Goal: Task Accomplishment & Management: Manage account settings

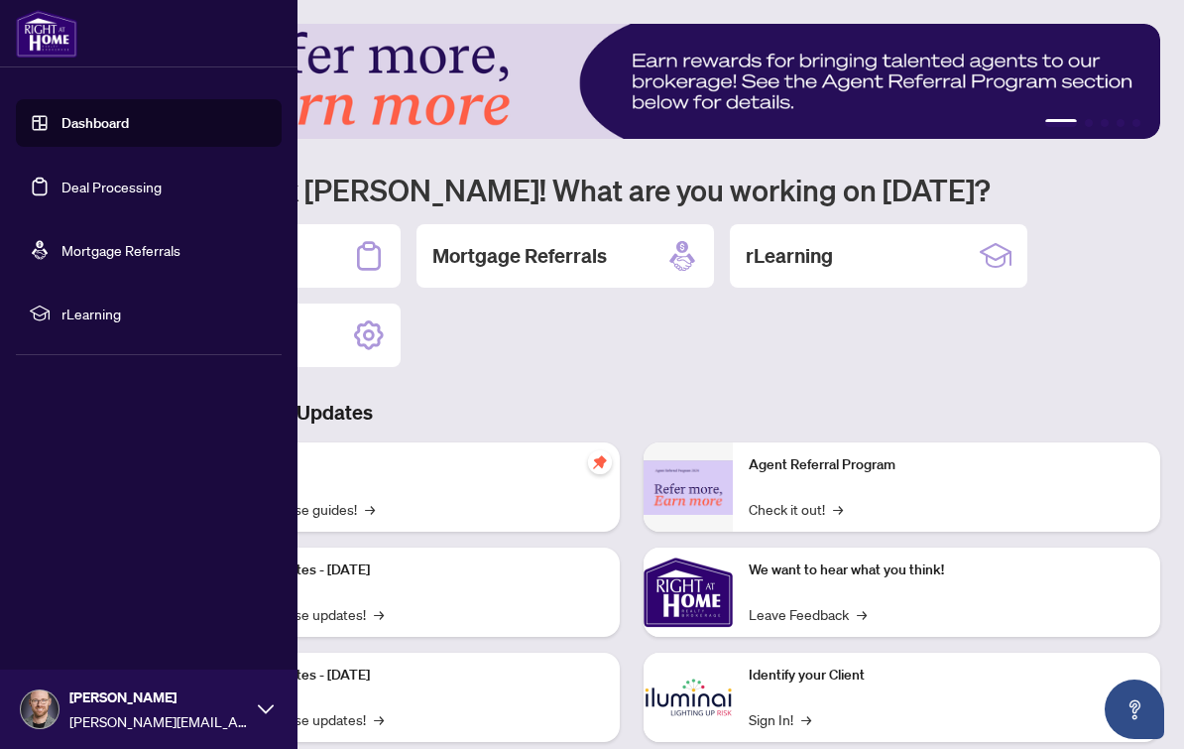
click at [178, 241] on link "Mortgage Referrals" at bounding box center [120, 250] width 119 height 18
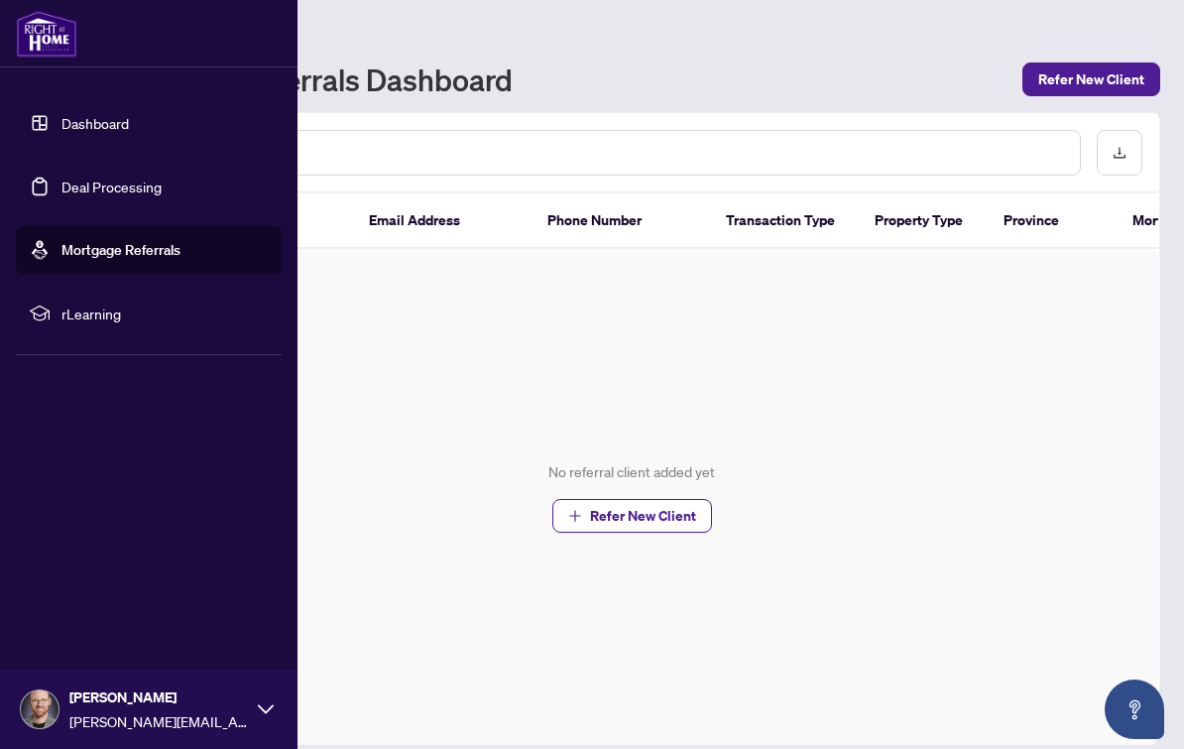
click at [138, 221] on ul "Dashboard Deal Processing Mortgage Referrals rLearning" at bounding box center [149, 218] width 266 height 238
click at [126, 241] on link "Mortgage Referrals" at bounding box center [120, 250] width 119 height 18
click at [838, 238] on th "Transaction Type" at bounding box center [784, 221] width 149 height 56
click at [61, 195] on link "Deal Processing" at bounding box center [111, 186] width 100 height 18
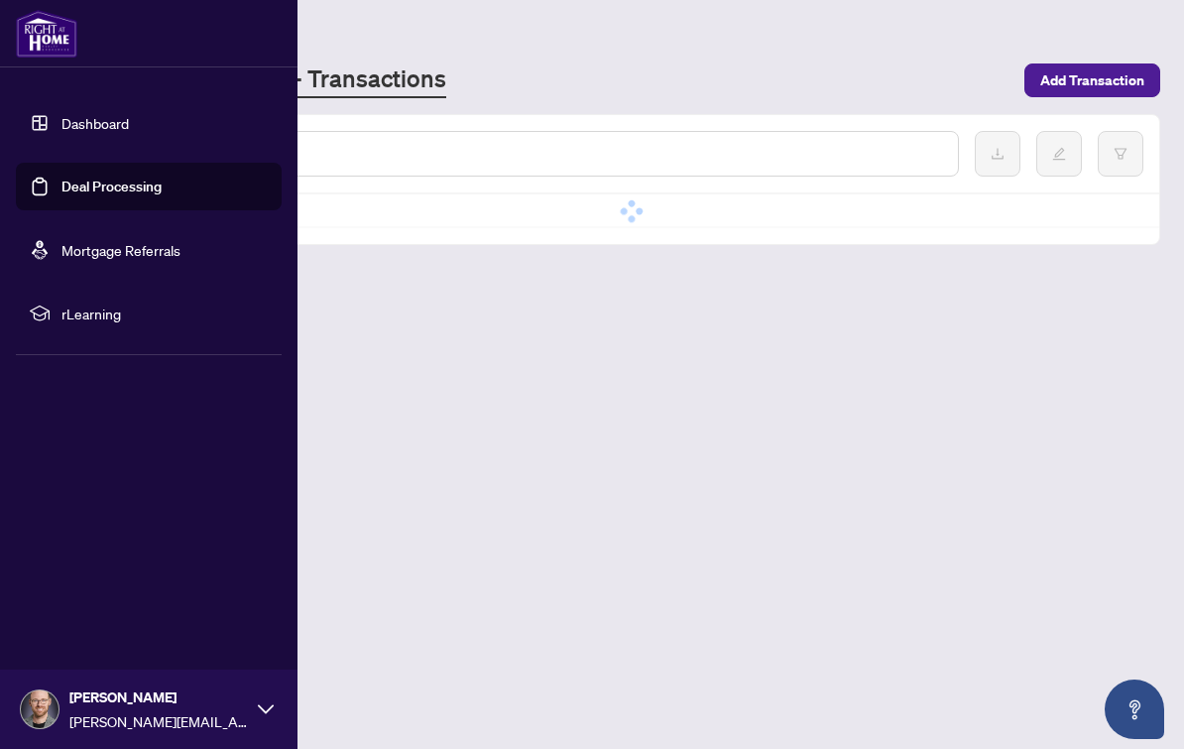
click at [133, 241] on link "Mortgage Referrals" at bounding box center [120, 250] width 119 height 18
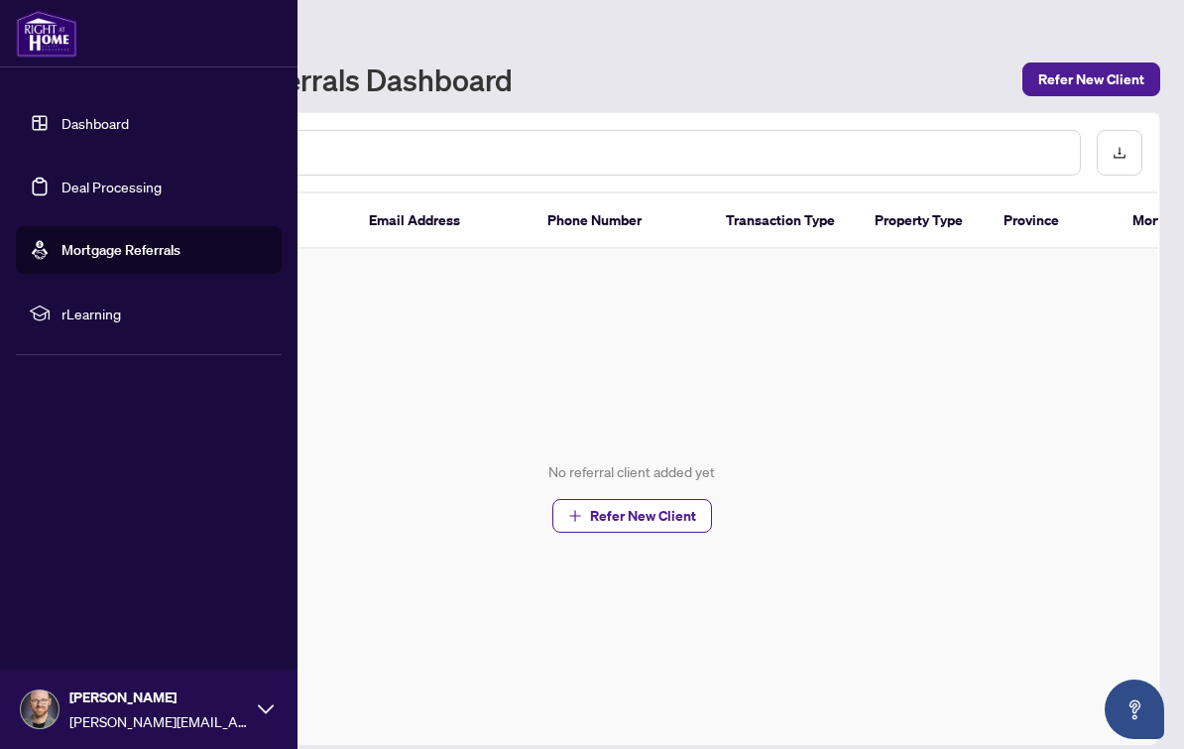
click at [139, 195] on link "Deal Processing" at bounding box center [111, 186] width 100 height 18
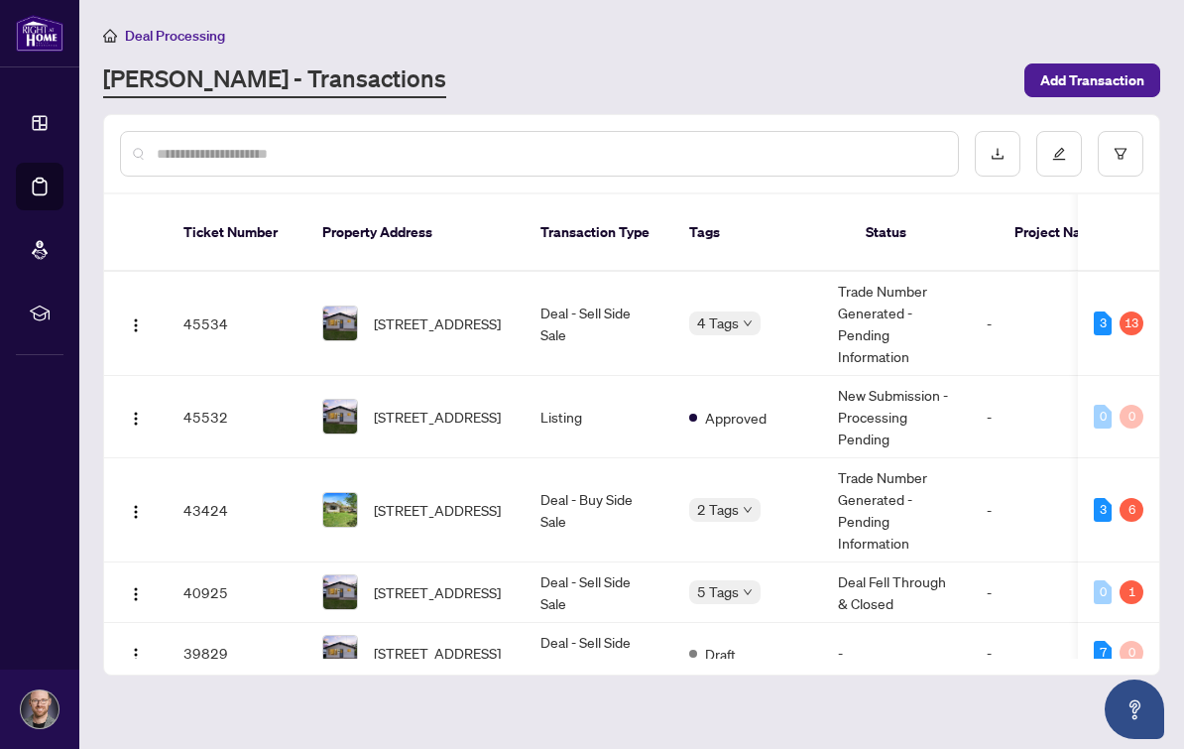
click at [605, 91] on div "RAHR - Transactions" at bounding box center [557, 80] width 909 height 36
click at [752, 318] on icon "down" at bounding box center [748, 323] width 10 height 10
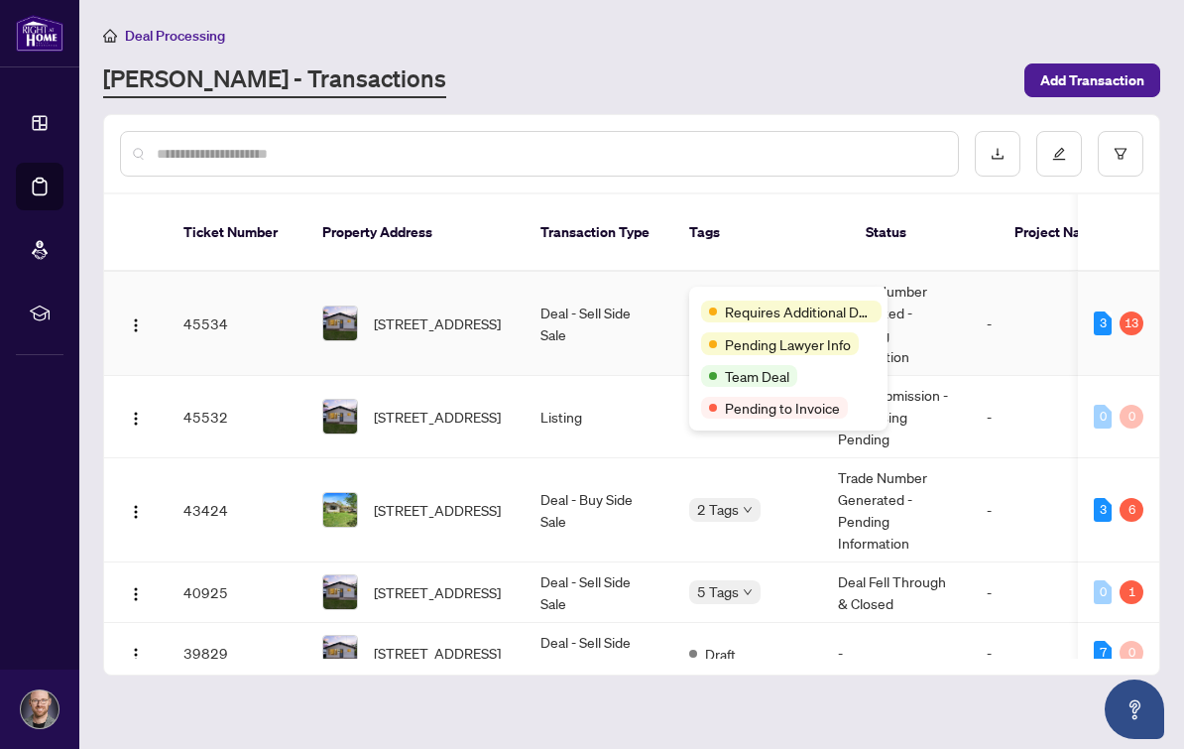
click at [971, 294] on td "Trade Number Generated - Pending Information" at bounding box center [896, 324] width 149 height 104
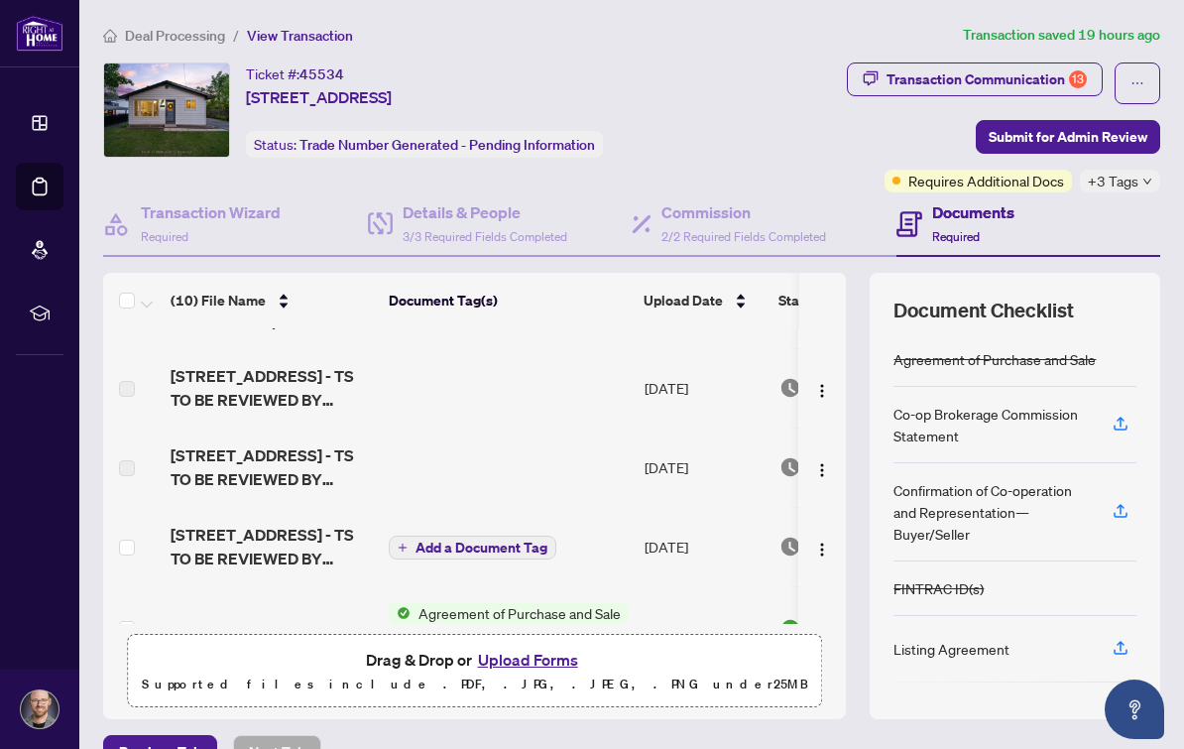
scroll to position [59, 0]
click at [280, 534] on span "[STREET_ADDRESS] - TS TO BE REVIEWED BY [PERSON_NAME].pdf" at bounding box center [272, 548] width 202 height 48
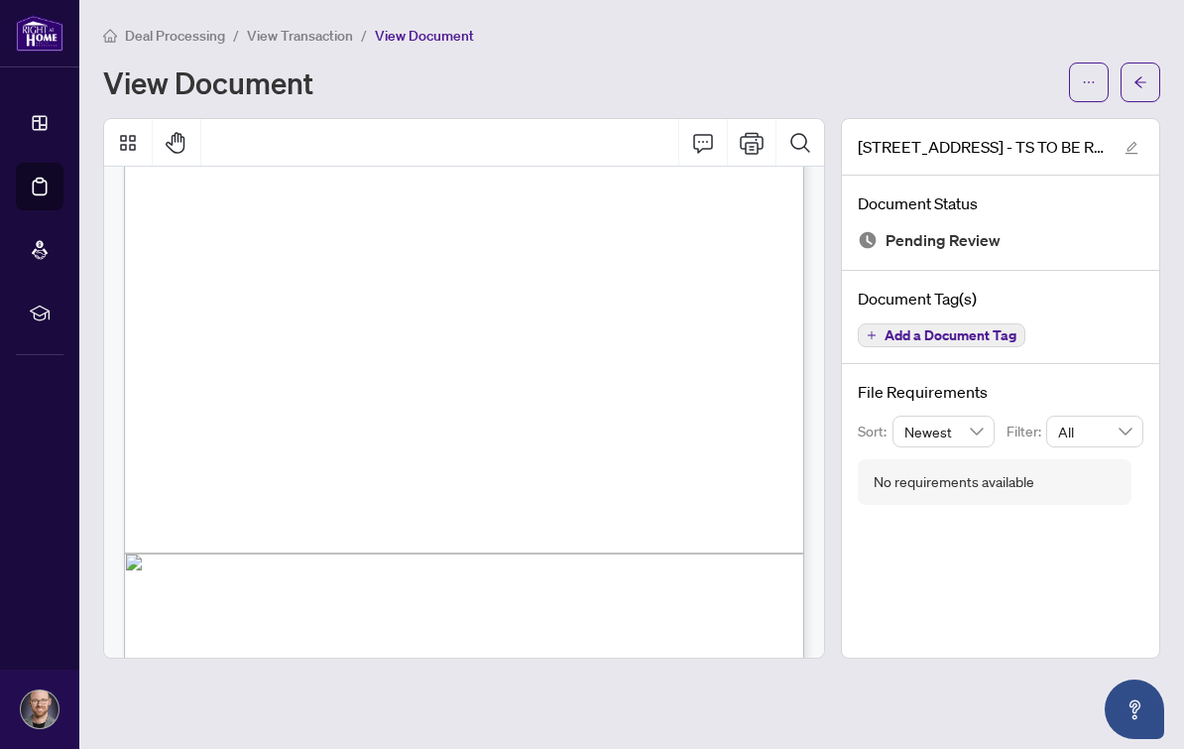
scroll to position [394, 0]
click at [330, 39] on span "View Transaction" at bounding box center [300, 36] width 106 height 18
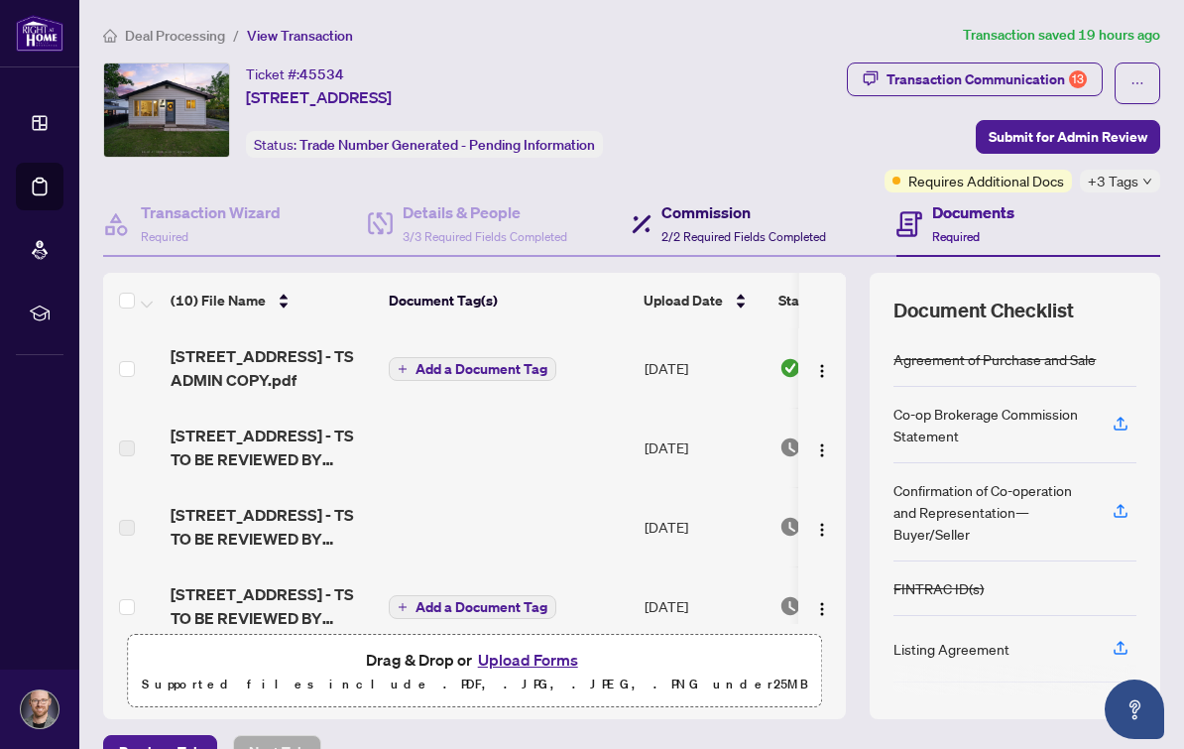
click at [733, 234] on span "2/2 Required Fields Completed" at bounding box center [743, 236] width 165 height 15
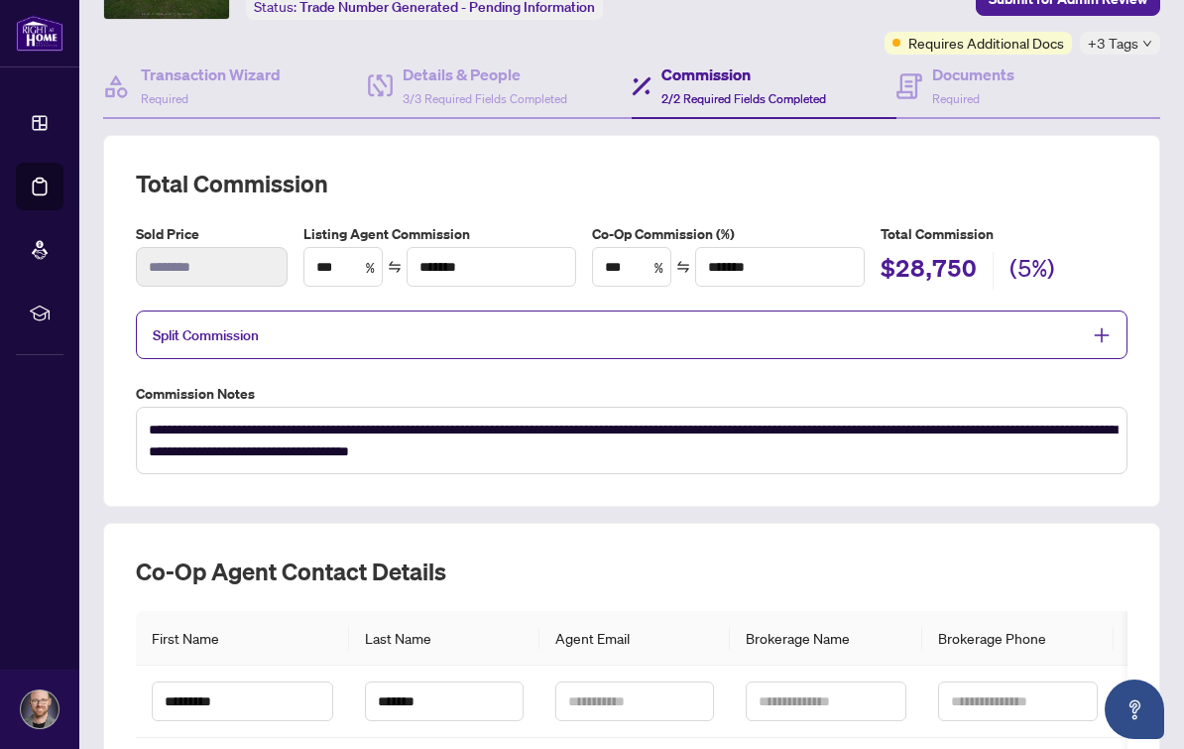
scroll to position [179, 0]
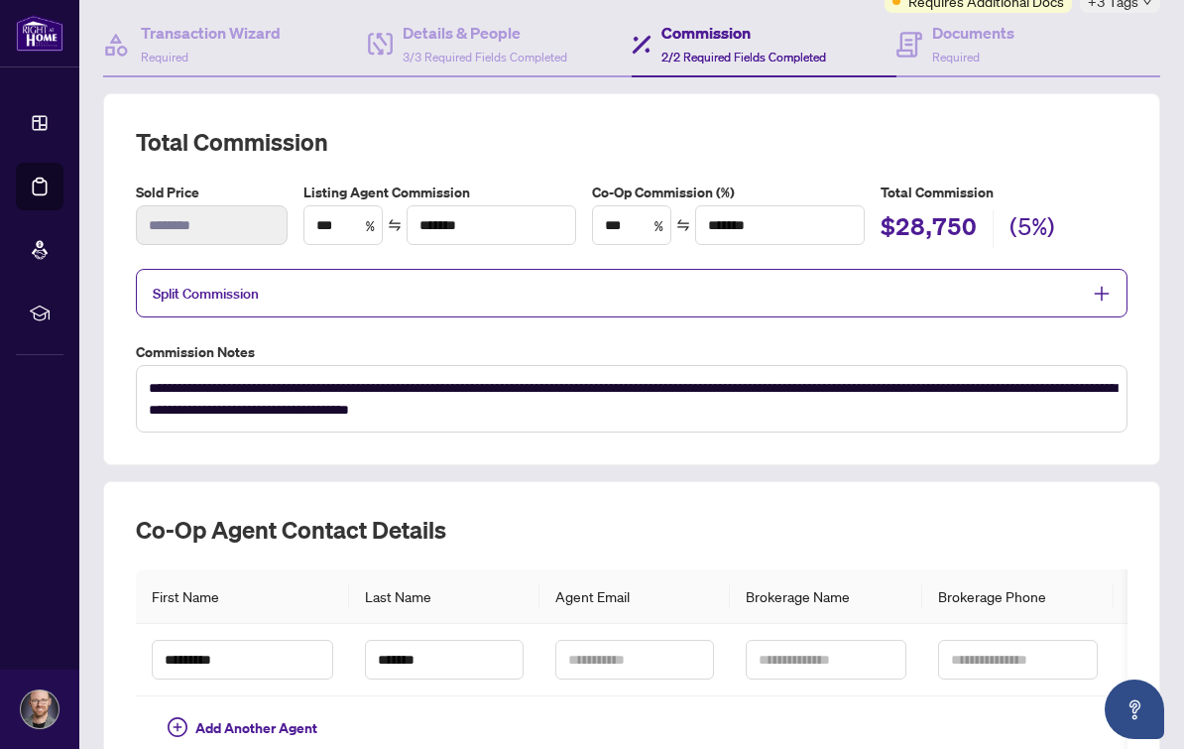
click at [1121, 295] on div "Split Commission" at bounding box center [632, 293] width 992 height 49
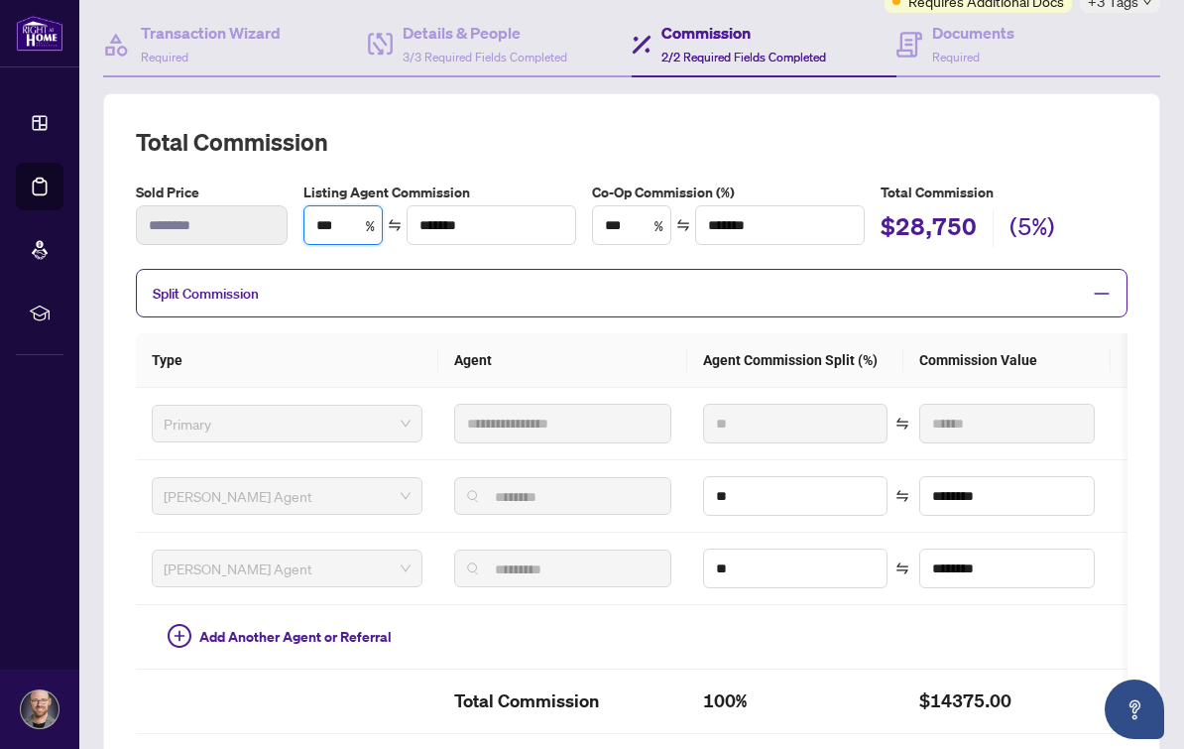
click at [336, 231] on input "***" at bounding box center [342, 225] width 77 height 38
type input "**"
type input "*******"
type input "*"
type input "**"
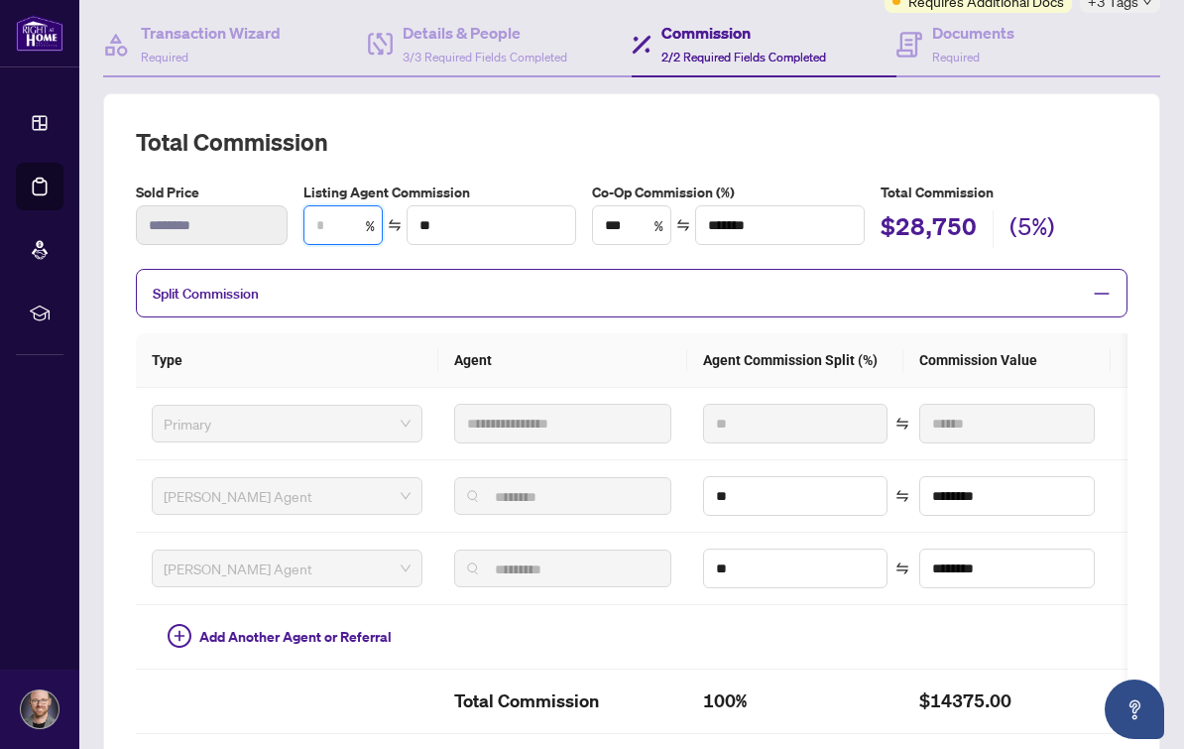
type input "*"
type input "******"
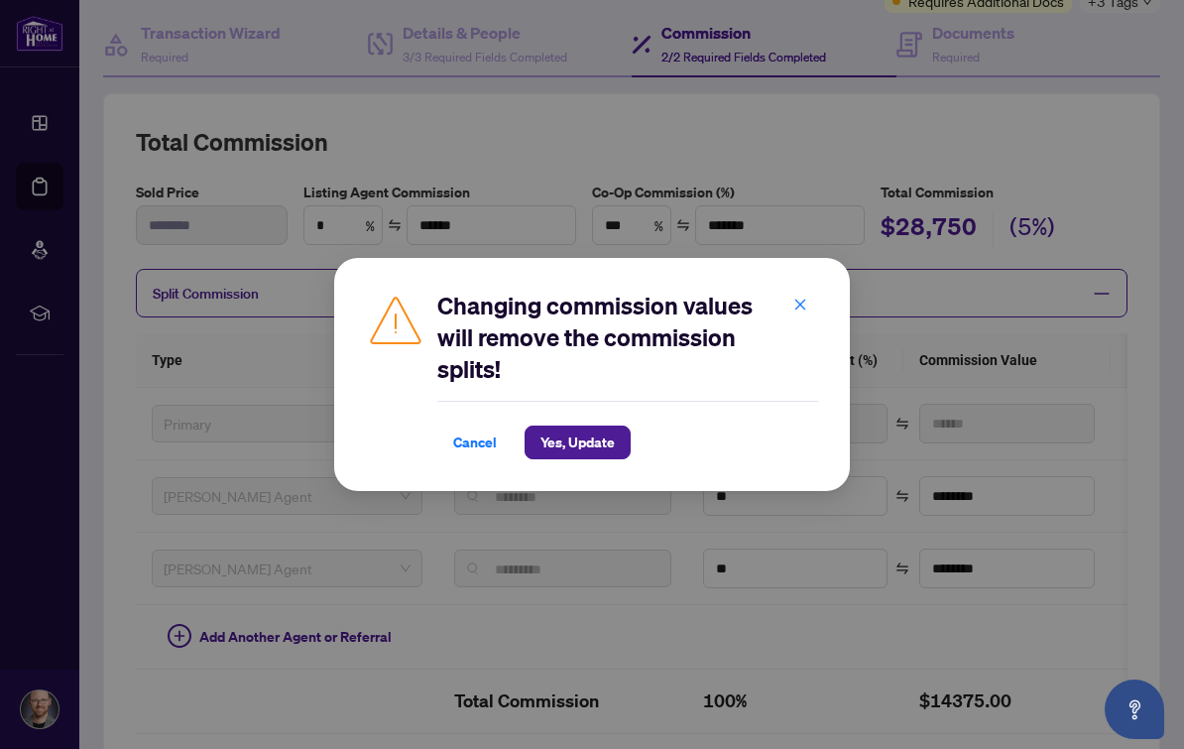
type input "*"
click at [629, 430] on button "Yes, Update" at bounding box center [578, 442] width 106 height 34
type input "***"
type input "*"
type input "**"
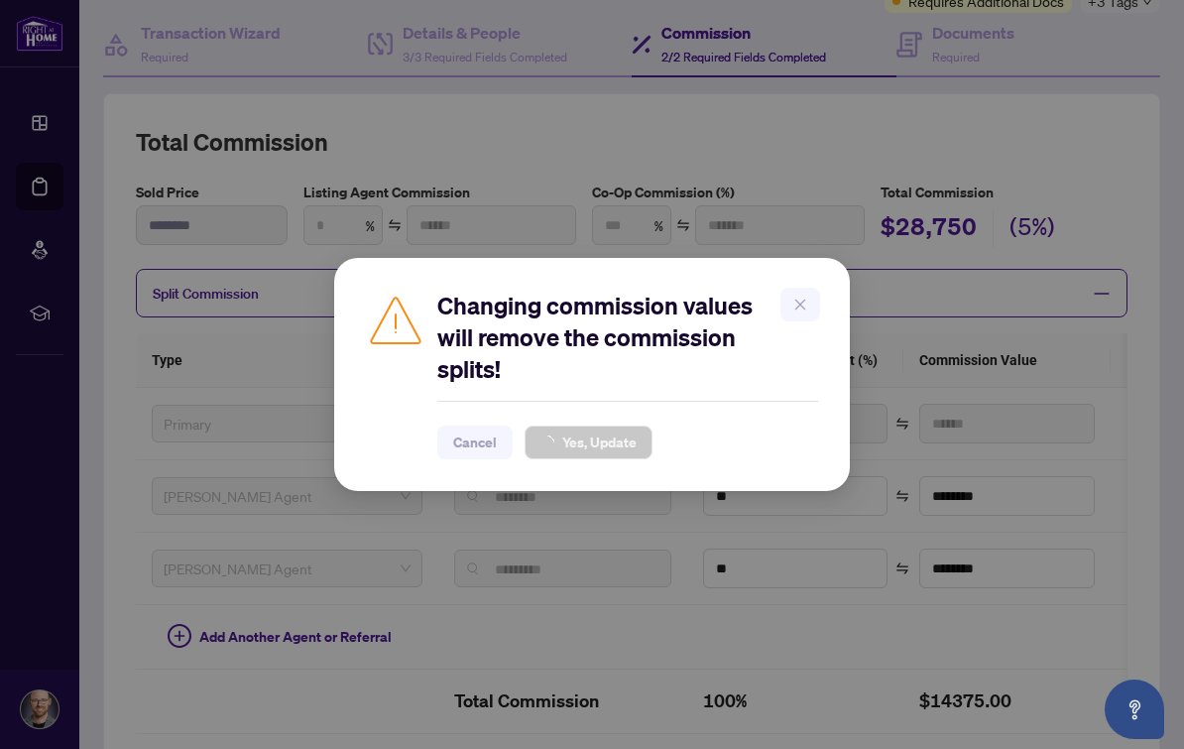
type input "*"
type input "**"
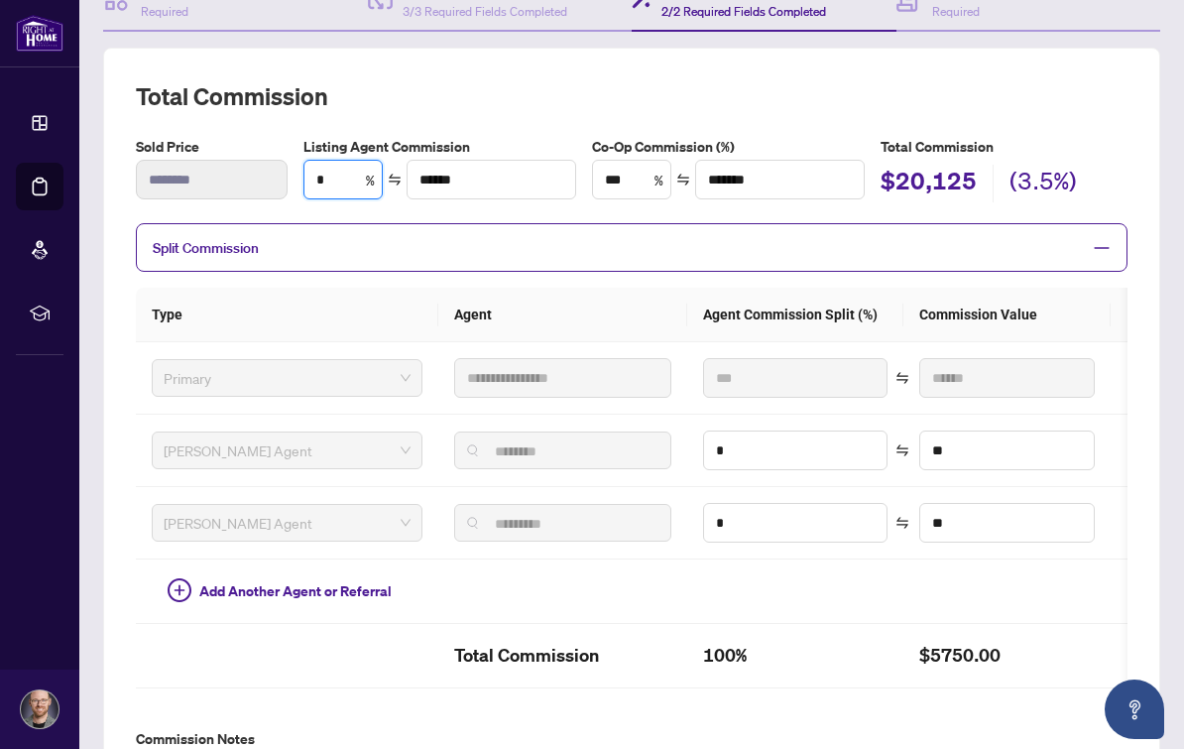
scroll to position [226, 0]
click at [1103, 249] on icon "minus" at bounding box center [1102, 247] width 18 height 18
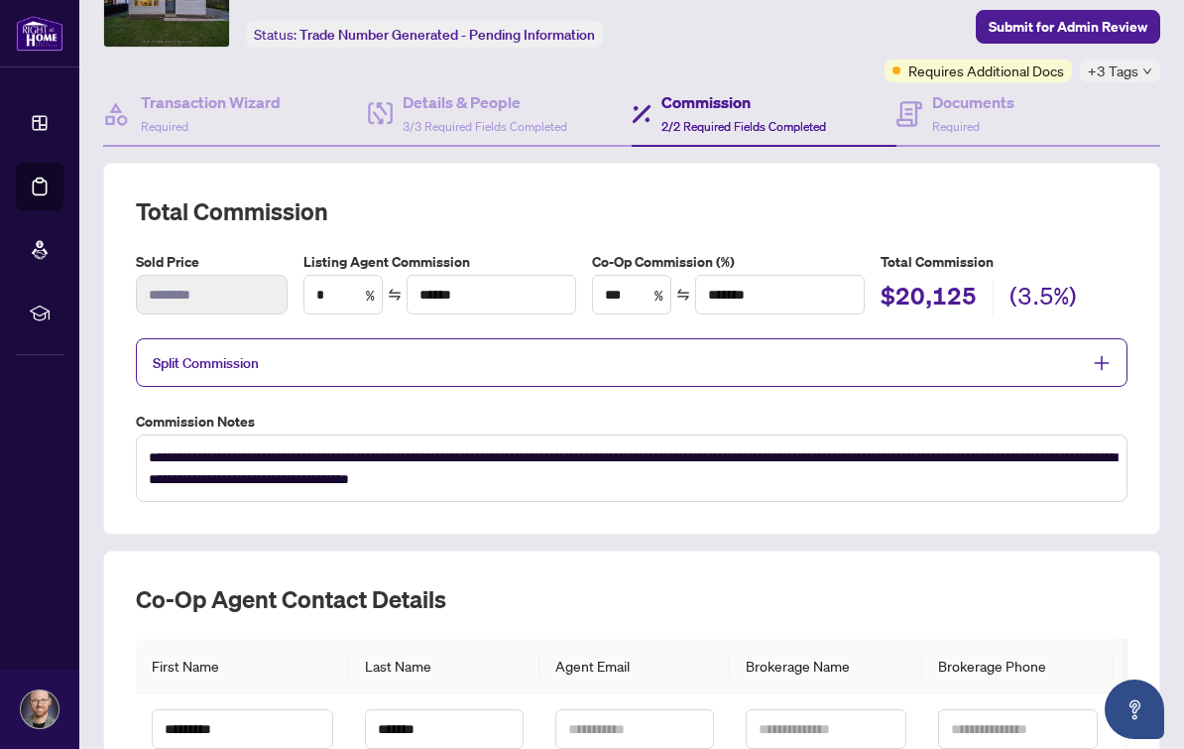
scroll to position [106, 0]
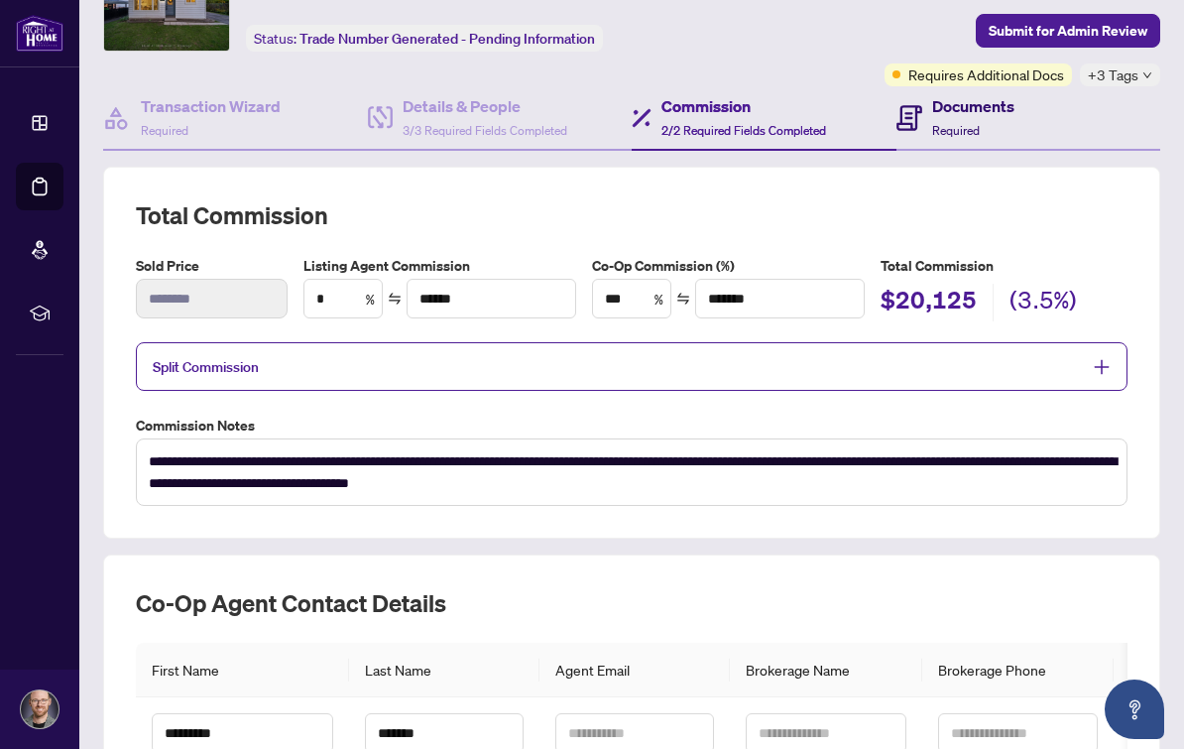
click at [968, 131] on span "Required" at bounding box center [956, 130] width 48 height 15
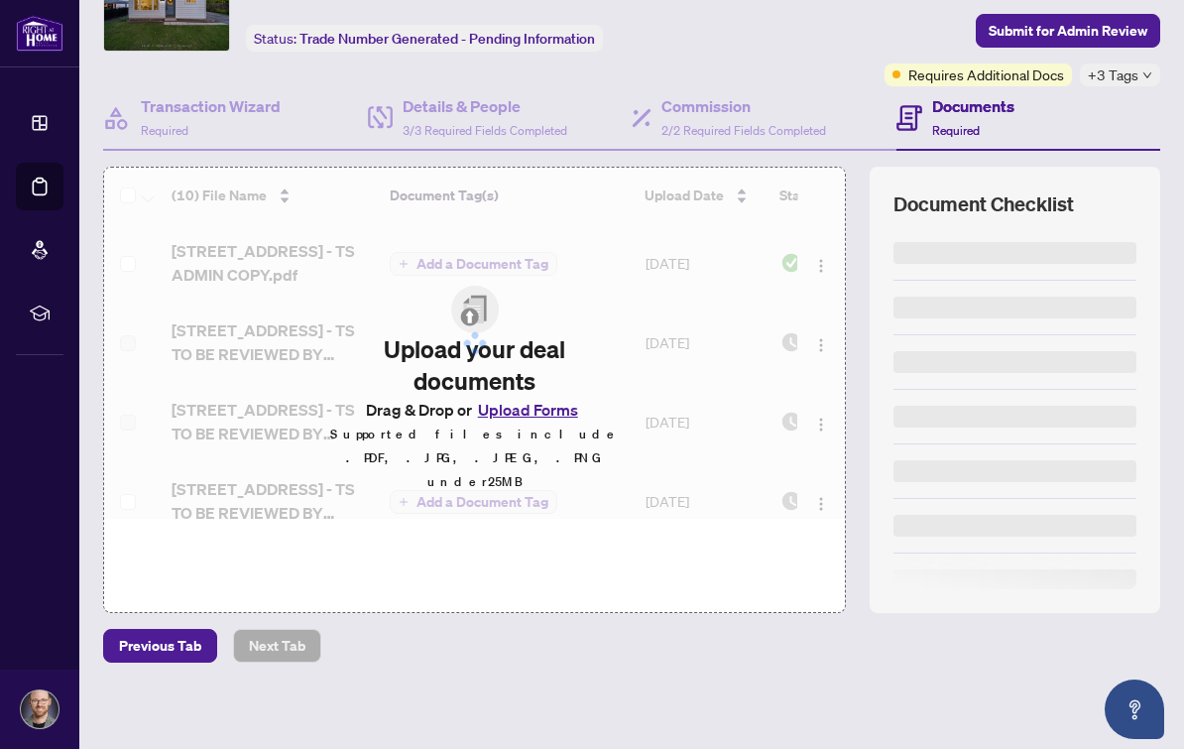
scroll to position [75, 0]
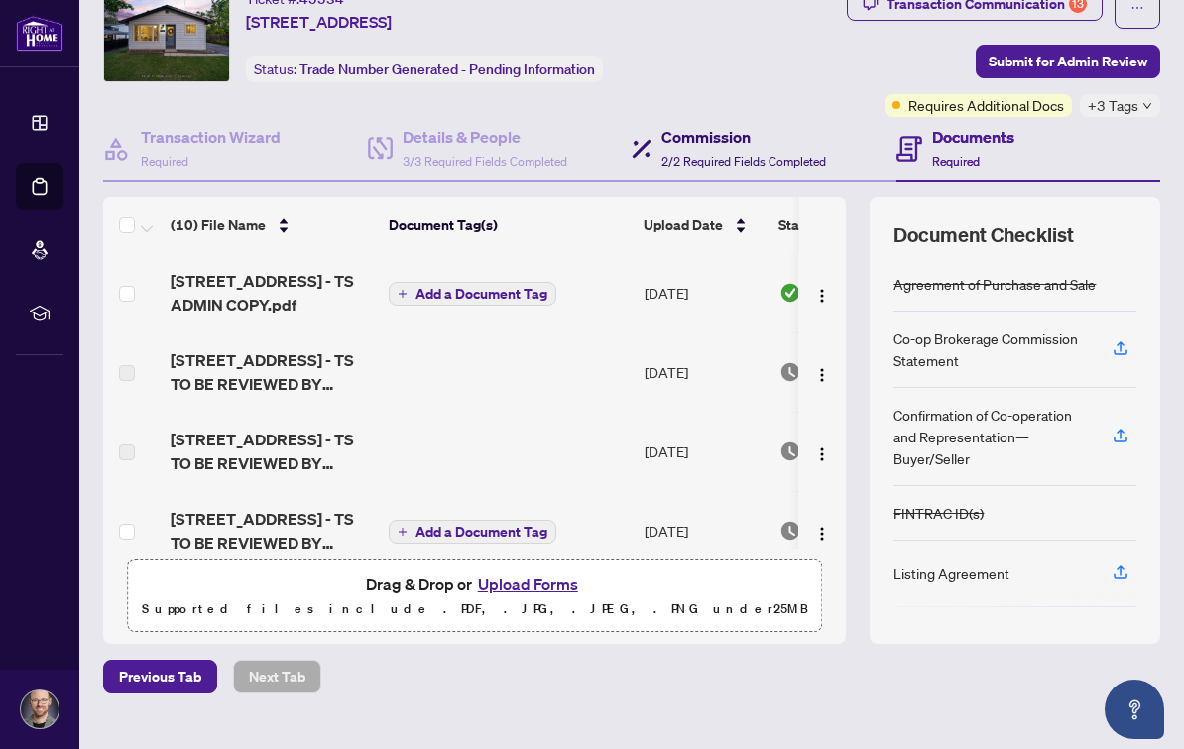
click at [756, 148] on div "Commission 2/2 Required Fields Completed" at bounding box center [743, 148] width 165 height 47
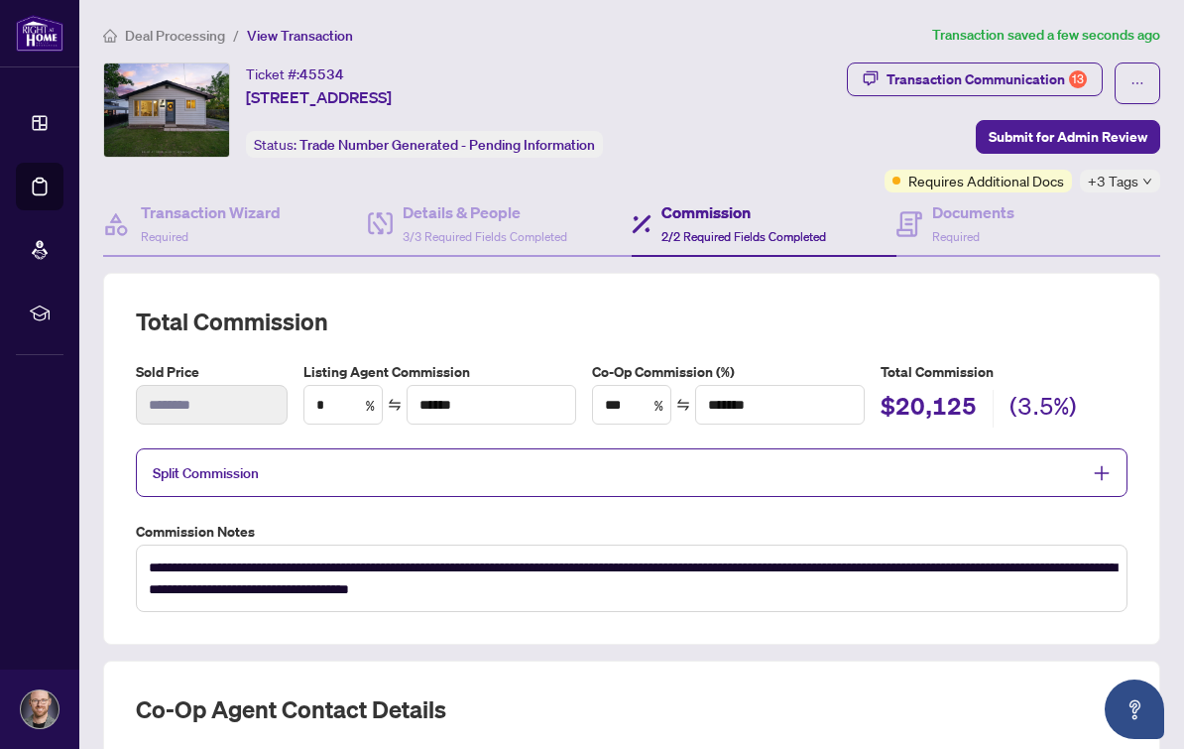
click at [1063, 71] on div "Transaction Communication 13" at bounding box center [986, 79] width 200 height 32
type textarea "**********"
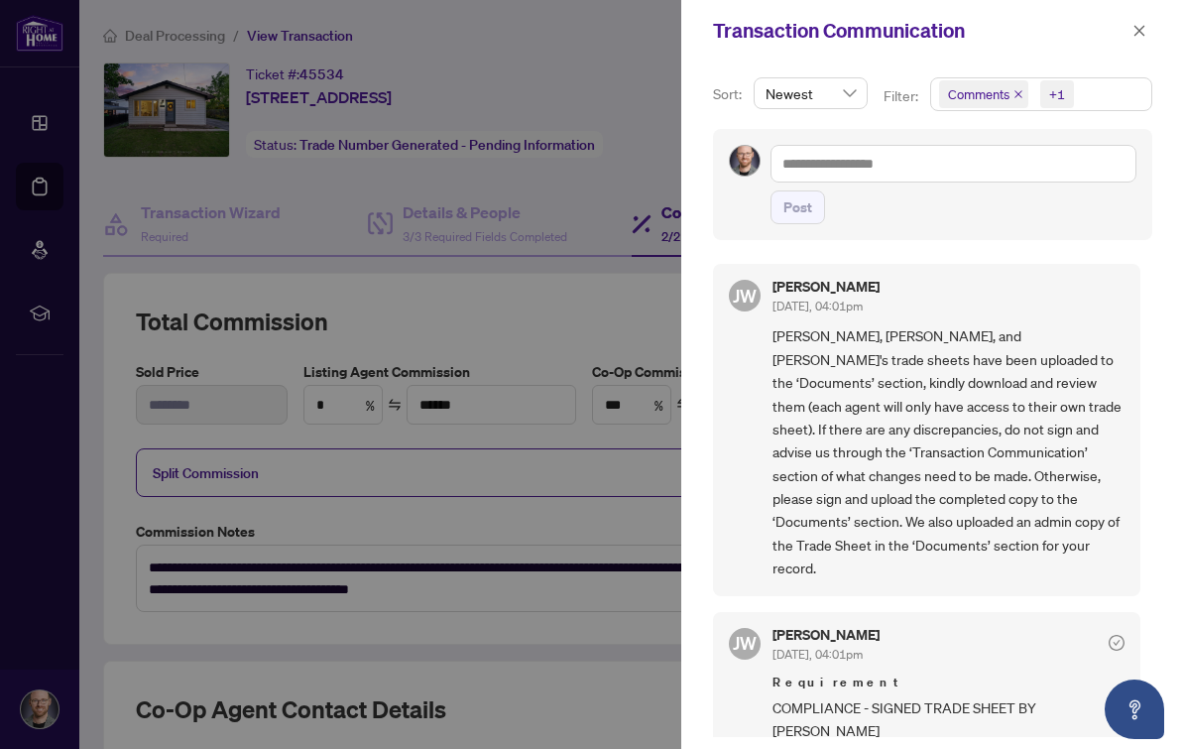
click at [1015, 89] on icon "close" at bounding box center [1018, 94] width 10 height 10
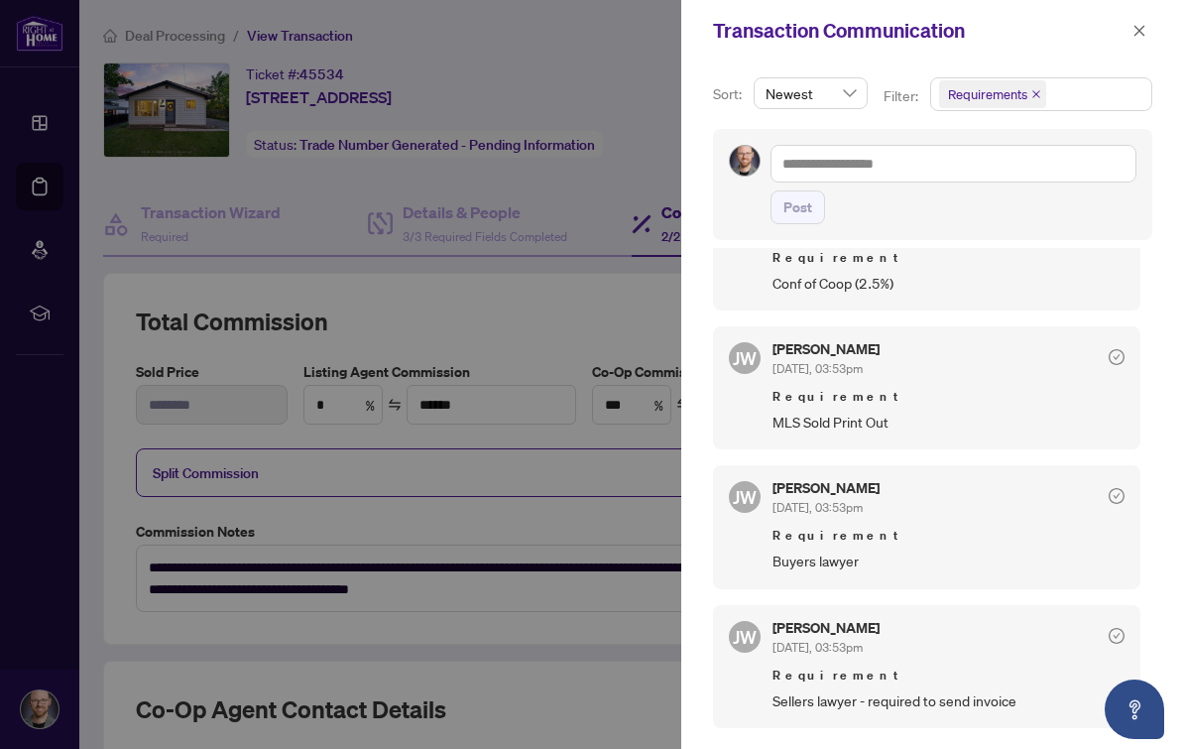
scroll to position [869, 0]
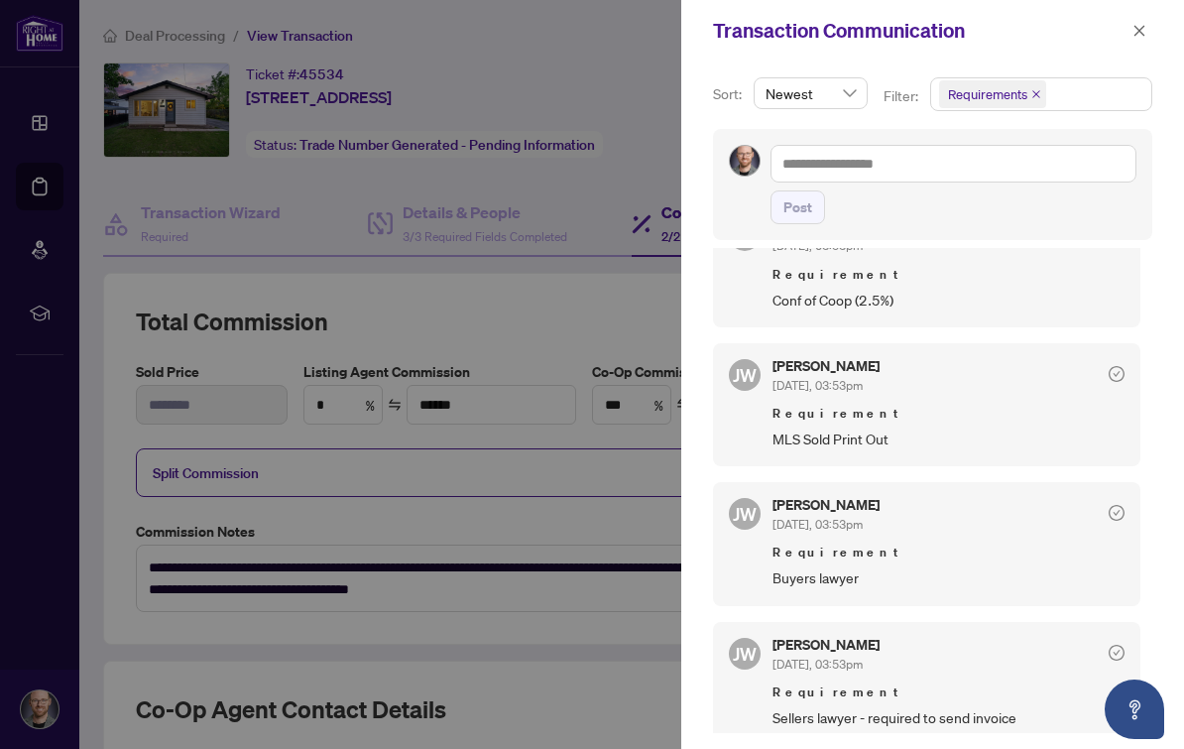
click at [1149, 25] on button "button" at bounding box center [1139, 31] width 26 height 24
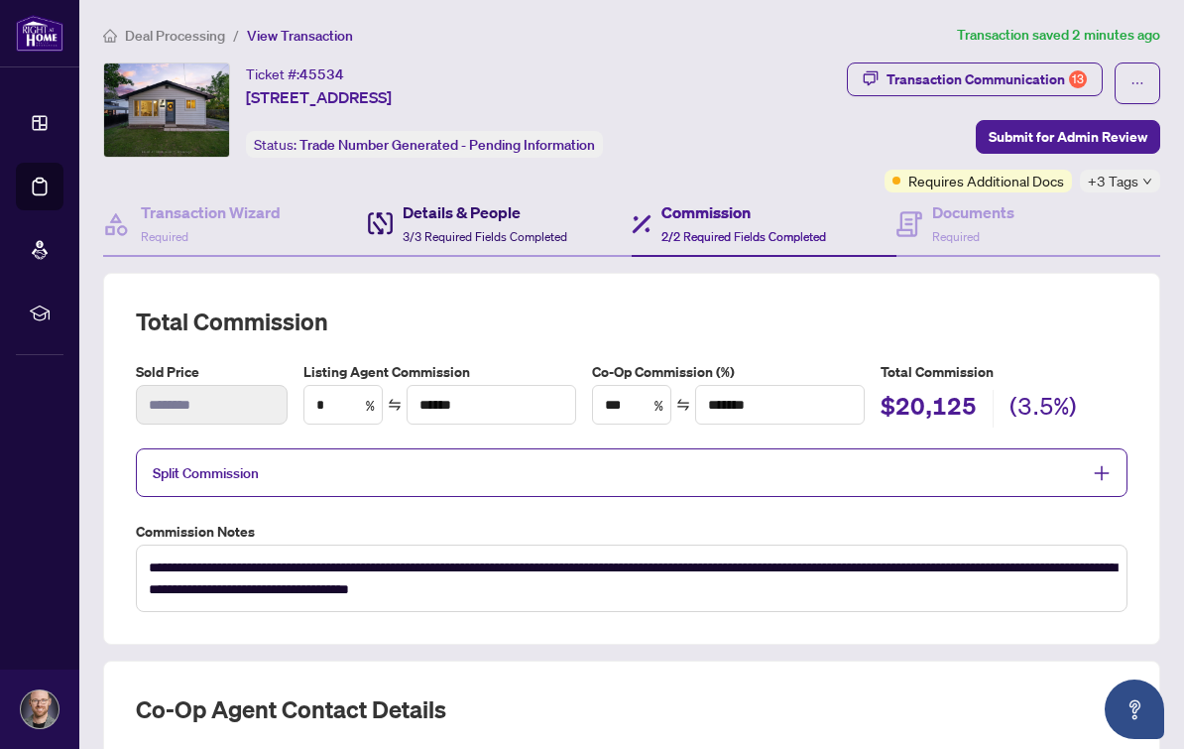
click at [526, 200] on div "Details & People 3/3 Required Fields Completed" at bounding box center [485, 223] width 165 height 47
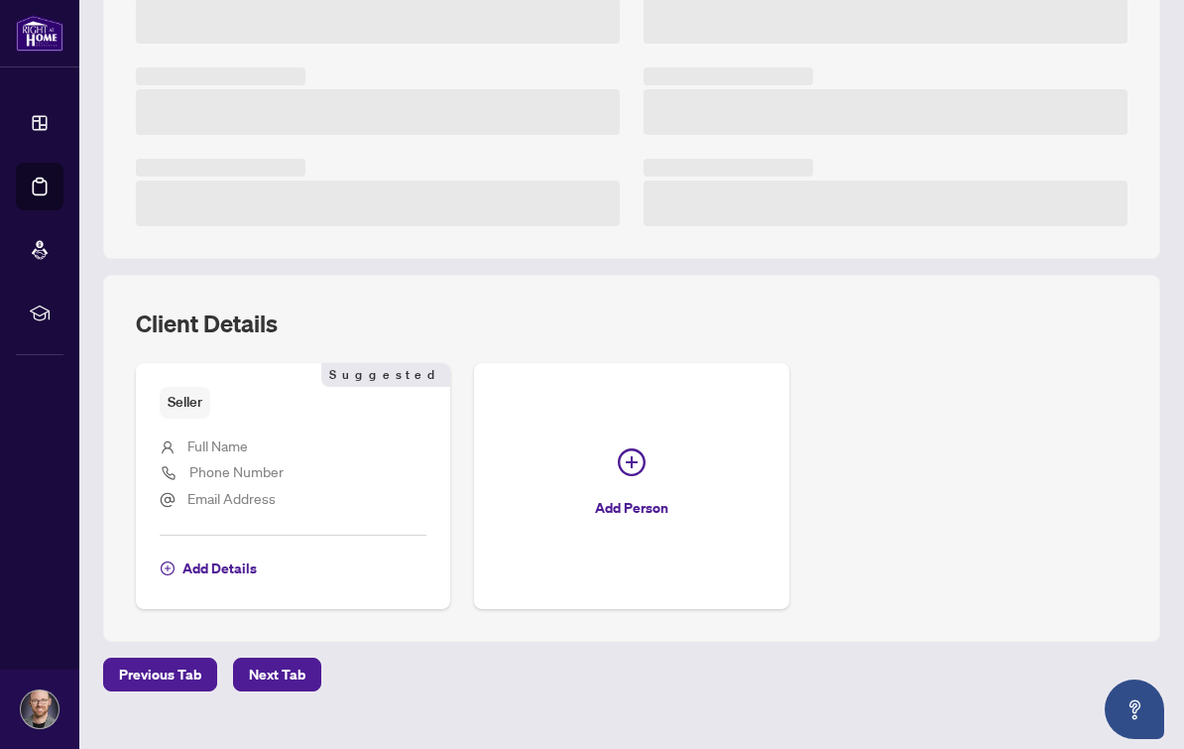
scroll to position [474, 0]
click at [638, 450] on icon "plus-circle" at bounding box center [632, 464] width 28 height 28
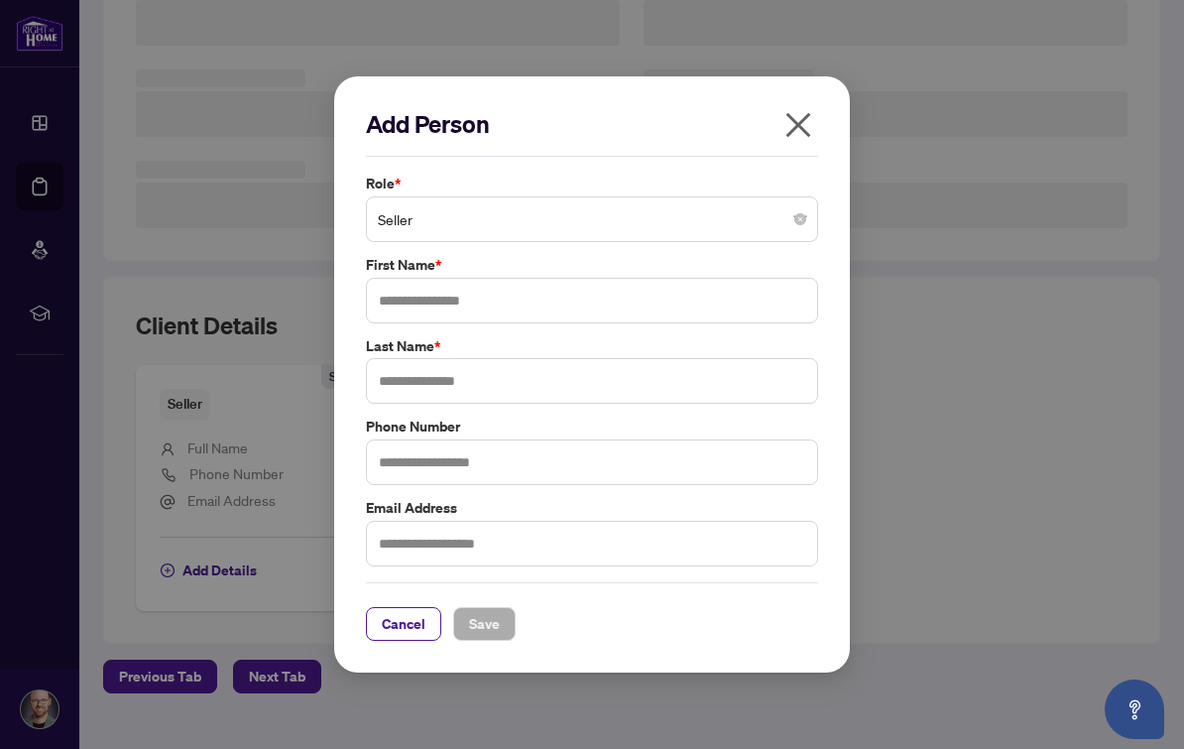
click at [743, 226] on span "Seller" at bounding box center [592, 219] width 428 height 38
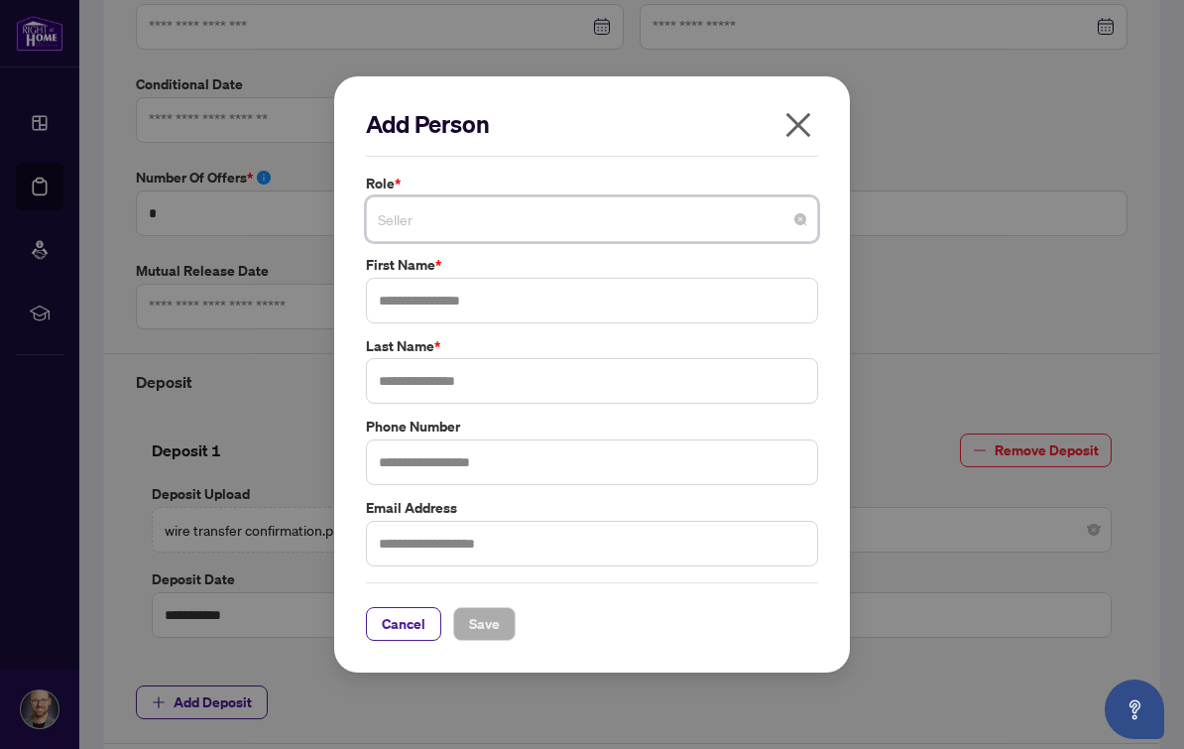
type input "**********"
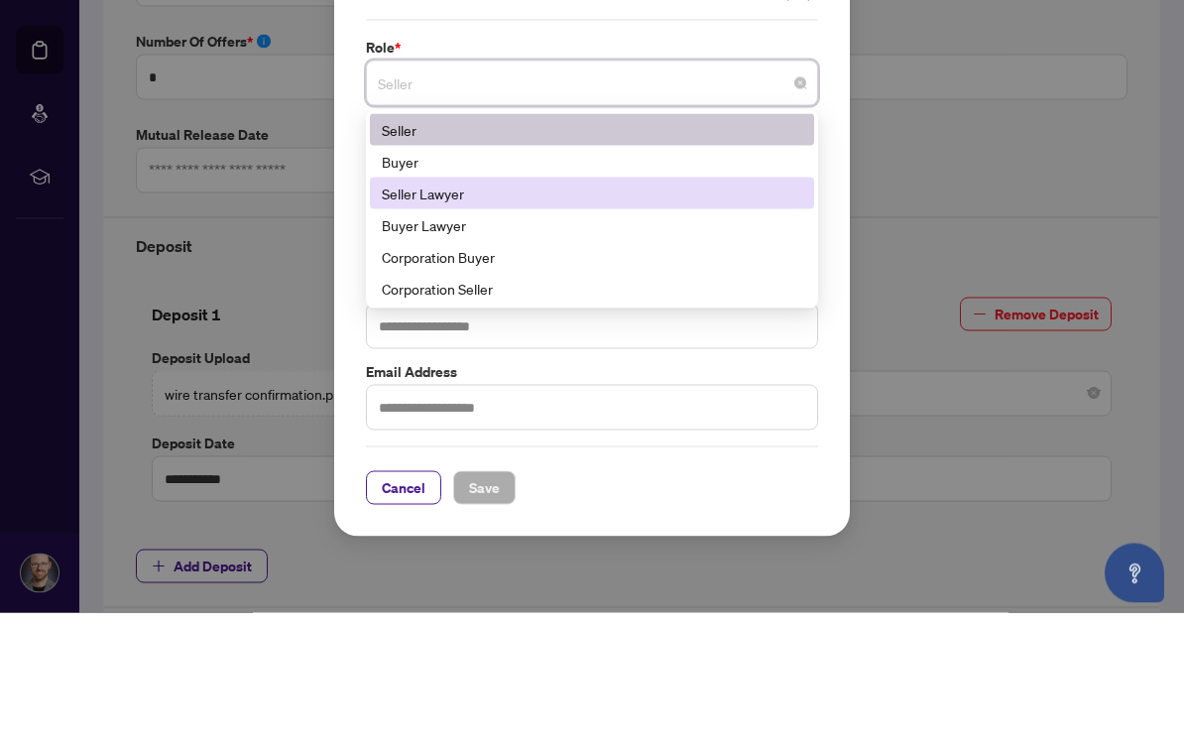
click at [522, 318] on div "Seller Lawyer" at bounding box center [592, 329] width 420 height 22
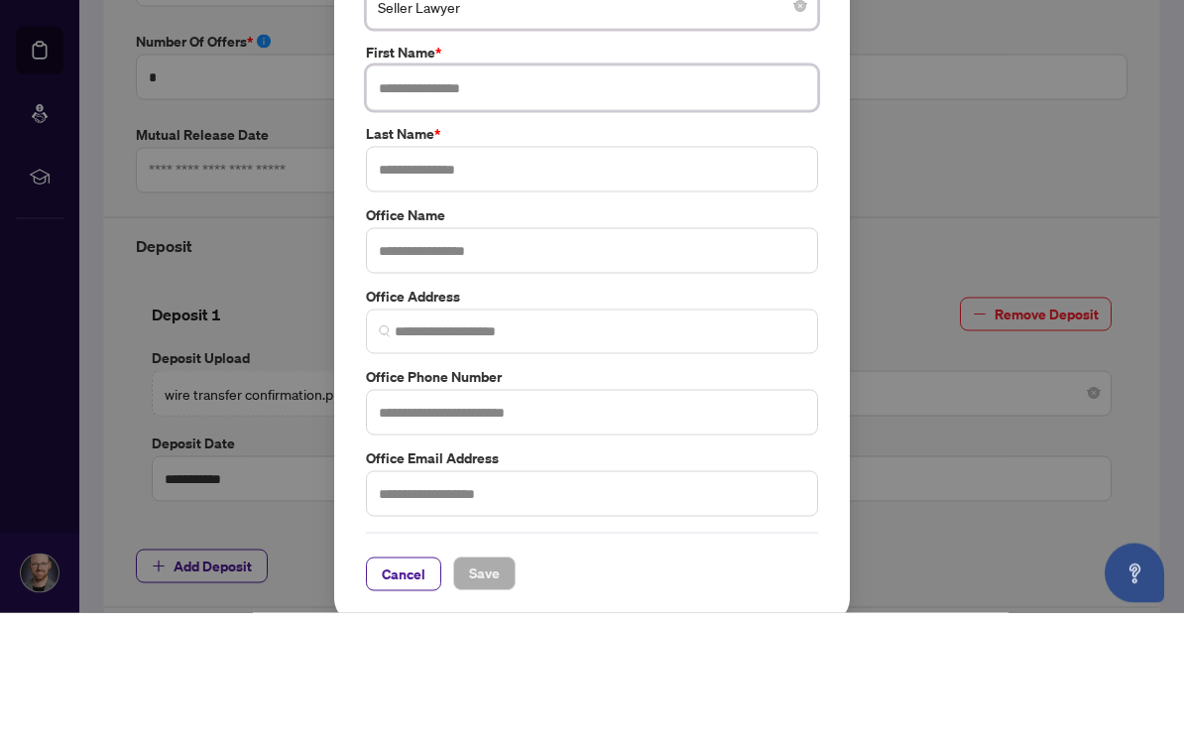
click at [782, 201] on input "text" at bounding box center [592, 224] width 452 height 46
type input "*****"
click at [699, 283] on input "text" at bounding box center [592, 306] width 452 height 46
type input "*****"
click at [525, 201] on input "*****" at bounding box center [592, 224] width 452 height 46
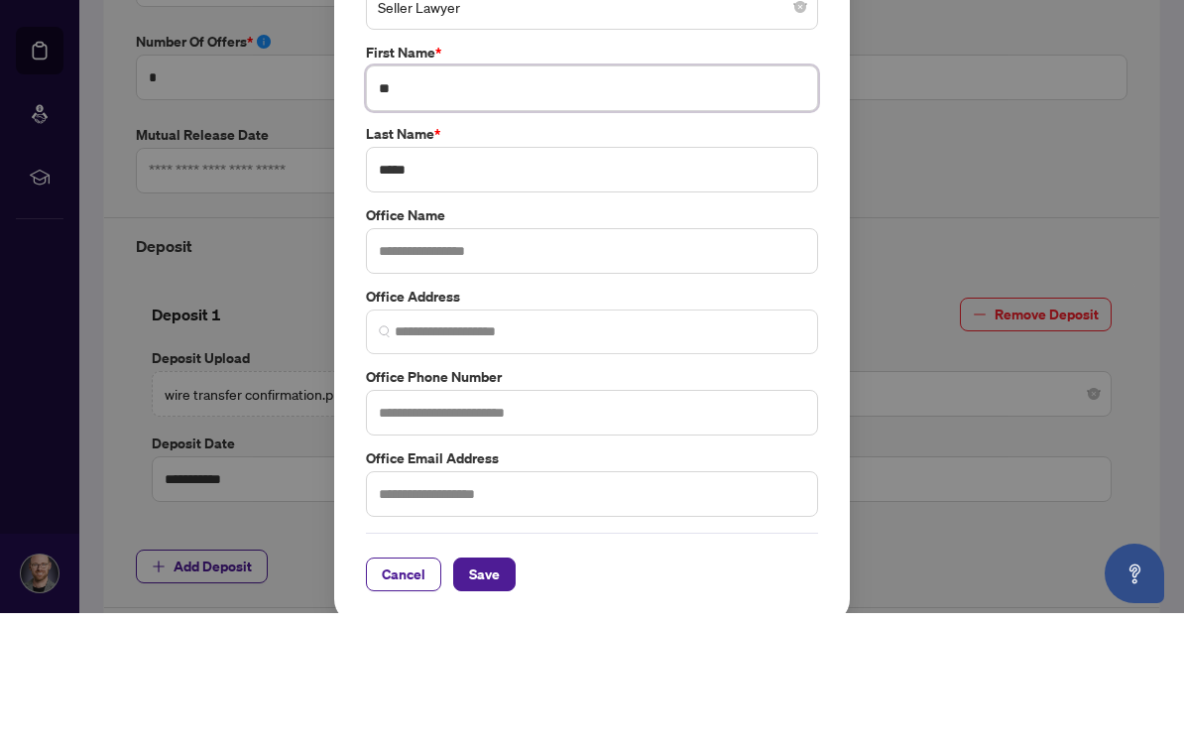
type input "*"
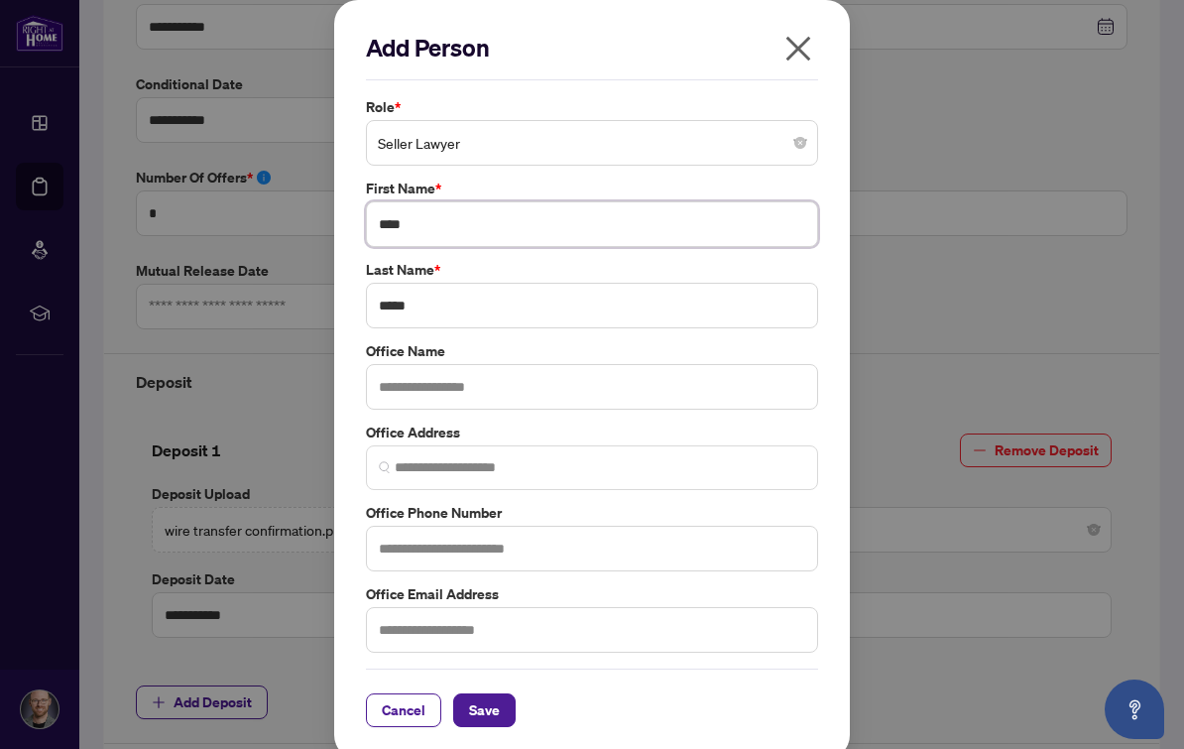
type input "****"
click at [661, 286] on input "*****" at bounding box center [592, 306] width 452 height 46
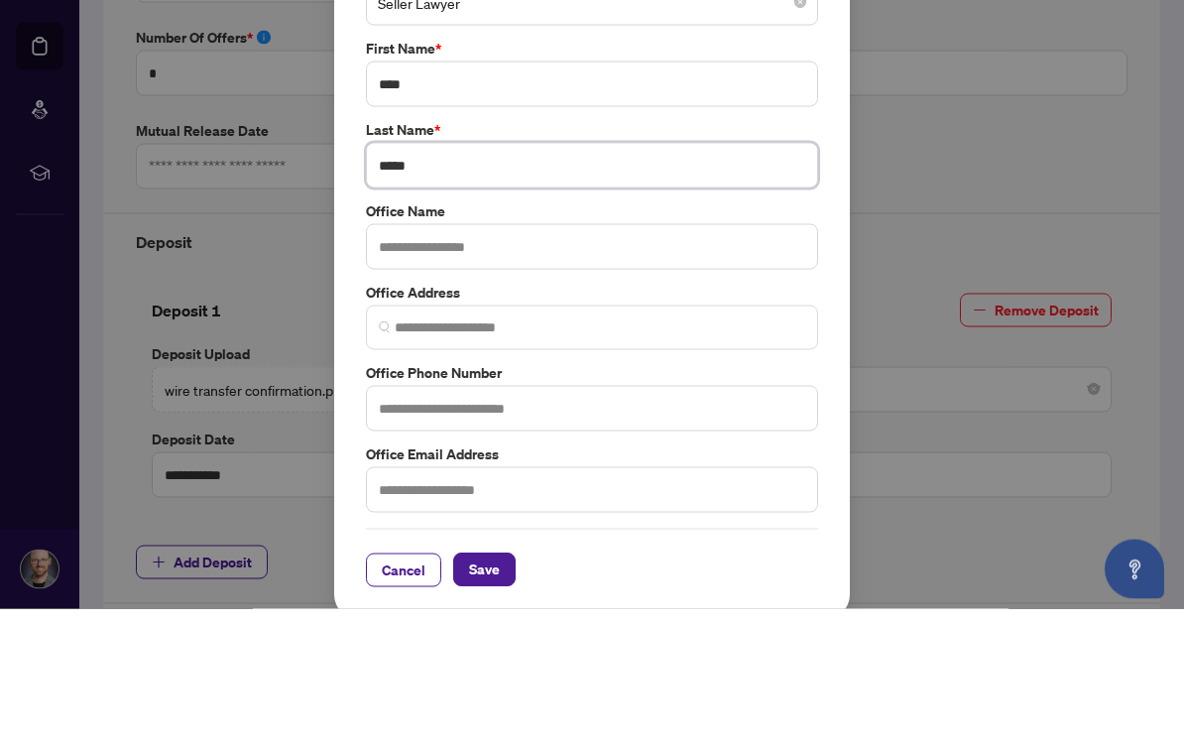
click at [438, 283] on input "*****" at bounding box center [592, 306] width 452 height 46
click at [450, 283] on input "*****" at bounding box center [592, 306] width 452 height 46
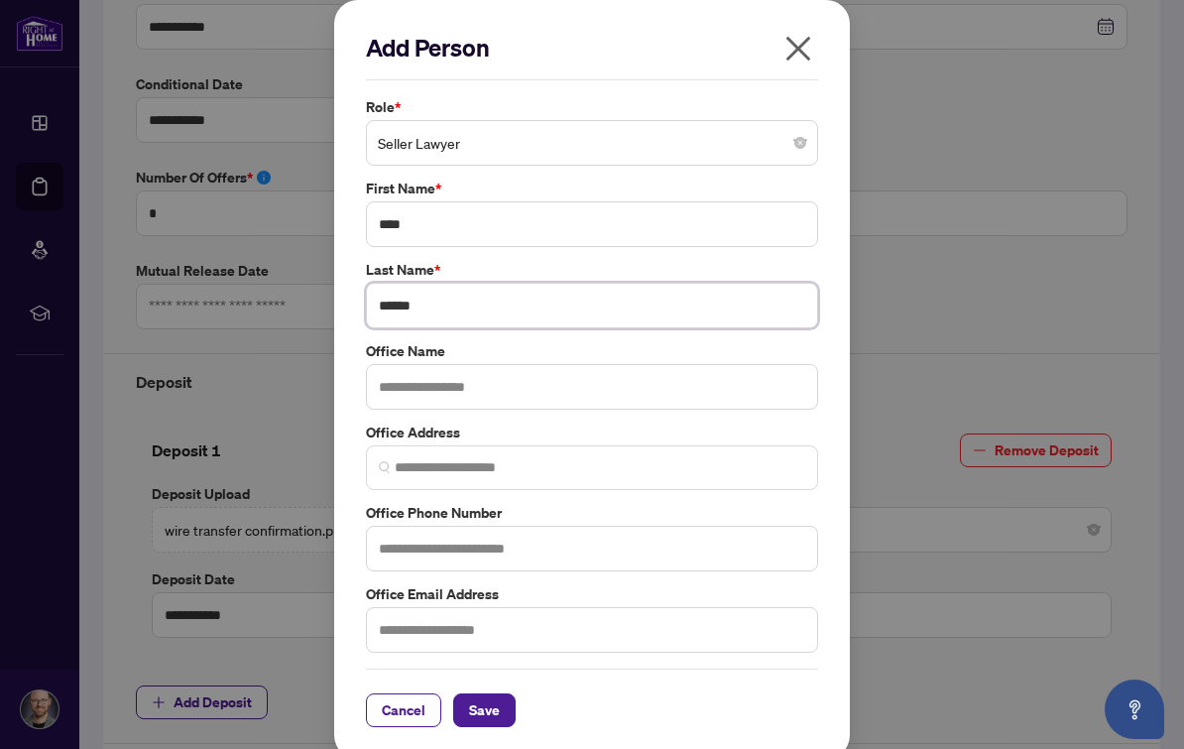
type input "******"
click at [507, 677] on div "Cancel Save" at bounding box center [592, 697] width 452 height 59
click at [474, 717] on span "Save" at bounding box center [484, 710] width 31 height 32
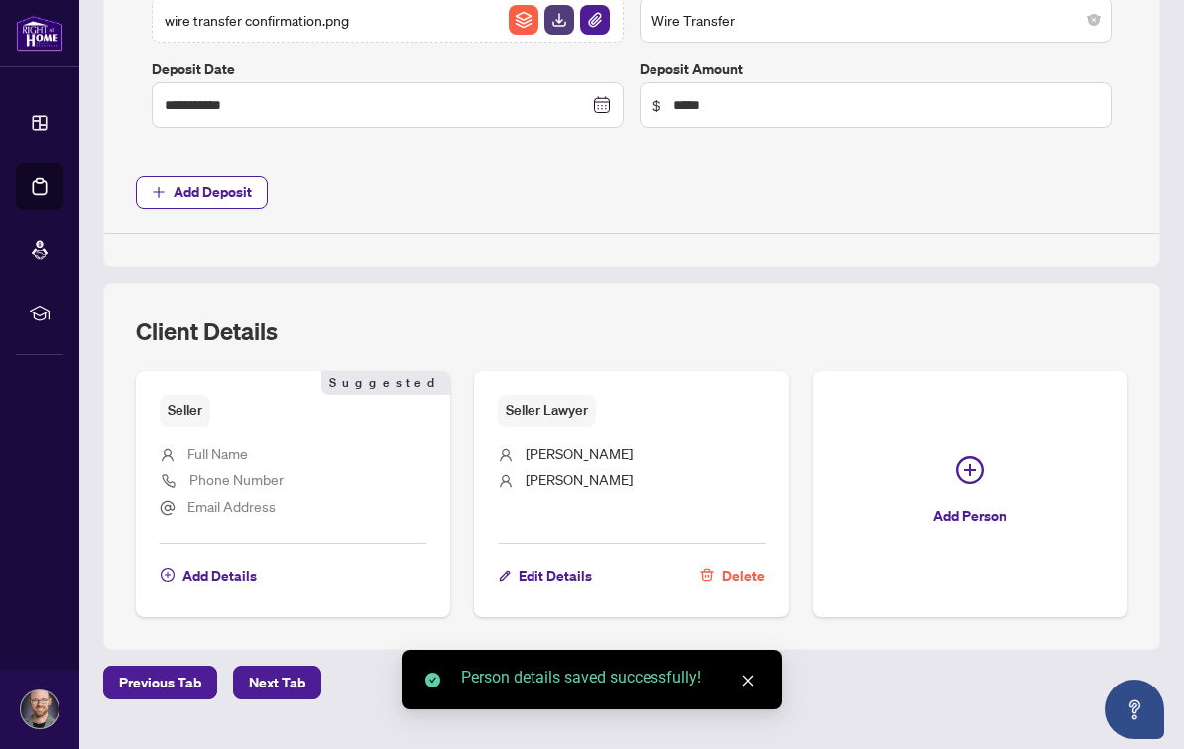
scroll to position [983, 0]
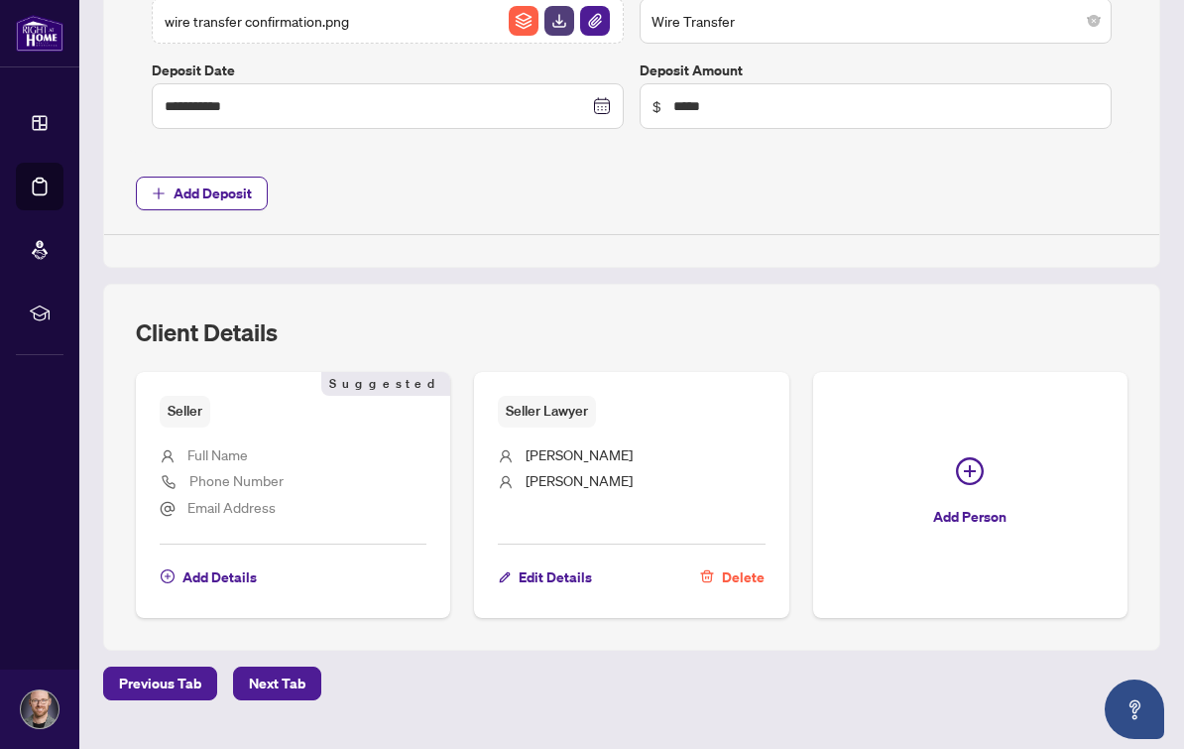
click at [1000, 411] on button "Add Person" at bounding box center [970, 494] width 314 height 245
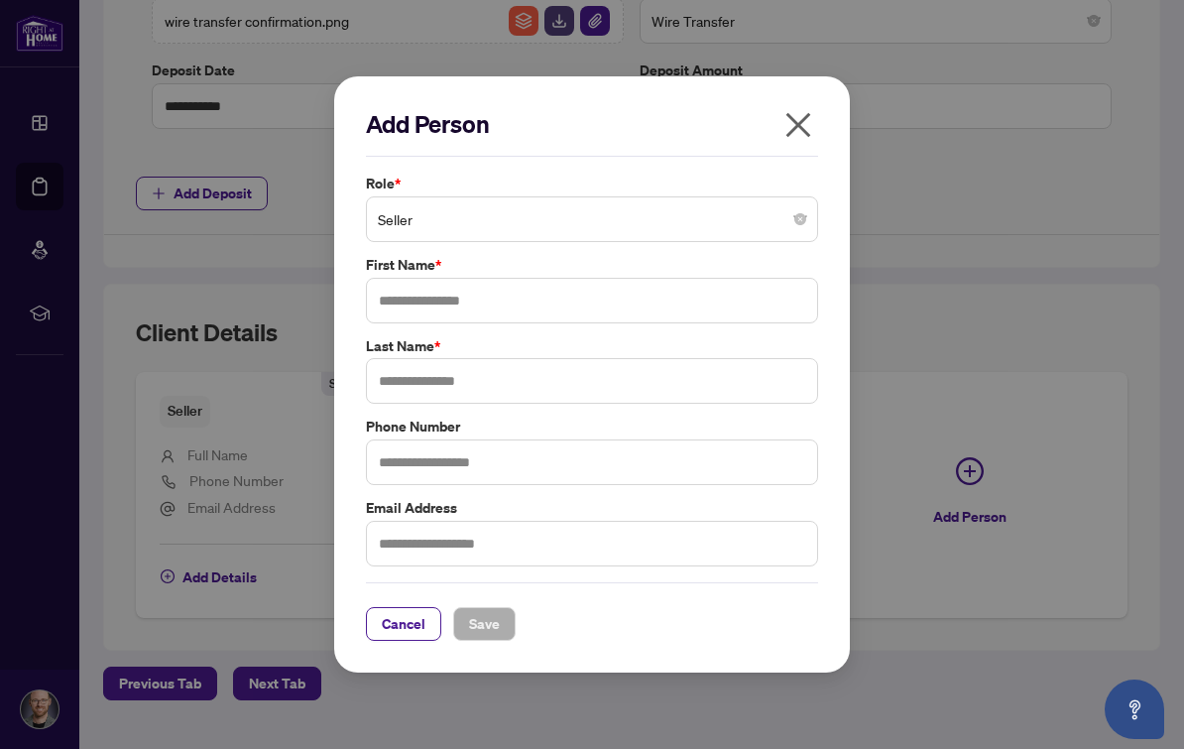
click at [752, 212] on span "Seller" at bounding box center [592, 219] width 428 height 38
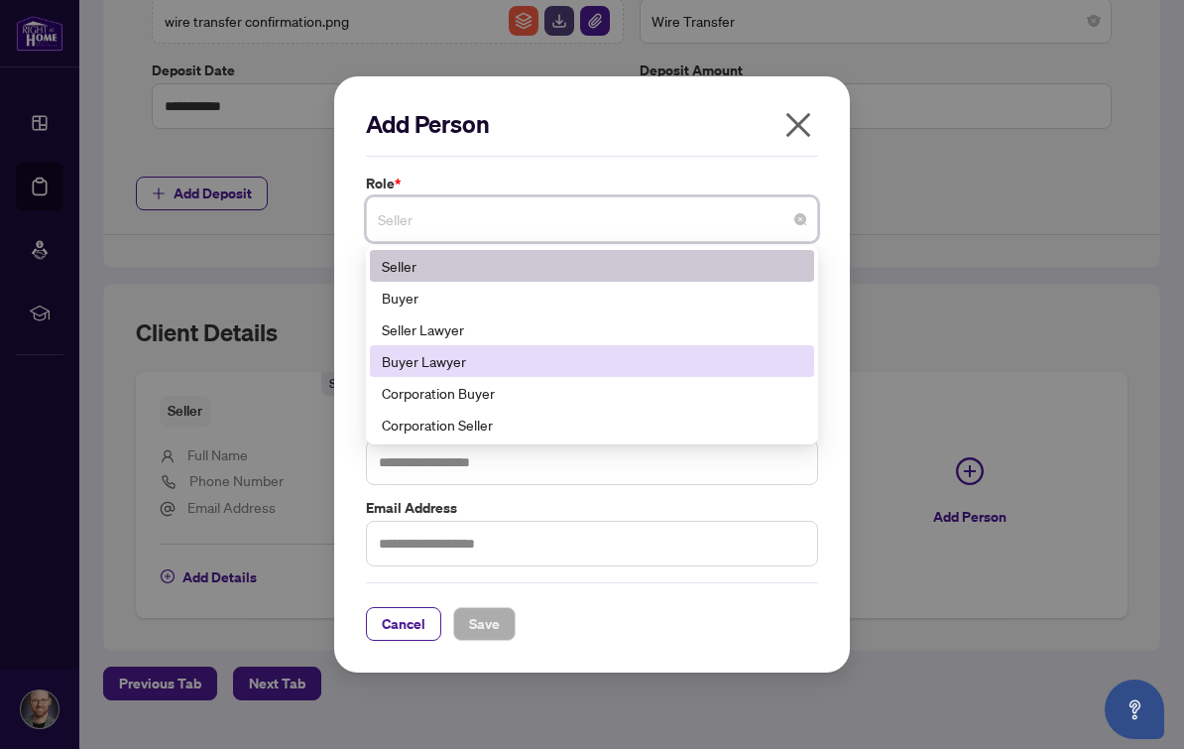
click at [475, 356] on div "Buyer Lawyer" at bounding box center [592, 361] width 420 height 22
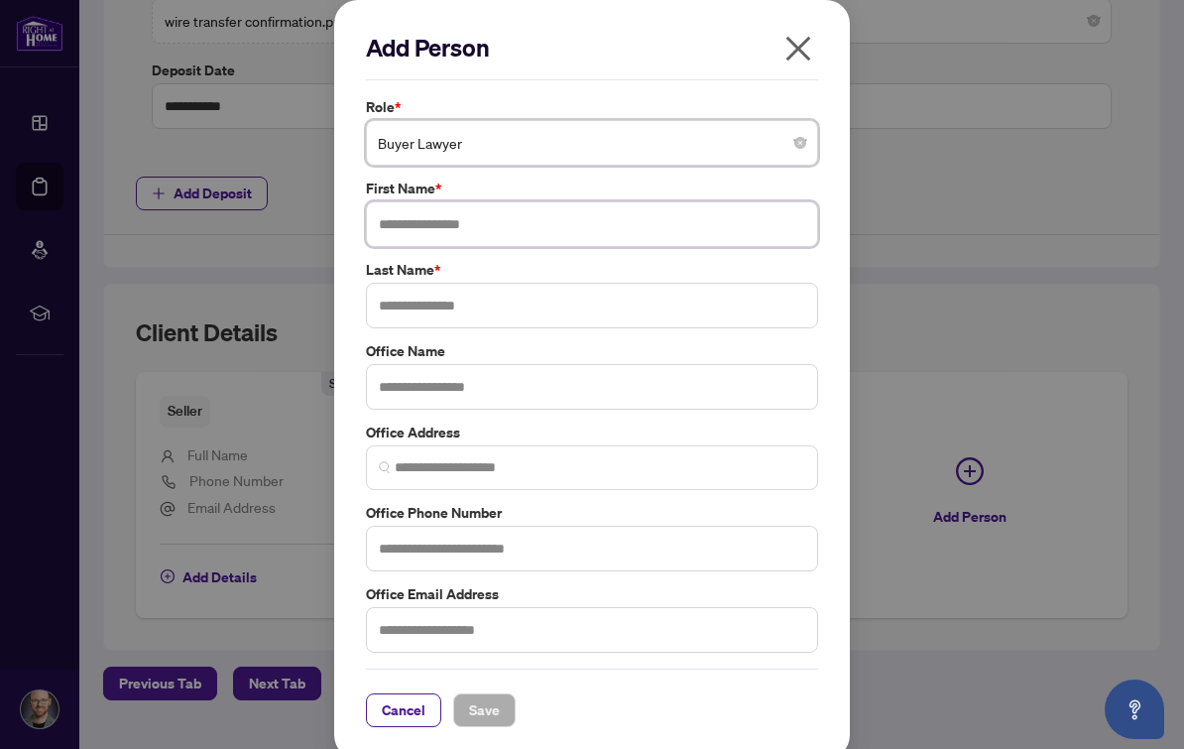
click at [619, 227] on input "text" at bounding box center [592, 224] width 452 height 46
type input "****"
click at [737, 304] on input "text" at bounding box center [592, 306] width 452 height 46
type input "******"
click at [499, 704] on span "Save" at bounding box center [484, 710] width 31 height 32
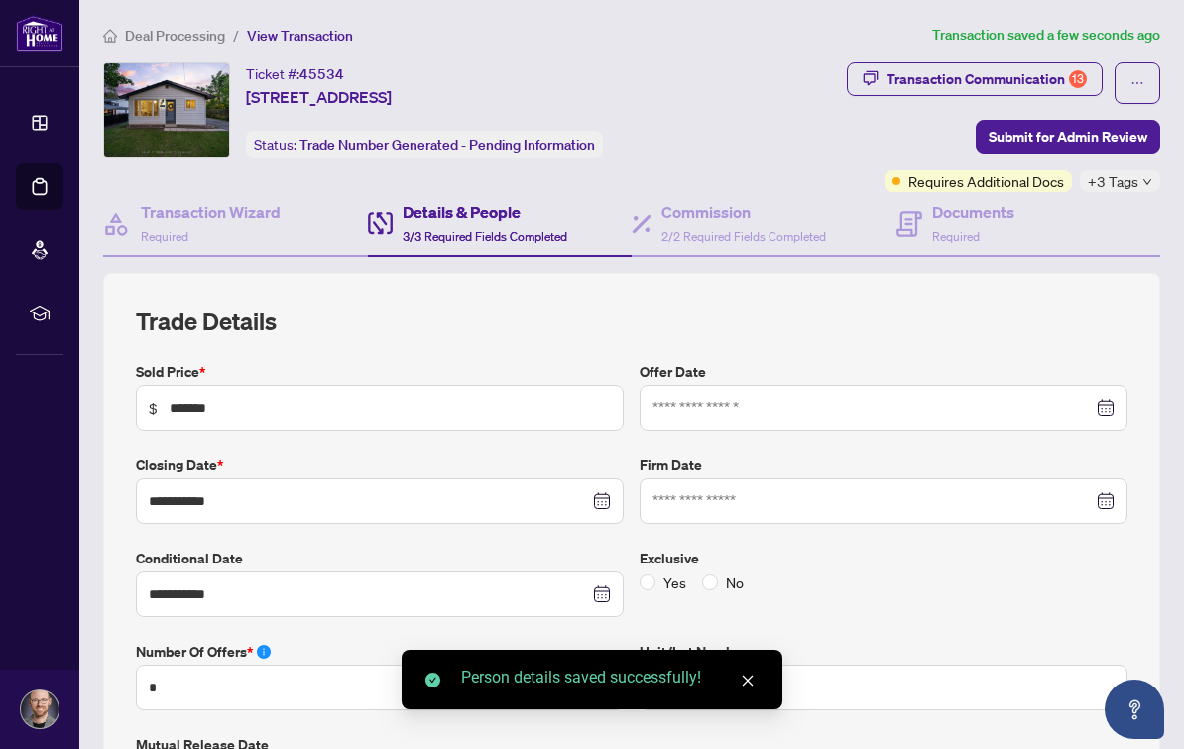
scroll to position [0, 0]
click at [990, 200] on div "Documents Required" at bounding box center [973, 223] width 82 height 47
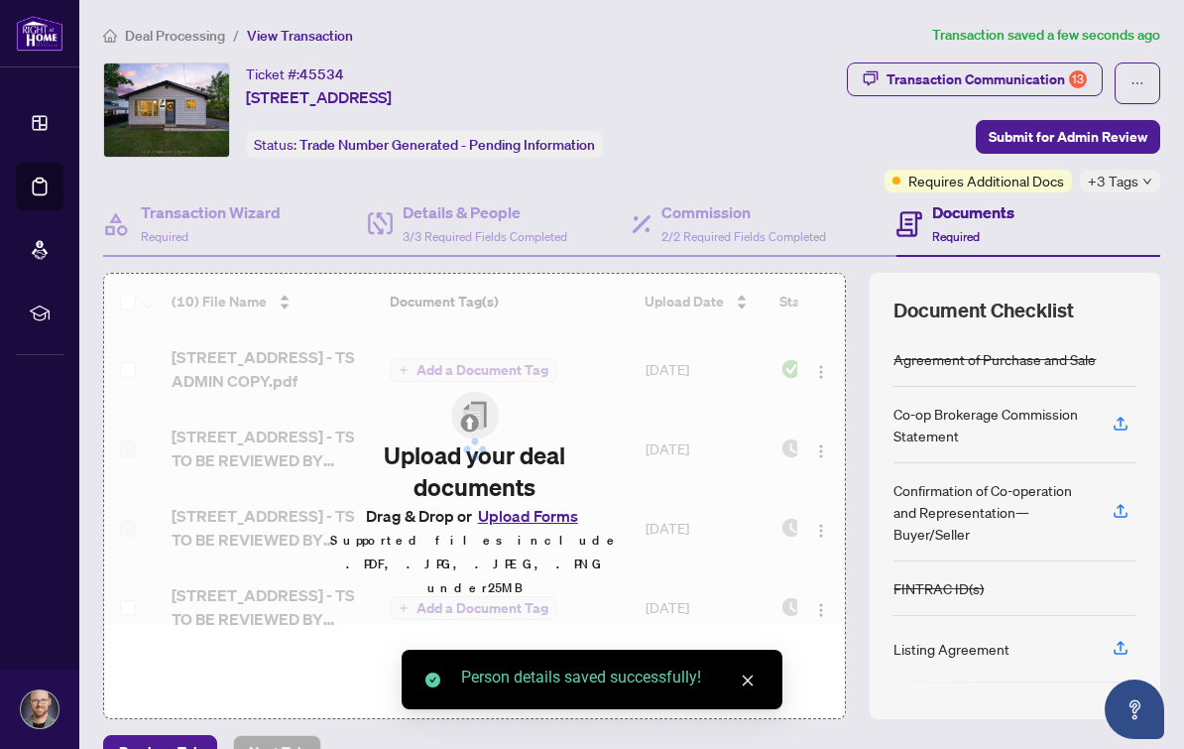
click at [1055, 63] on div "Transaction Communication 13" at bounding box center [986, 79] width 200 height 32
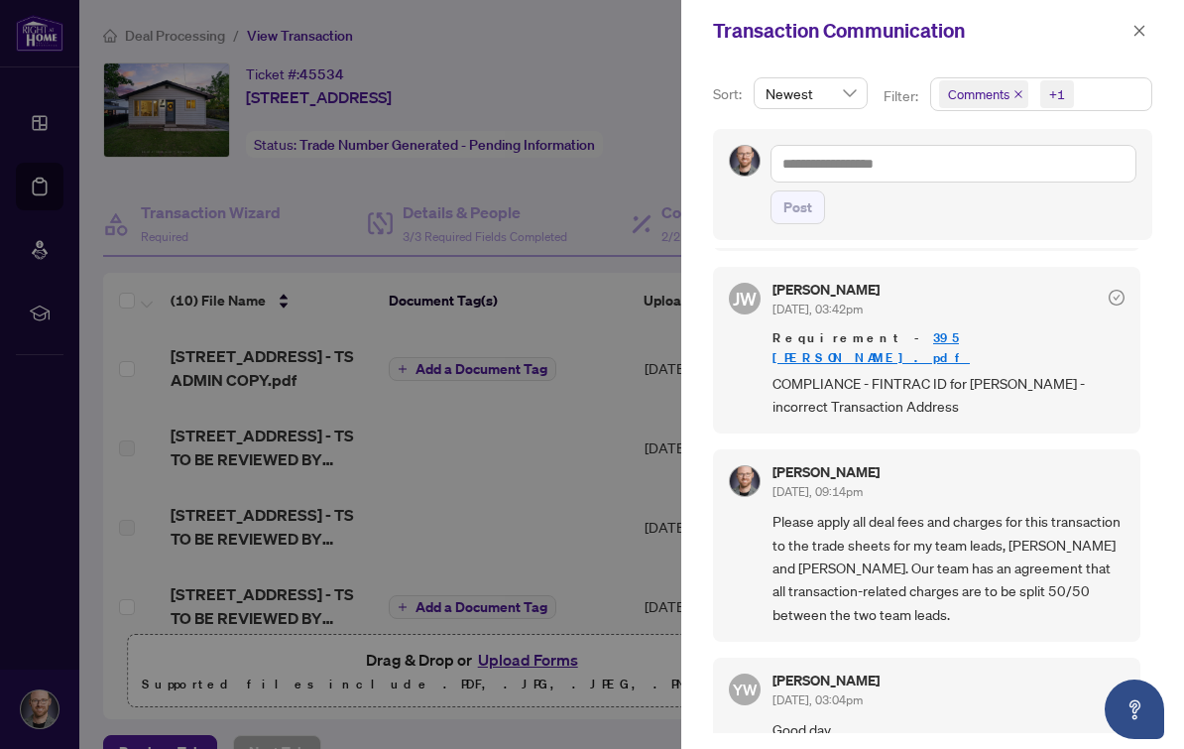
scroll to position [1852, 0]
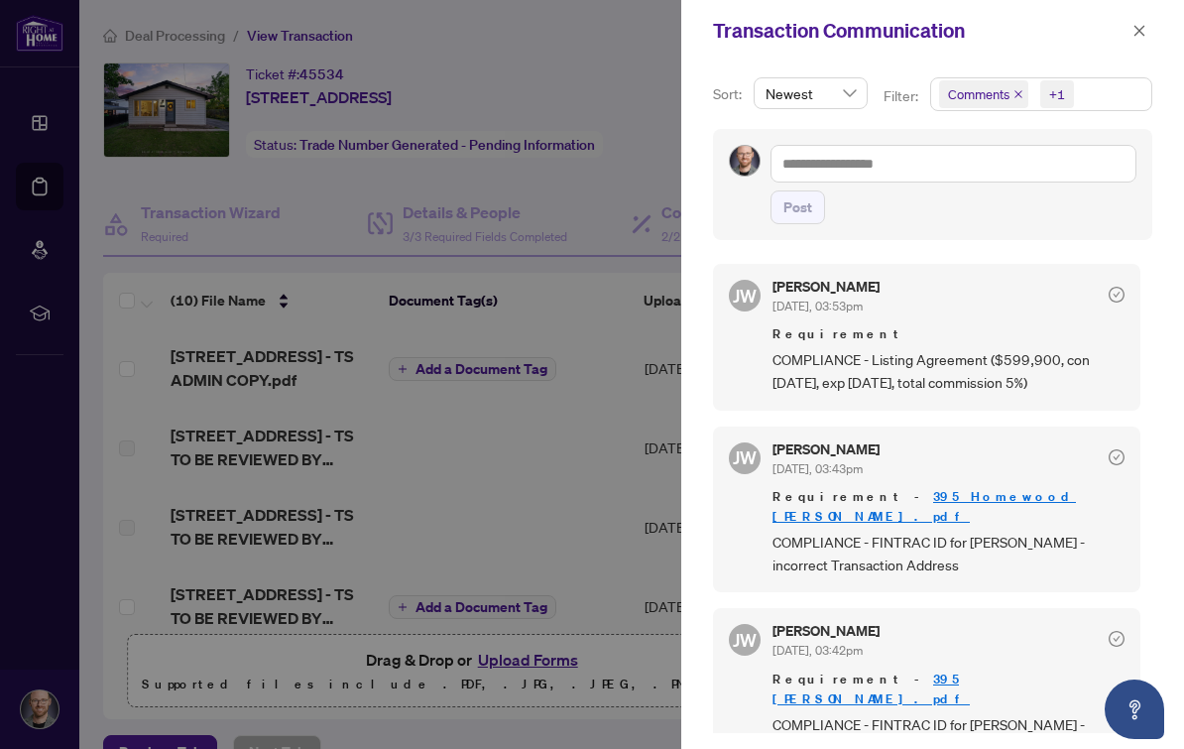
click at [1009, 97] on span "Comments" at bounding box center [978, 94] width 61 height 20
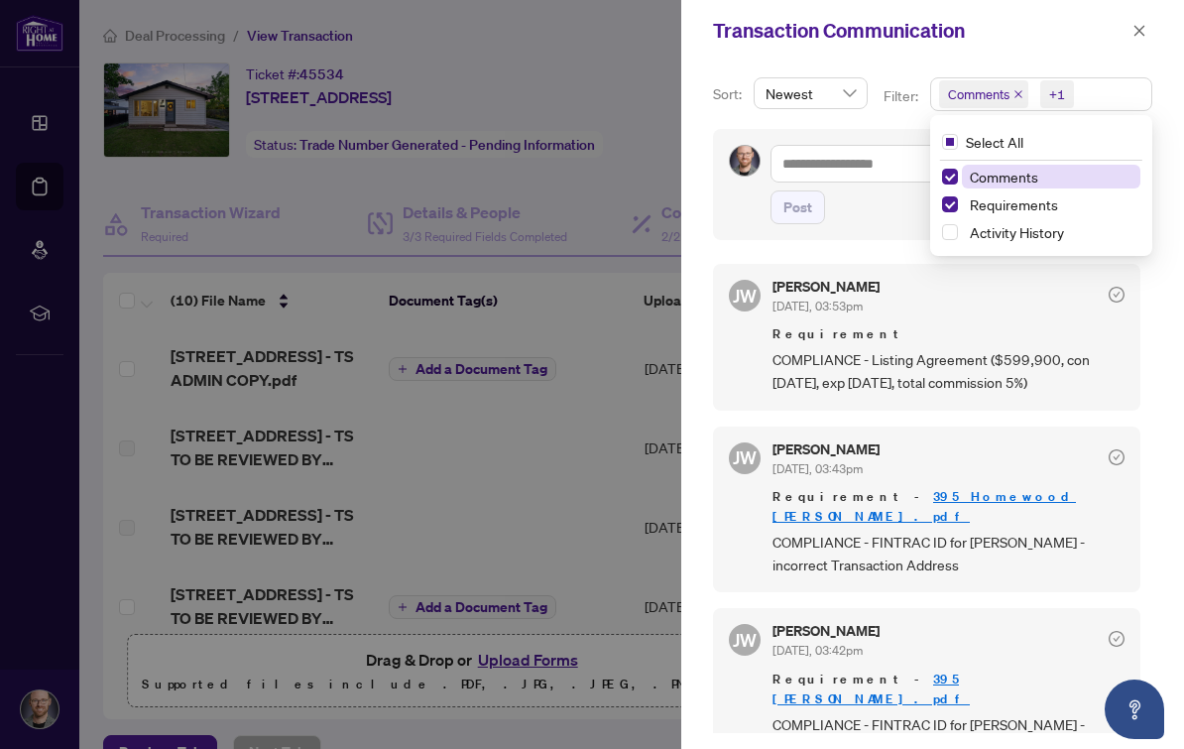
click at [1016, 94] on icon "close" at bounding box center [1018, 94] width 10 height 10
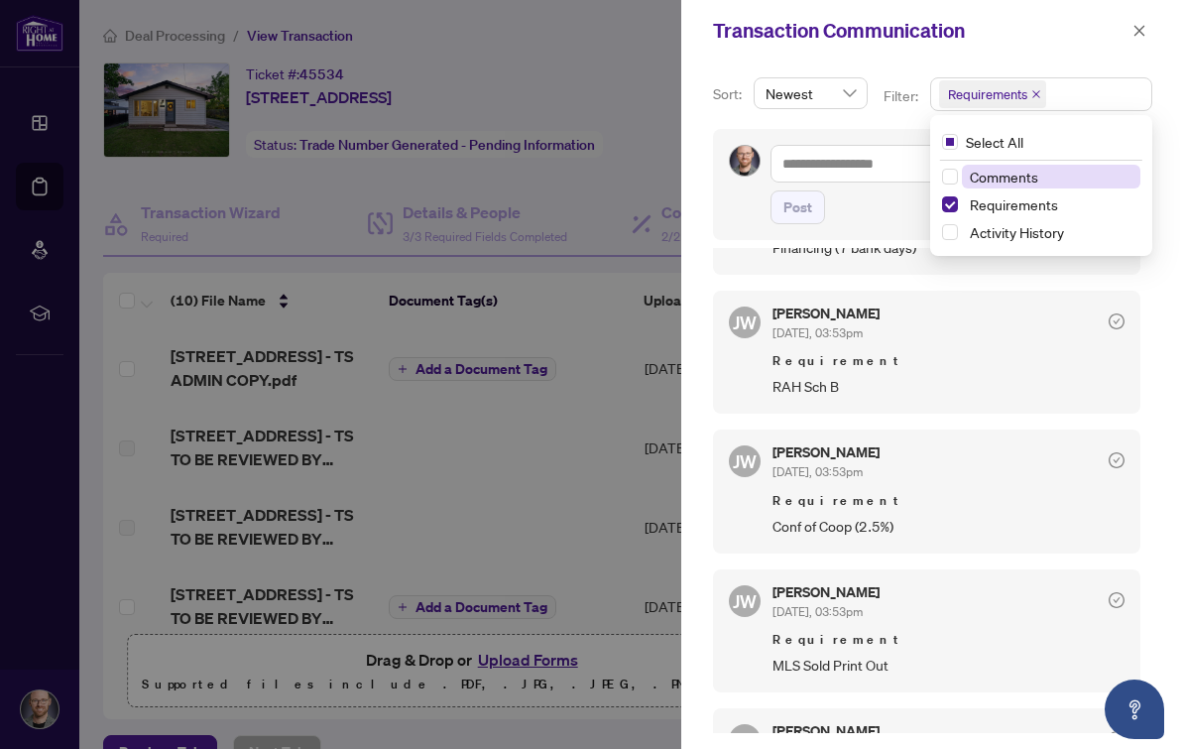
scroll to position [644, 0]
click at [1069, 39] on div "Transaction Communication" at bounding box center [919, 31] width 413 height 30
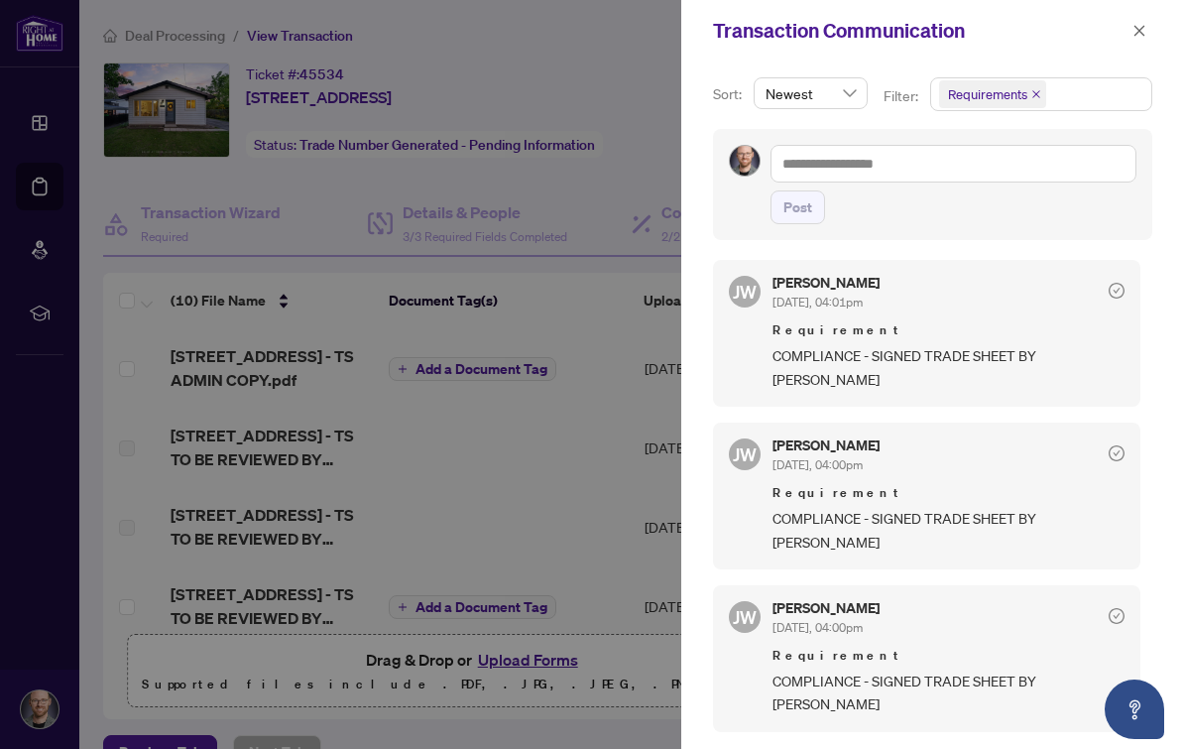
scroll to position [-1, 0]
click at [1142, 31] on icon "close" at bounding box center [1139, 31] width 14 height 14
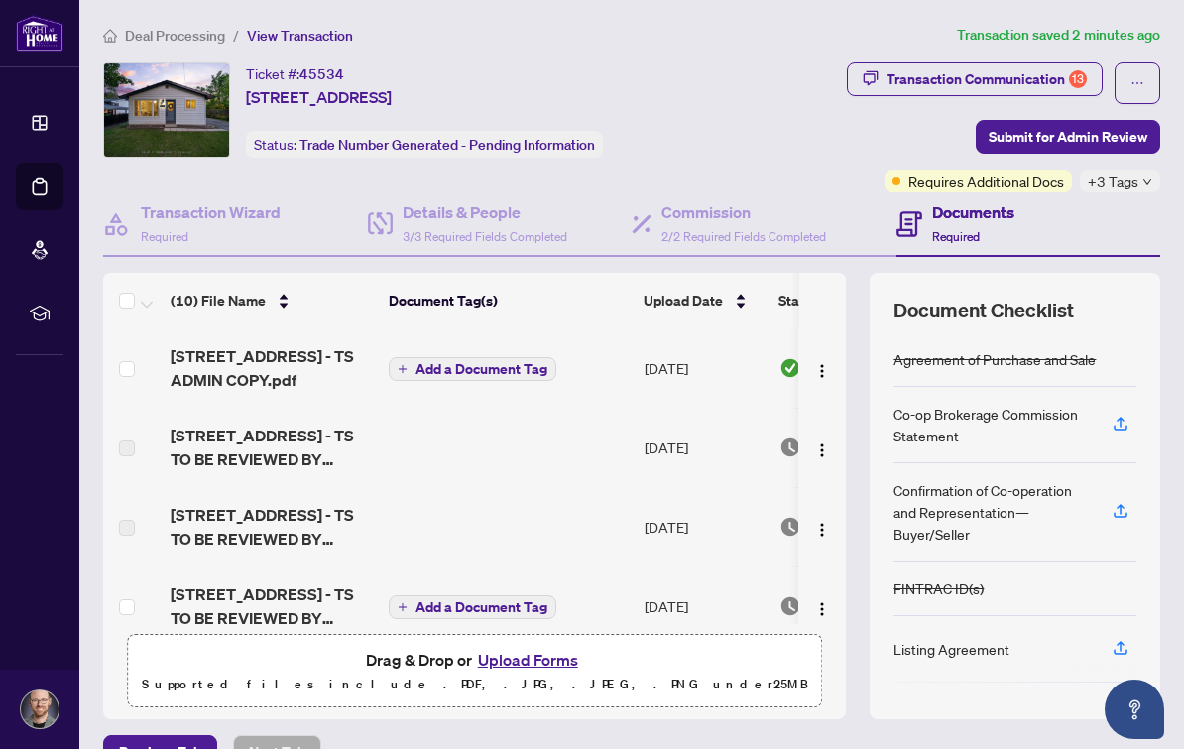
scroll to position [0, 0]
click at [206, 31] on span "Deal Processing" at bounding box center [175, 36] width 100 height 18
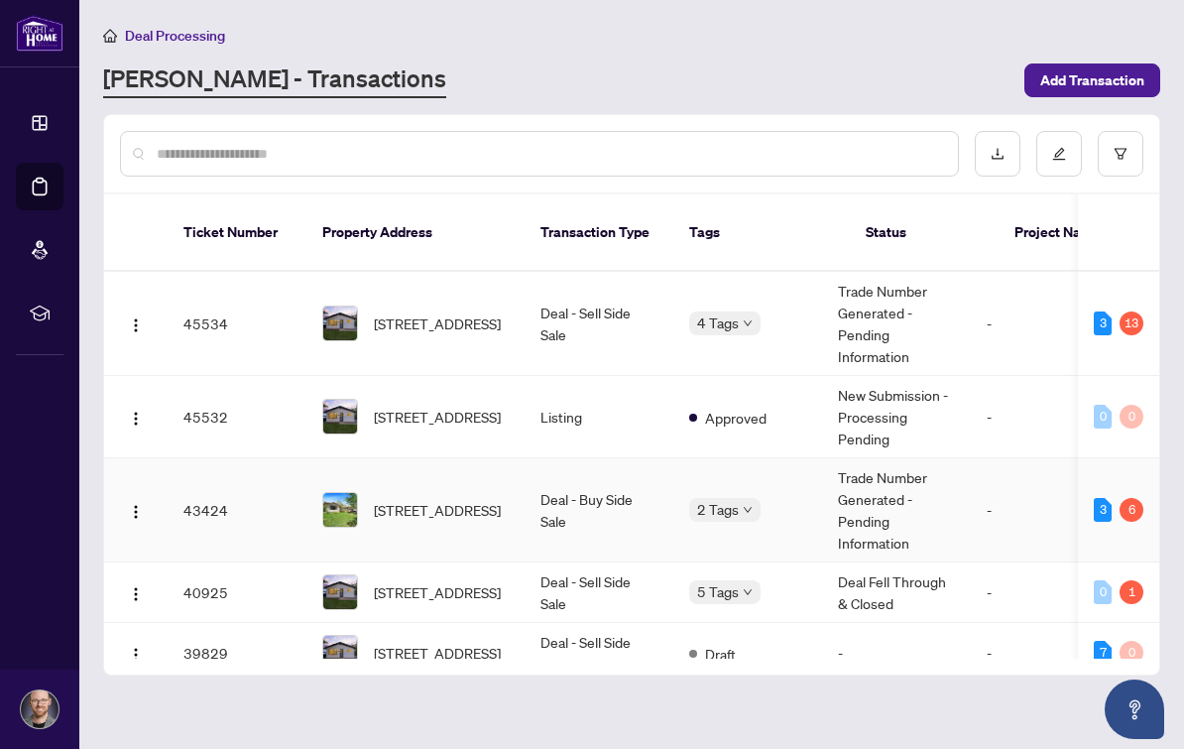
click at [207, 488] on td "43424" at bounding box center [237, 510] width 139 height 104
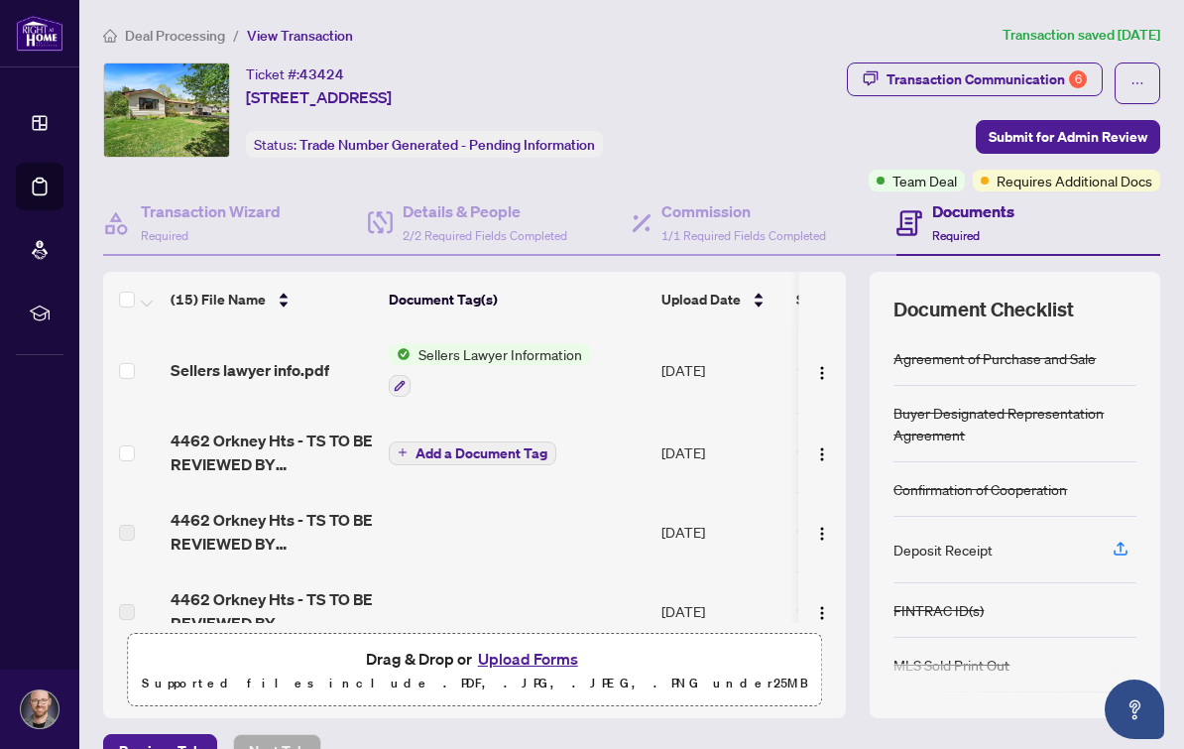
click at [1052, 83] on div "Transaction Communication 6" at bounding box center [986, 79] width 200 height 32
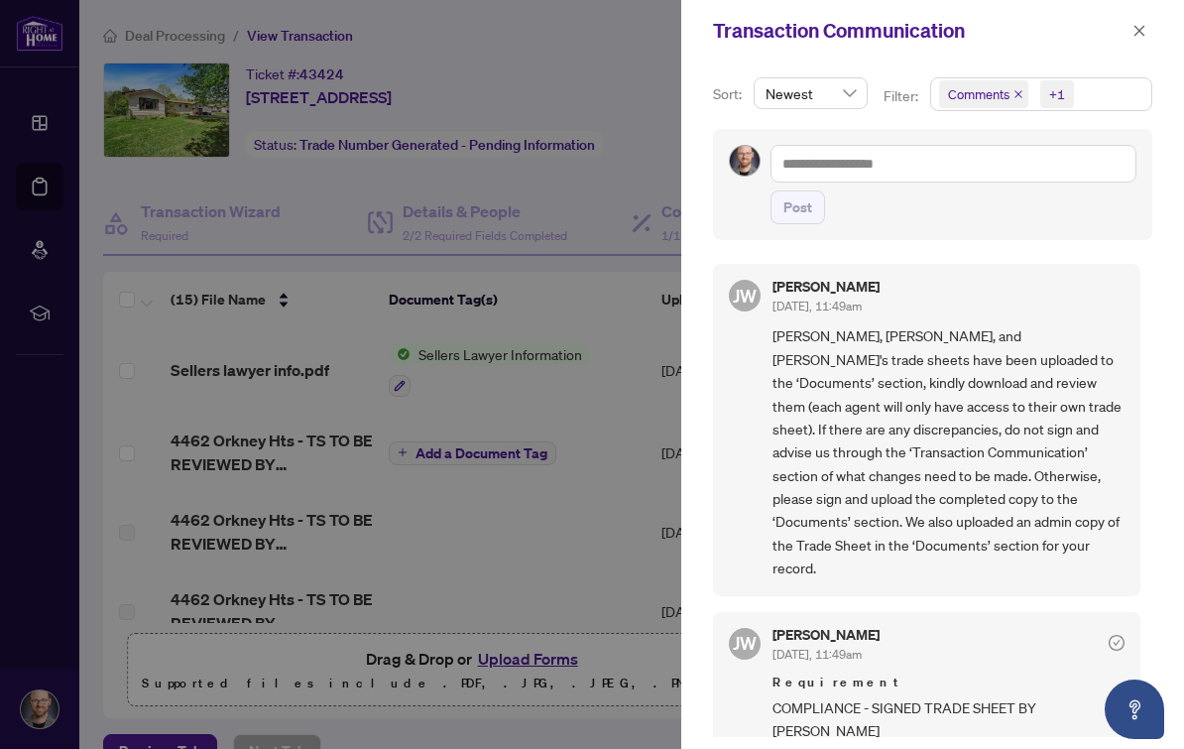
click at [1016, 97] on icon "close" at bounding box center [1018, 94] width 8 height 8
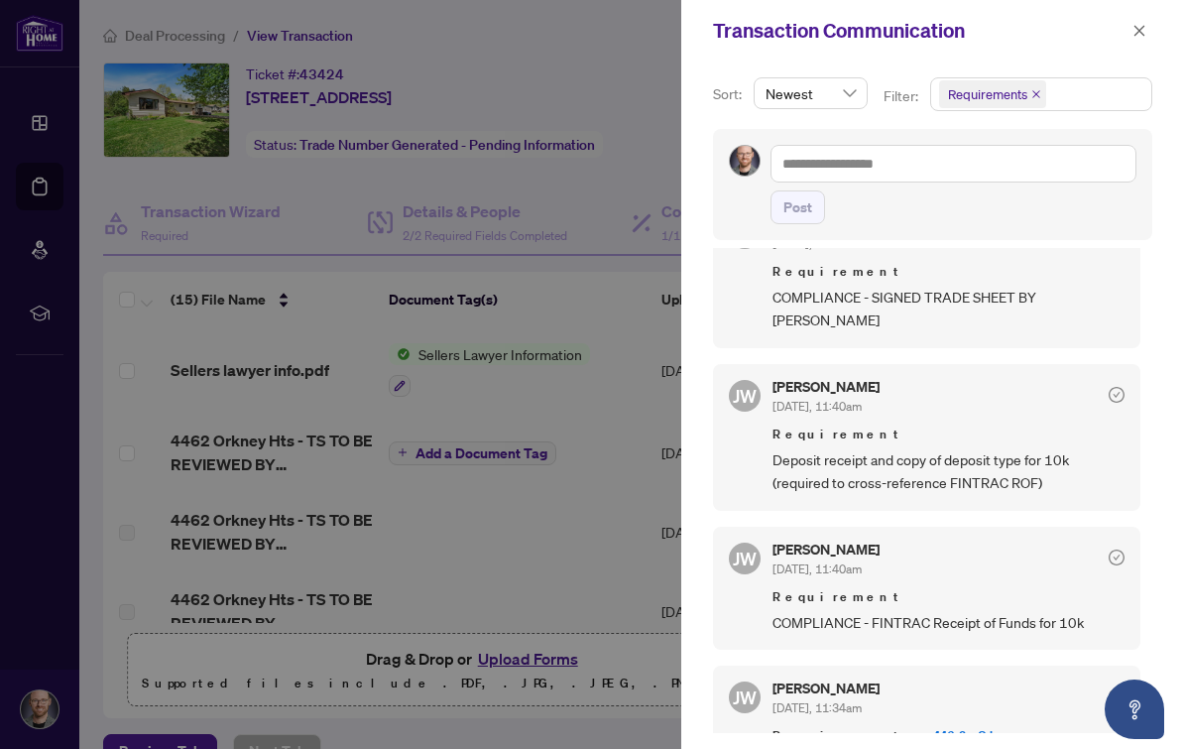
scroll to position [36, 0]
click at [1145, 26] on icon "close" at bounding box center [1139, 31] width 14 height 14
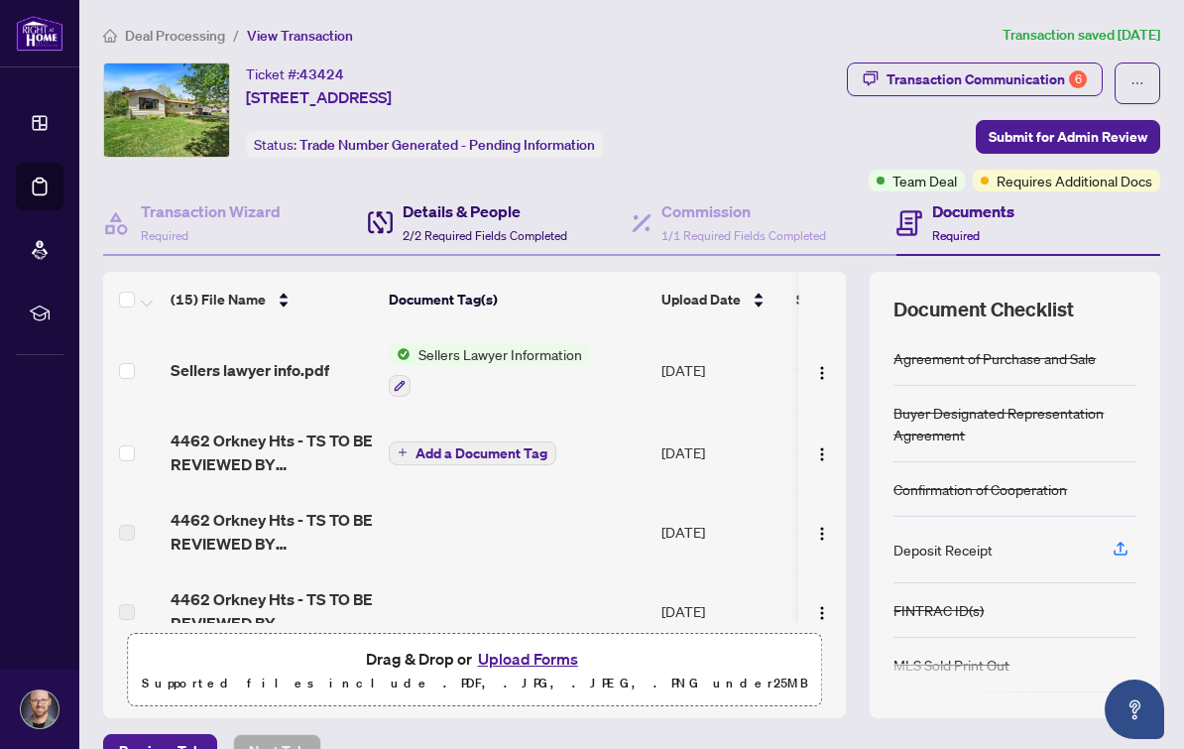
click at [441, 199] on h4 "Details & People" at bounding box center [485, 211] width 165 height 24
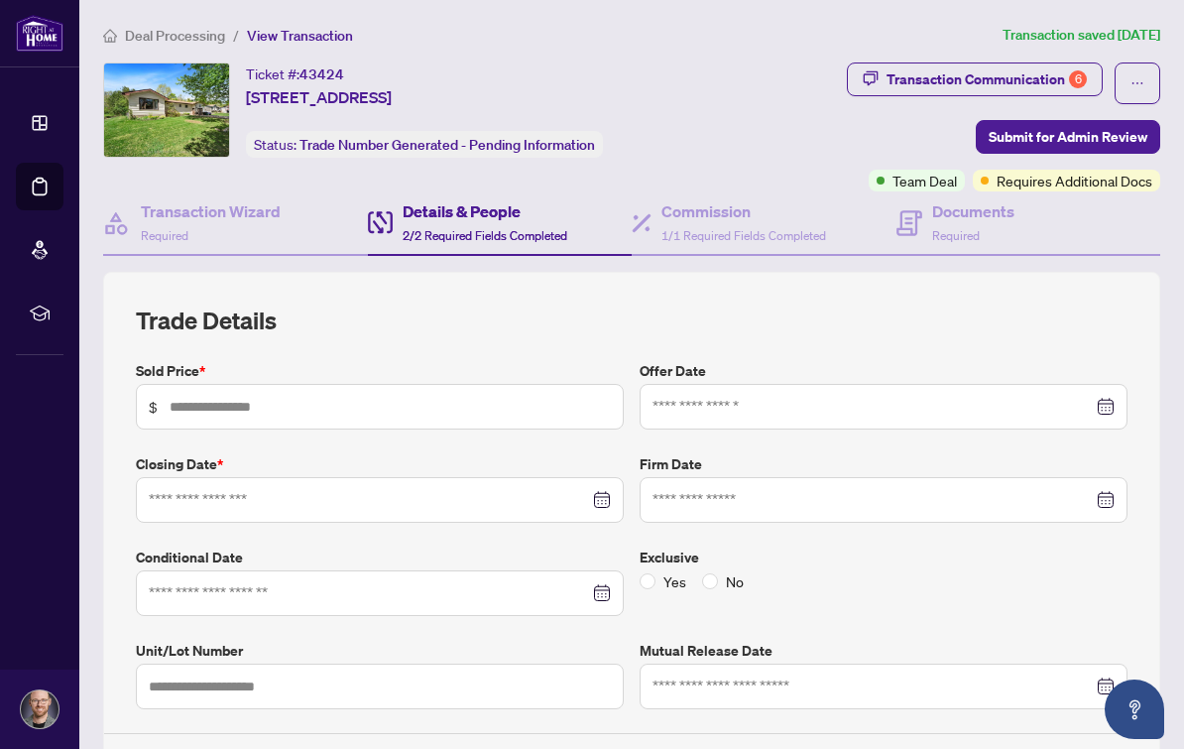
type input "*******"
type input "**********"
click at [930, 204] on div "Documents Required" at bounding box center [955, 222] width 118 height 47
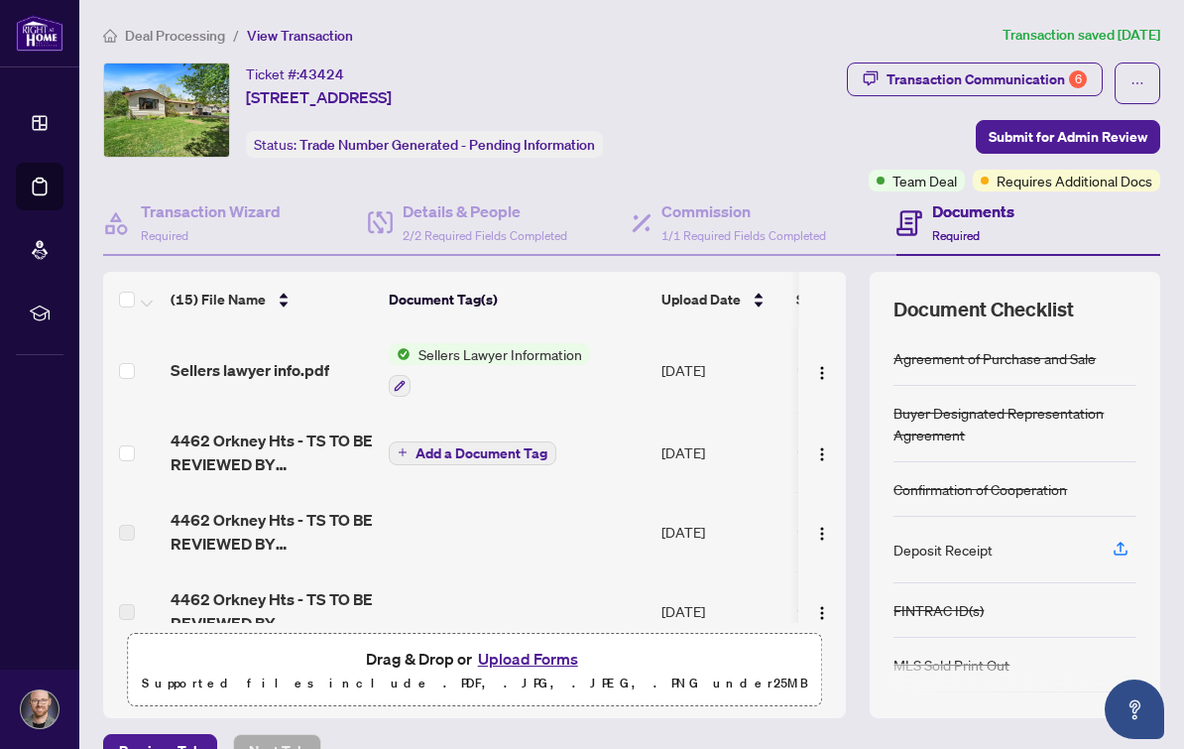
click at [1010, 63] on div "Transaction Communication 6" at bounding box center [986, 79] width 200 height 32
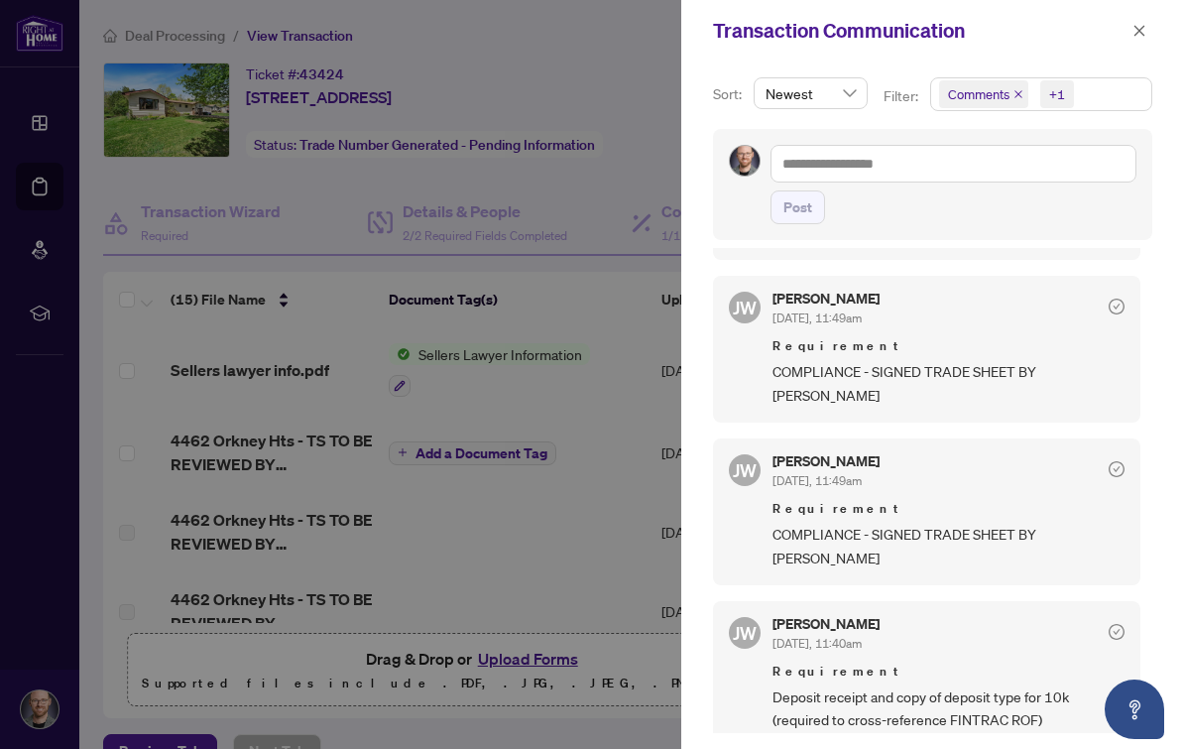
scroll to position [595, 0]
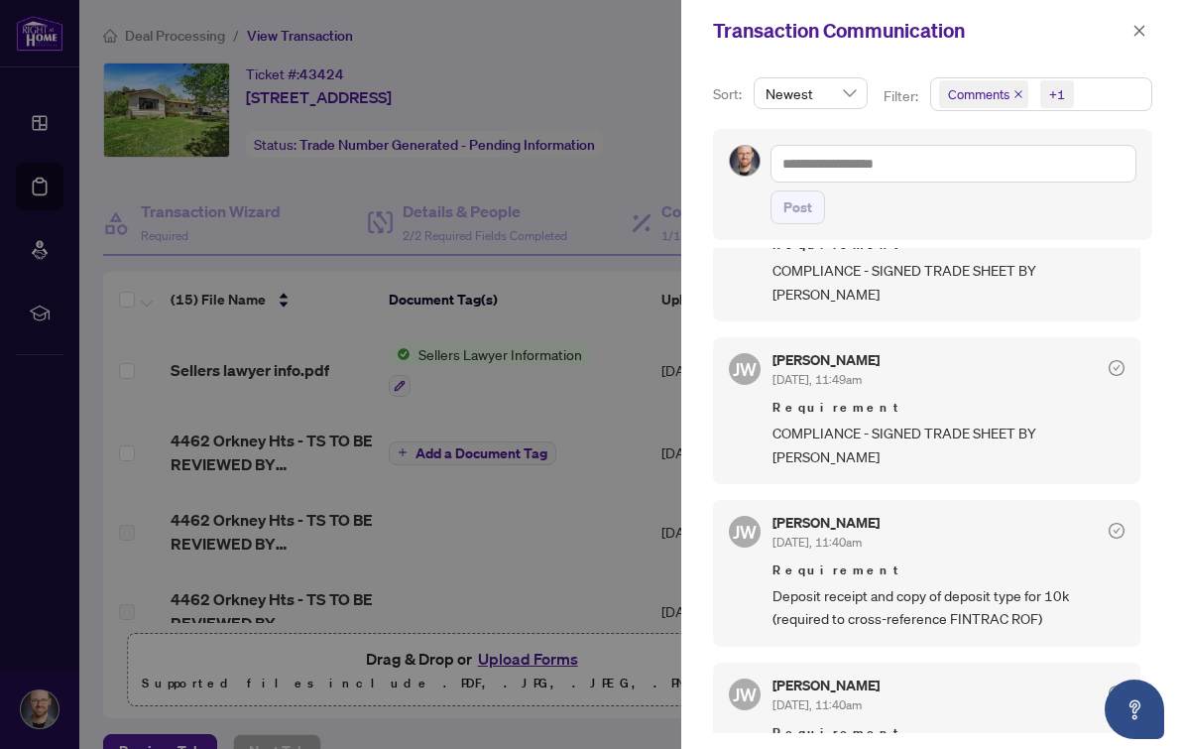
click at [1017, 96] on icon "close" at bounding box center [1018, 94] width 8 height 8
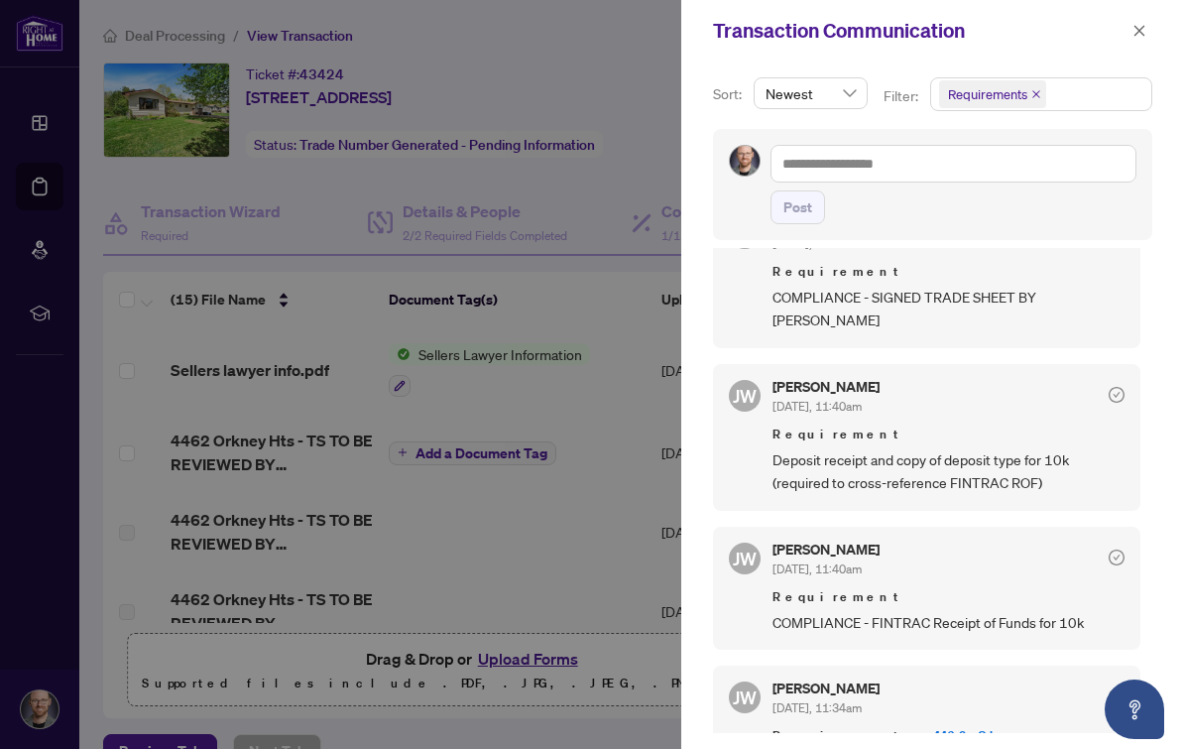
scroll to position [4, 0]
click at [1141, 25] on icon "close" at bounding box center [1139, 31] width 14 height 14
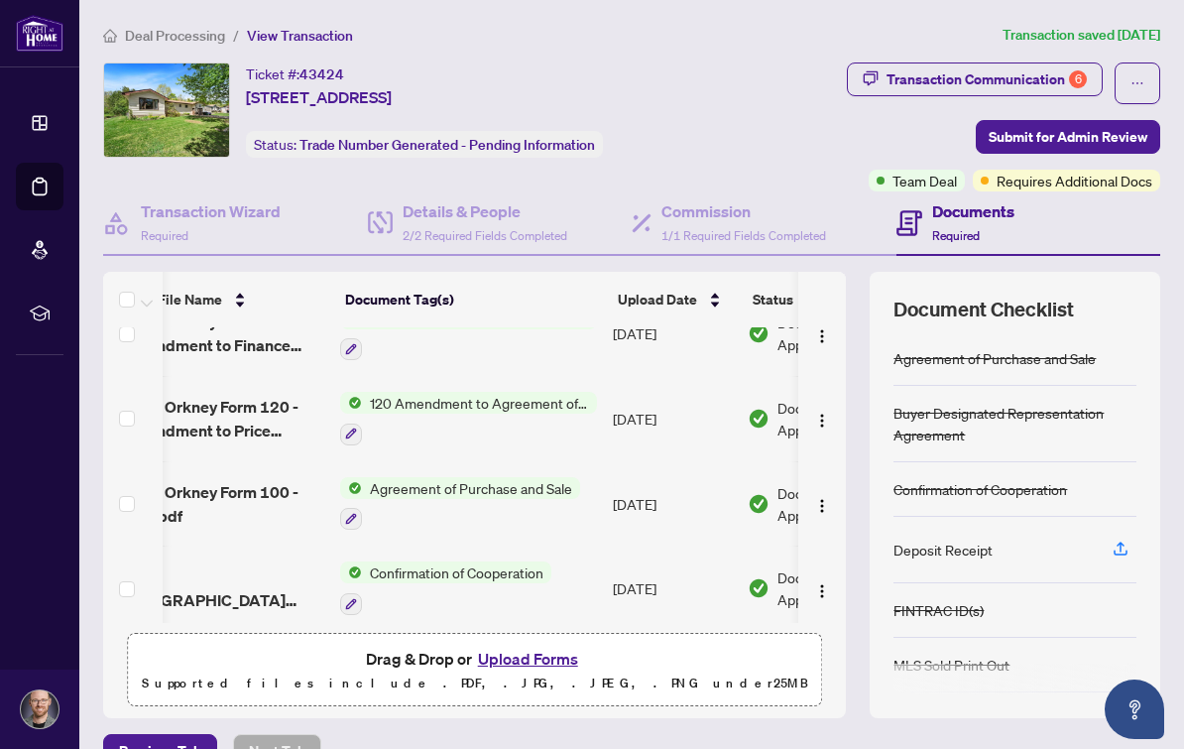
scroll to position [0, 0]
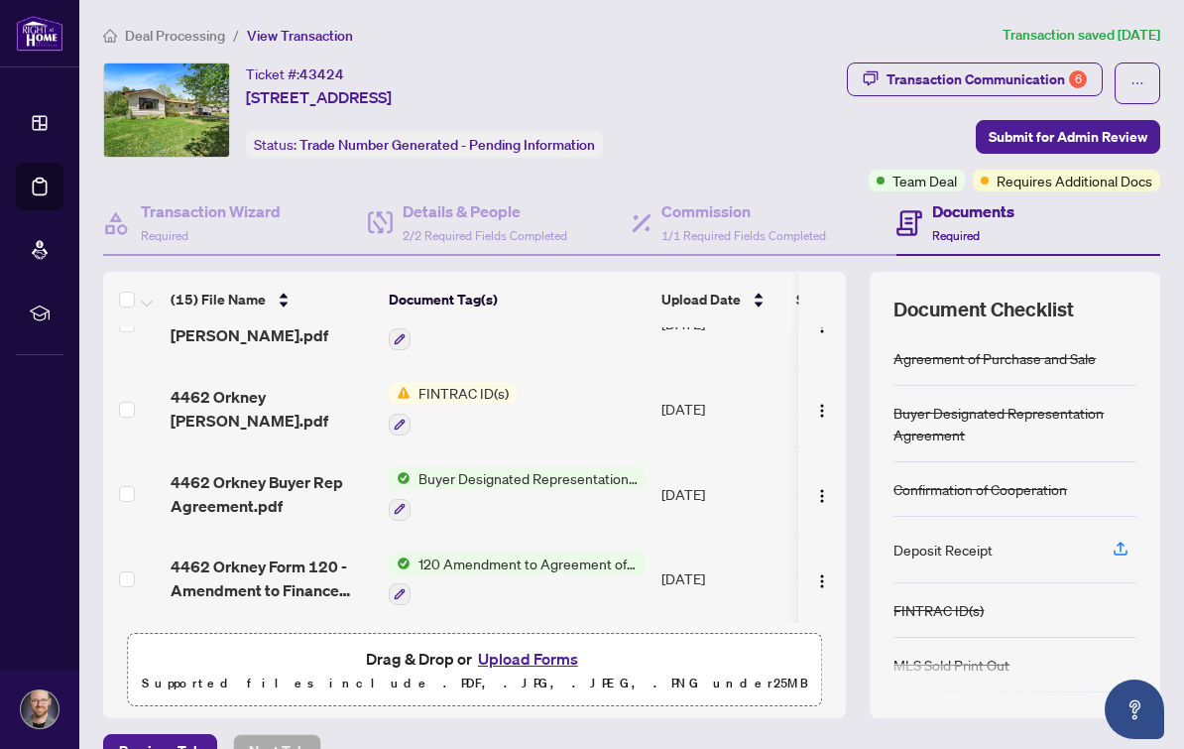
click at [228, 385] on span "4462 Orkney [PERSON_NAME].pdf" at bounding box center [272, 409] width 202 height 48
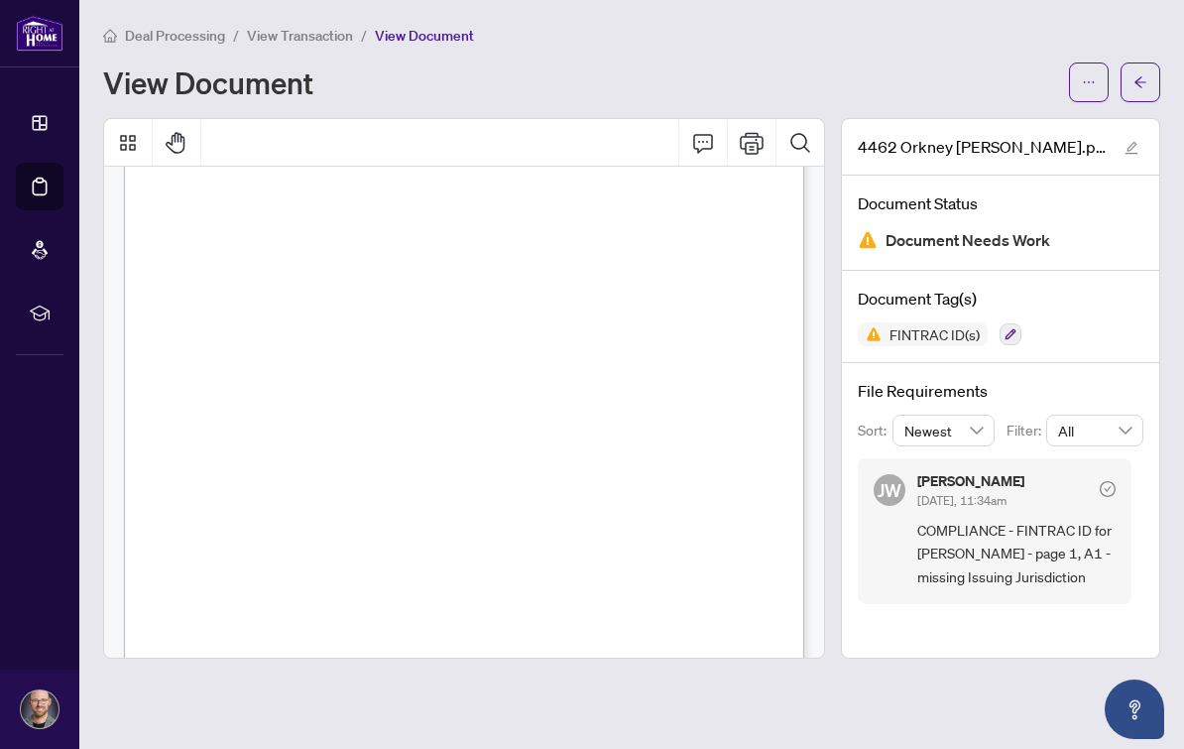
click at [283, 27] on span "View Transaction" at bounding box center [300, 36] width 106 height 18
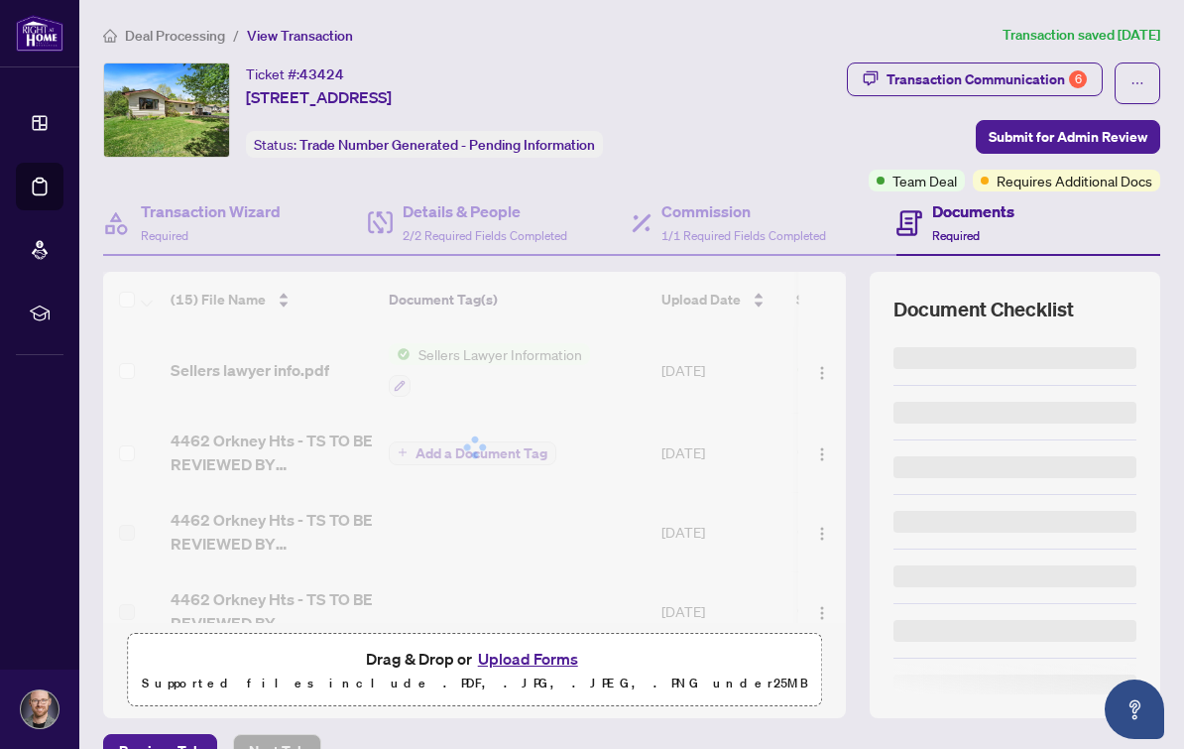
click at [290, 27] on span "View Transaction" at bounding box center [300, 36] width 106 height 18
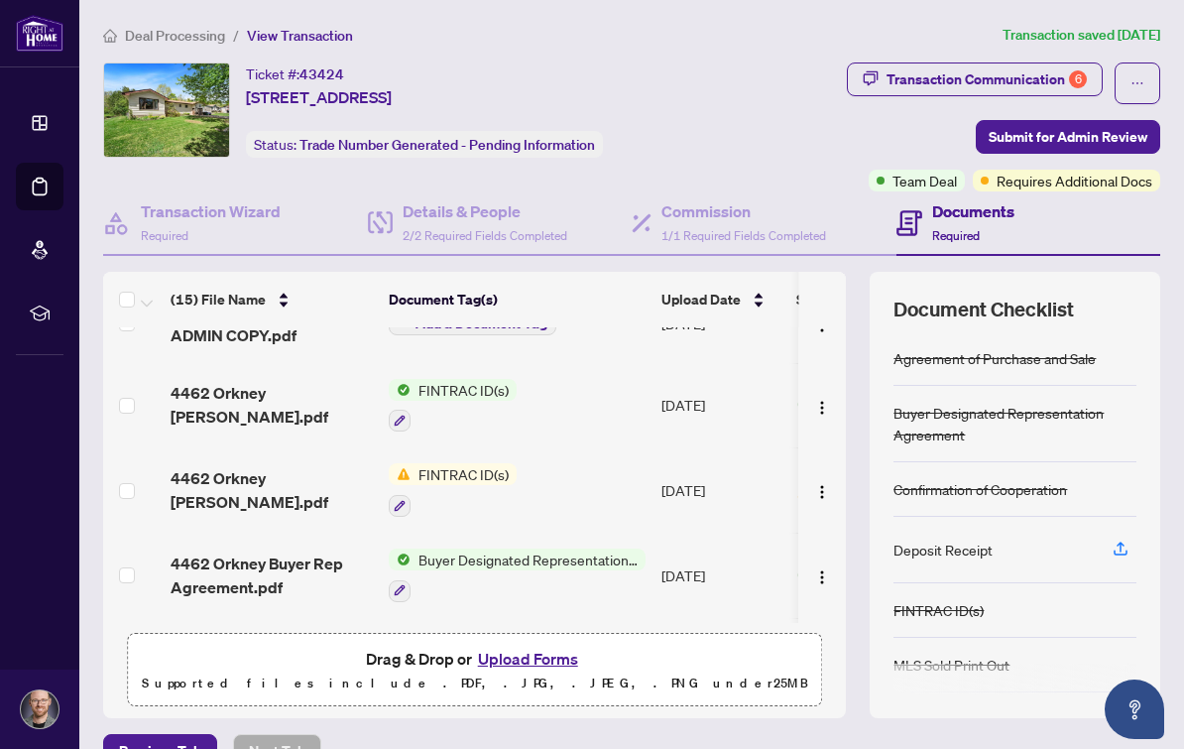
click at [268, 381] on span "4462 Orkney [PERSON_NAME].pdf" at bounding box center [272, 405] width 202 height 48
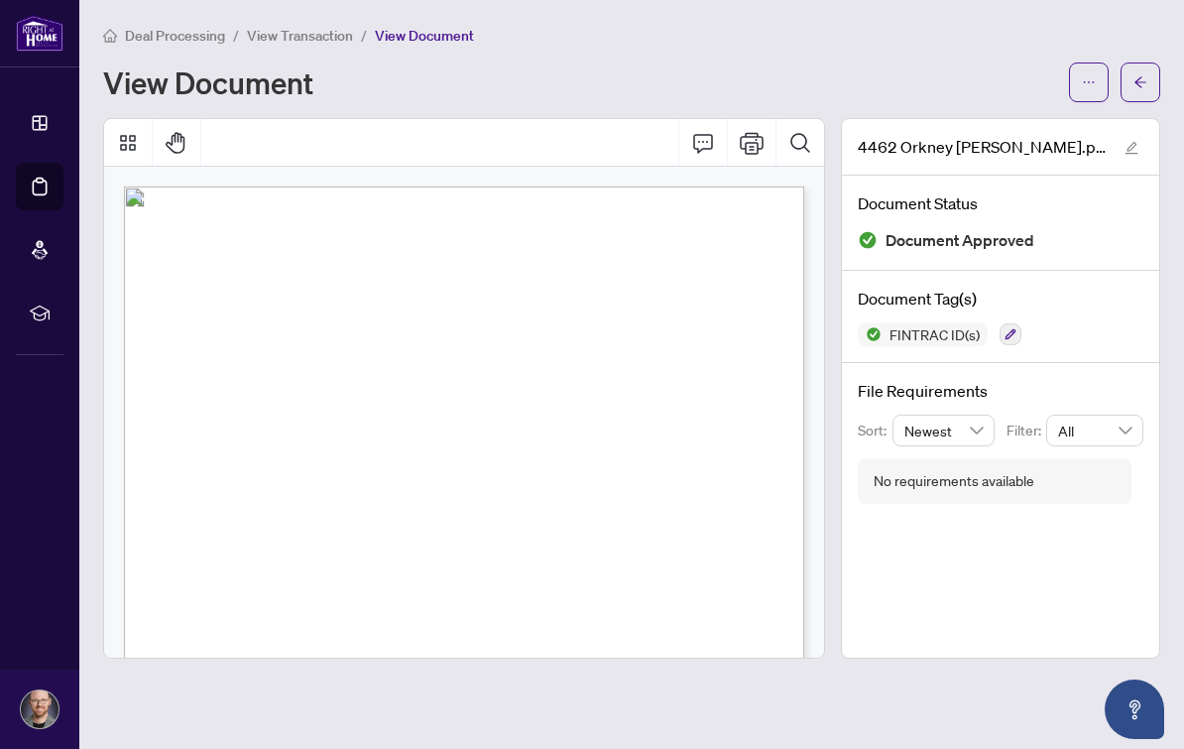
click at [295, 37] on div "Deal Processing / View Transaction / View Document View Document" at bounding box center [631, 63] width 1057 height 78
click at [286, 27] on span "View Transaction" at bounding box center [300, 36] width 106 height 18
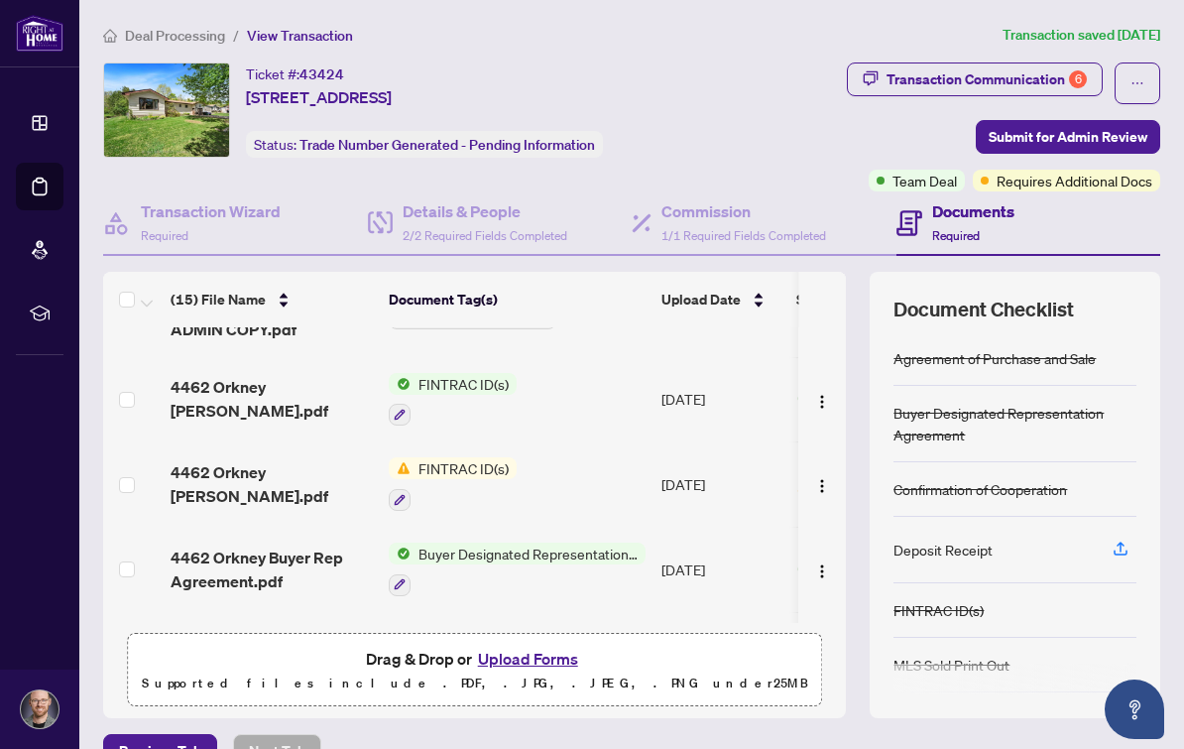
click at [200, 460] on span "4462 Orkney [PERSON_NAME].pdf" at bounding box center [272, 484] width 202 height 48
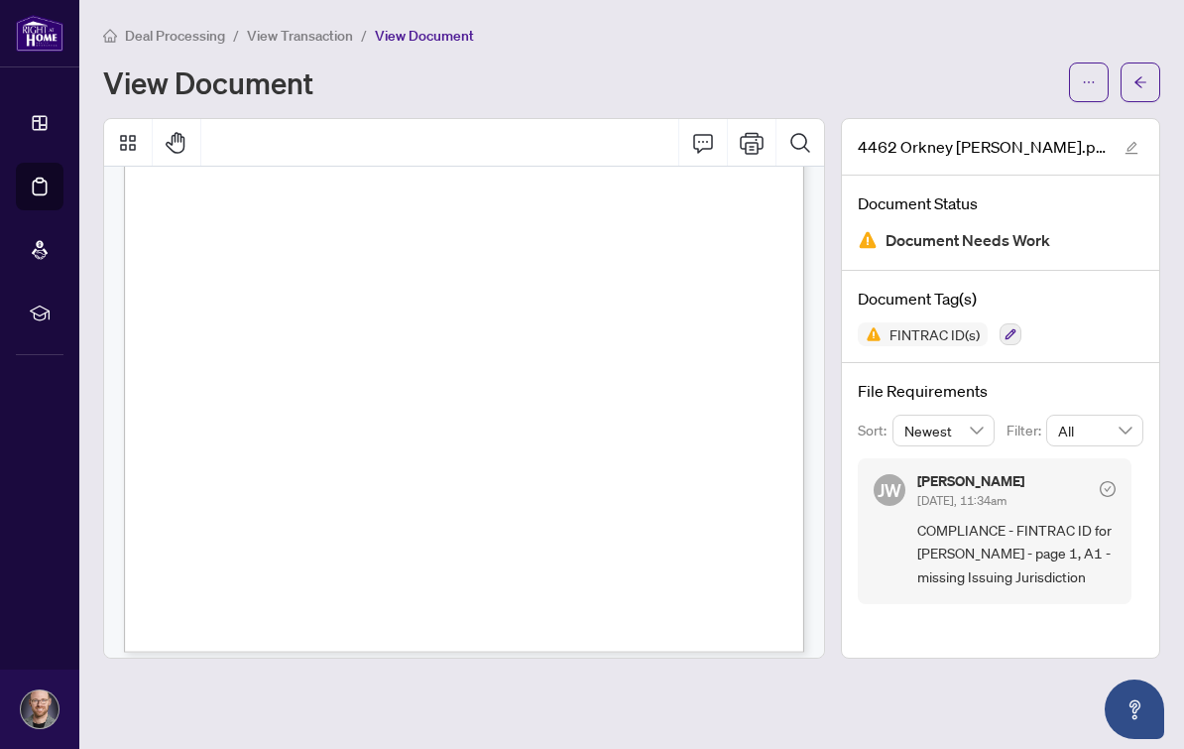
click at [278, 66] on h1 "View Document" at bounding box center [208, 82] width 210 height 32
click at [277, 66] on h1 "View Document" at bounding box center [208, 82] width 210 height 32
click at [295, 66] on h1 "View Document" at bounding box center [208, 82] width 210 height 32
click at [295, 42] on div "Deal Processing / View Transaction / View Document View Document" at bounding box center [631, 63] width 1057 height 78
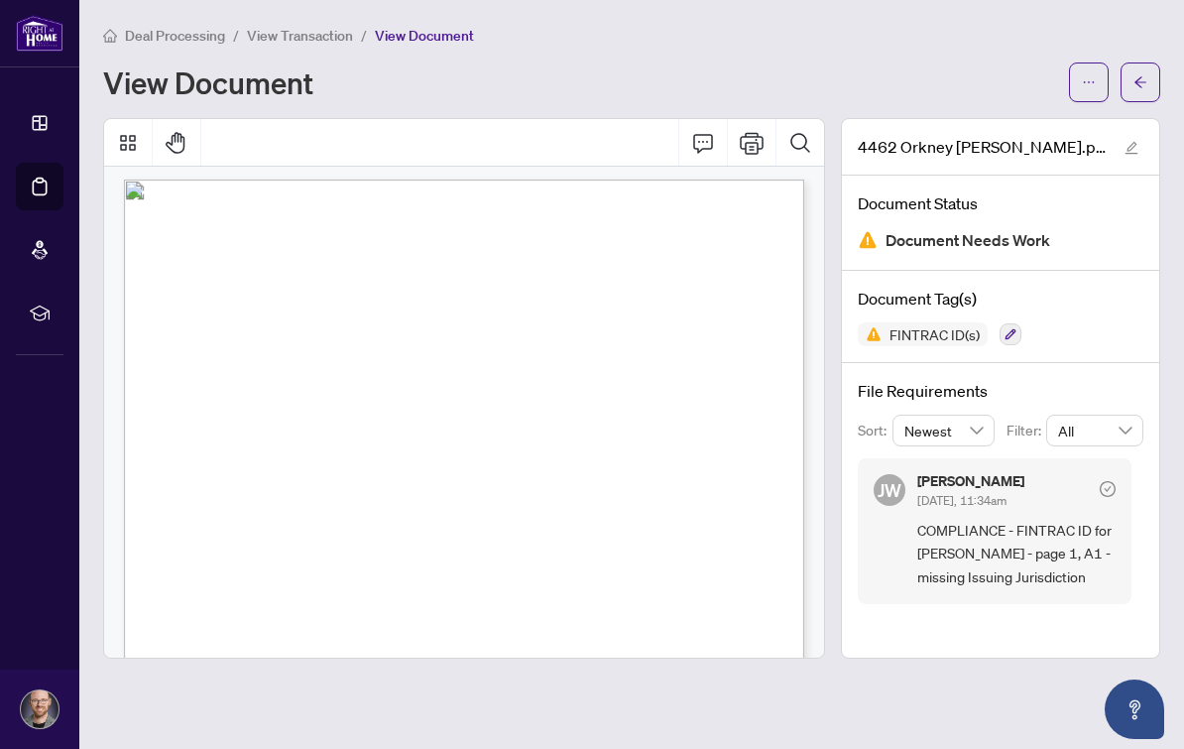
click at [318, 27] on span "View Transaction" at bounding box center [300, 36] width 106 height 18
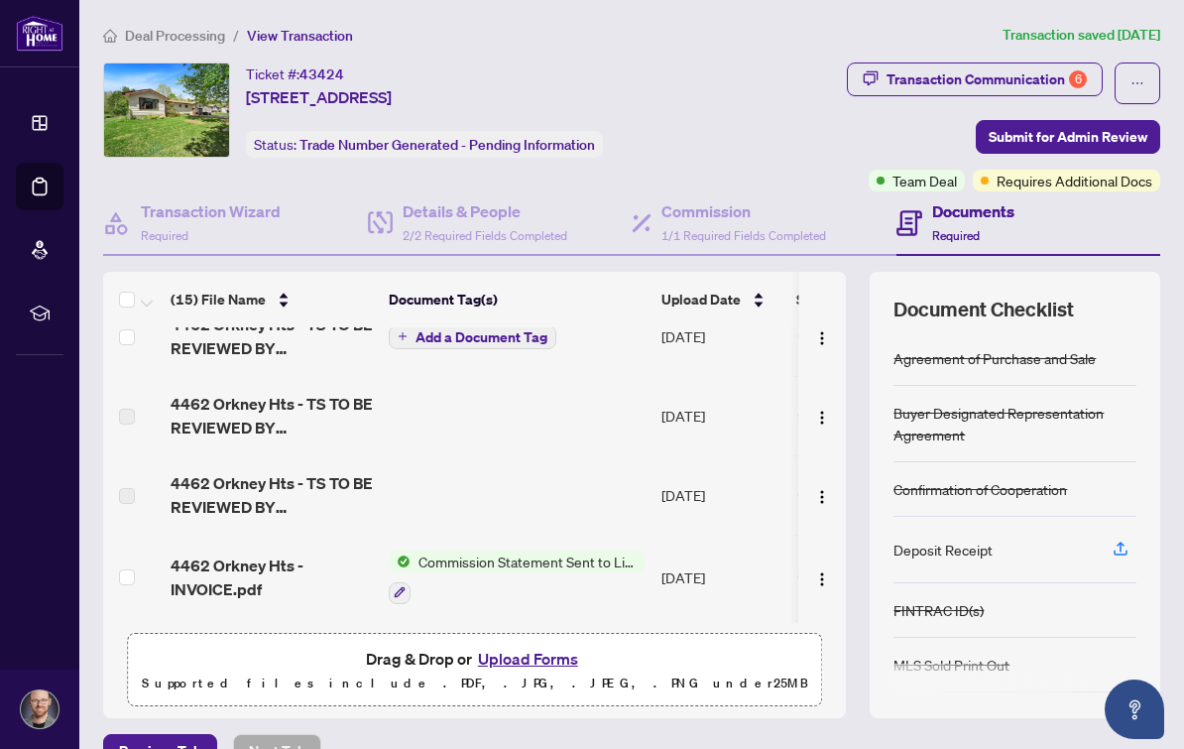
scroll to position [132, -4]
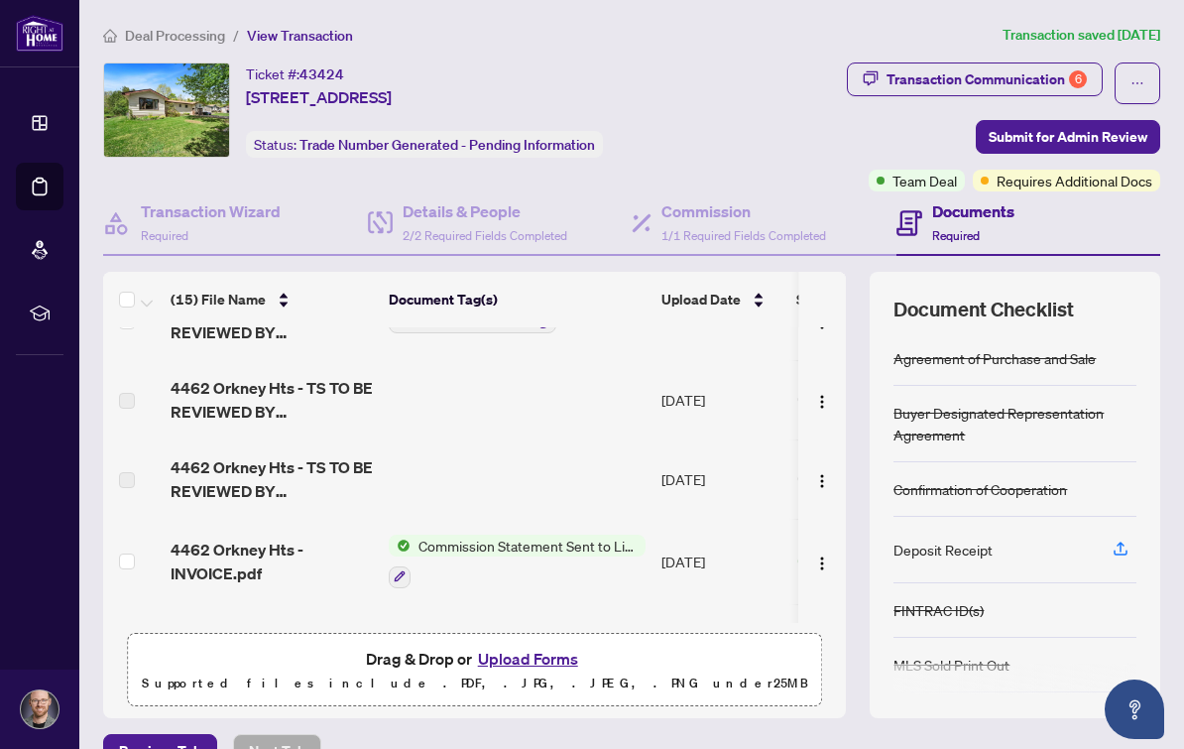
click at [1028, 63] on div "Transaction Communication 6" at bounding box center [986, 79] width 200 height 32
click at [1027, 57] on div at bounding box center [592, 374] width 1184 height 749
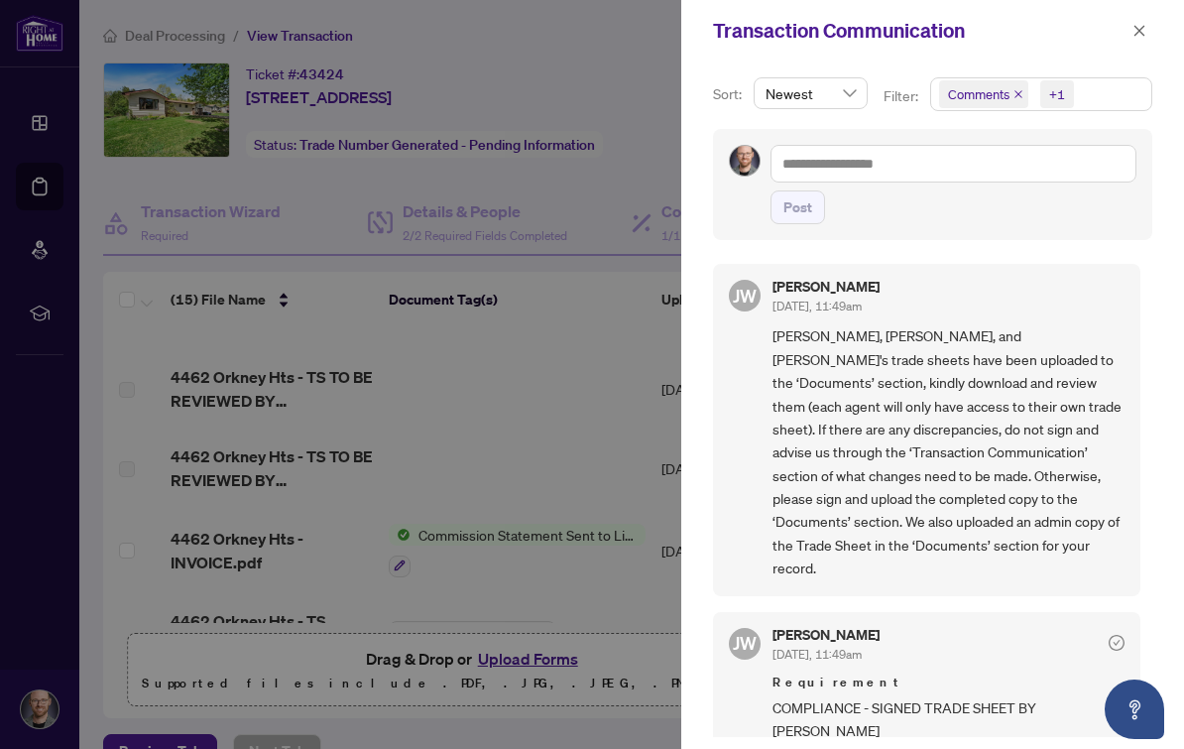
click at [1007, 97] on span "Comments" at bounding box center [978, 94] width 61 height 20
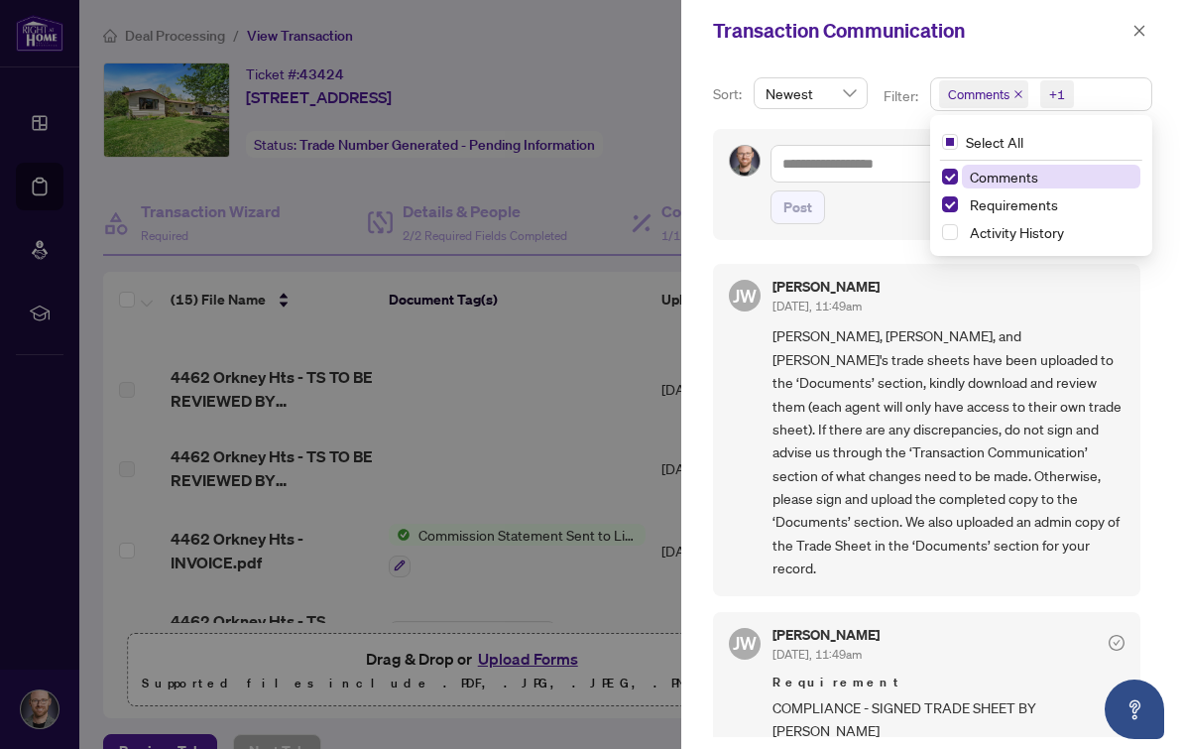
click at [1023, 90] on icon "close" at bounding box center [1018, 94] width 10 height 10
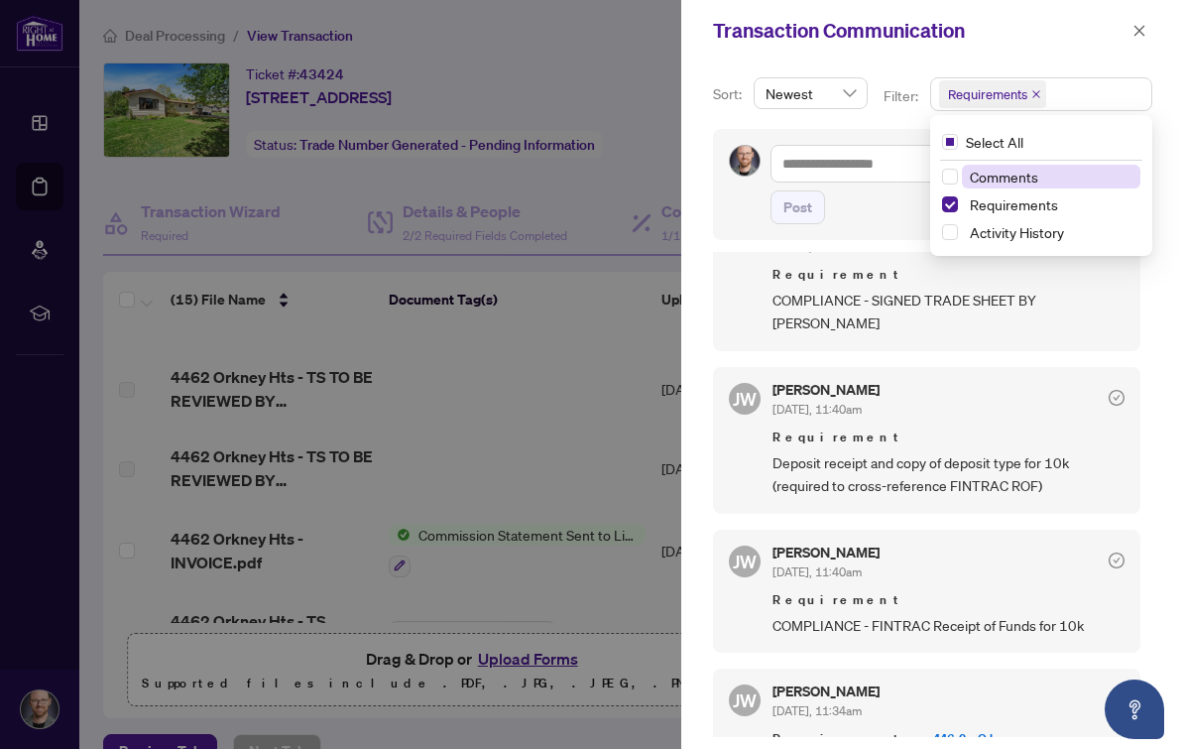
scroll to position [384, 0]
click at [1059, 41] on div "Transaction Communication" at bounding box center [919, 31] width 413 height 30
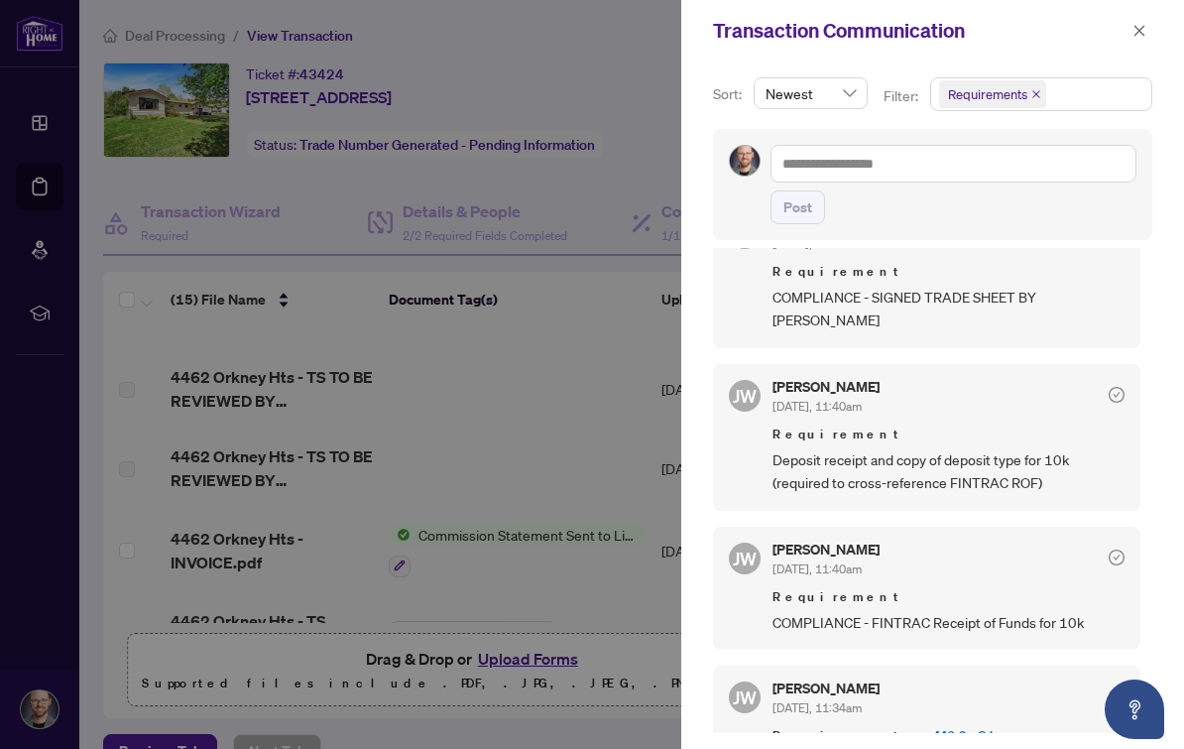
click at [1139, 30] on icon "close" at bounding box center [1139, 30] width 11 height 11
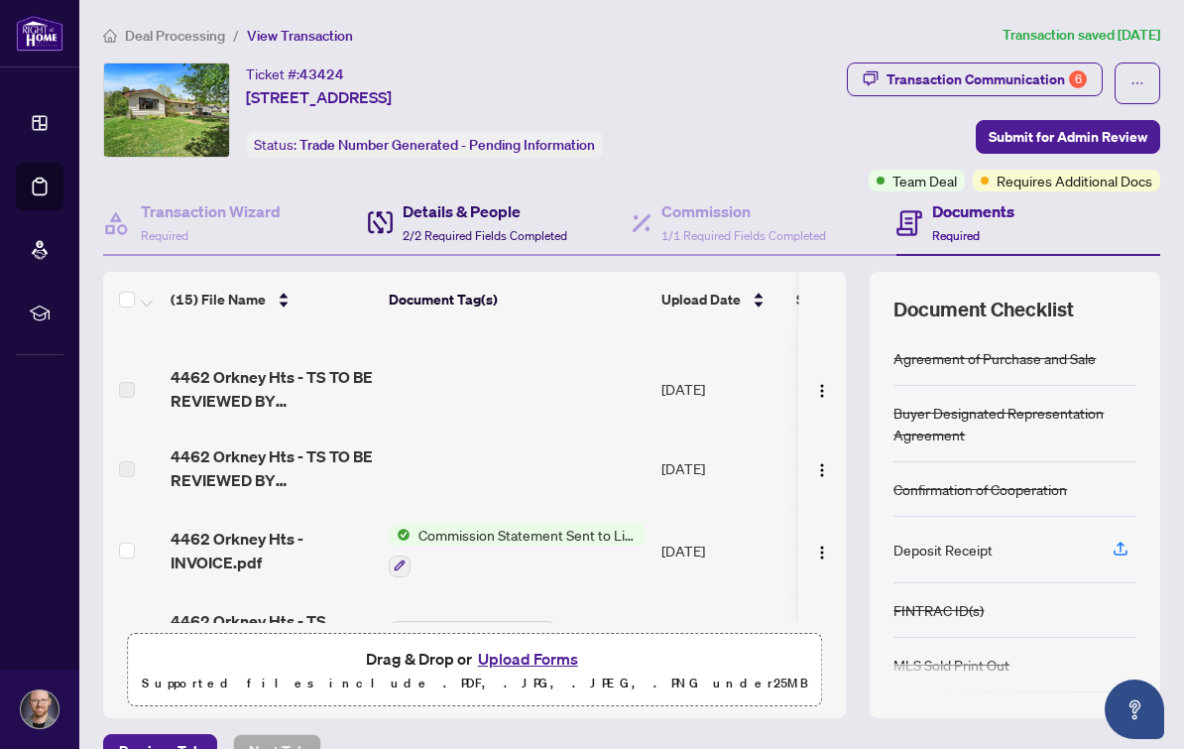
click at [504, 223] on div "Details & People 2/2 Required Fields Completed" at bounding box center [485, 222] width 165 height 47
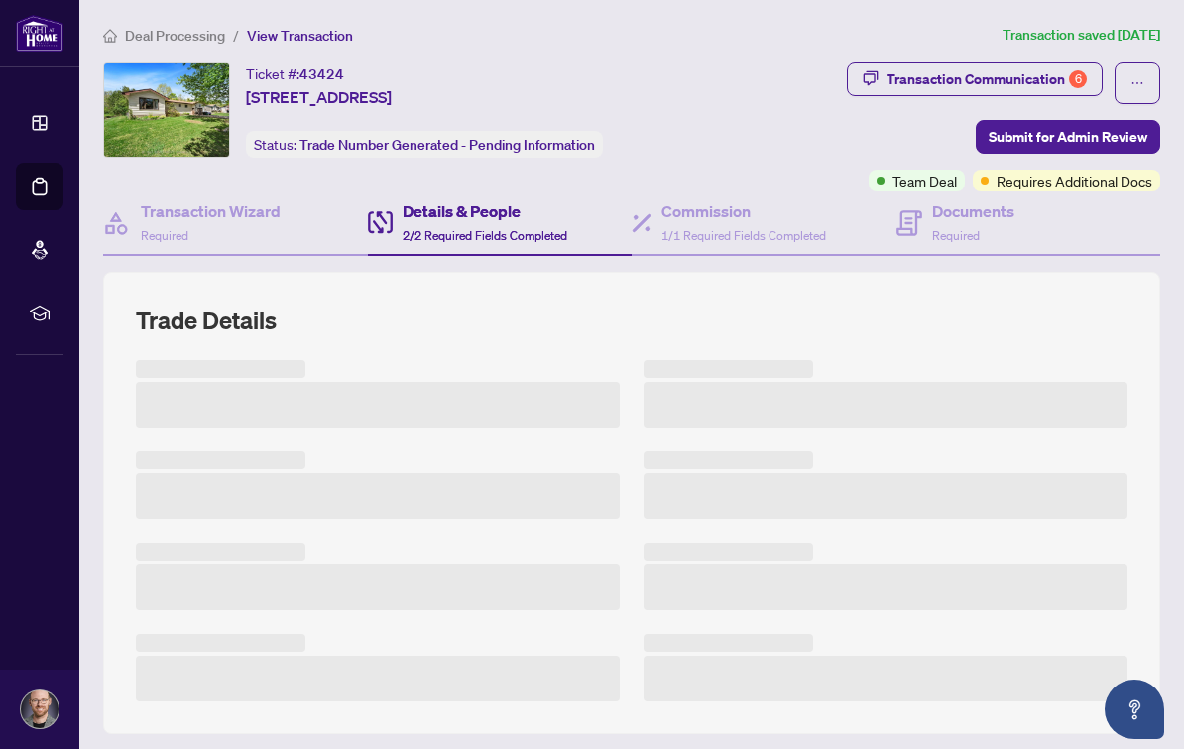
click at [196, 32] on span "Deal Processing" at bounding box center [175, 36] width 100 height 18
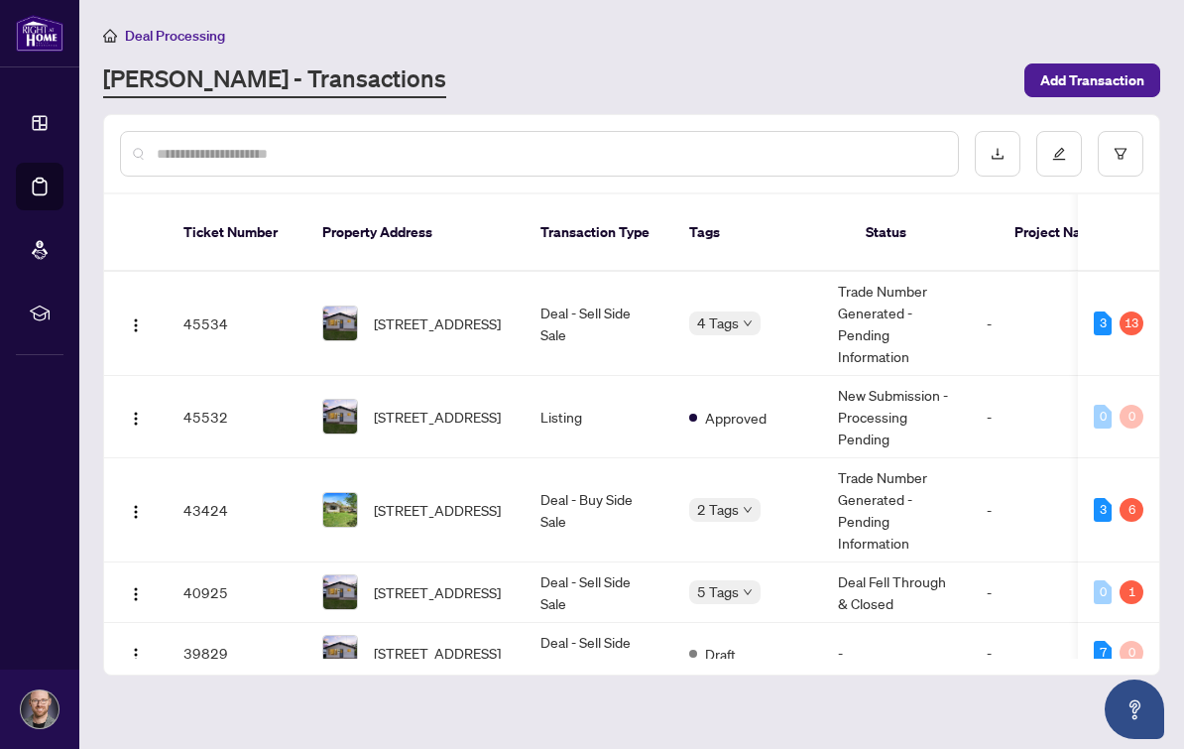
click at [210, 300] on td "45534" at bounding box center [237, 324] width 139 height 104
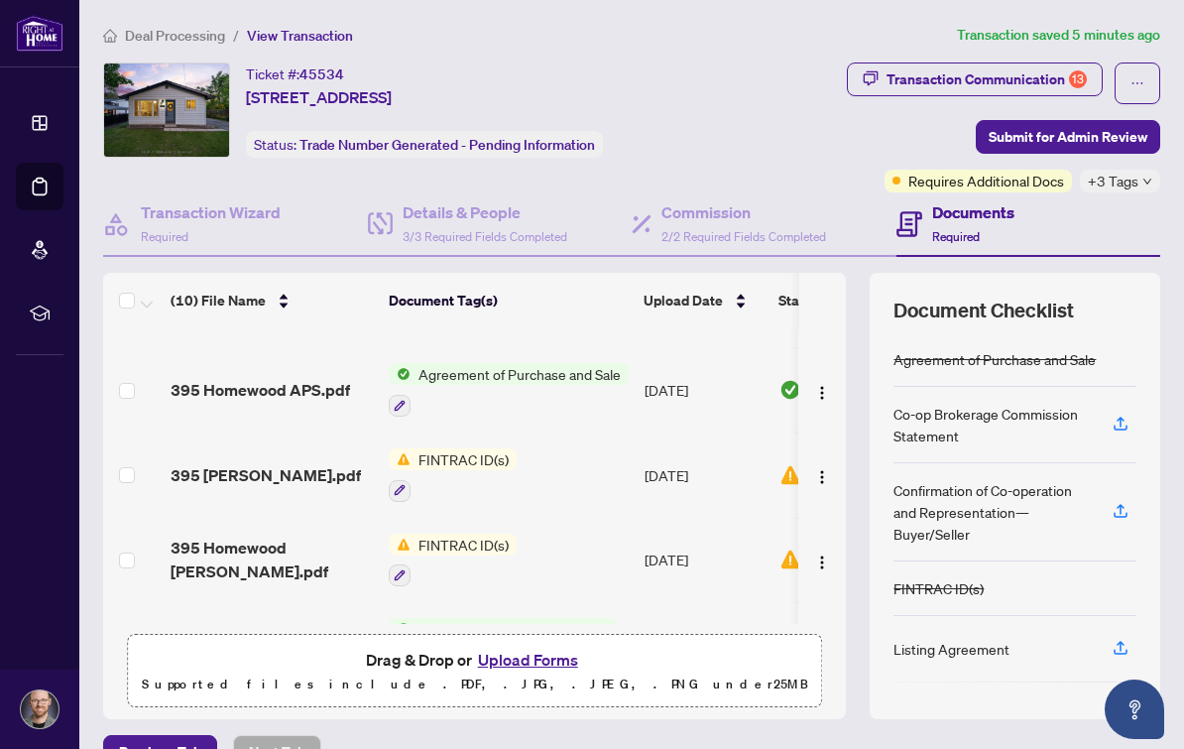
scroll to position [299, 0]
click at [487, 218] on h4 "Details & People" at bounding box center [485, 212] width 165 height 24
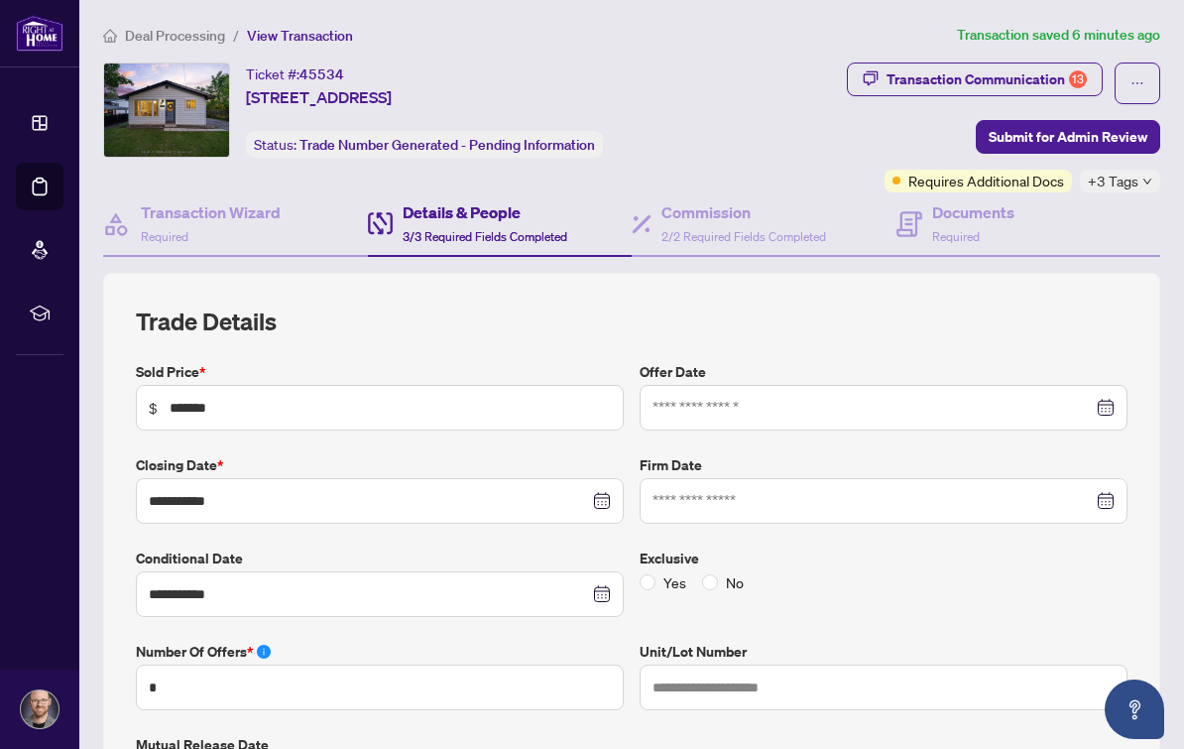
click at [1069, 81] on div "13" at bounding box center [1078, 79] width 18 height 18
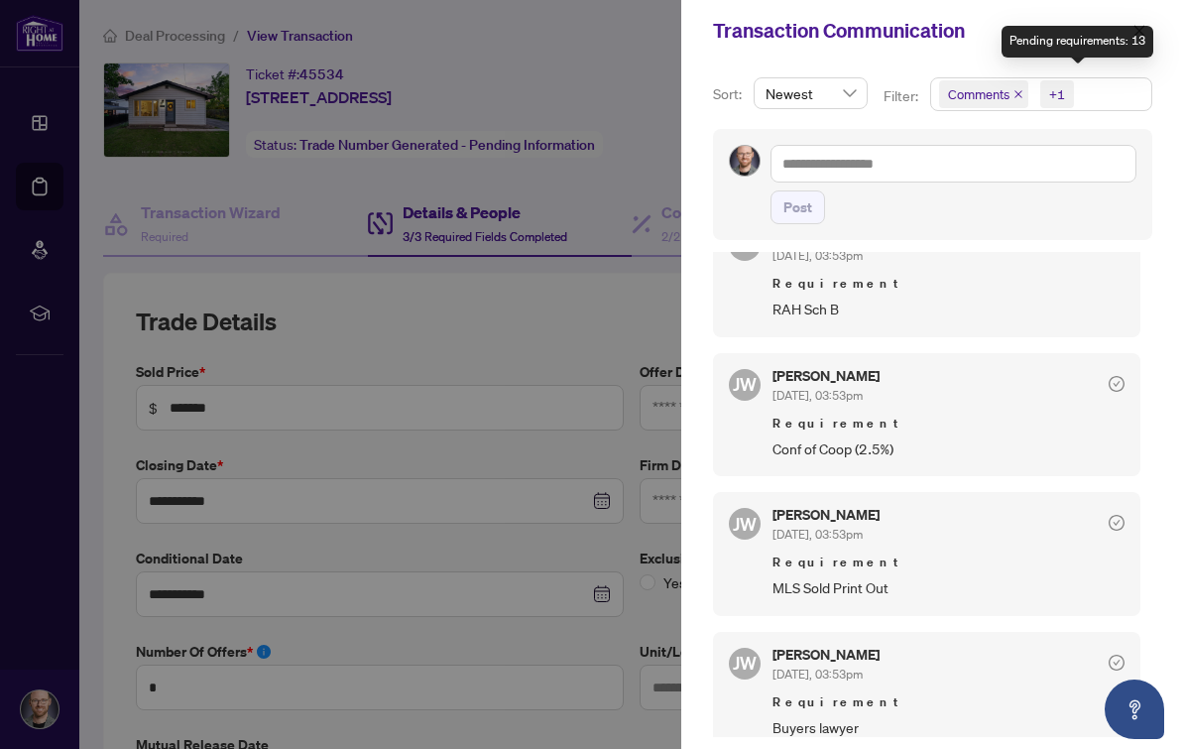
scroll to position [1135, 0]
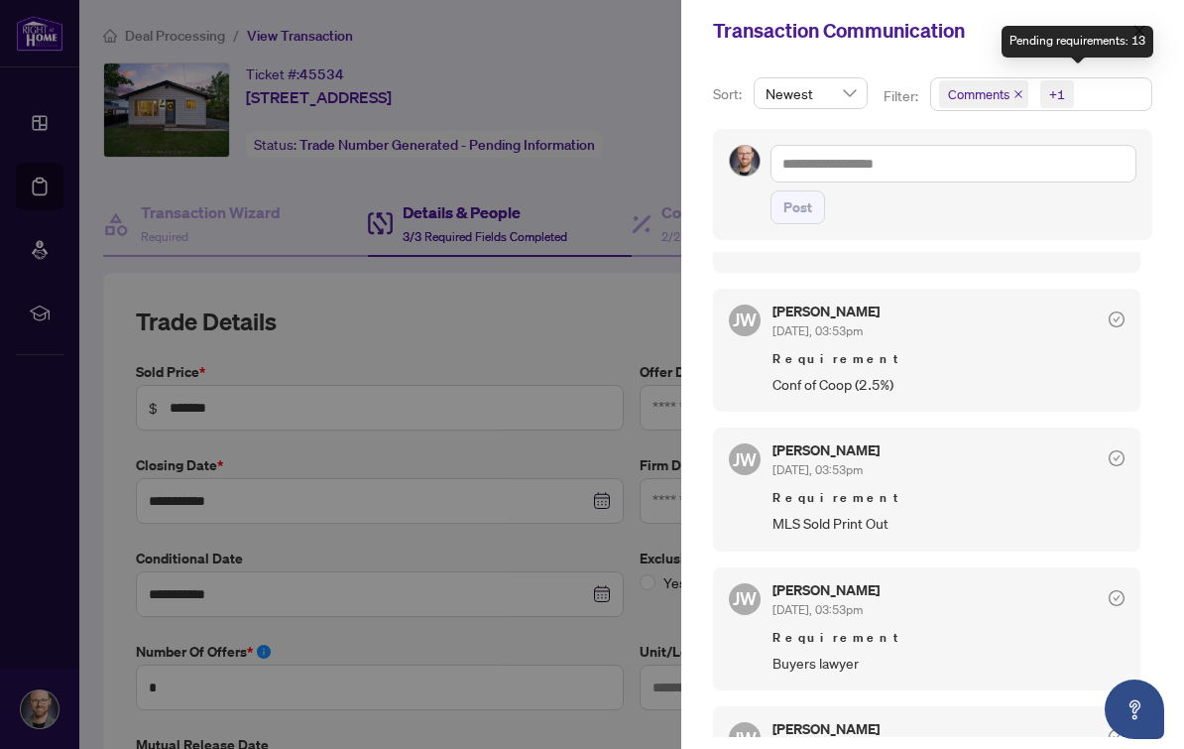
click at [1006, 101] on span "Comments" at bounding box center [978, 94] width 61 height 20
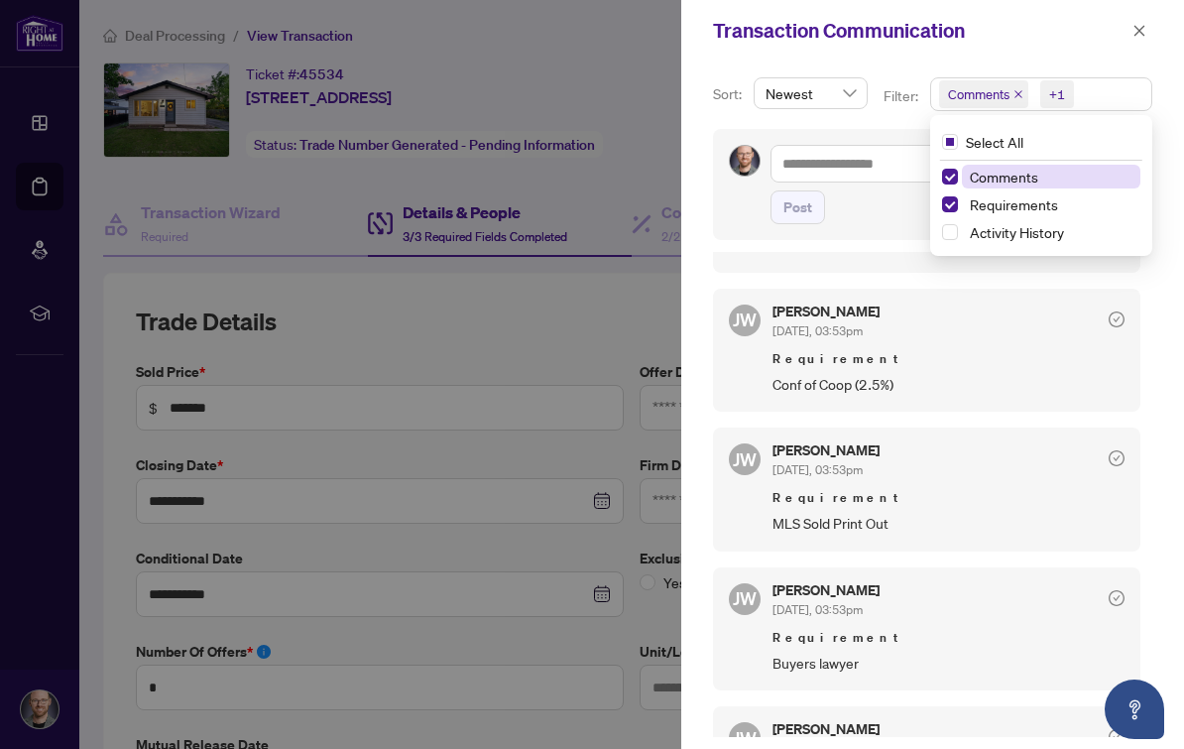
click at [1023, 97] on icon "close" at bounding box center [1018, 94] width 10 height 10
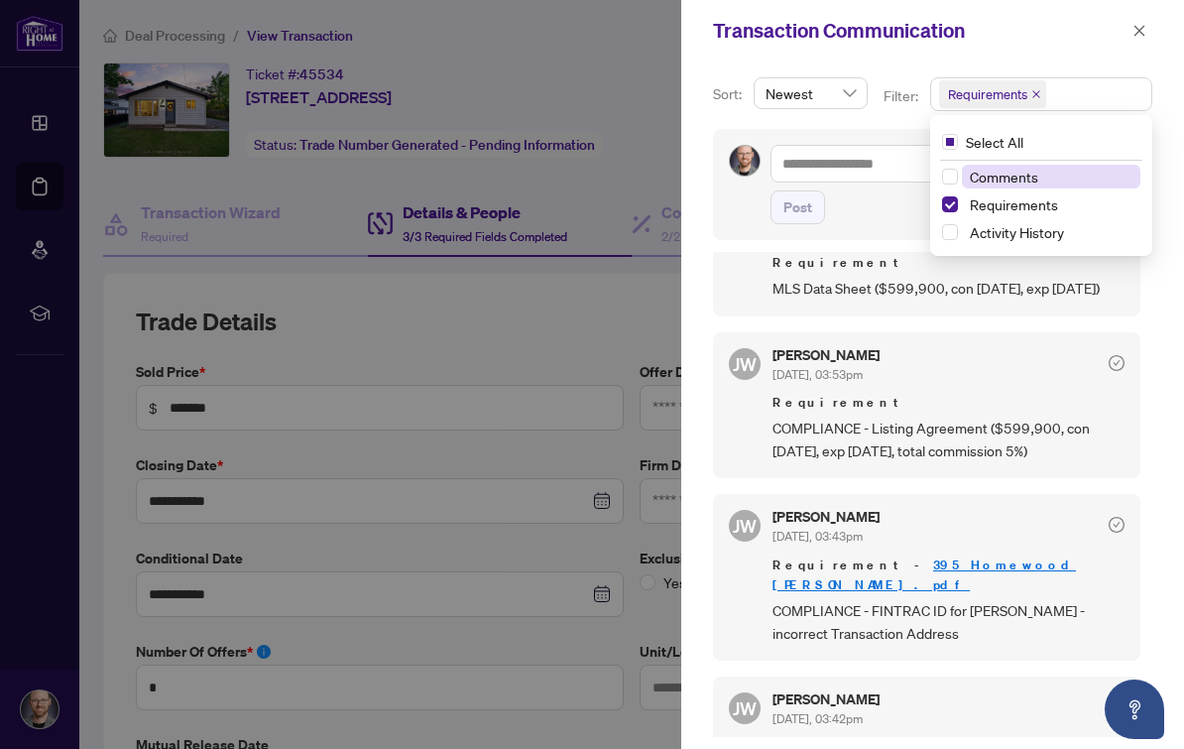
scroll to position [1440, 0]
click at [1148, 26] on button "button" at bounding box center [1139, 31] width 26 height 24
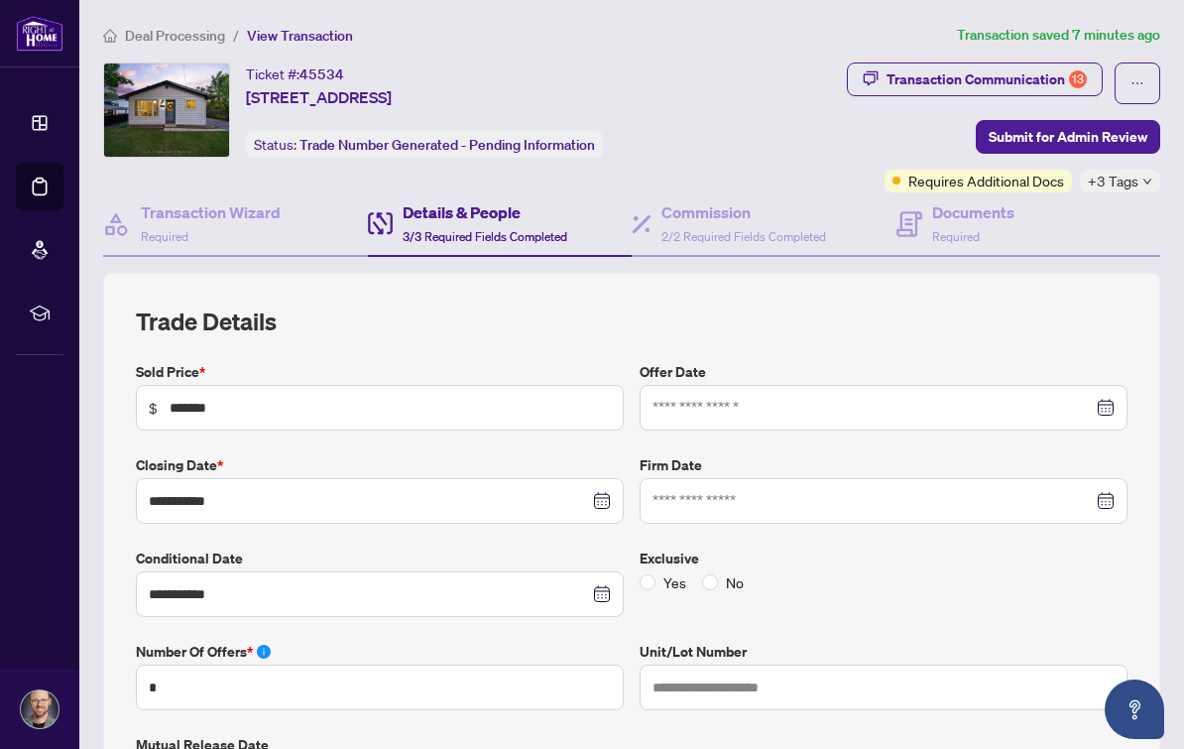
click at [229, 30] on ol "Deal Processing / View Transaction" at bounding box center [526, 35] width 846 height 23
click at [211, 40] on span "Deal Processing" at bounding box center [175, 36] width 100 height 18
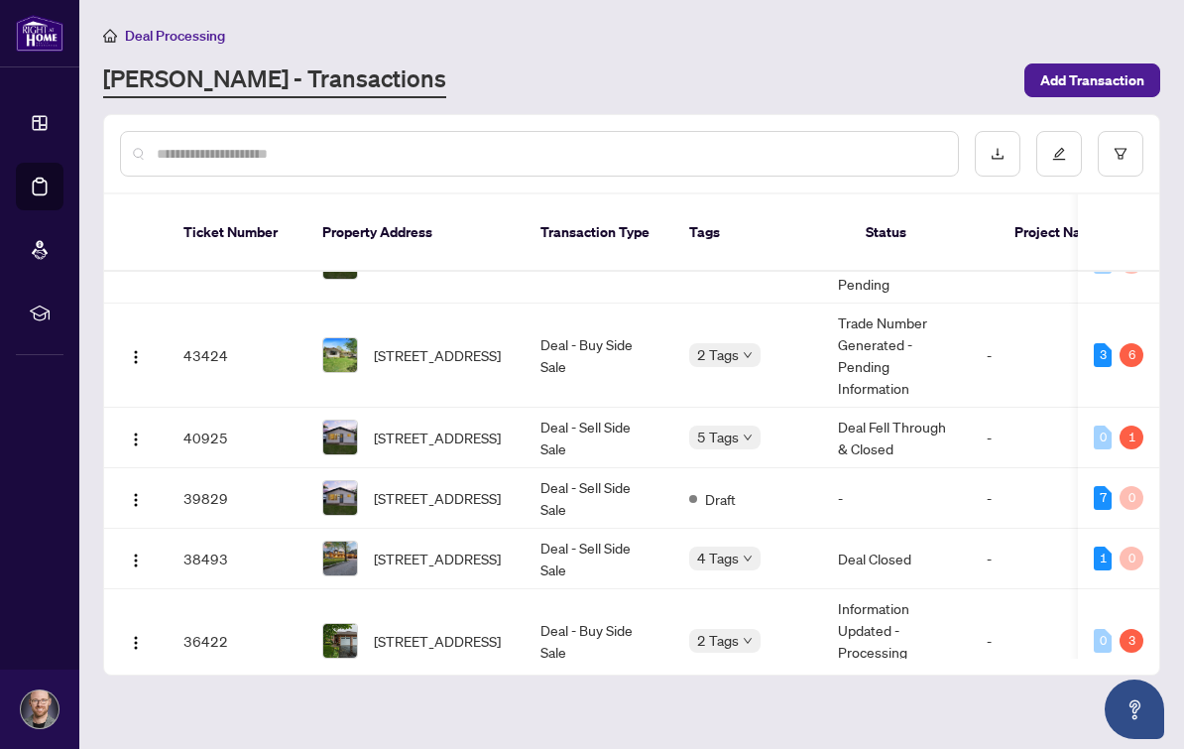
scroll to position [154, 0]
click at [296, 333] on td "43424" at bounding box center [237, 356] width 139 height 104
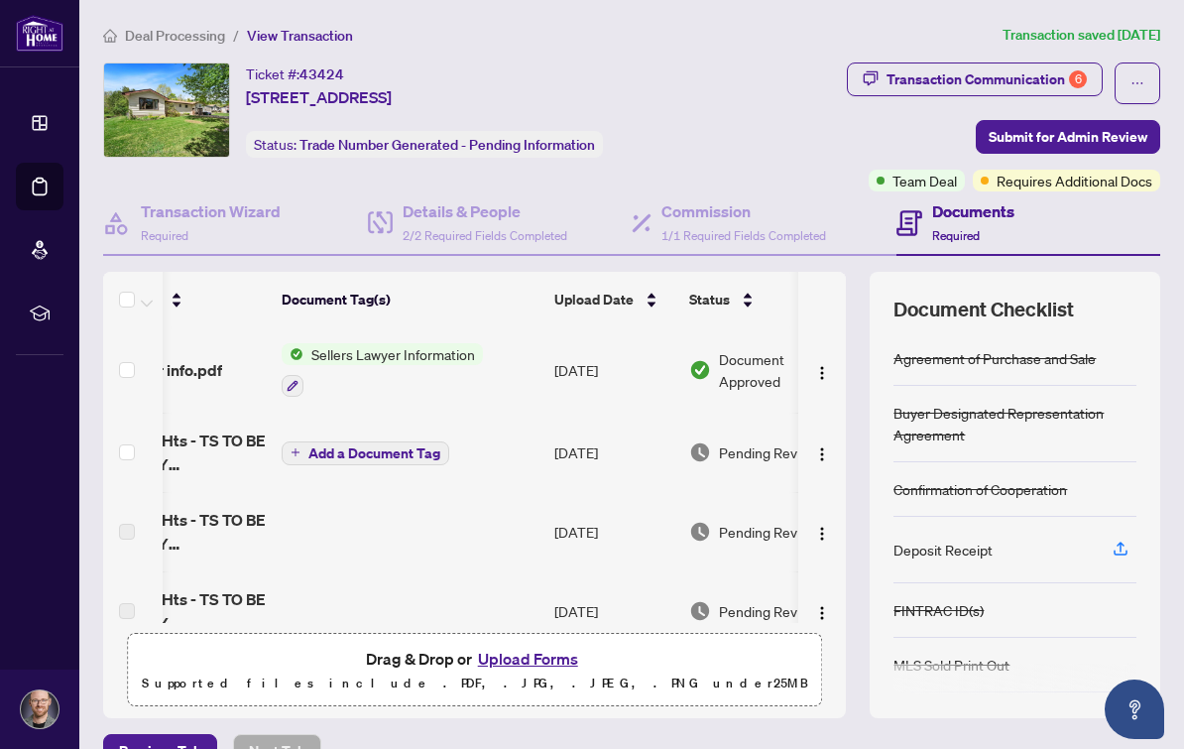
scroll to position [0, 108]
click at [191, 35] on span "Deal Processing" at bounding box center [175, 36] width 100 height 18
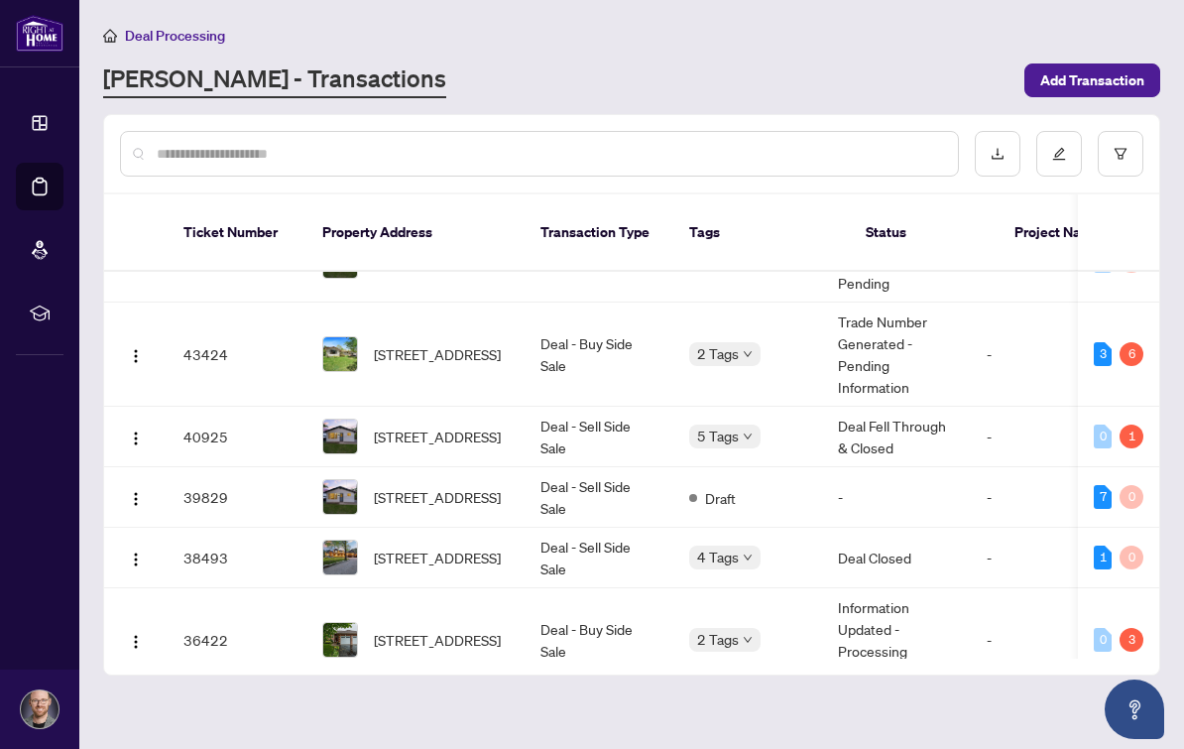
scroll to position [154, 0]
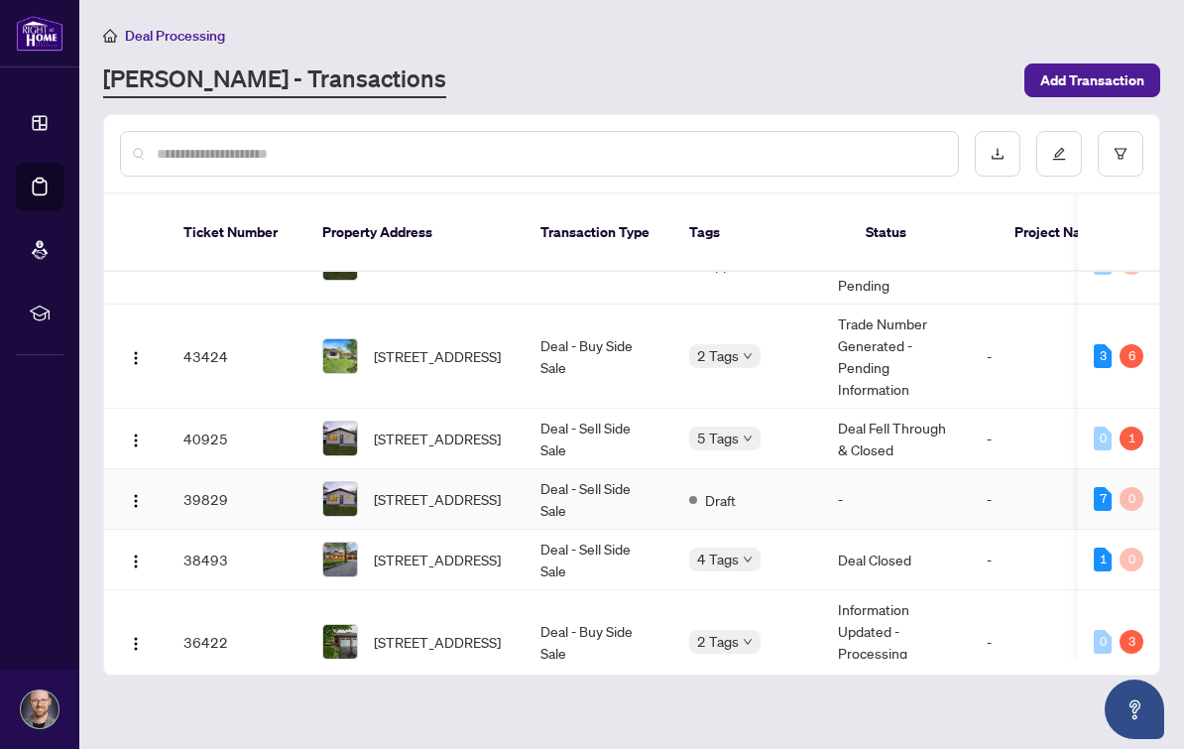
click at [212, 469] on td "39829" at bounding box center [237, 499] width 139 height 60
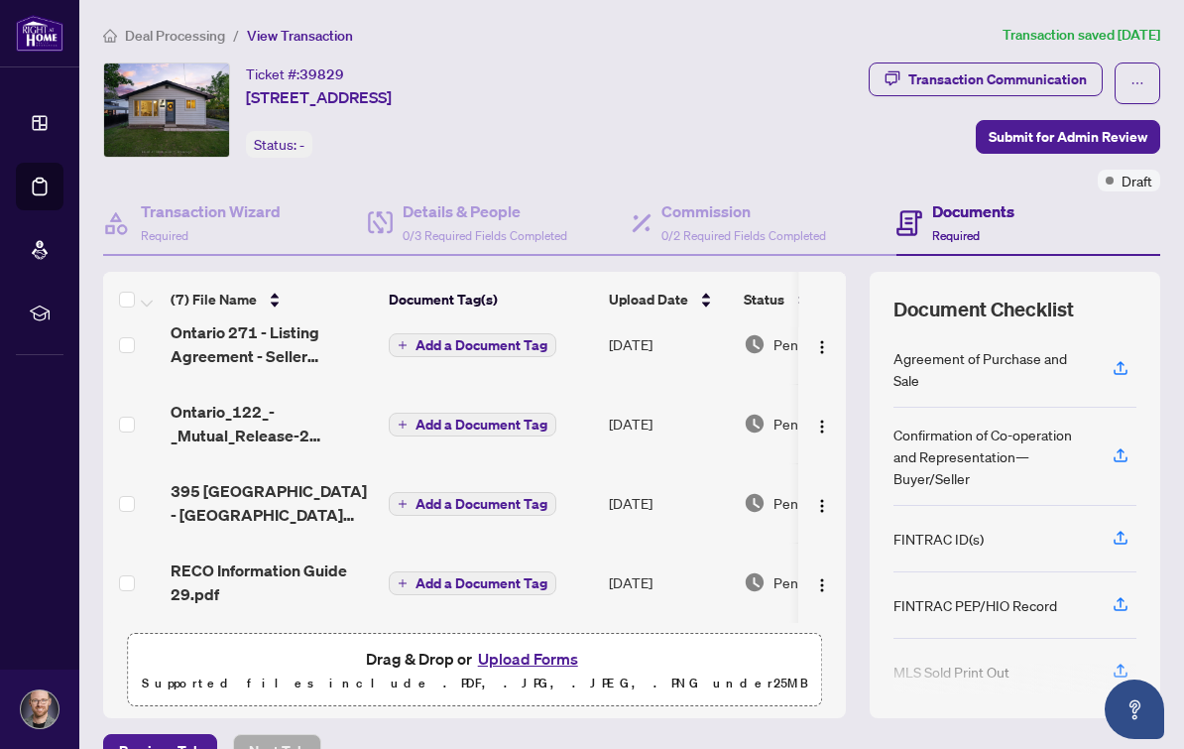
scroll to position [261, 0]
click at [261, 564] on span "RECO Information Guide 29.pdf" at bounding box center [272, 582] width 202 height 48
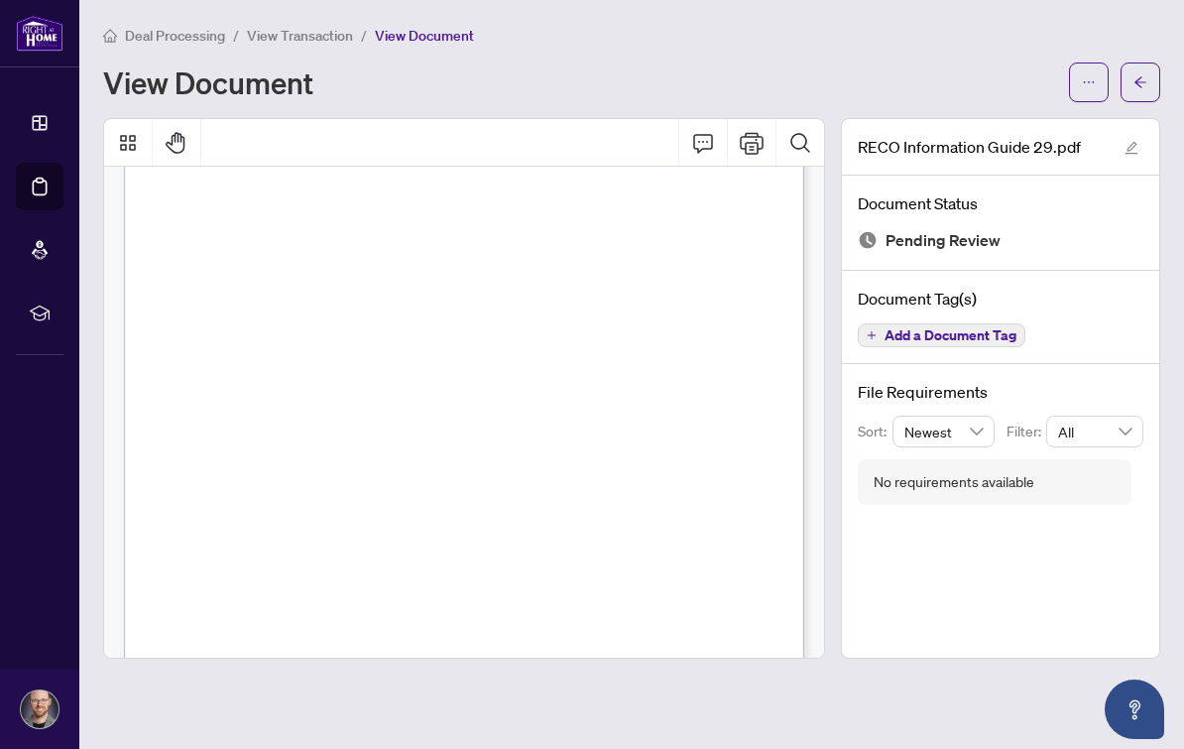
scroll to position [10890, 0]
click at [1091, 82] on icon "ellipsis" at bounding box center [1089, 82] width 14 height 14
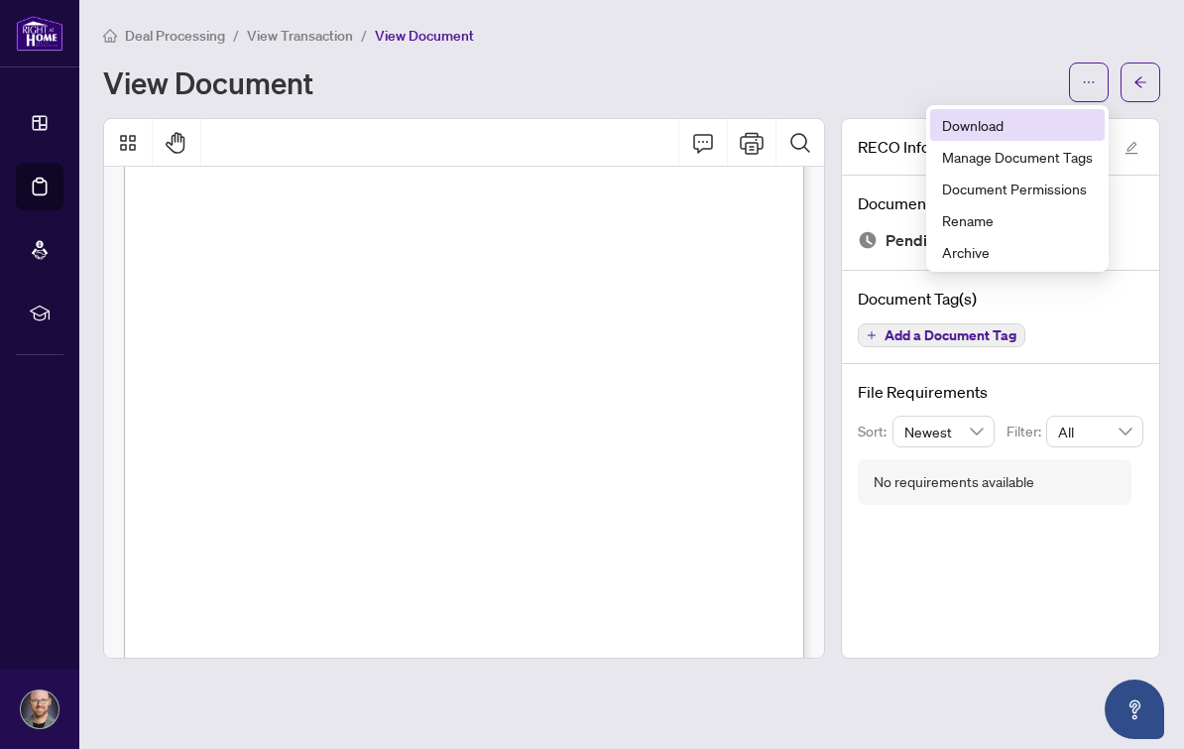
click at [1025, 111] on li "Download" at bounding box center [1017, 125] width 175 height 32
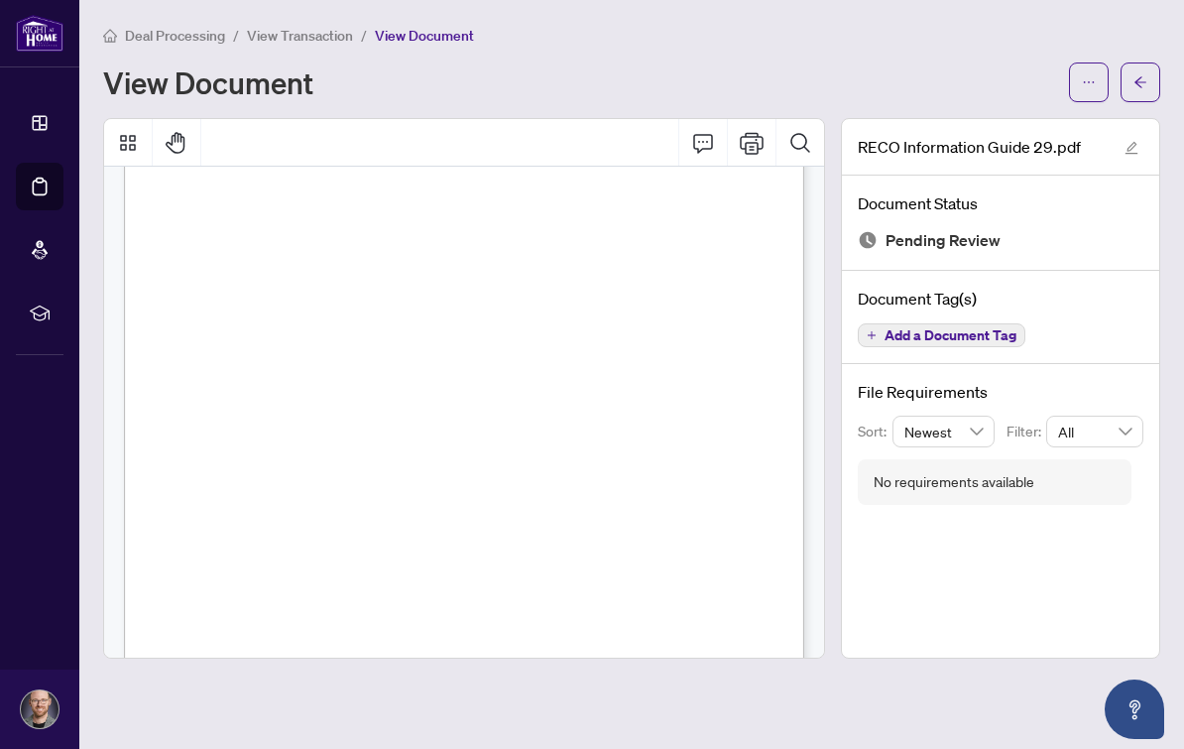
click at [339, 43] on span "View Transaction" at bounding box center [300, 36] width 106 height 18
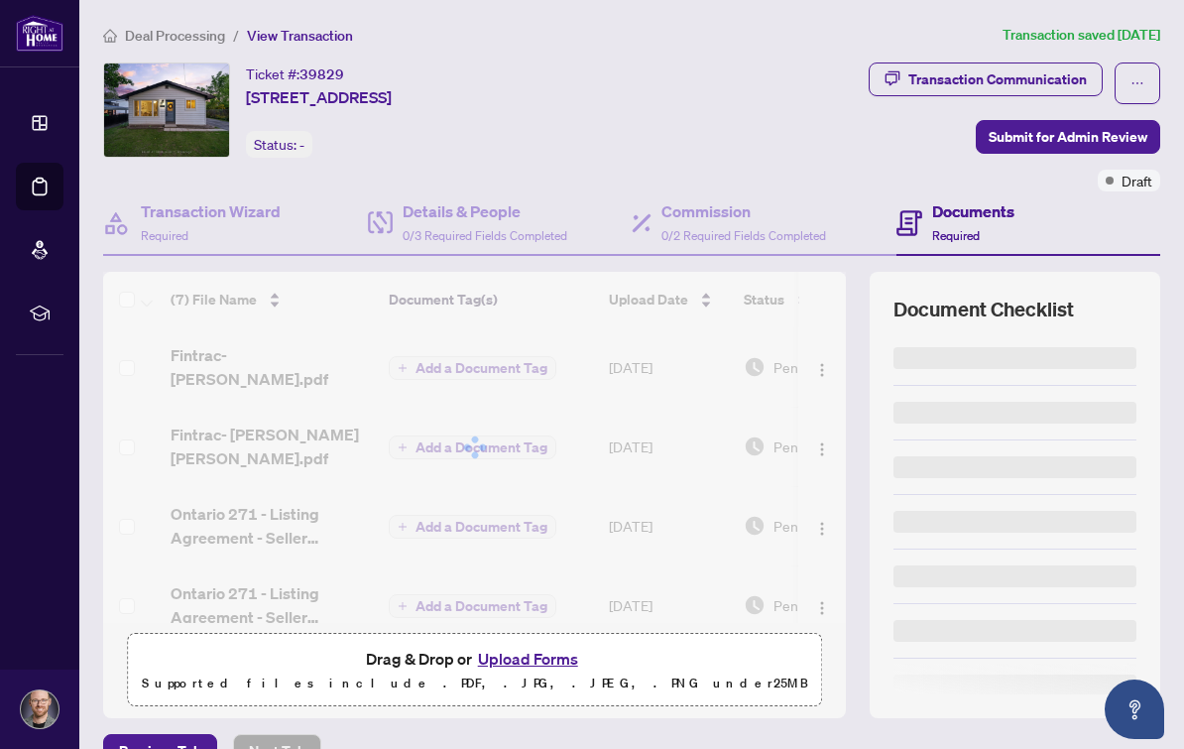
click at [301, 40] on span "View Transaction" at bounding box center [300, 36] width 106 height 18
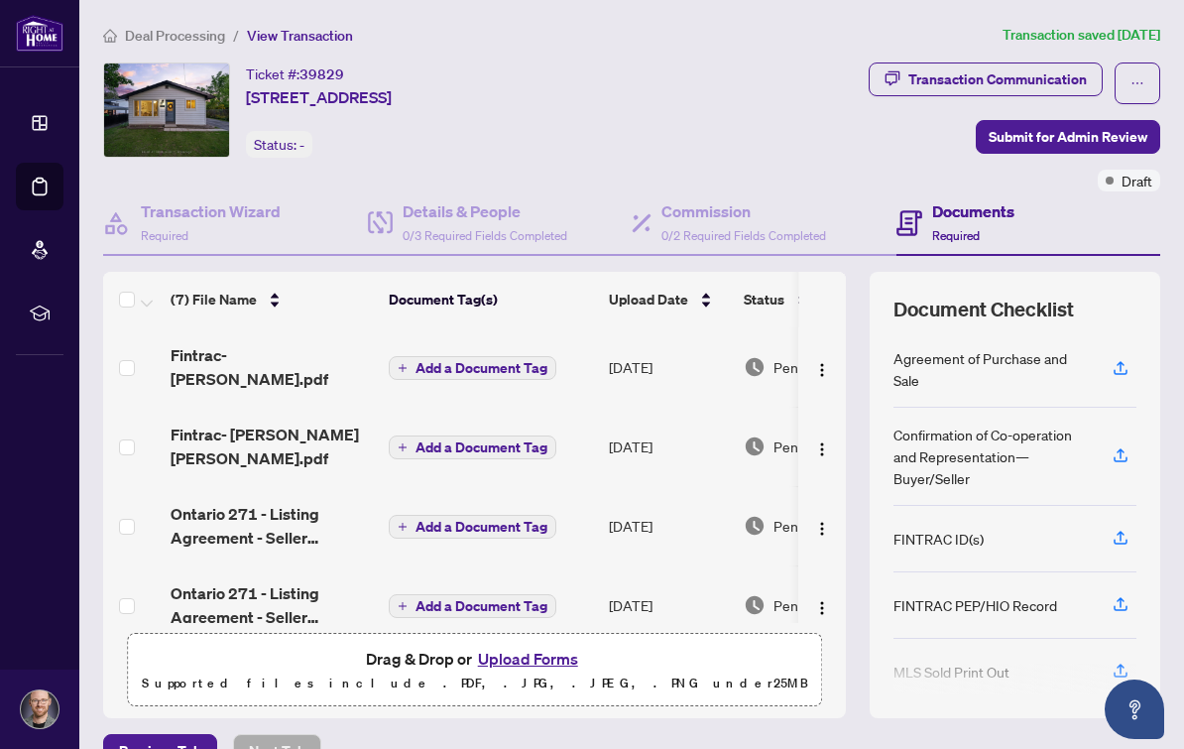
click at [192, 27] on span "Deal Processing" at bounding box center [175, 36] width 100 height 18
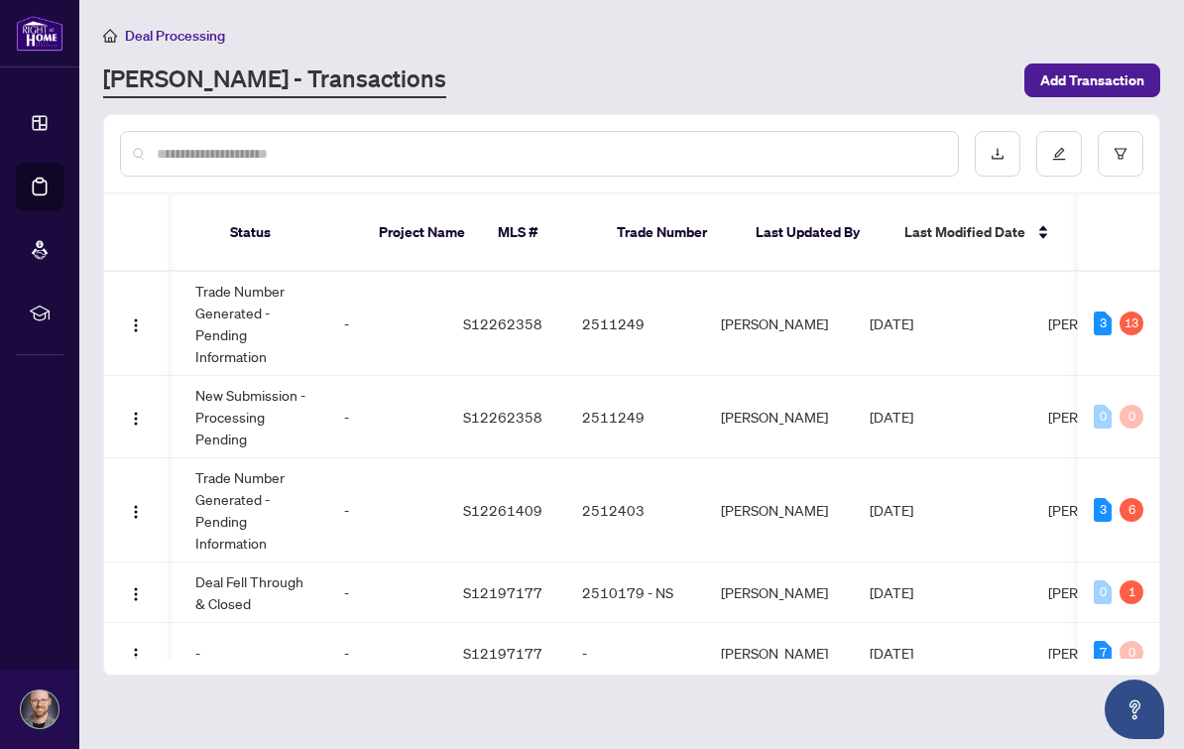
scroll to position [0, 683]
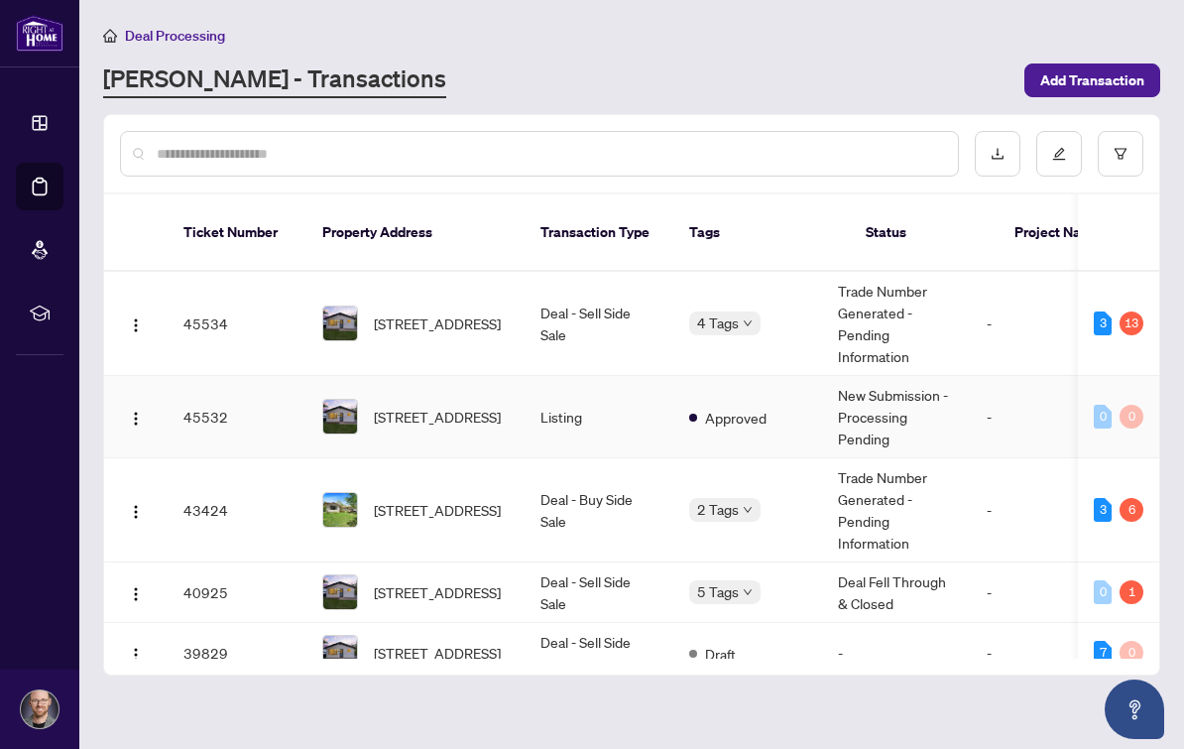
click at [206, 389] on td "45532" at bounding box center [237, 417] width 139 height 82
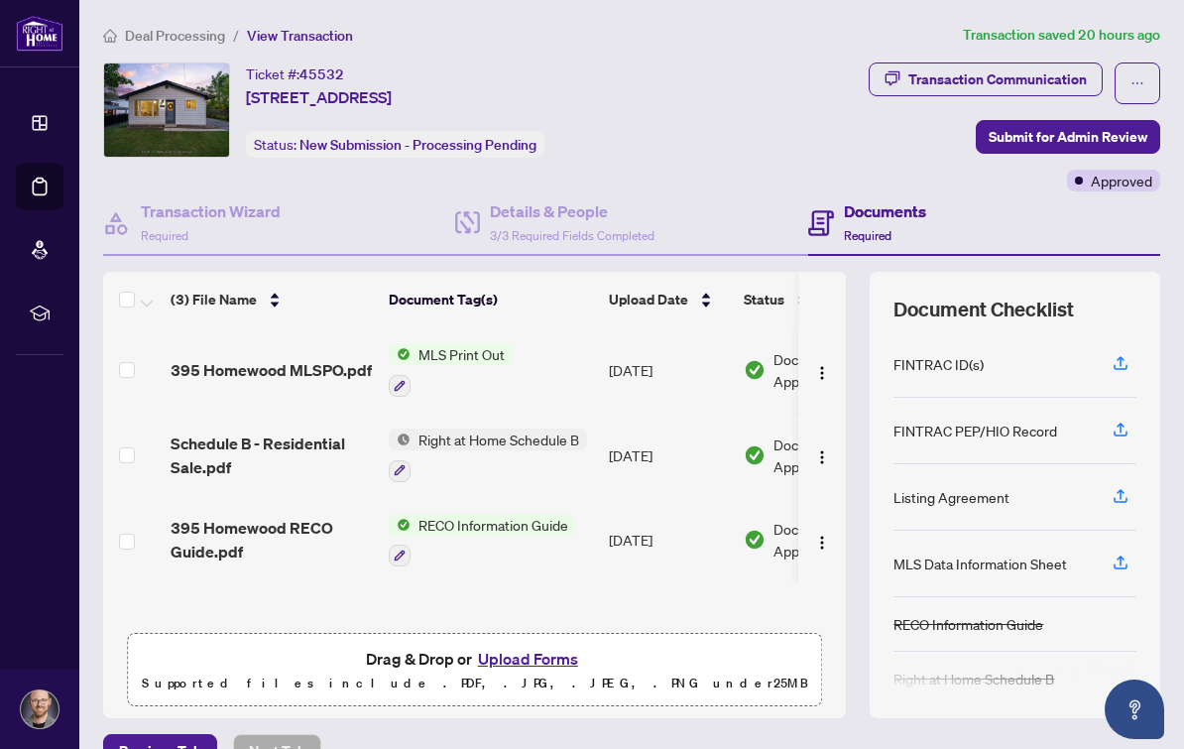
click at [216, 40] on span "Deal Processing" at bounding box center [175, 36] width 100 height 18
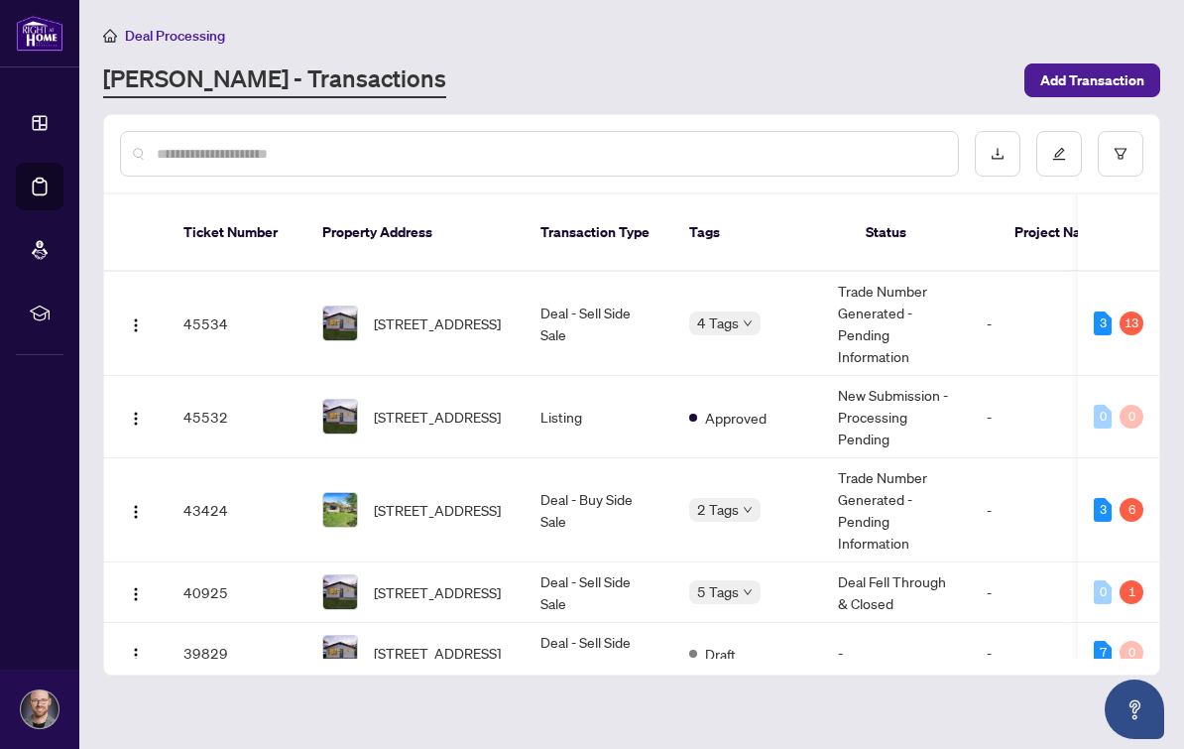
click at [219, 302] on td "45534" at bounding box center [237, 324] width 139 height 104
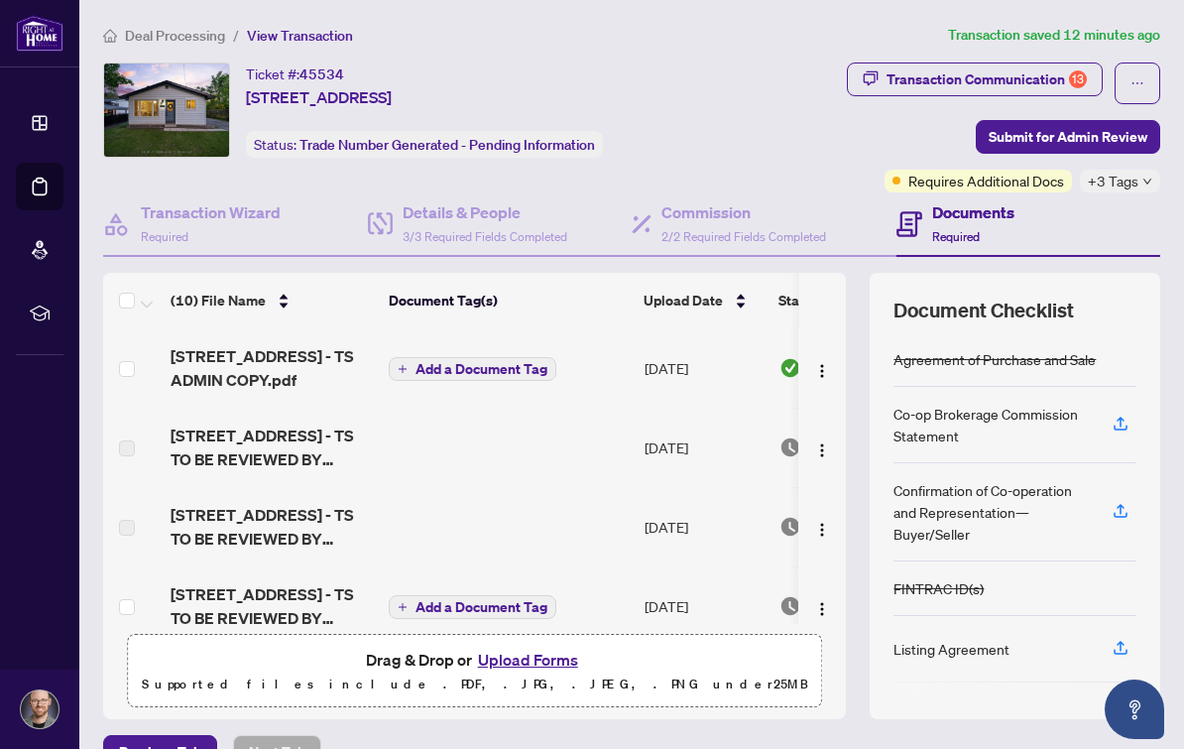
click at [1046, 80] on div "Transaction Communication 13" at bounding box center [986, 79] width 200 height 32
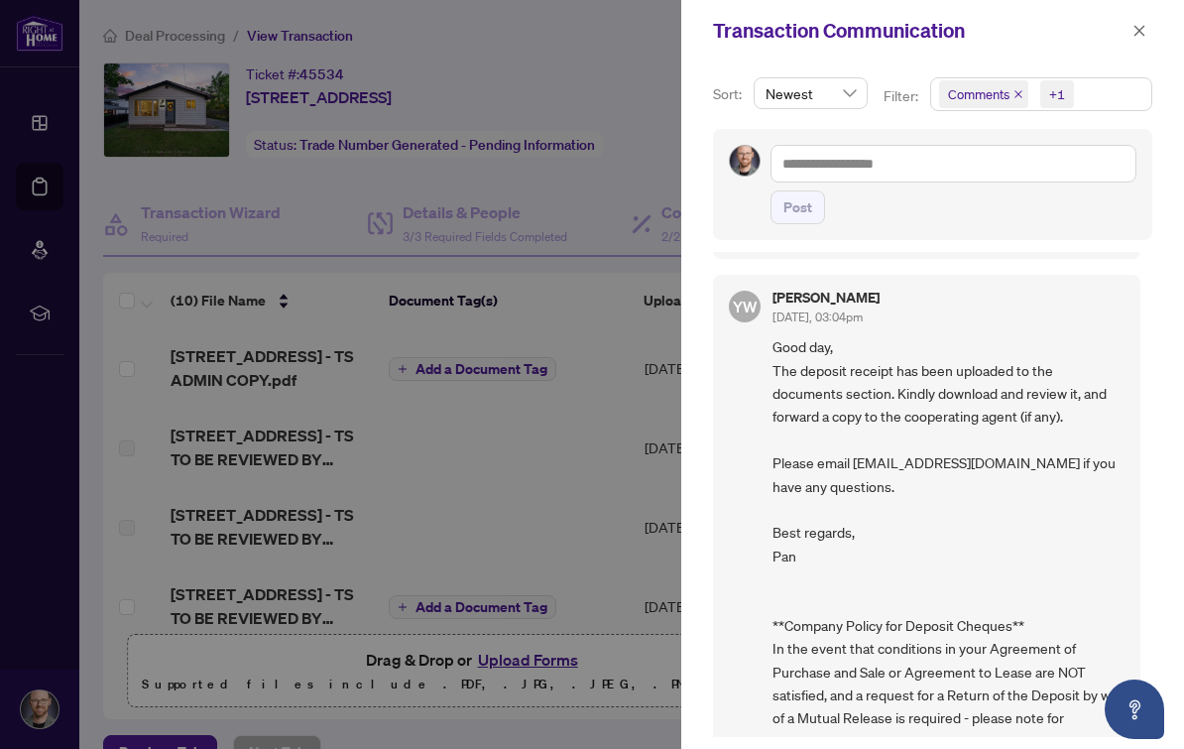
click at [1016, 91] on icon "close" at bounding box center [1018, 94] width 8 height 8
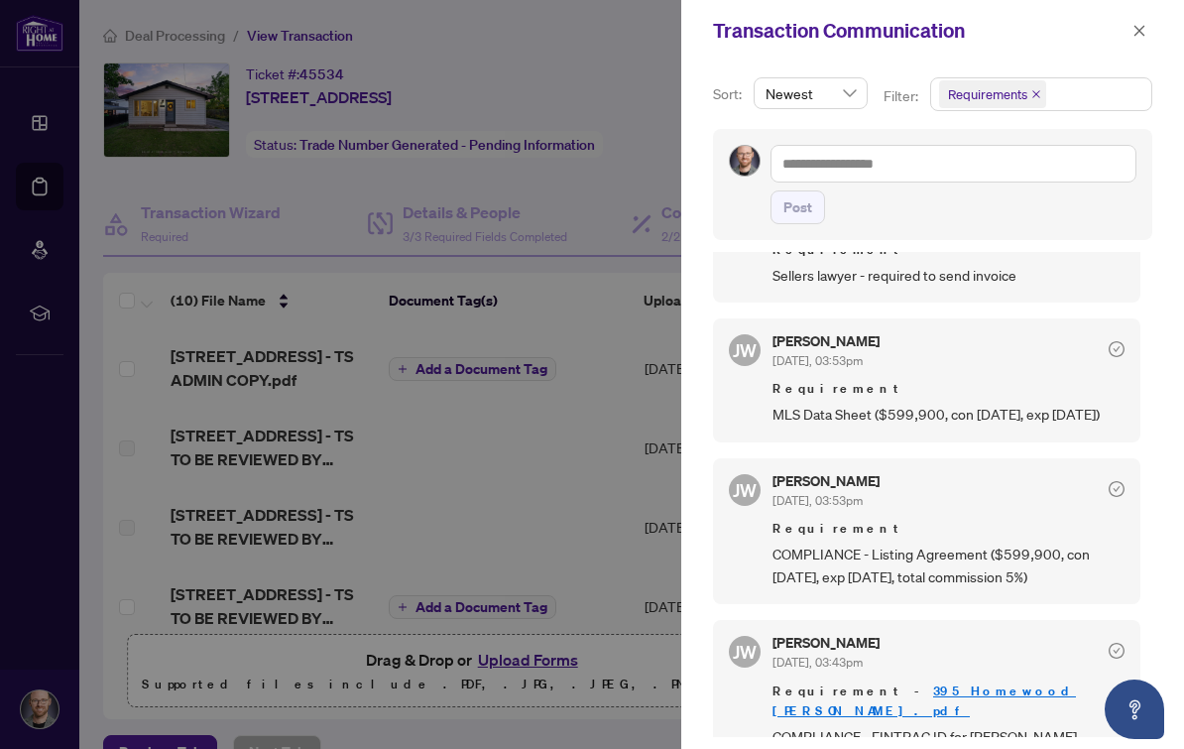
click at [1143, 15] on span "button" at bounding box center [1139, 31] width 14 height 32
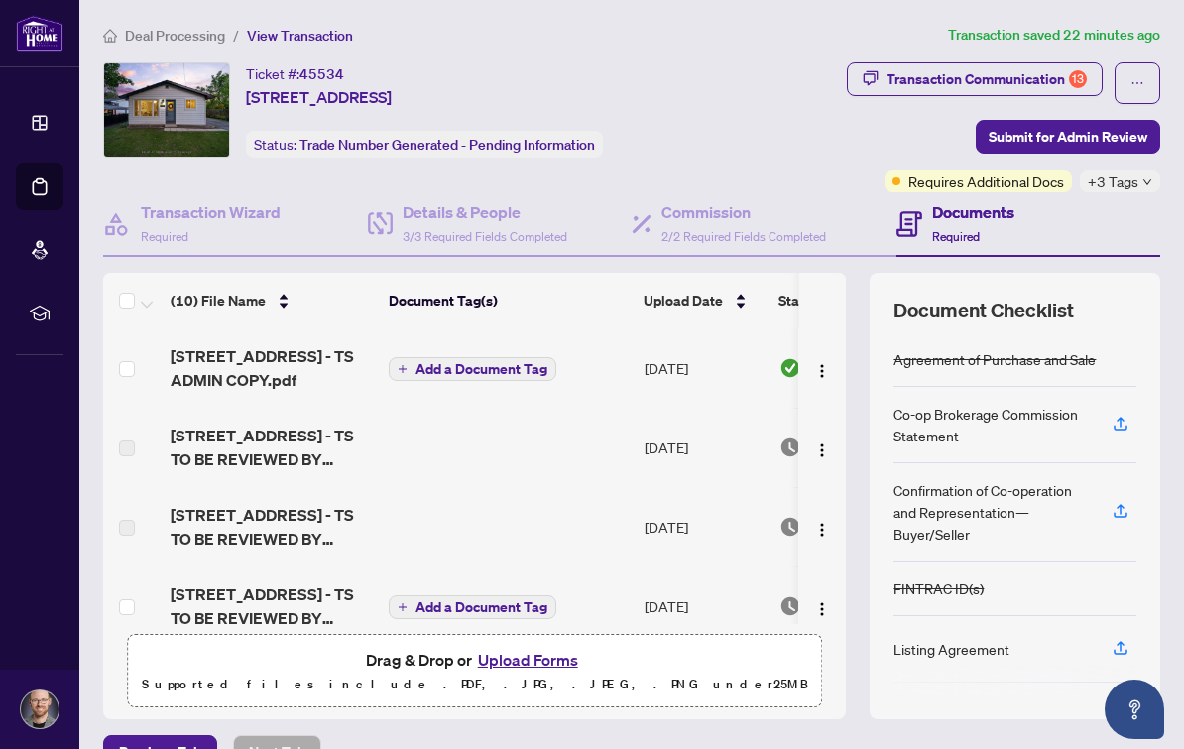
click at [512, 657] on button "Upload Forms" at bounding box center [528, 660] width 112 height 26
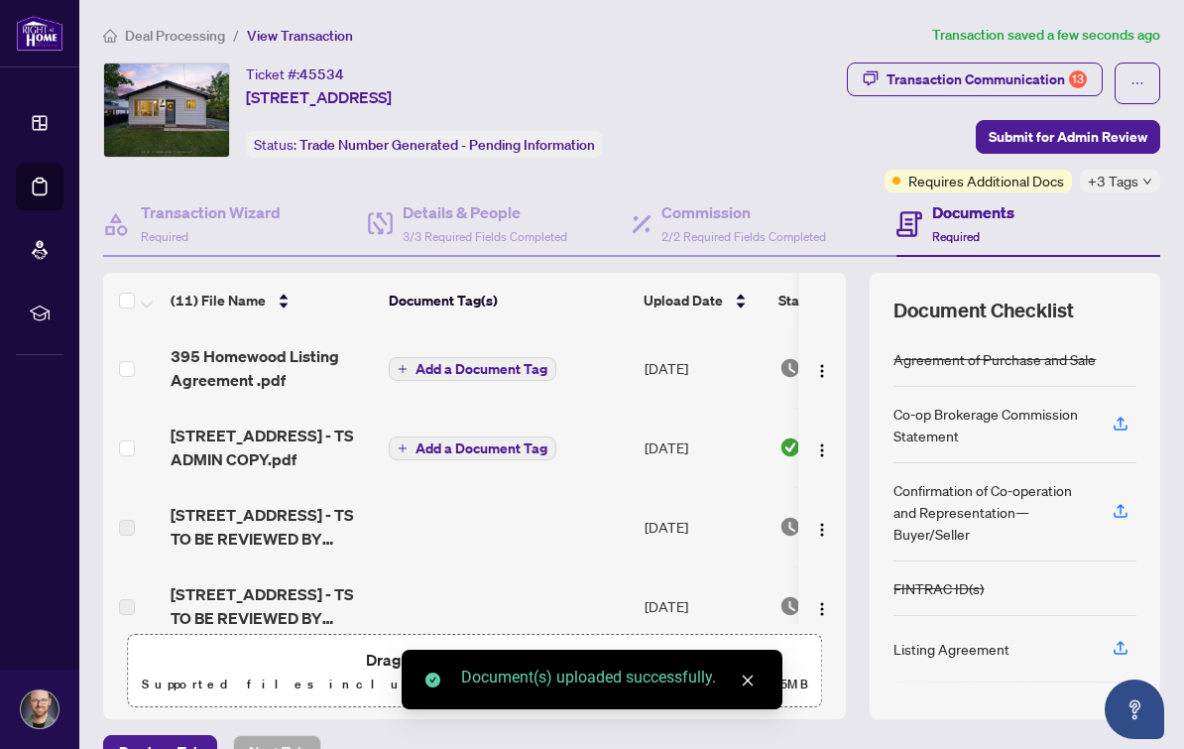
click at [512, 362] on span "Add a Document Tag" at bounding box center [481, 369] width 132 height 14
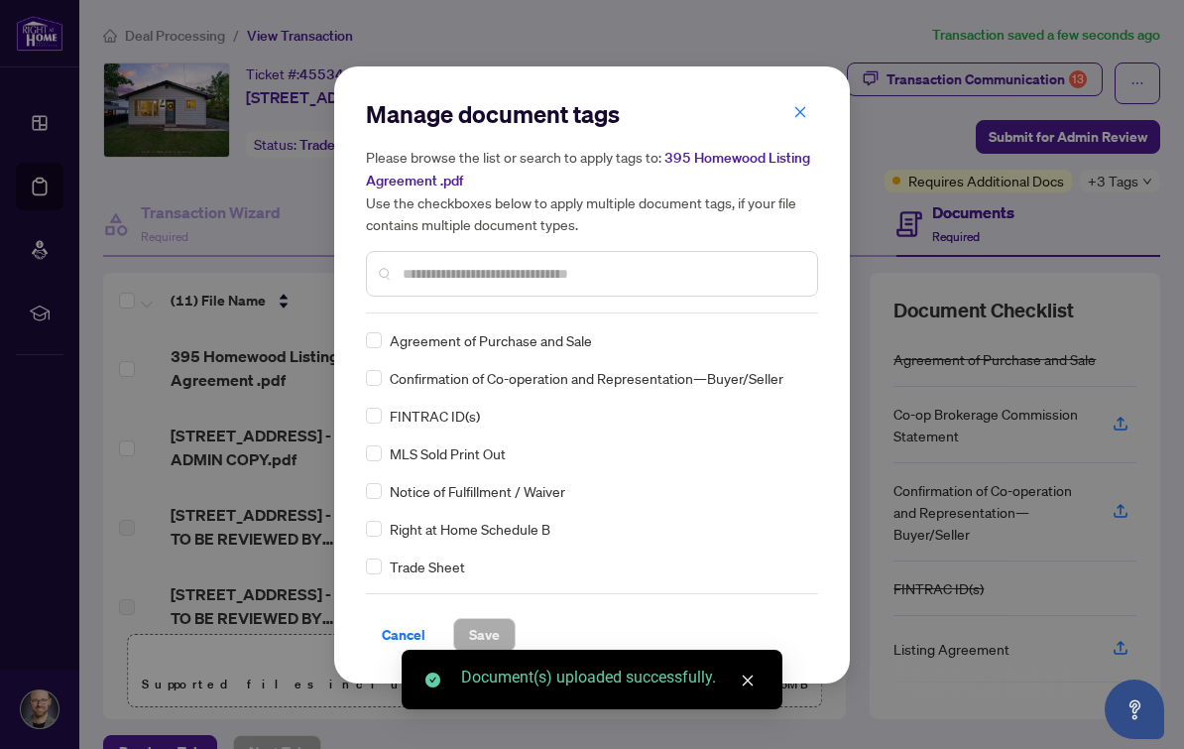
click at [585, 310] on div "Manage document tags Please browse the list or search to apply tags to: 395 Hom…" at bounding box center [592, 205] width 452 height 215
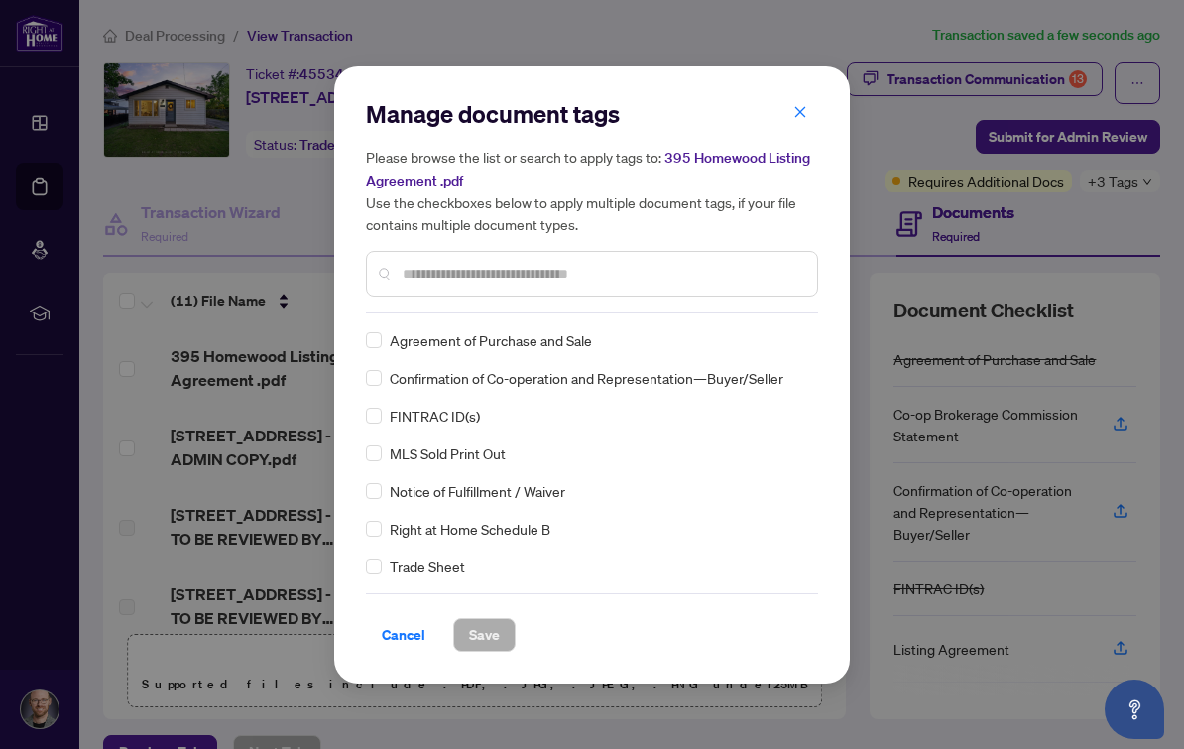
click at [749, 264] on input "text" at bounding box center [602, 274] width 399 height 22
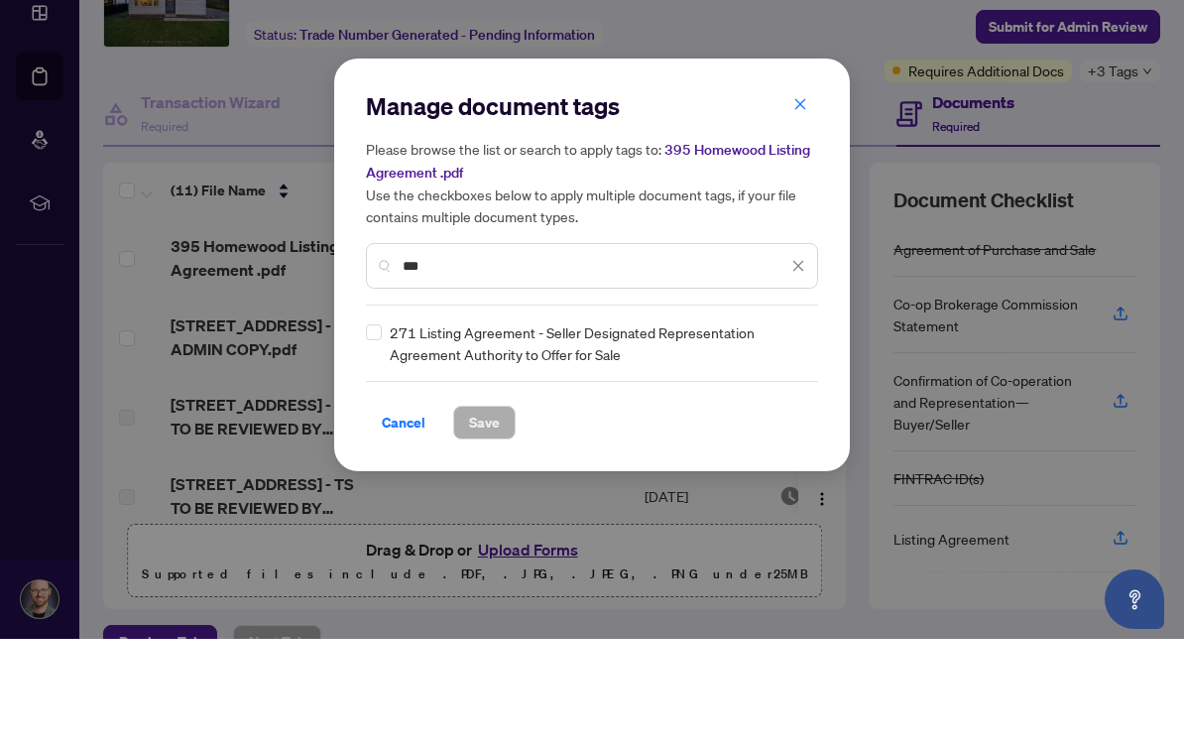
scroll to position [36, 0]
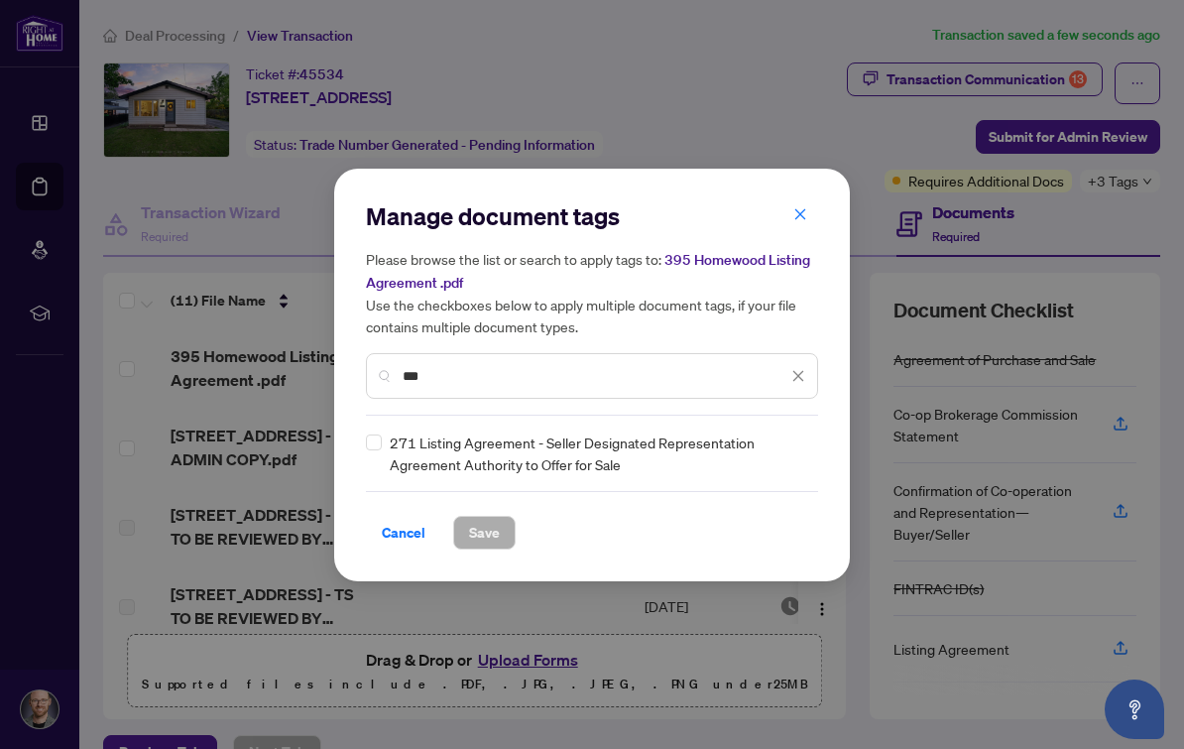
type input "***"
click at [488, 526] on span "Save" at bounding box center [484, 533] width 31 height 32
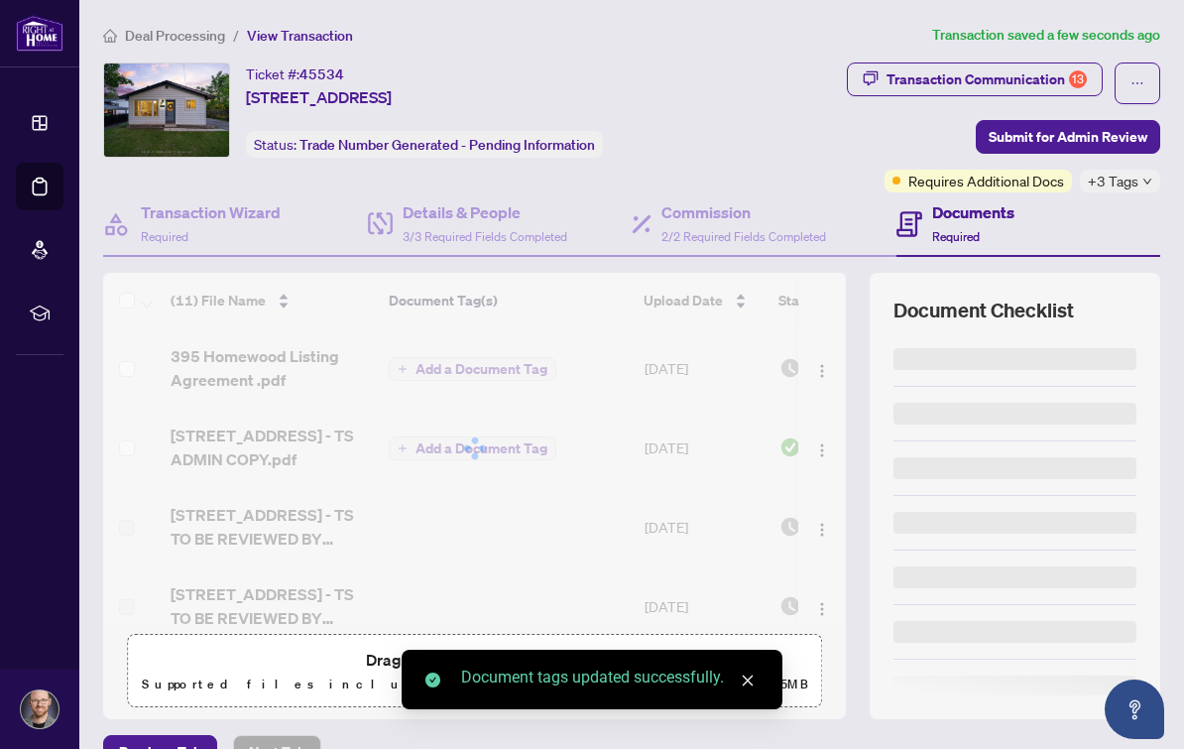
click at [1071, 63] on div "Transaction Communication 13" at bounding box center [986, 79] width 200 height 32
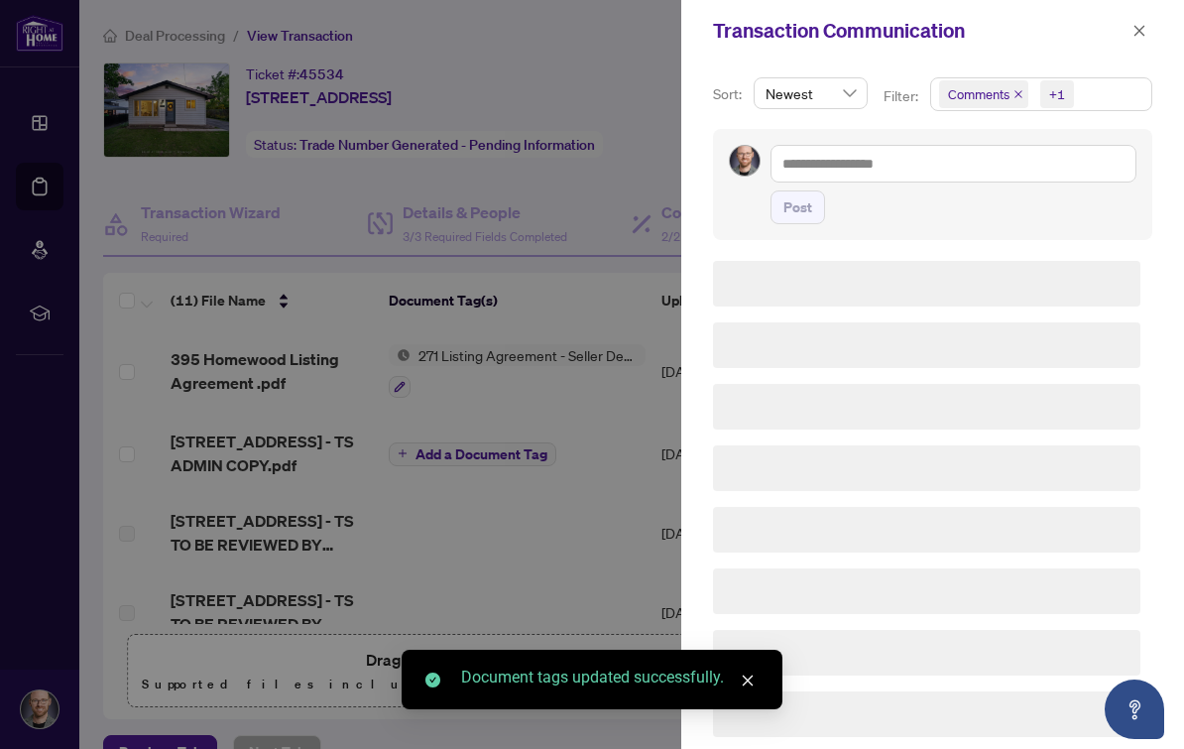
scroll to position [0, 0]
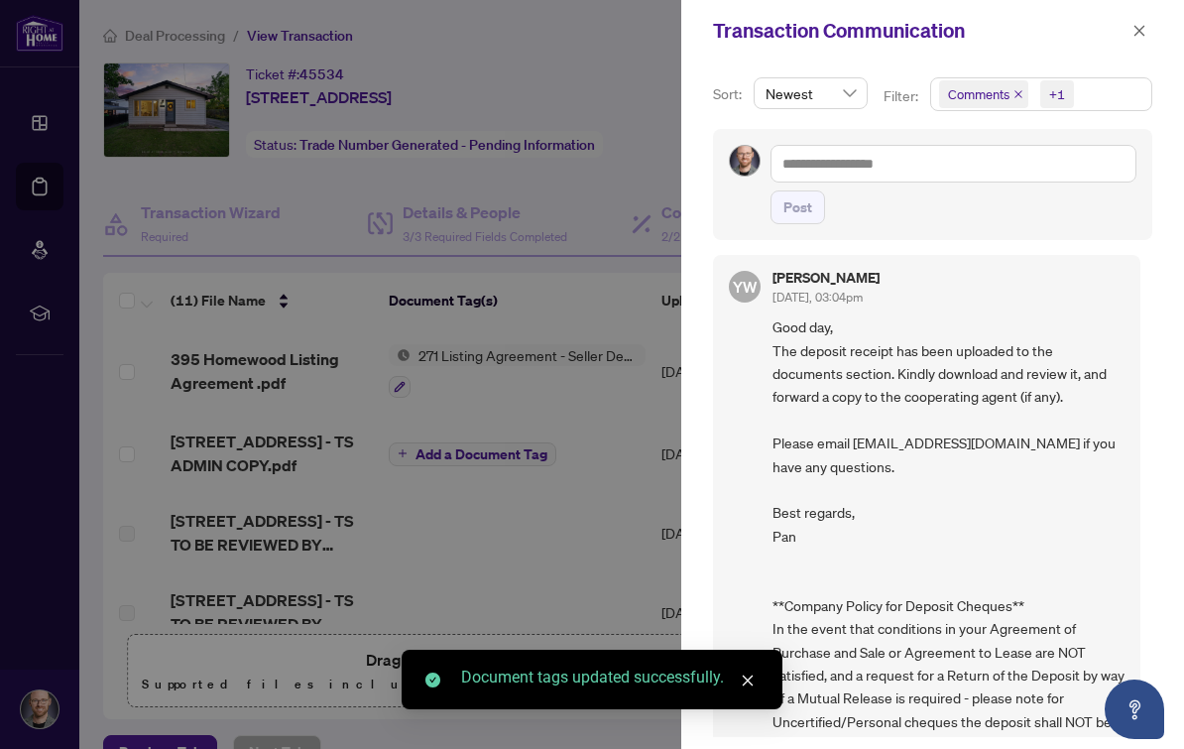
click at [1009, 96] on span "Comments" at bounding box center [978, 94] width 61 height 20
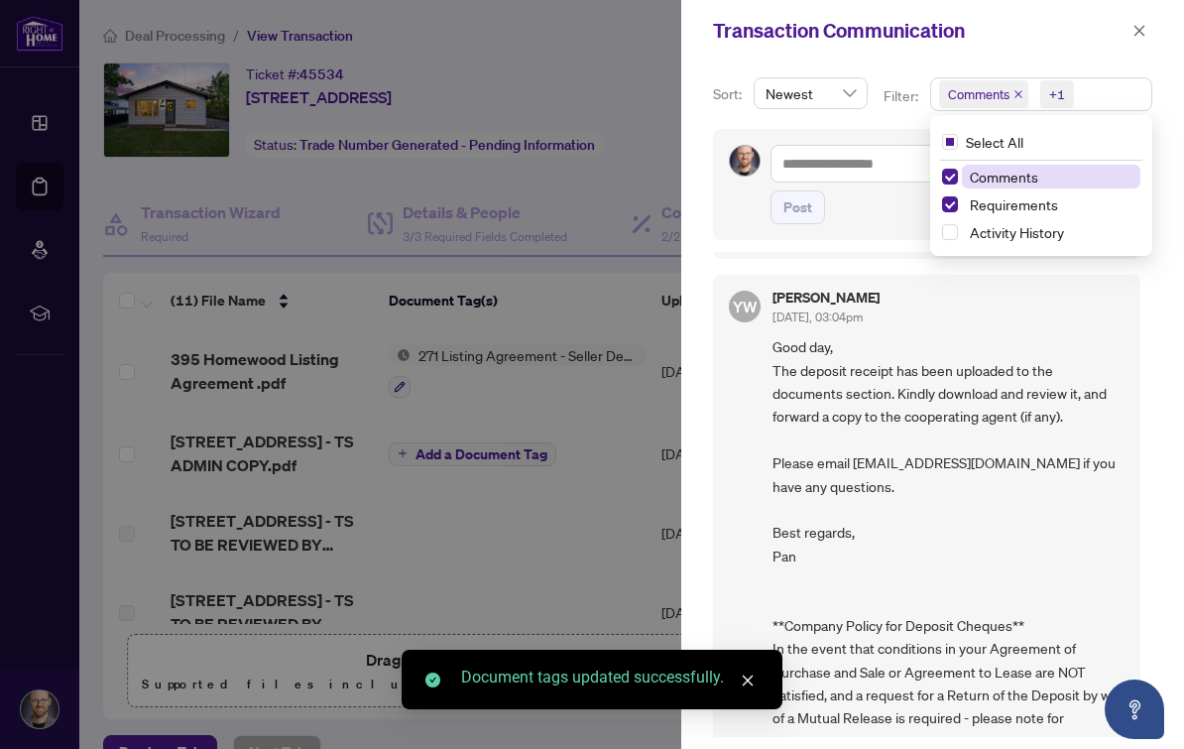
click at [1023, 89] on icon "close" at bounding box center [1018, 94] width 10 height 10
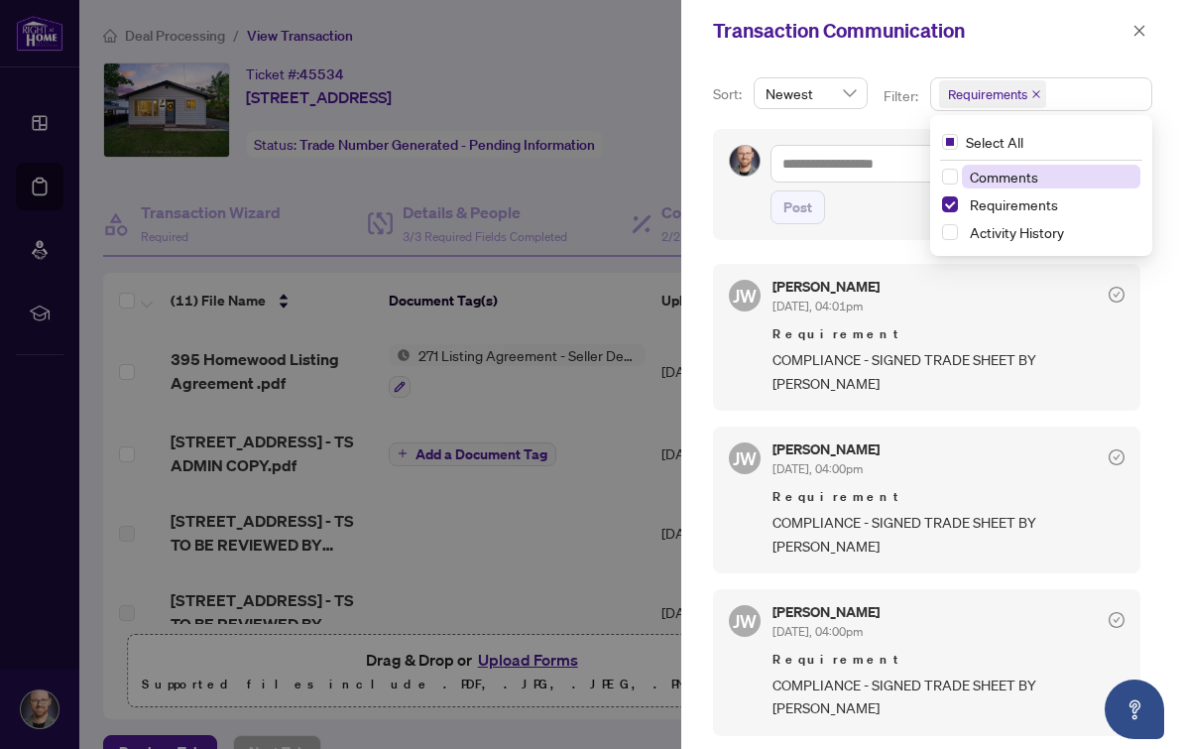
click at [1090, 53] on div "Transaction Communication" at bounding box center [932, 30] width 503 height 61
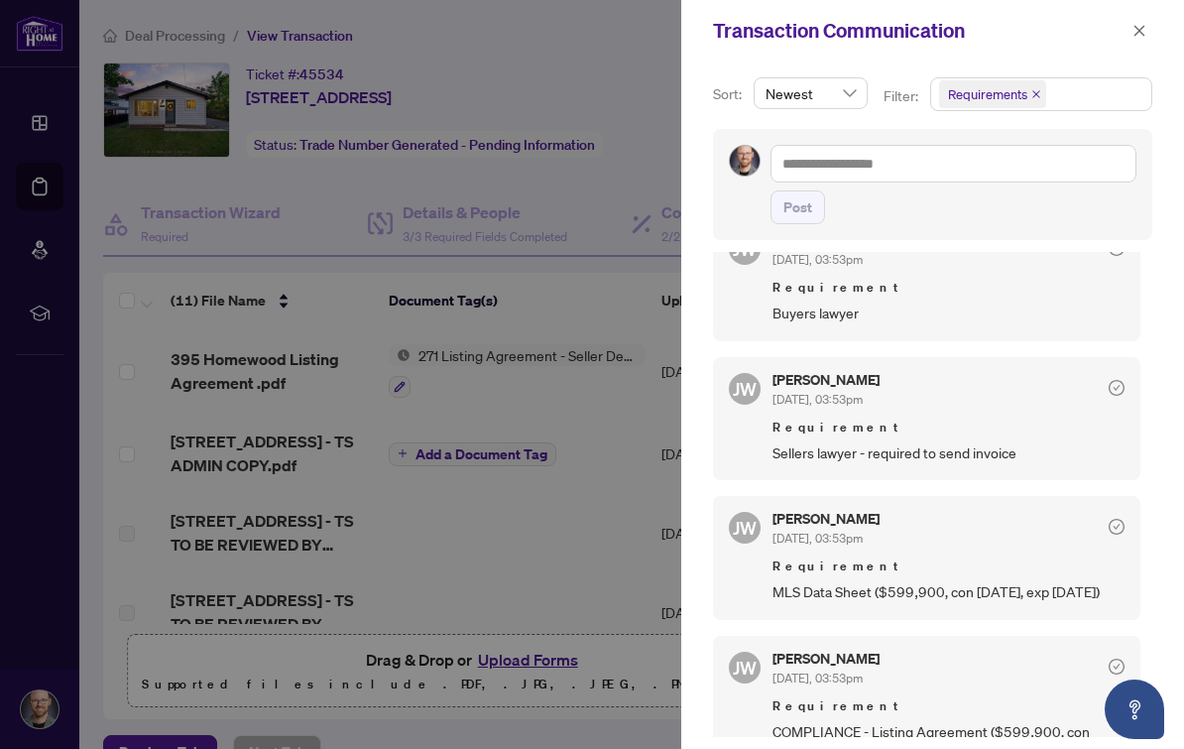
scroll to position [1121, 0]
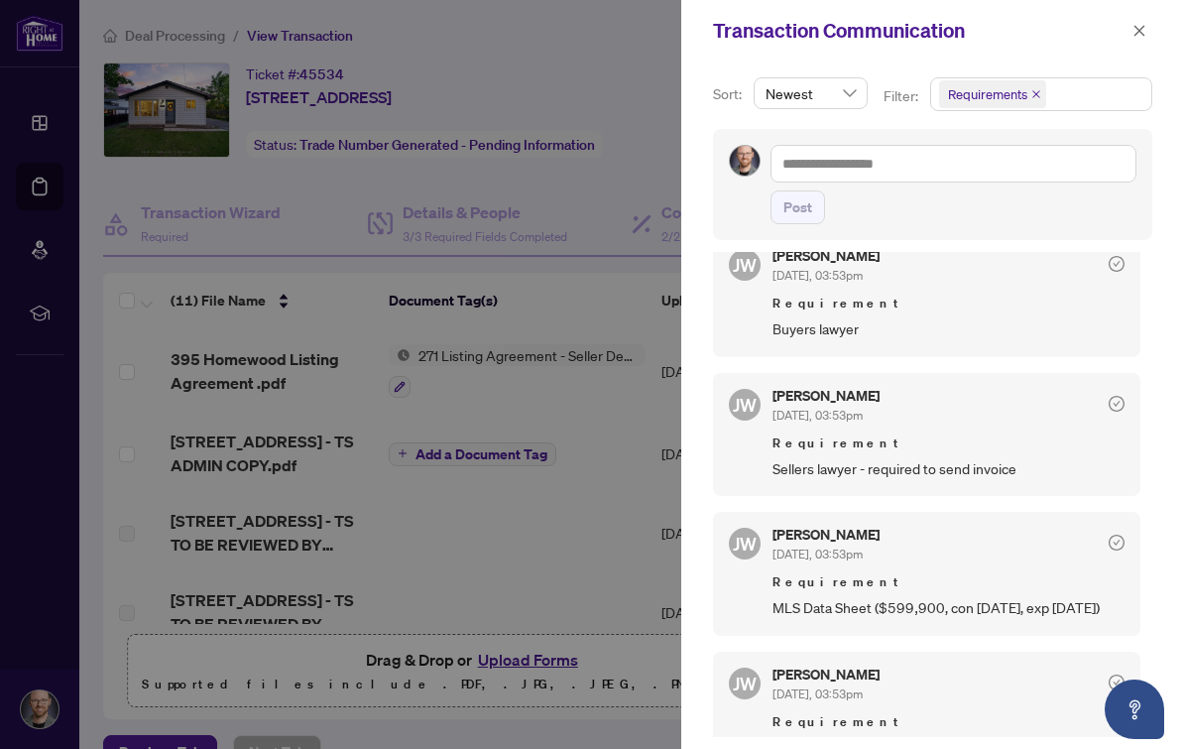
click at [1140, 28] on icon "close" at bounding box center [1139, 31] width 14 height 14
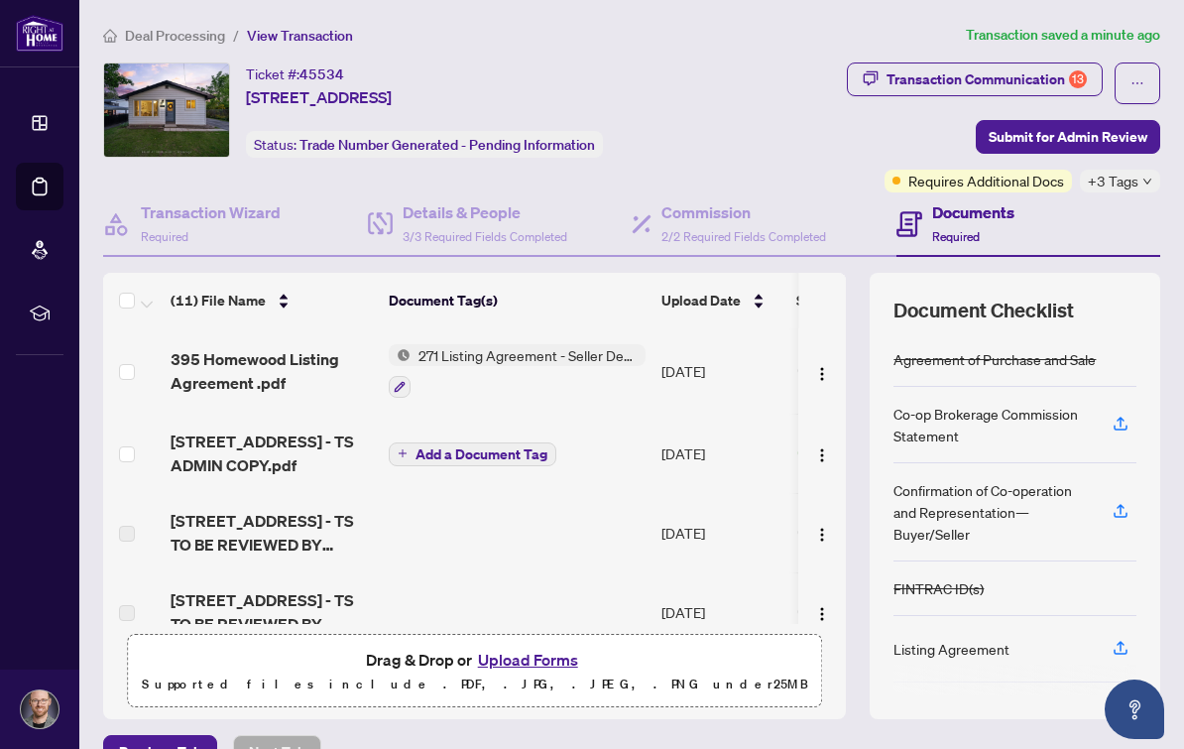
click at [548, 647] on button "Upload Forms" at bounding box center [528, 660] width 112 height 26
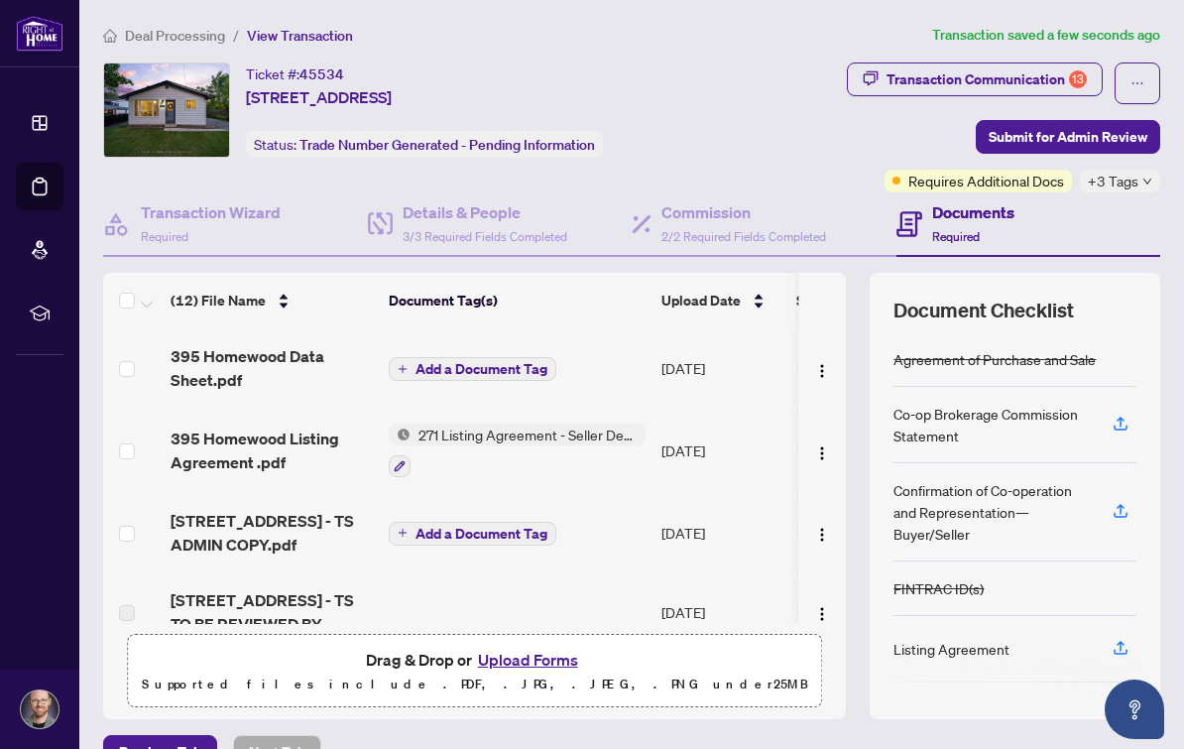
click at [529, 357] on button "Add a Document Tag" at bounding box center [473, 369] width 168 height 24
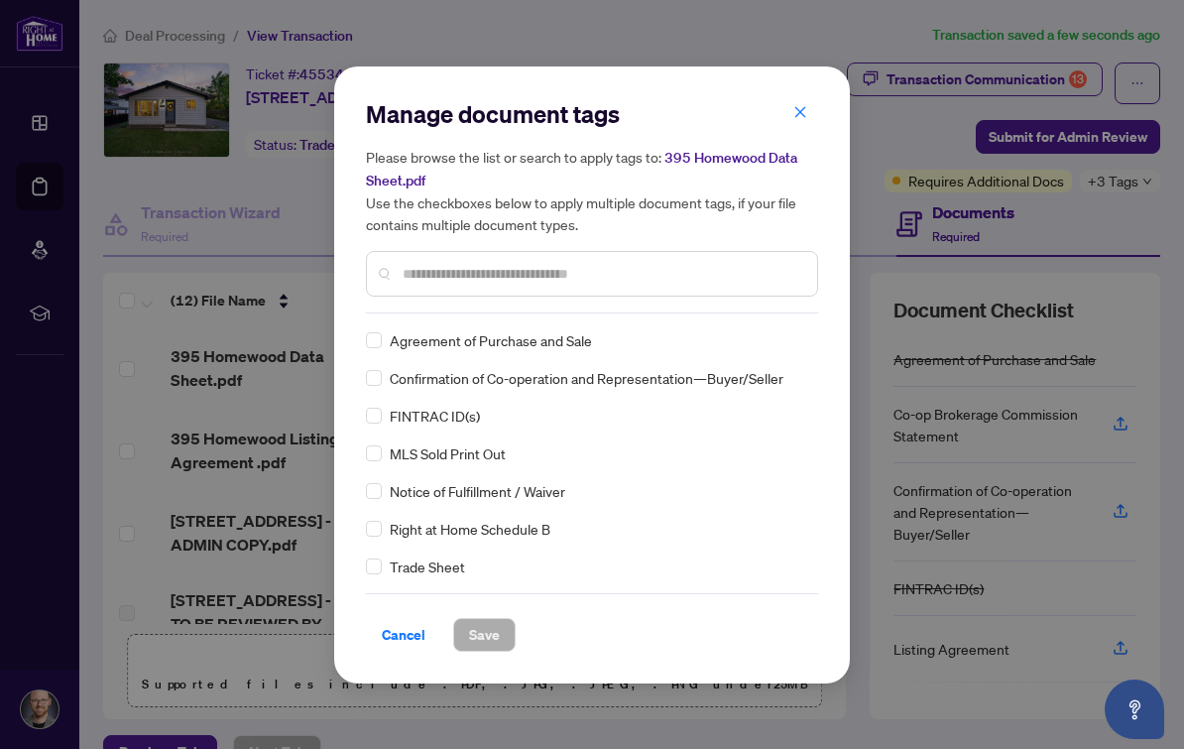
click at [697, 255] on div at bounding box center [592, 274] width 452 height 46
click at [644, 282] on input "text" at bounding box center [602, 274] width 399 height 22
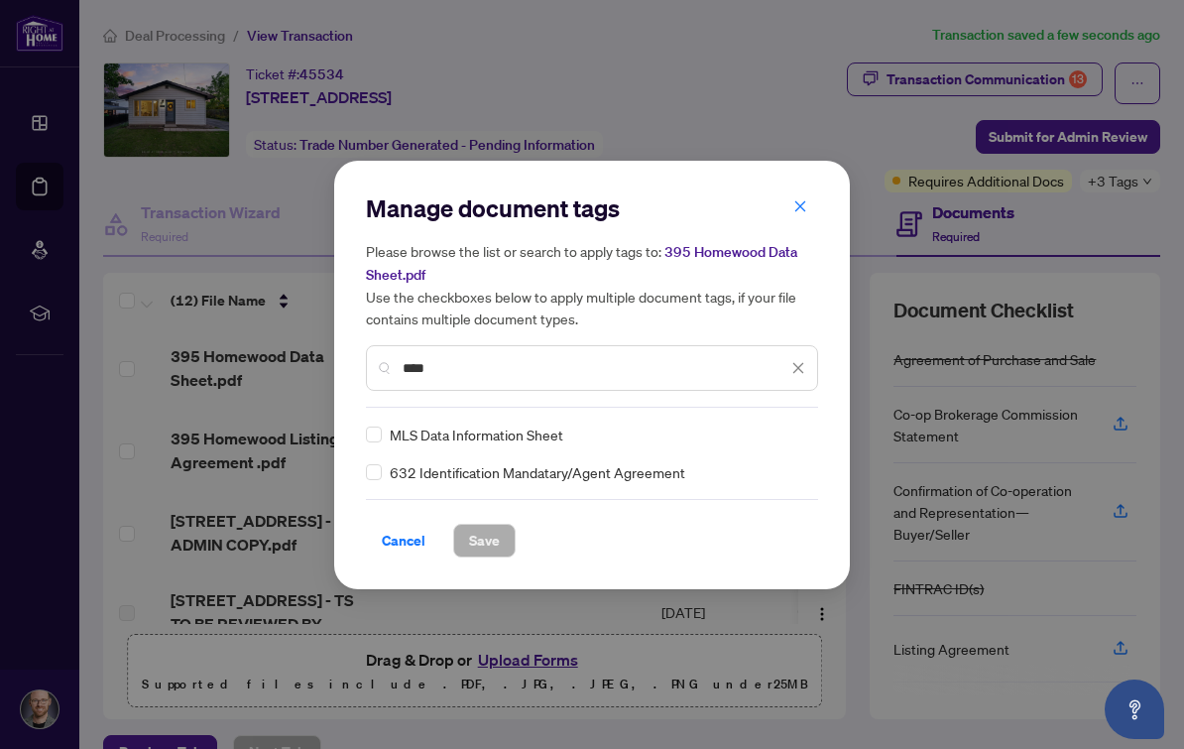
type input "****"
click at [497, 524] on button "Save" at bounding box center [484, 541] width 62 height 34
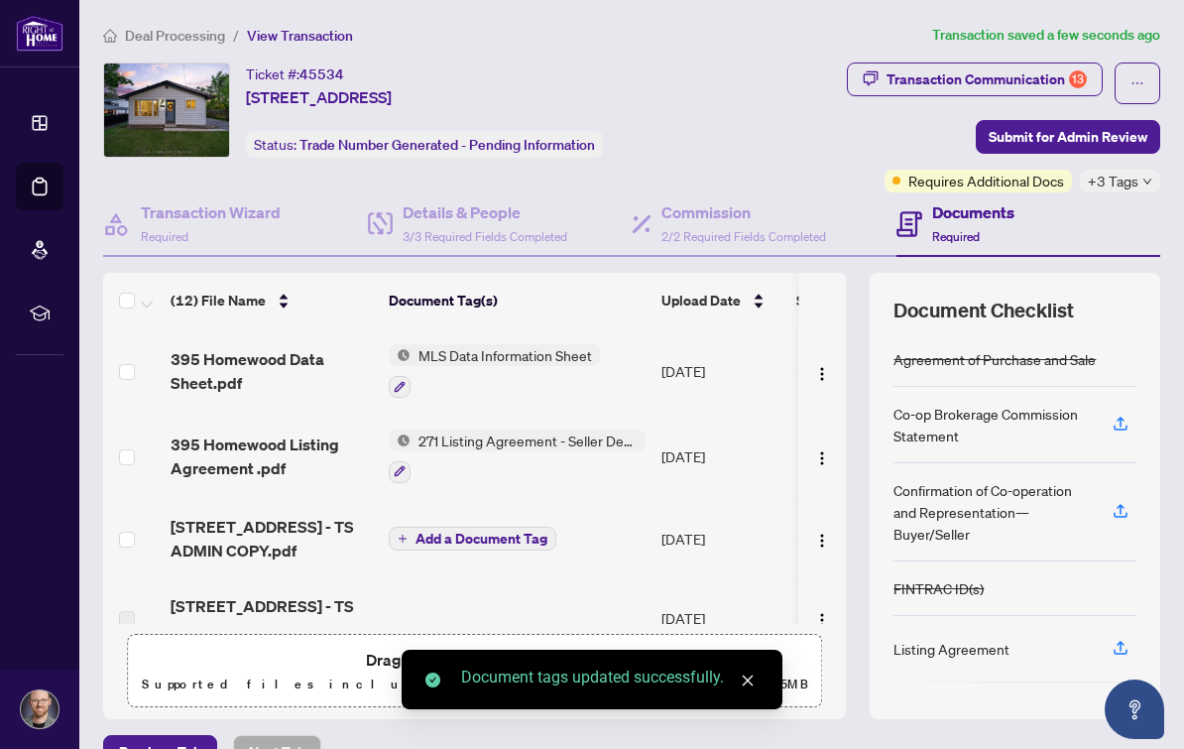
click at [991, 63] on div "Transaction Communication 13" at bounding box center [986, 79] width 200 height 32
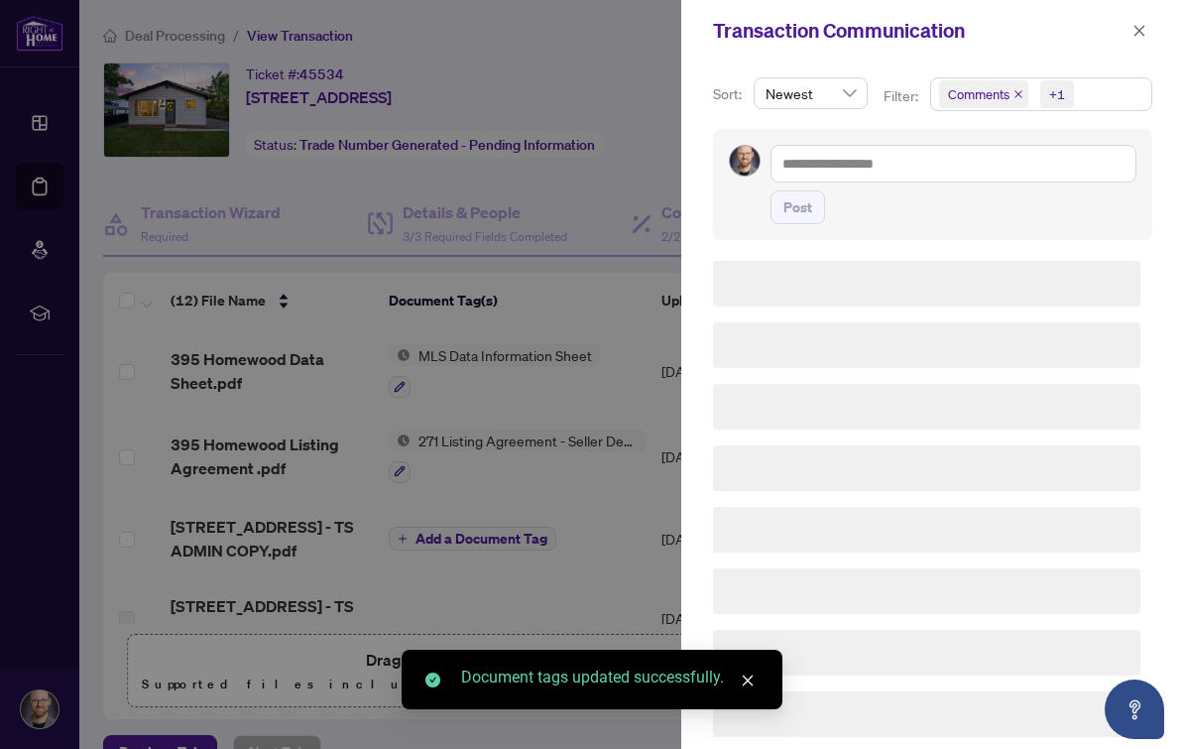
scroll to position [0, 0]
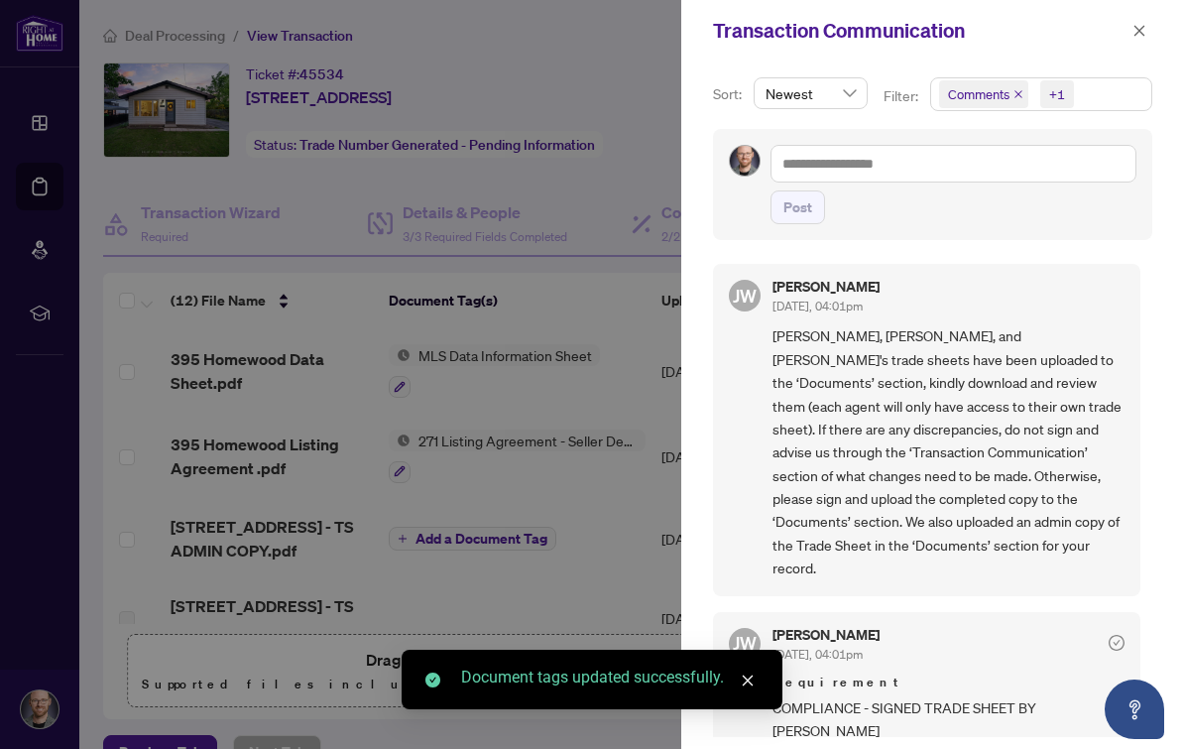
click at [1023, 97] on icon "close" at bounding box center [1018, 94] width 10 height 10
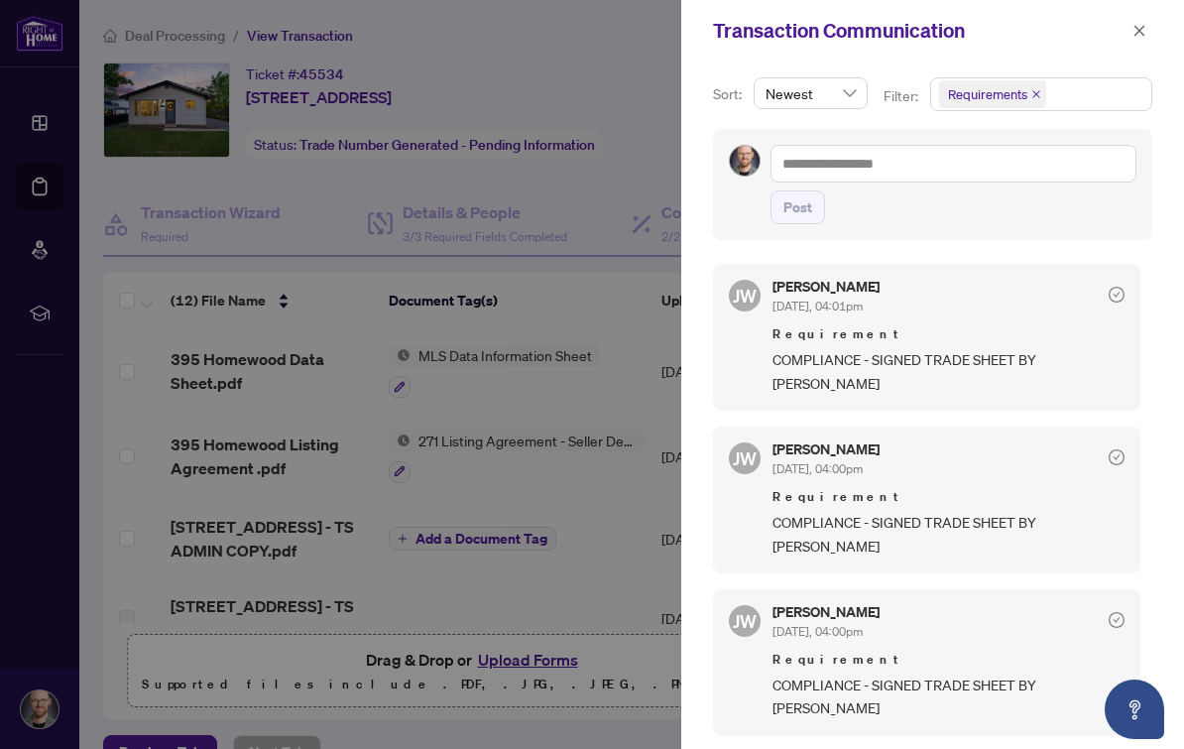
click at [1142, 35] on icon "close" at bounding box center [1139, 31] width 14 height 14
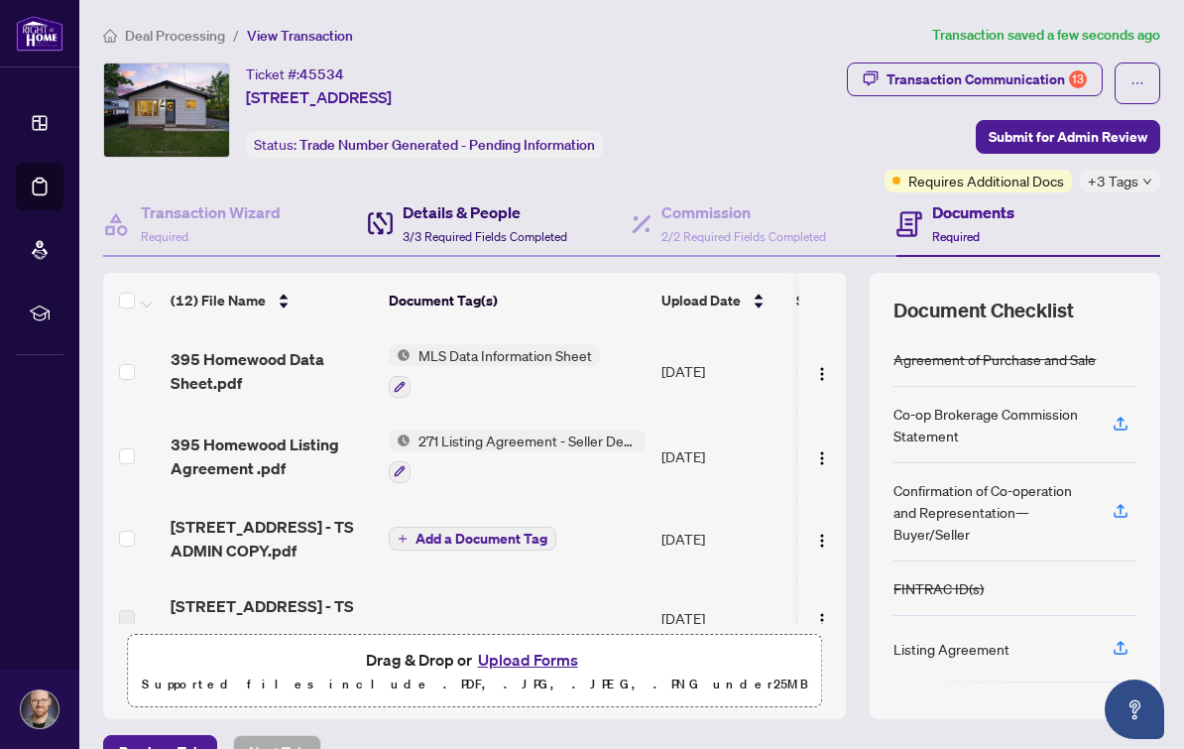
click at [527, 229] on span "3/3 Required Fields Completed" at bounding box center [485, 236] width 165 height 15
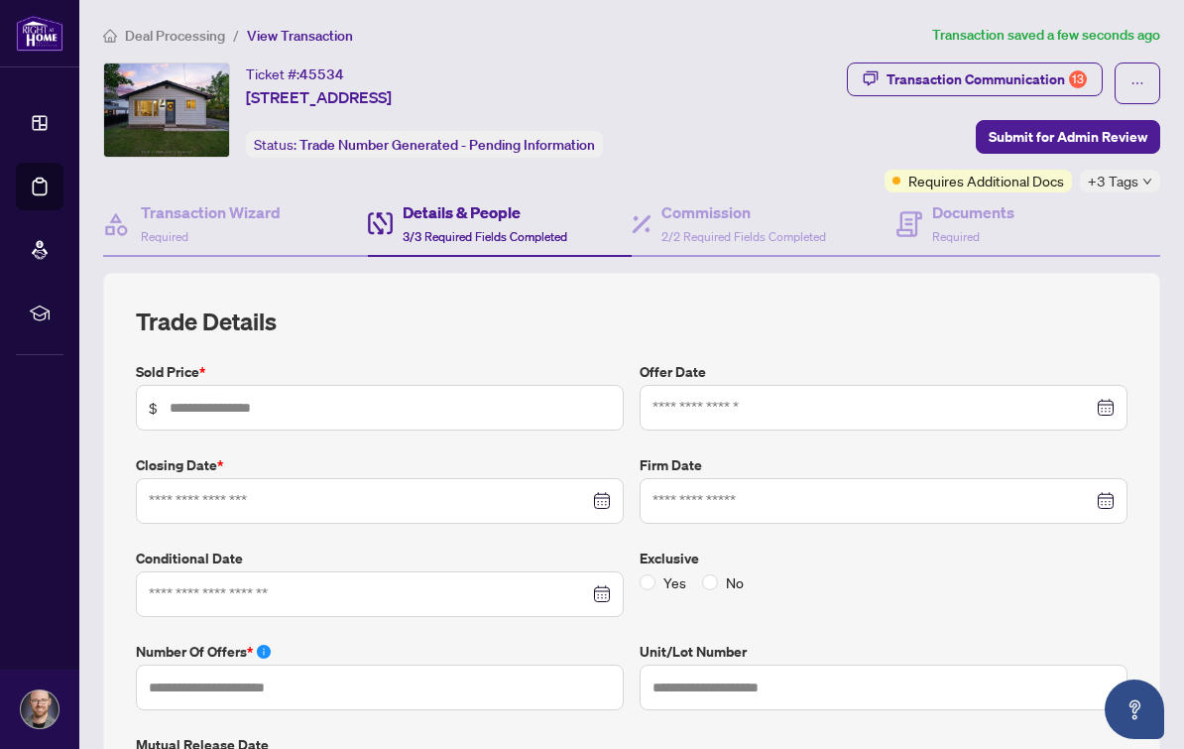
type input "*******"
type input "*"
type input "**********"
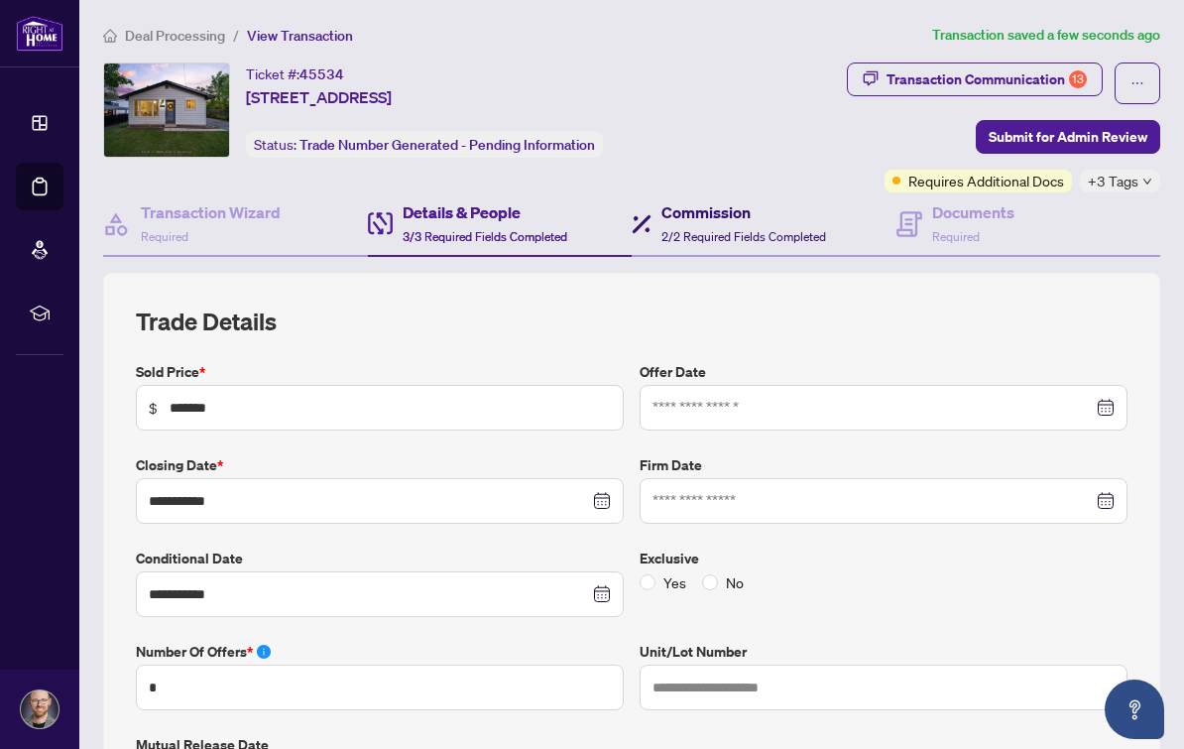
click at [744, 229] on span "2/2 Required Fields Completed" at bounding box center [743, 236] width 165 height 15
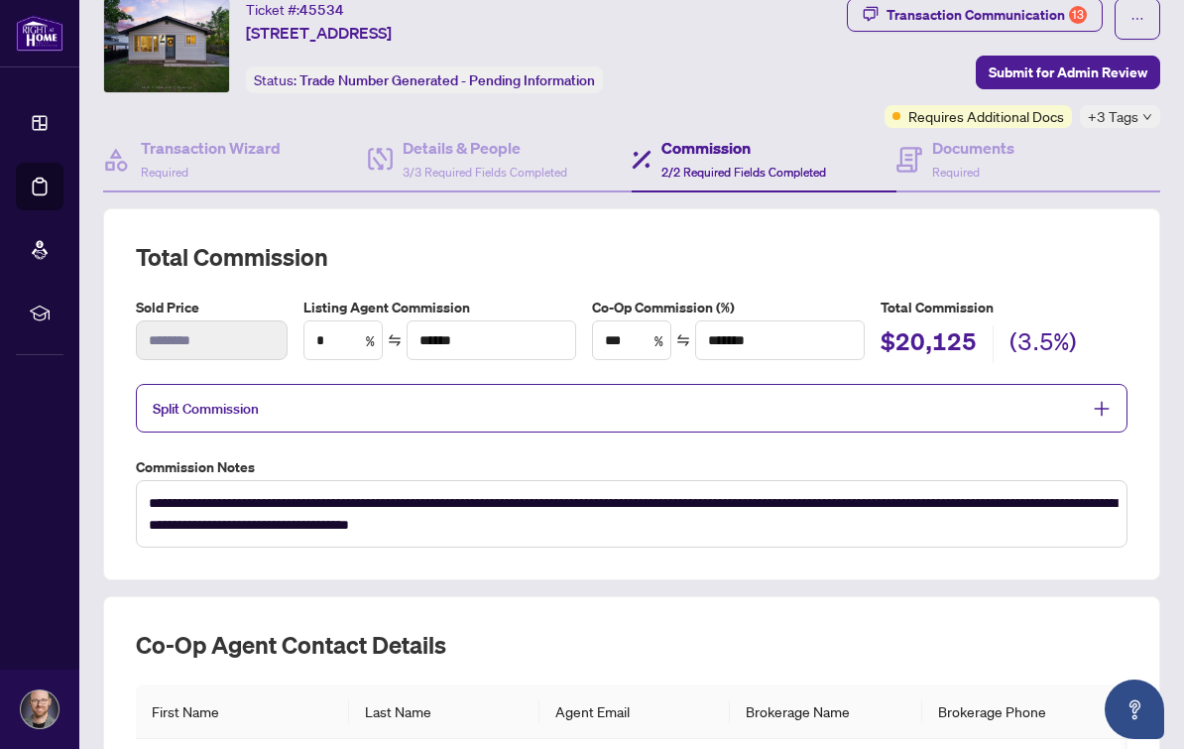
scroll to position [92, 0]
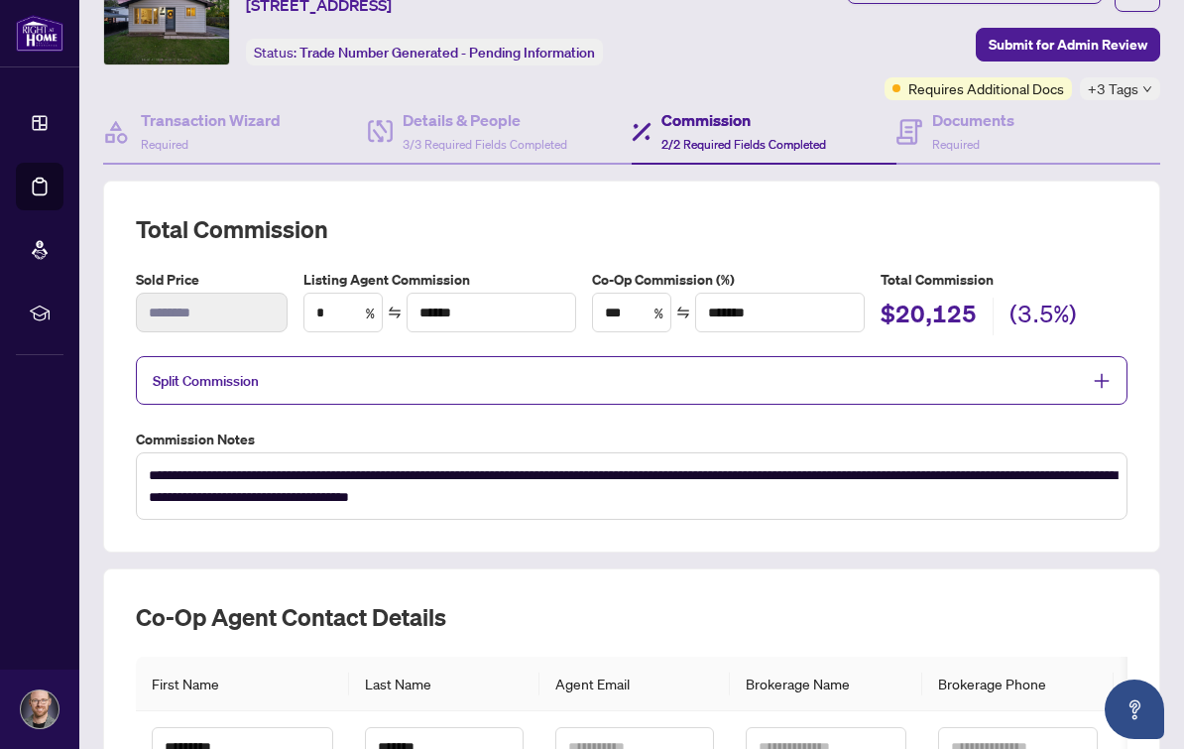
click at [1101, 372] on icon "plus" at bounding box center [1102, 381] width 18 height 18
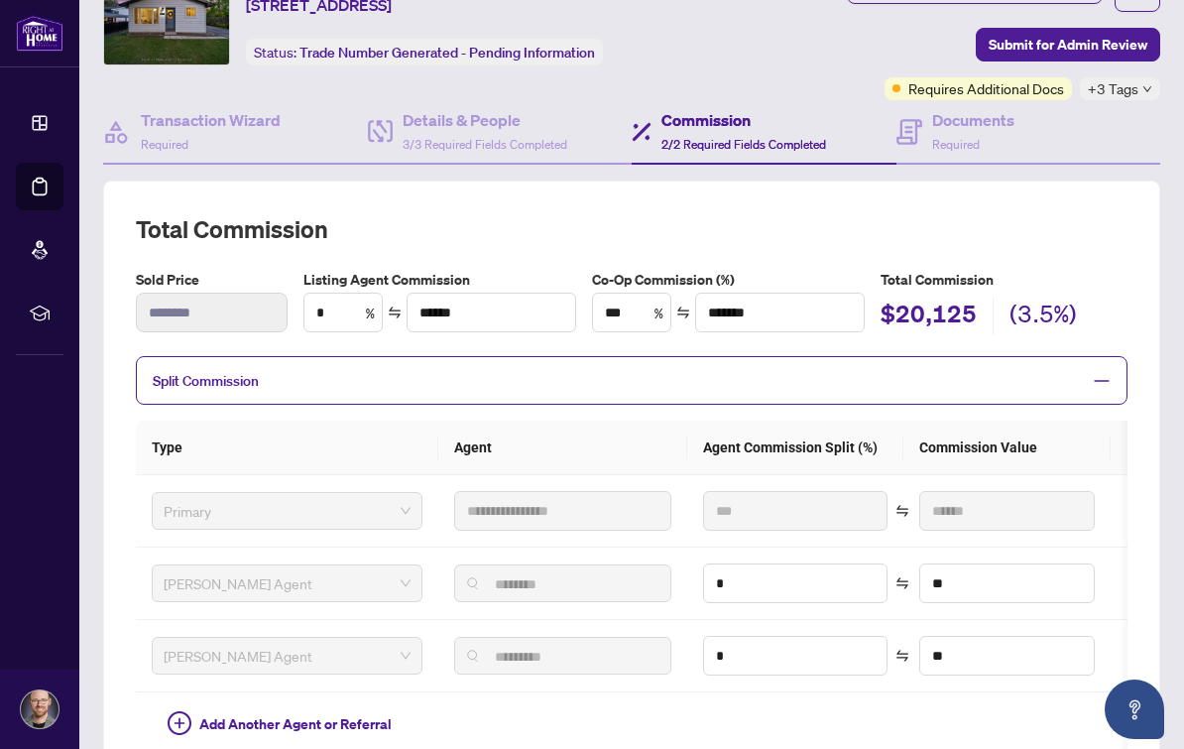
click at [1094, 356] on div "Split Commission" at bounding box center [632, 380] width 992 height 49
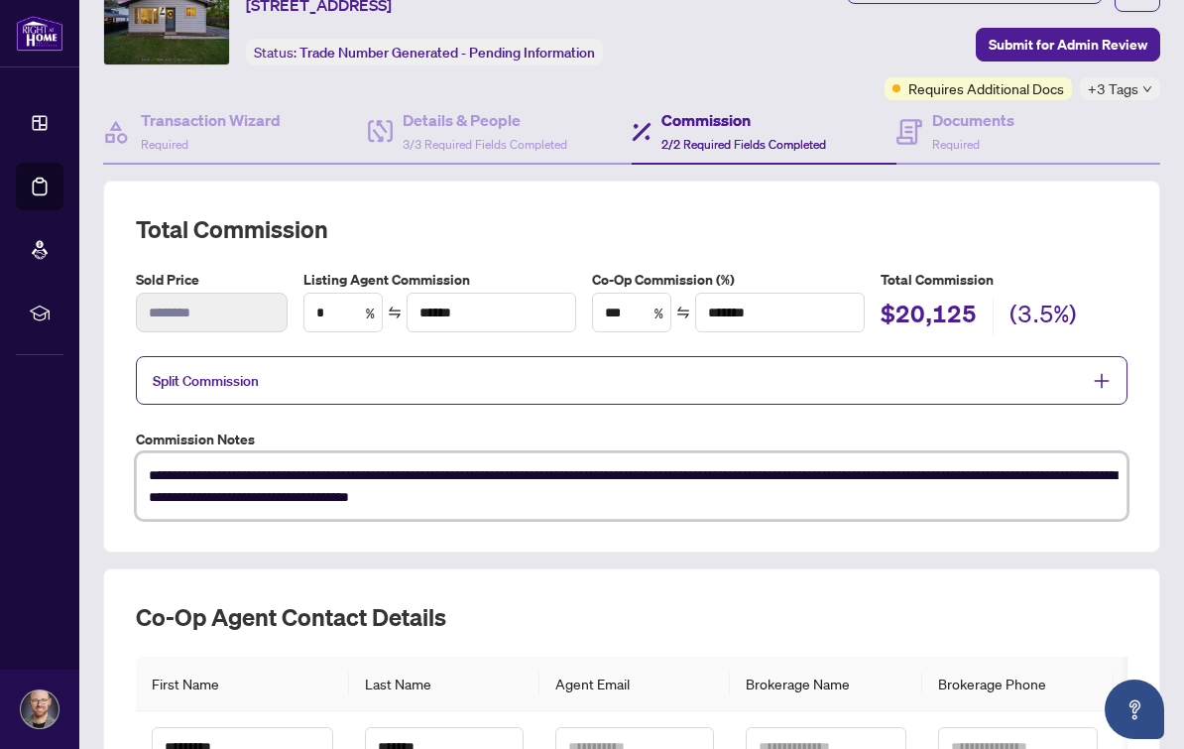
click at [979, 469] on textarea "**********" at bounding box center [632, 485] width 992 height 67
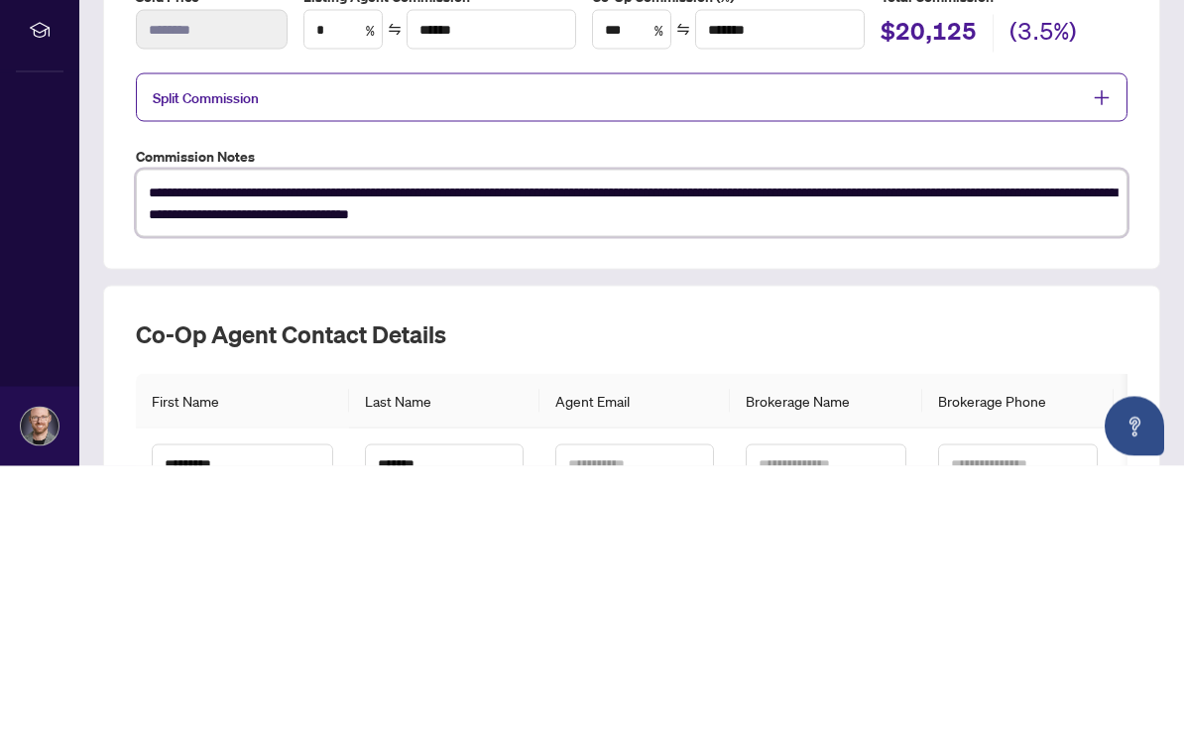
click at [748, 452] on textarea "**********" at bounding box center [632, 485] width 992 height 67
type textarea "**********"
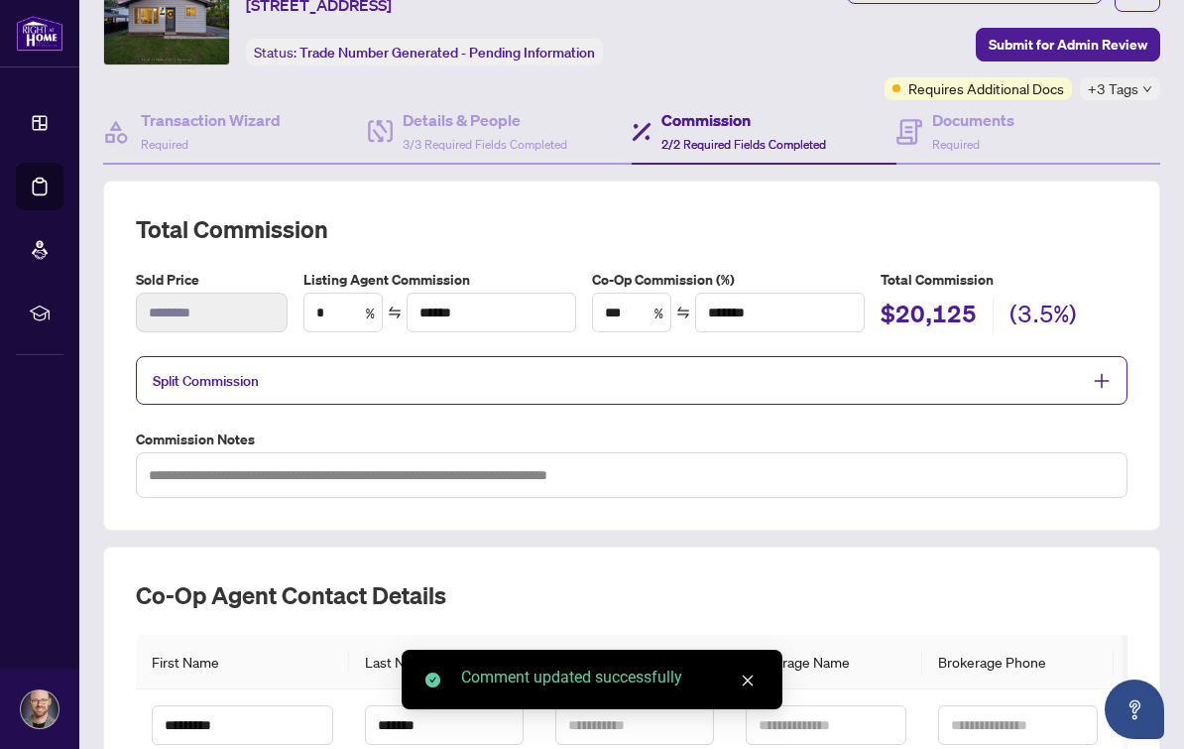
click at [1095, 370] on div at bounding box center [1096, 381] width 30 height 22
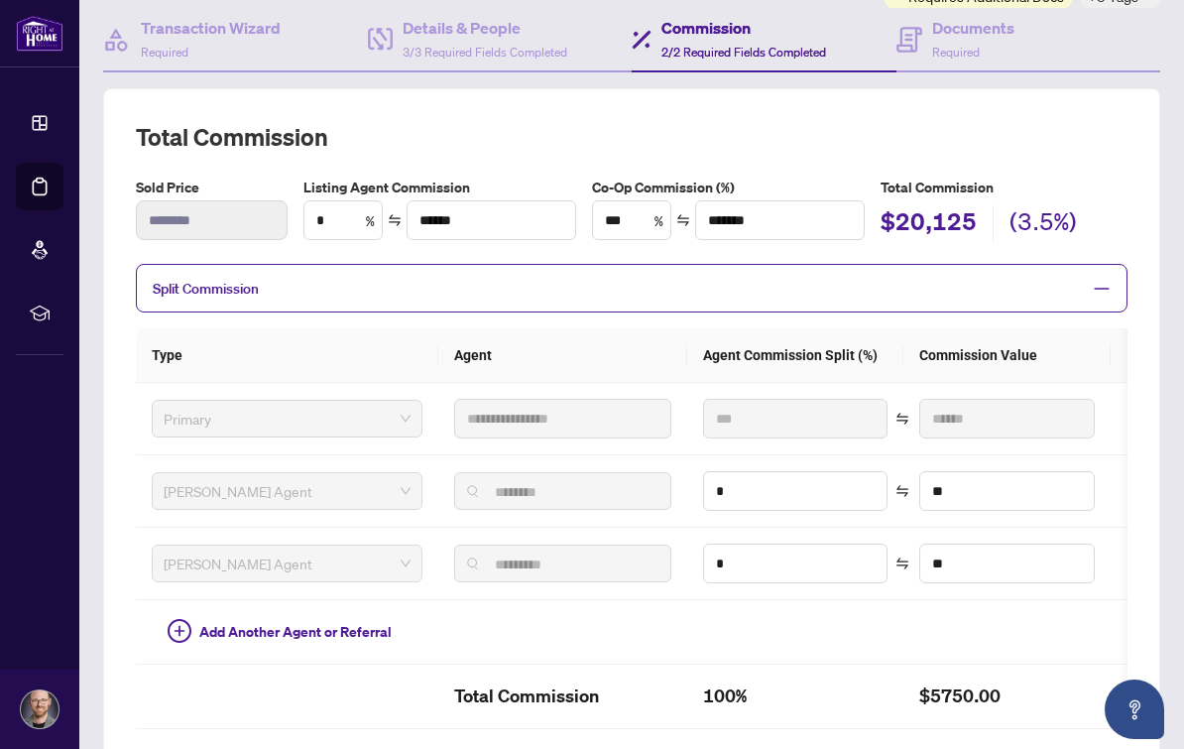
scroll to position [213, 0]
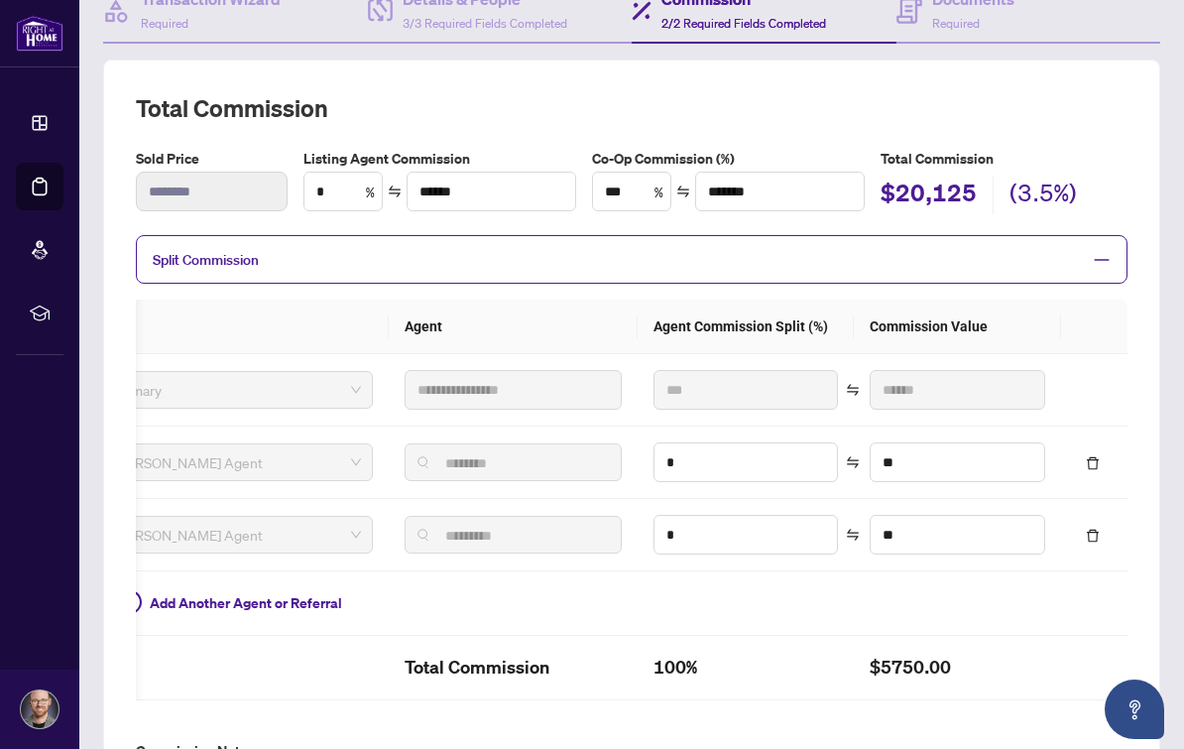
click at [1087, 446] on button "button" at bounding box center [1093, 462] width 32 height 32
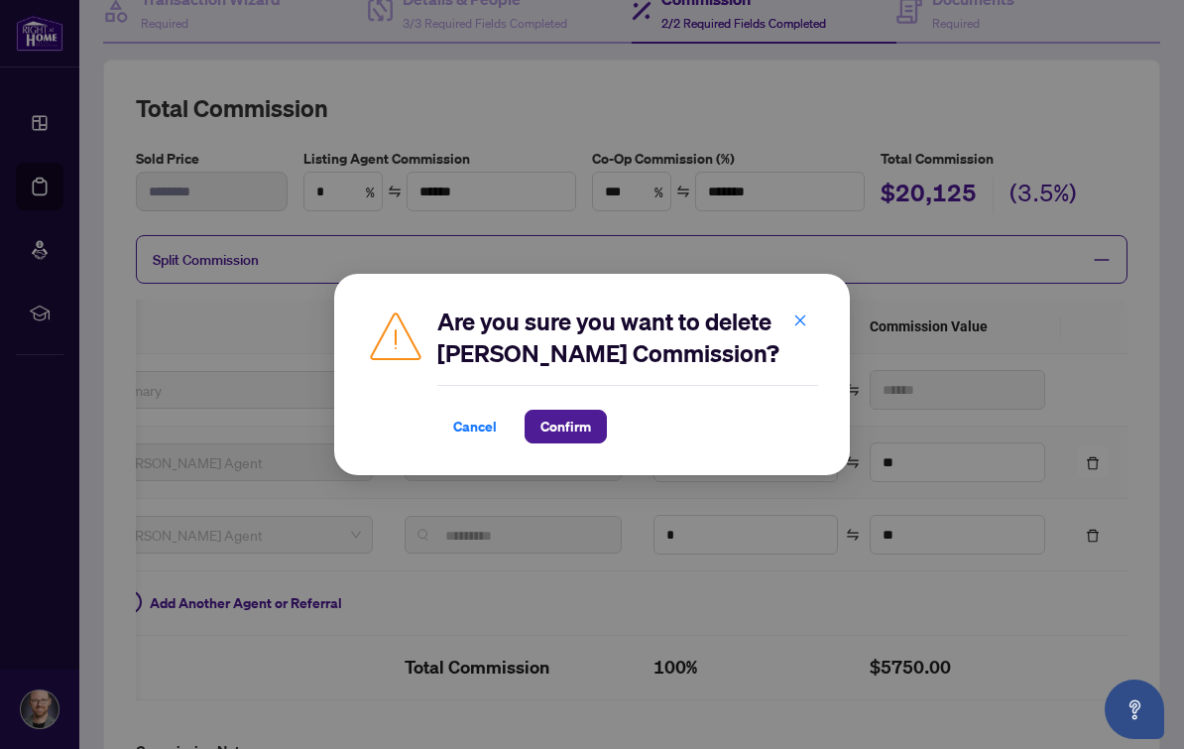
click at [803, 313] on icon "close" at bounding box center [800, 320] width 14 height 14
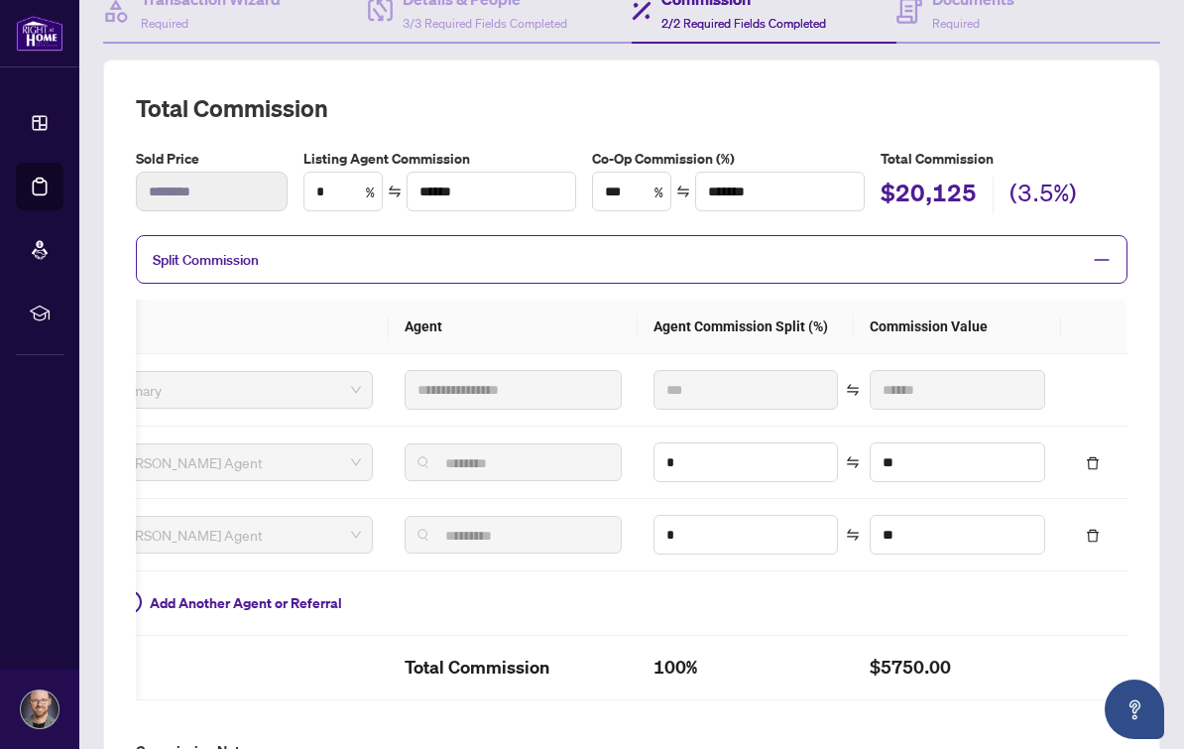
click at [1086, 531] on button "button" at bounding box center [1093, 535] width 32 height 32
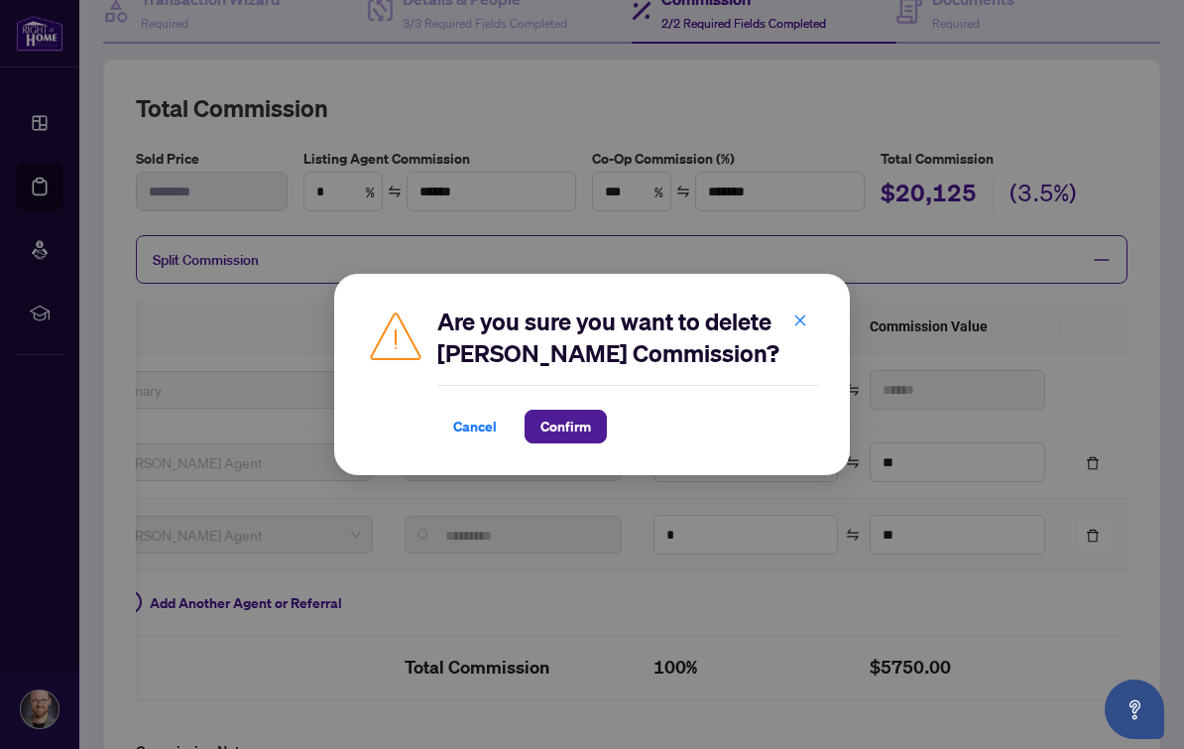
click at [812, 326] on button "button" at bounding box center [800, 320] width 40 height 34
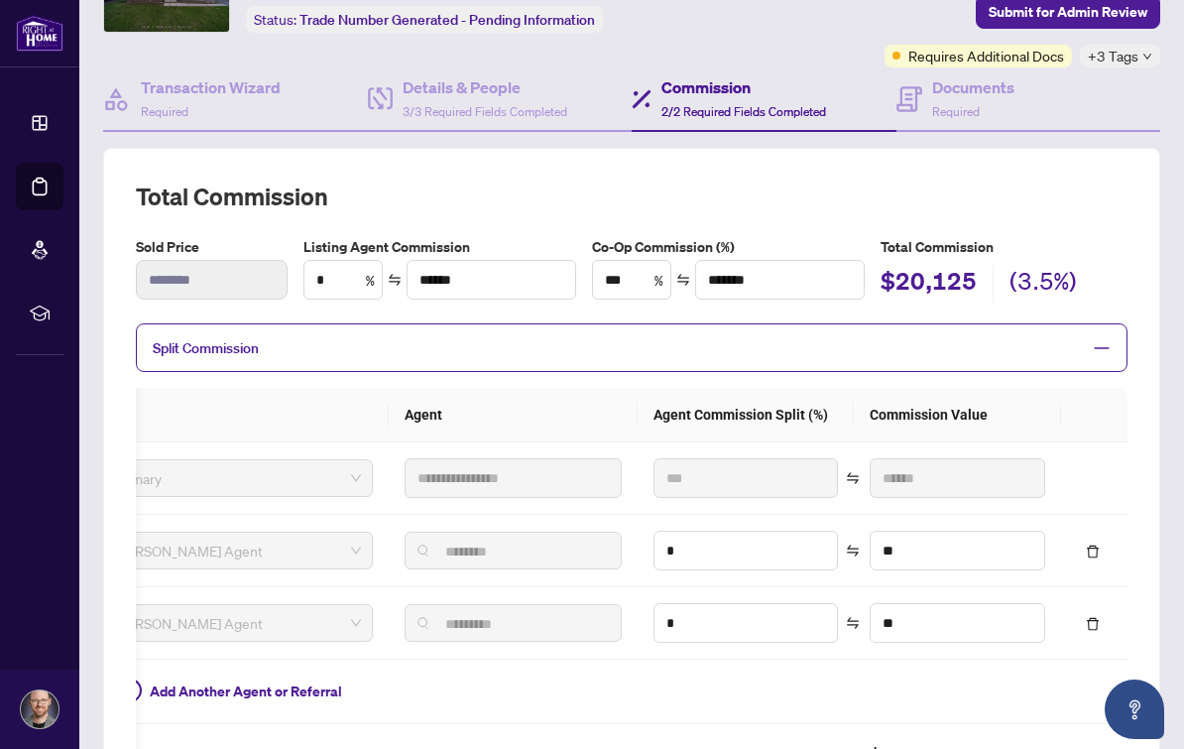
scroll to position [97, 0]
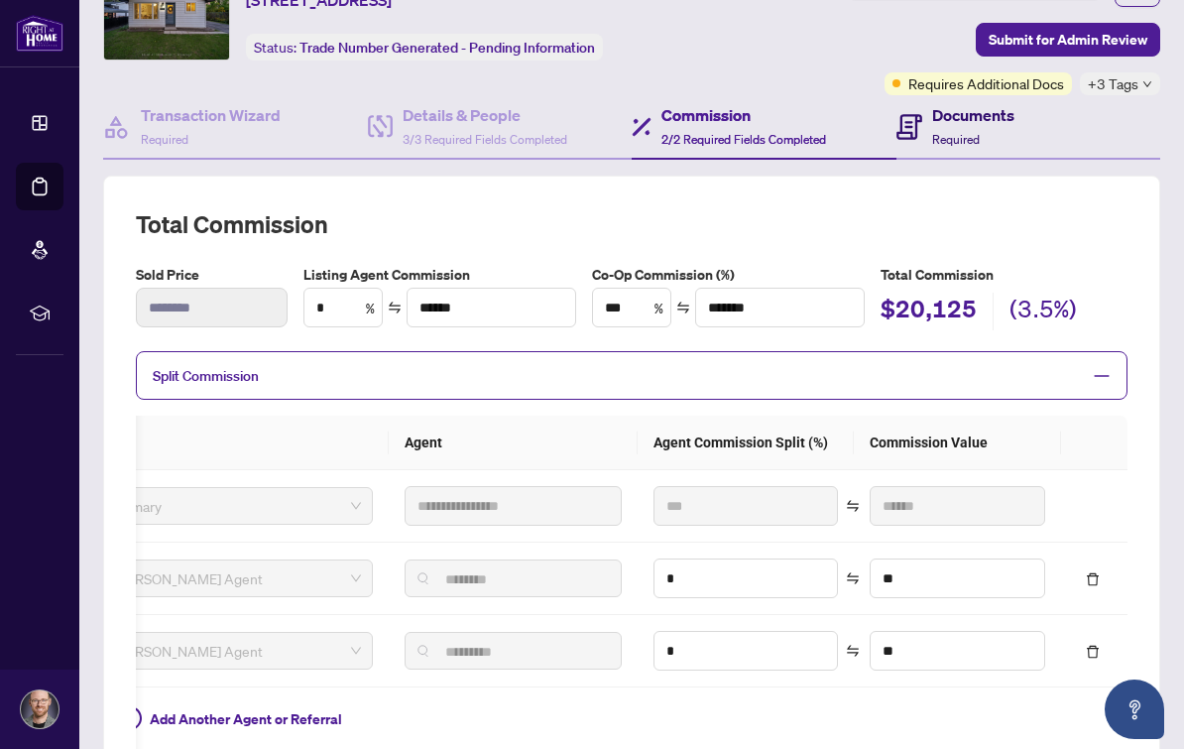
click at [985, 104] on div "Documents Required" at bounding box center [973, 126] width 82 height 47
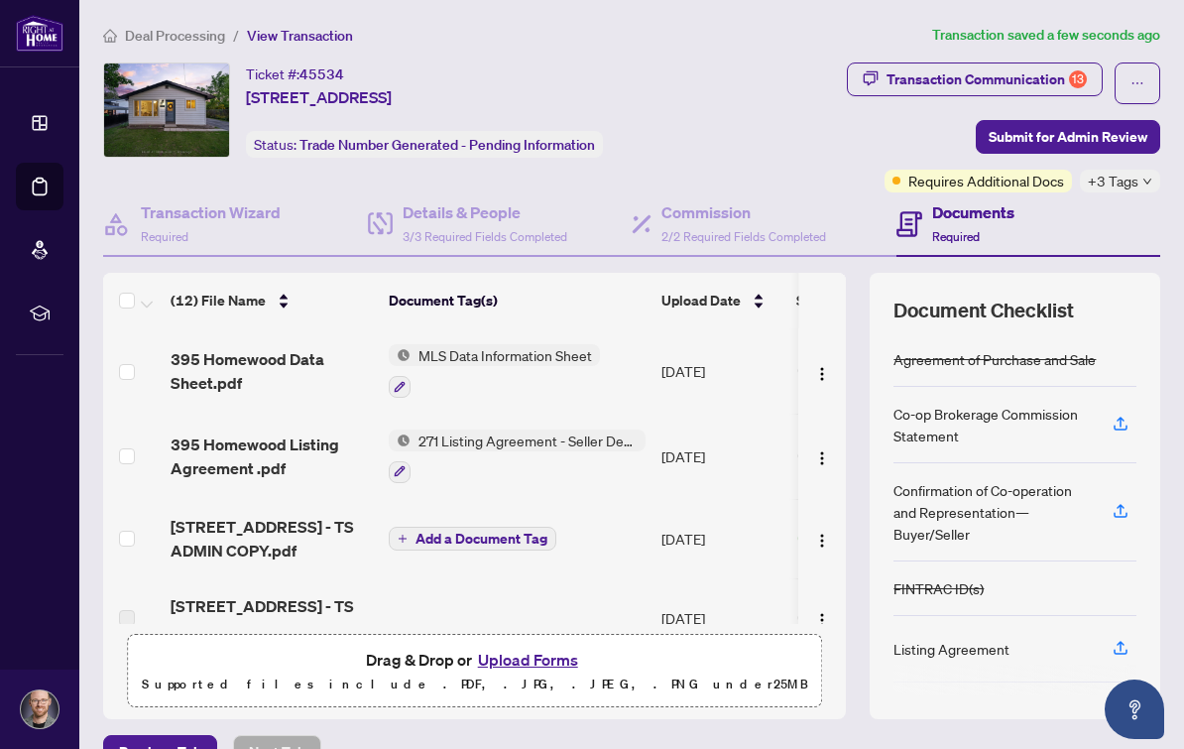
click at [1024, 63] on div "Transaction Communication 13" at bounding box center [986, 79] width 200 height 32
type textarea "**********"
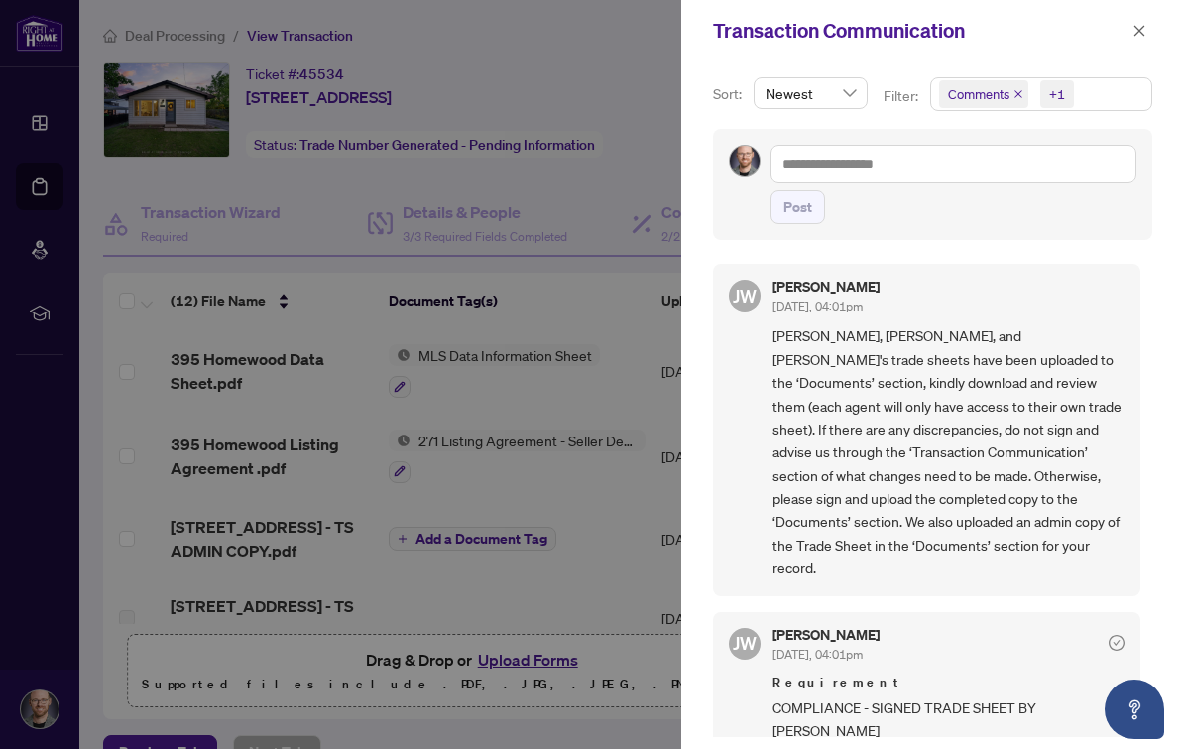
click at [1018, 94] on icon "close" at bounding box center [1018, 94] width 10 height 10
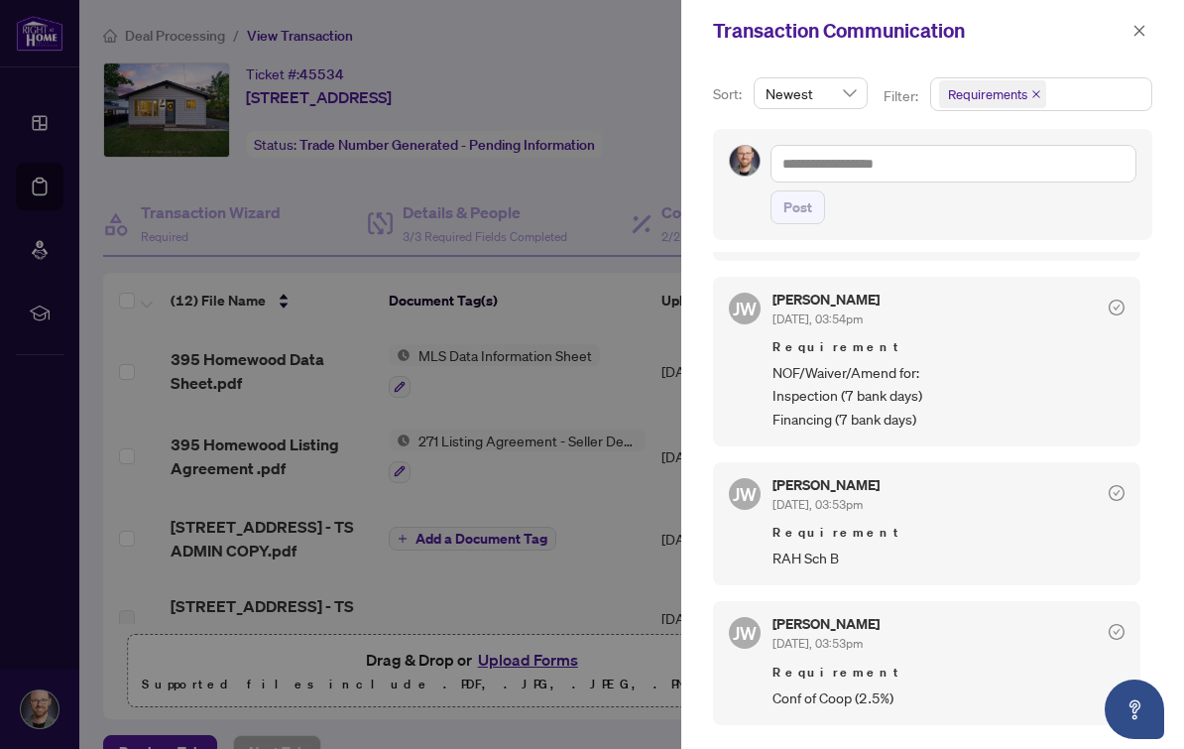
scroll to position [483, 0]
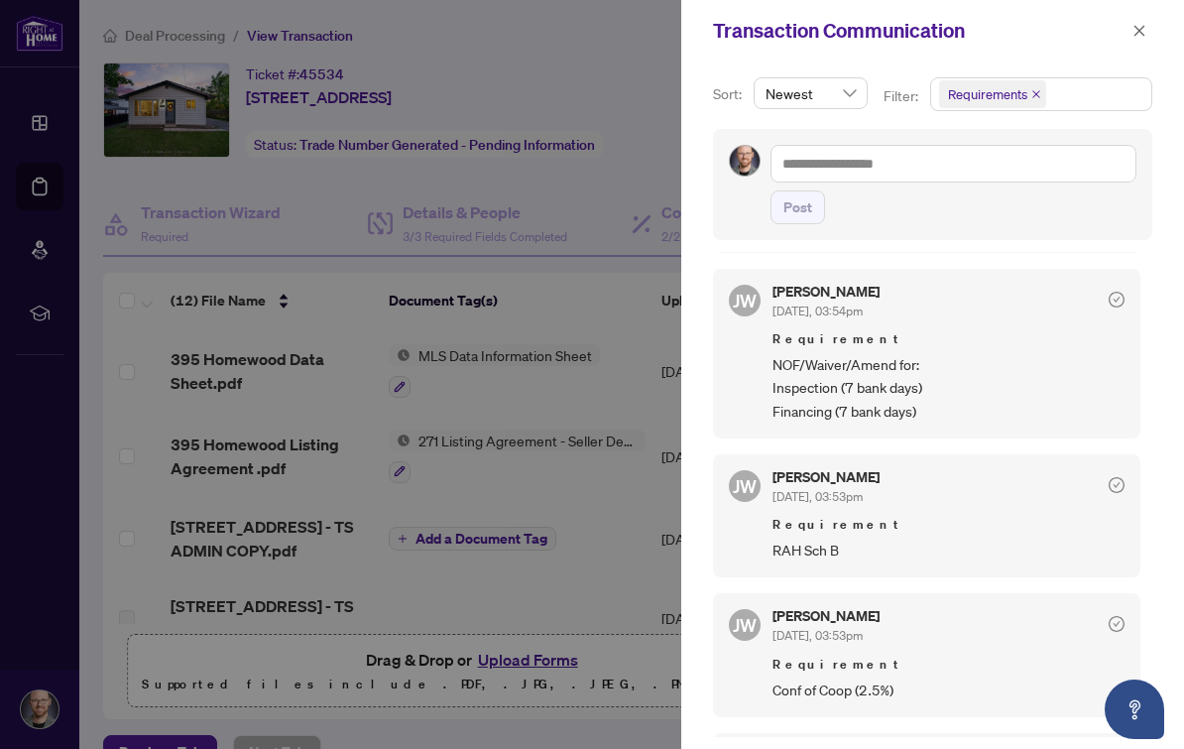
click at [1147, 31] on button "button" at bounding box center [1139, 31] width 26 height 24
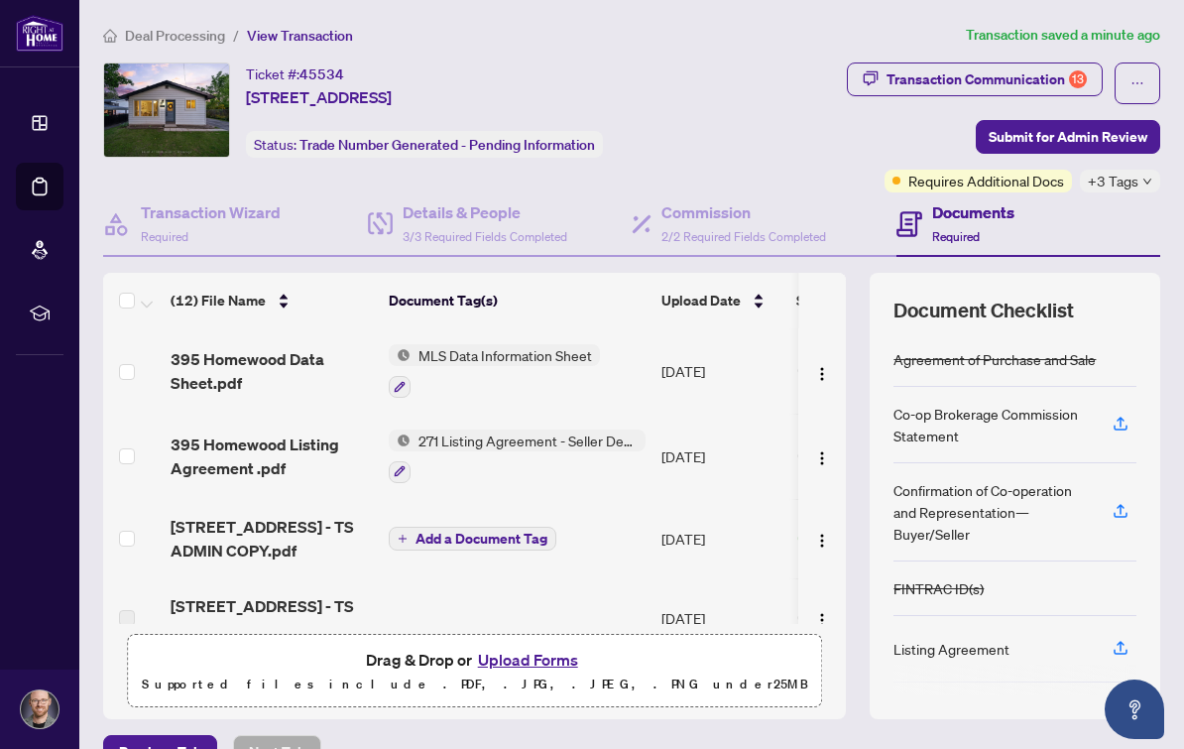
click at [529, 647] on button "Upload Forms" at bounding box center [528, 660] width 112 height 26
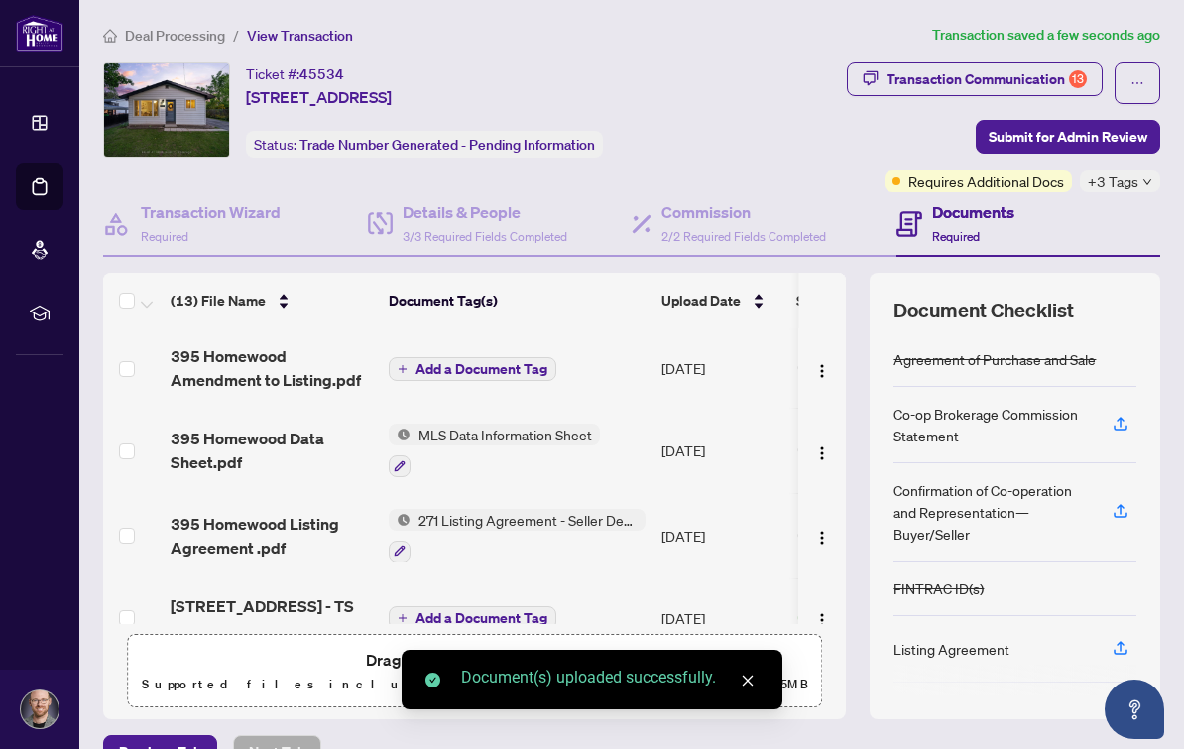
click at [471, 362] on span "Add a Document Tag" at bounding box center [481, 369] width 132 height 14
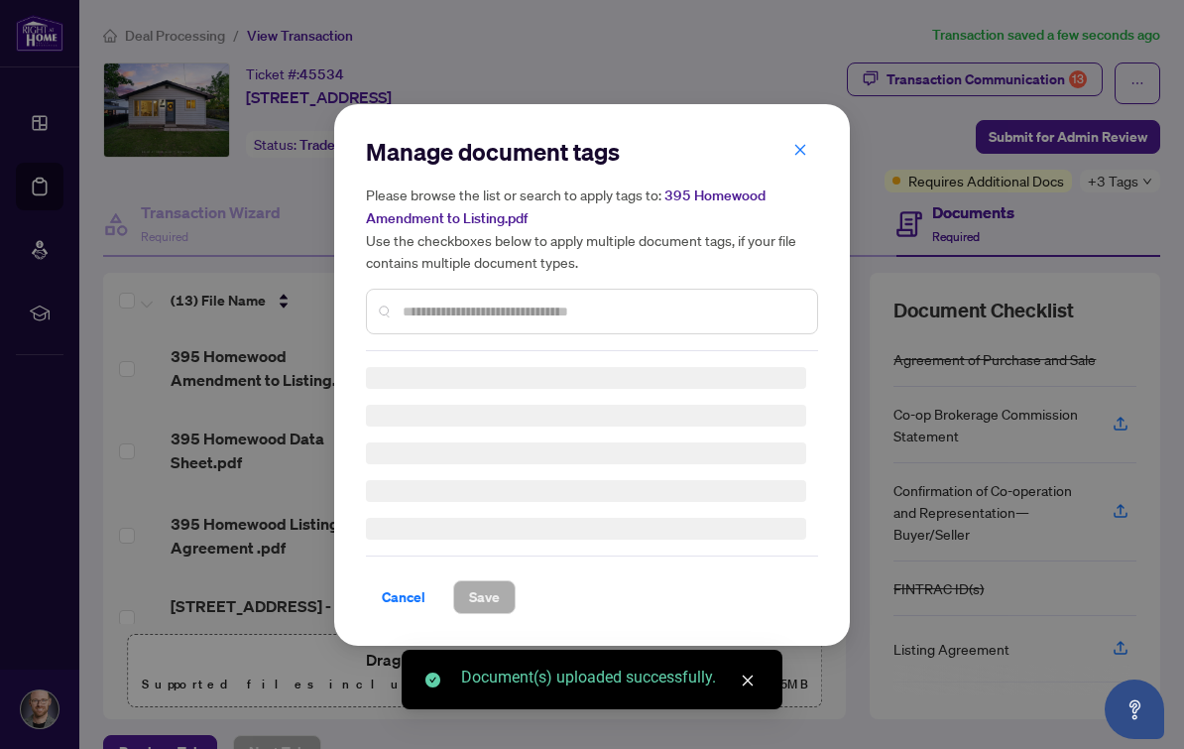
click at [609, 304] on input "text" at bounding box center [602, 311] width 399 height 22
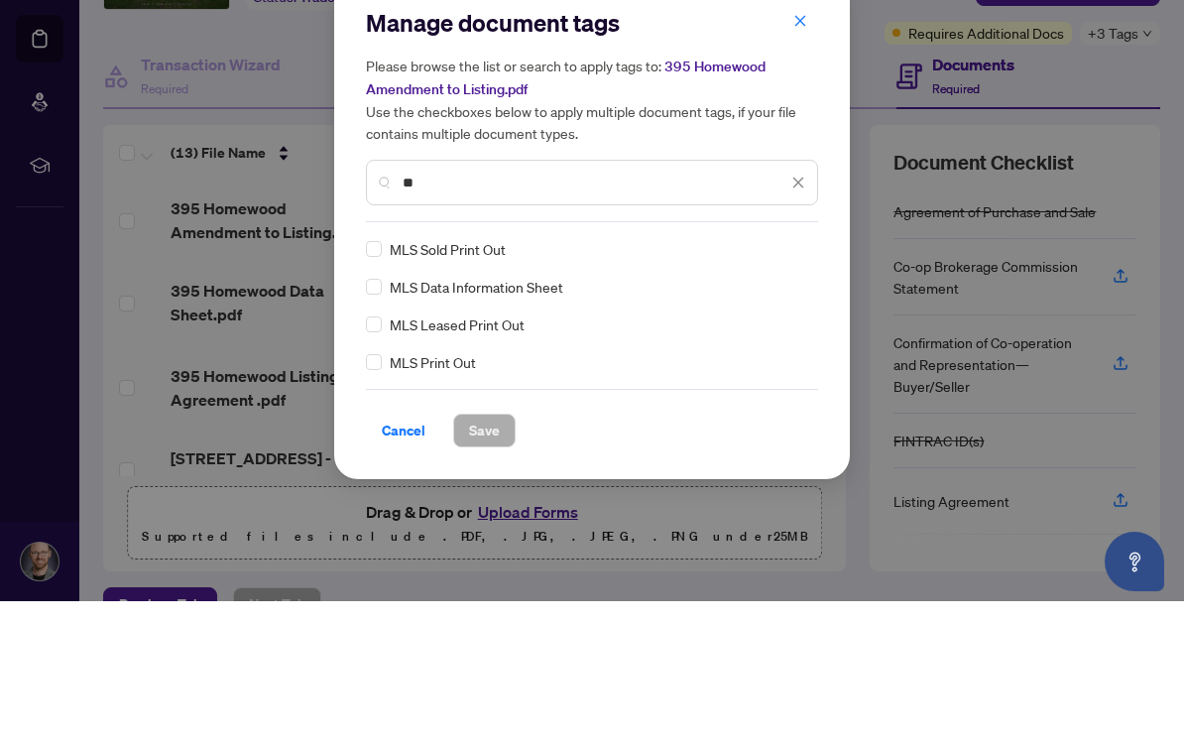
type input "*"
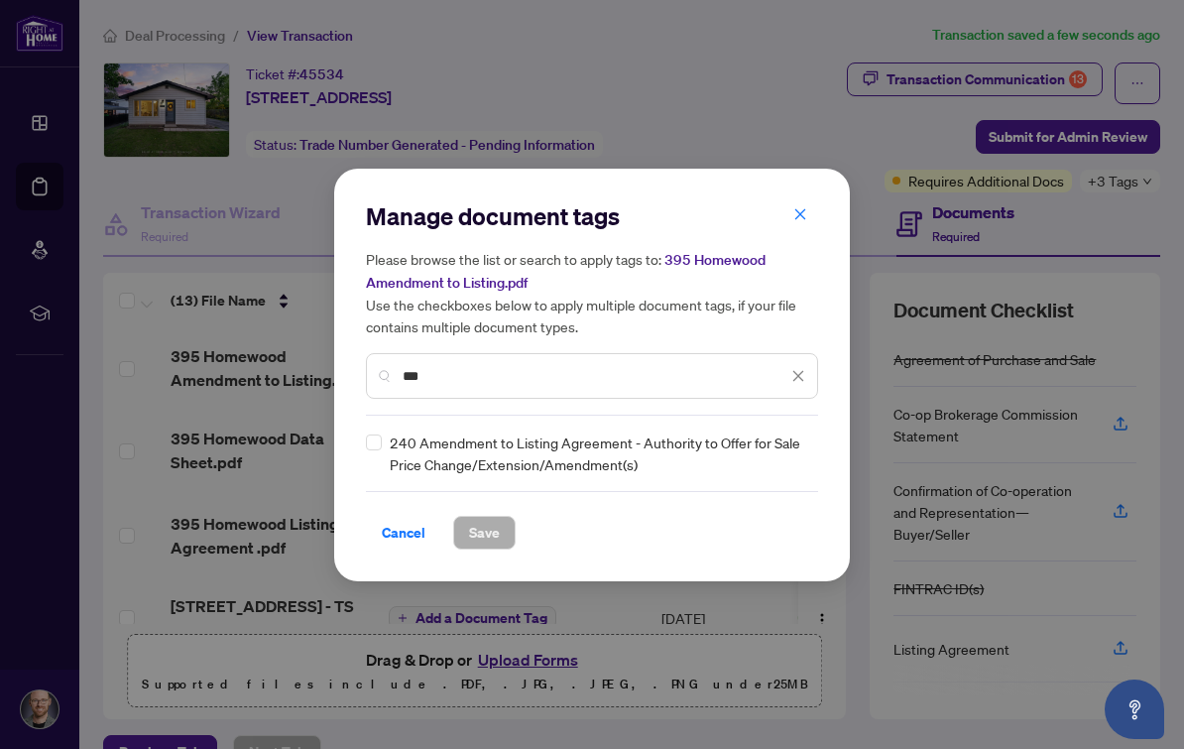
type input "***"
click at [542, 271] on h5 "Please browse the list or search to apply tags to: 395 Homewood Amendment to Li…" at bounding box center [592, 292] width 452 height 89
click at [480, 524] on span "Save" at bounding box center [484, 533] width 31 height 32
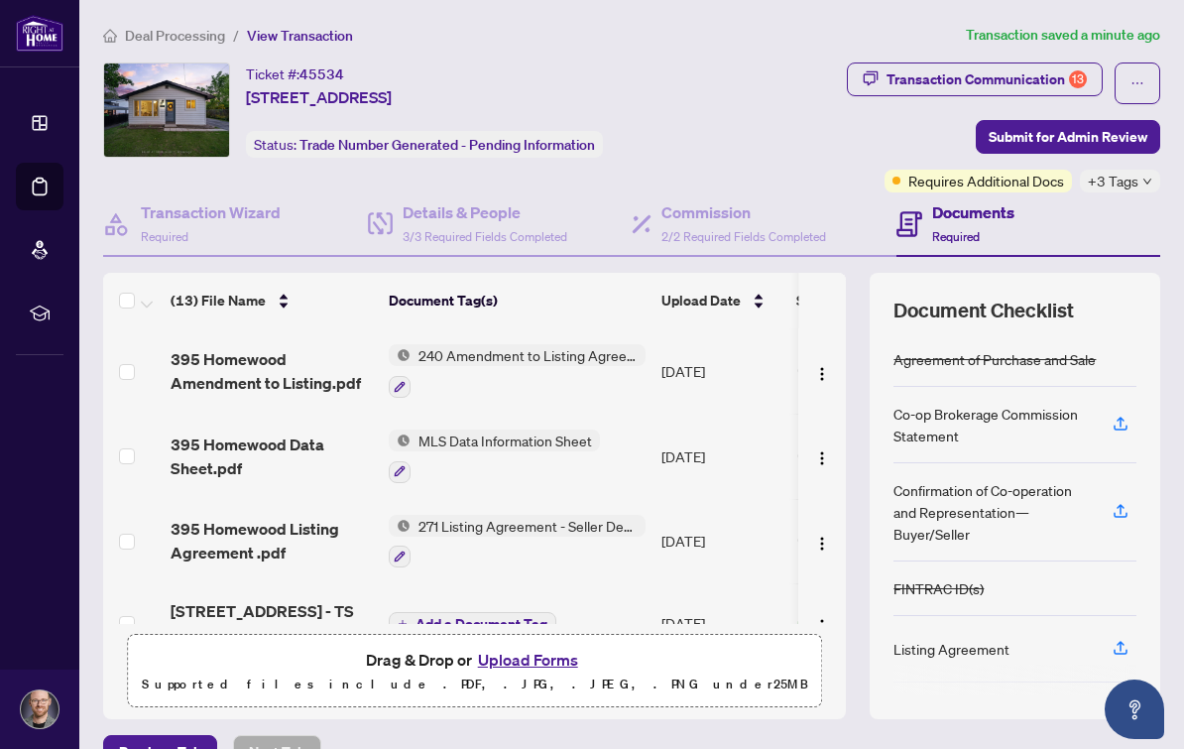
click at [554, 647] on button "Upload Forms" at bounding box center [528, 660] width 112 height 26
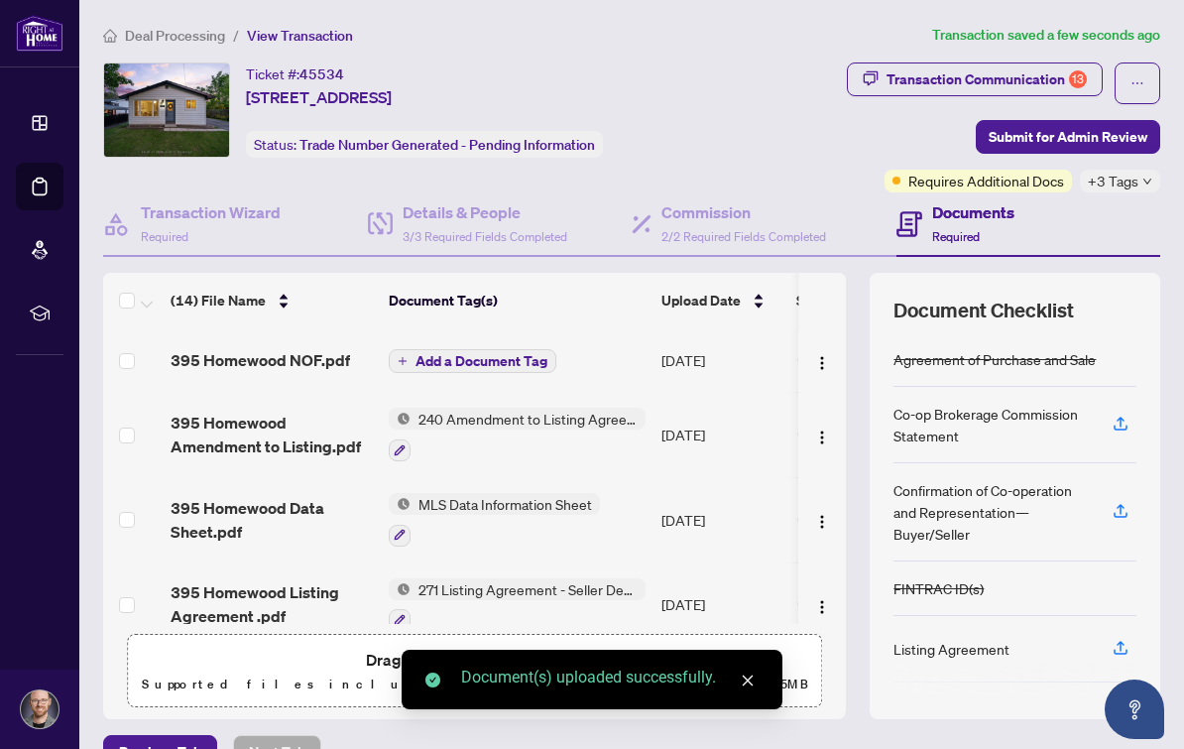
click at [517, 354] on span "Add a Document Tag" at bounding box center [481, 361] width 132 height 14
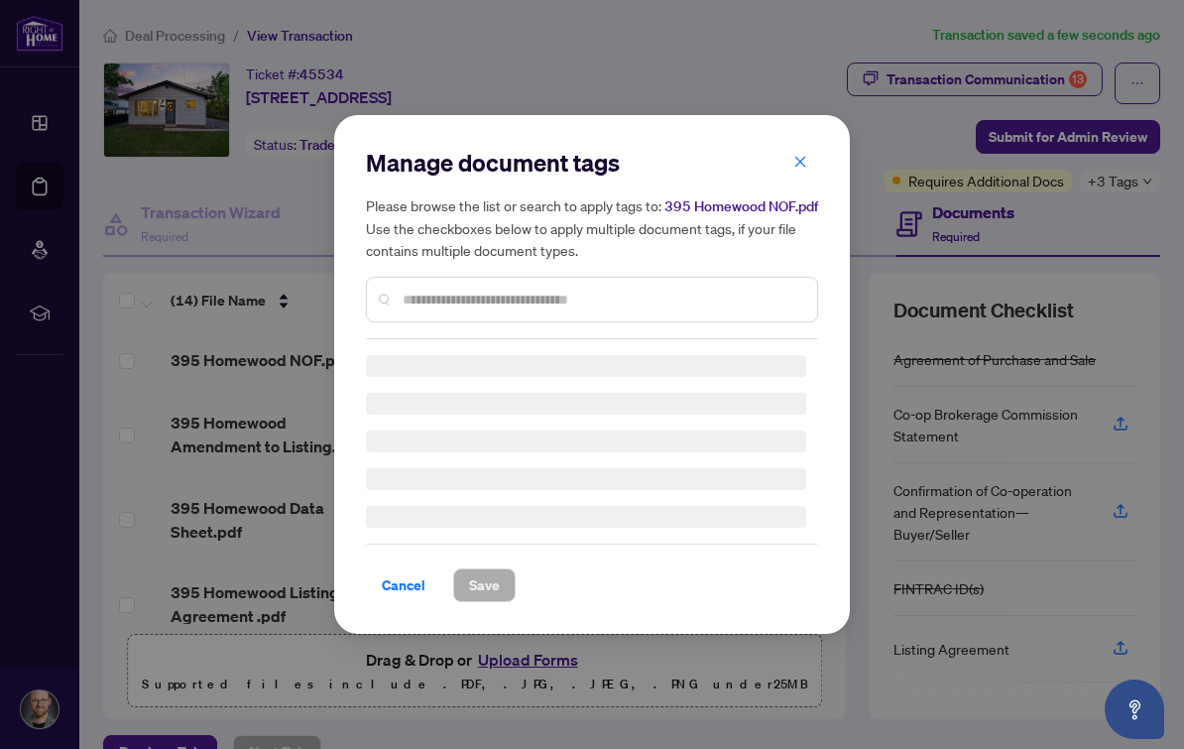
click at [689, 280] on div at bounding box center [592, 300] width 452 height 46
click at [748, 290] on input "text" at bounding box center [602, 300] width 399 height 22
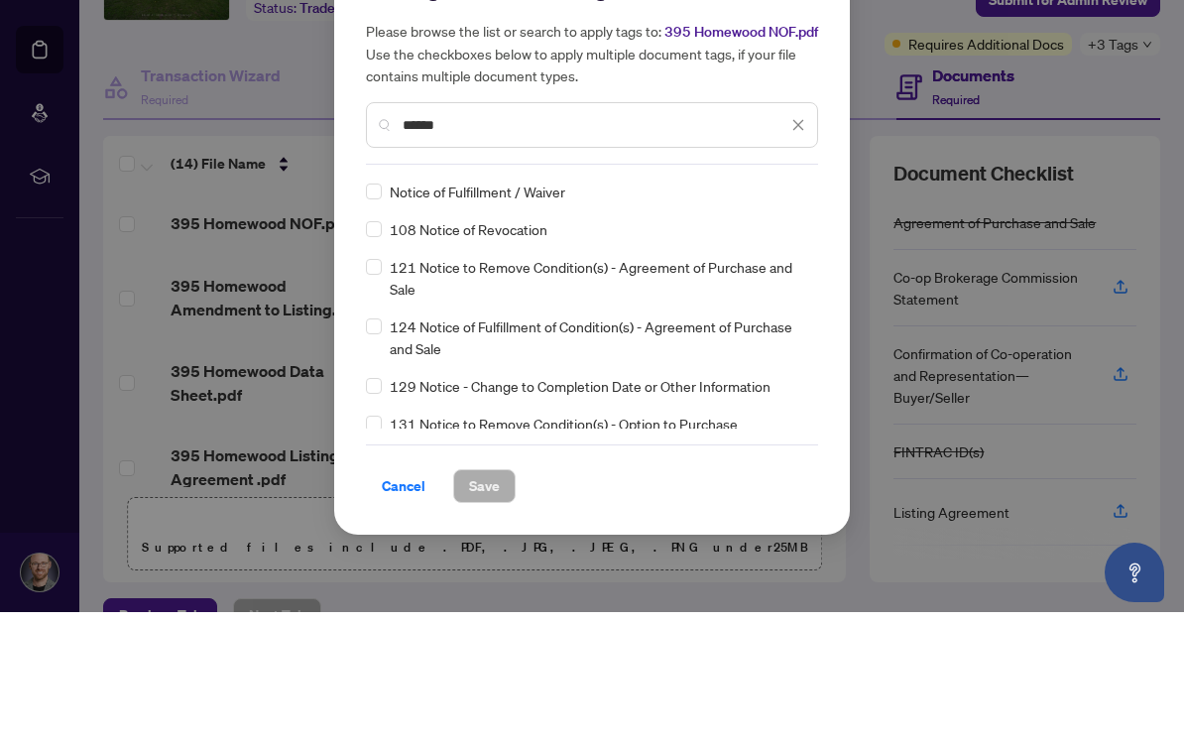
type input "******"
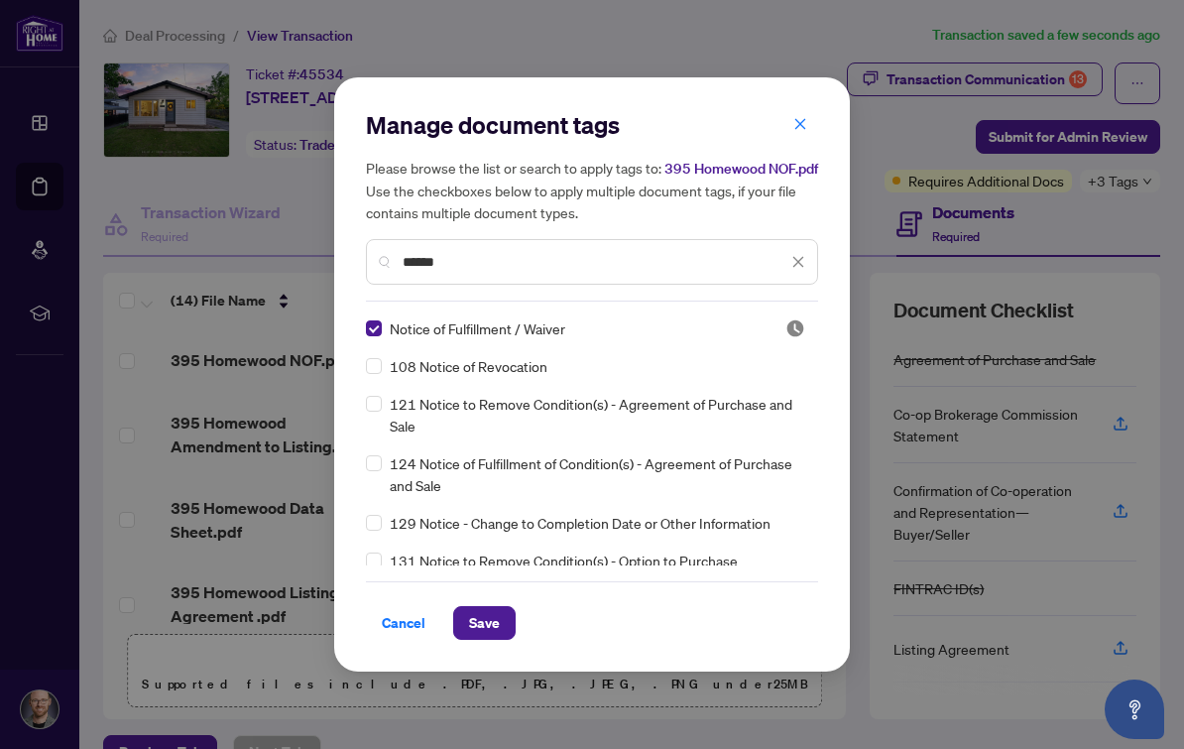
click at [505, 628] on button "Save" at bounding box center [484, 623] width 62 height 34
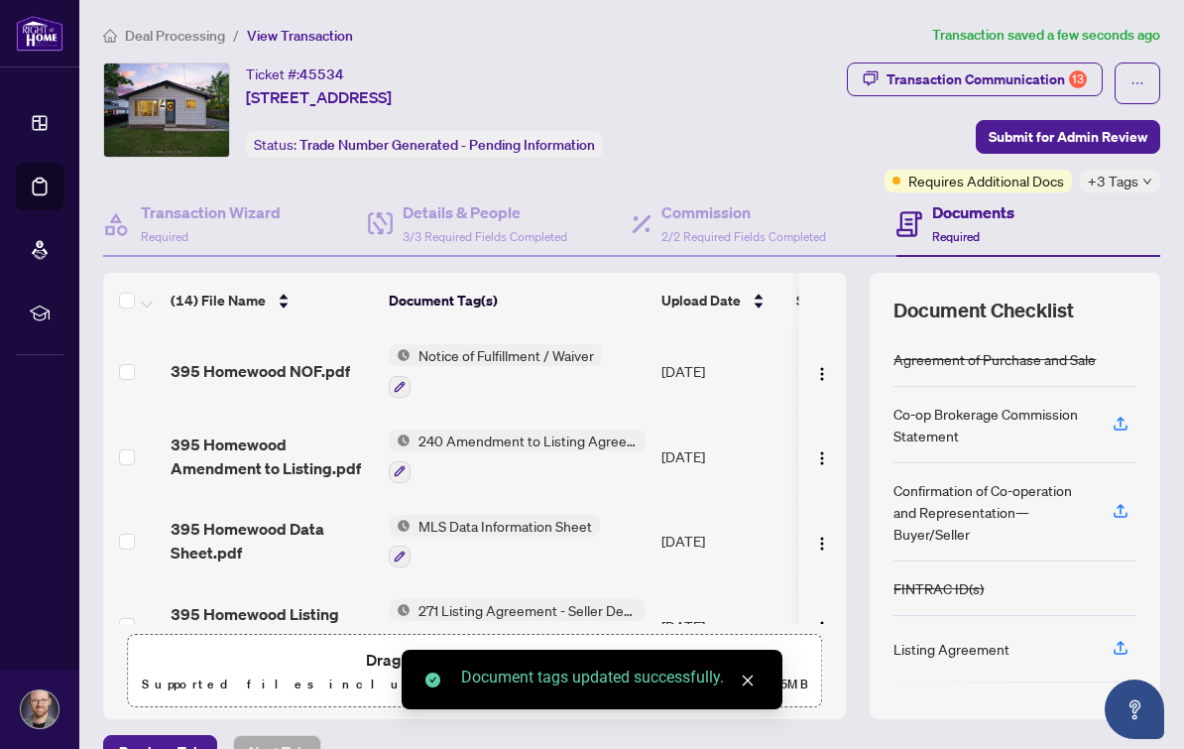
click at [1002, 63] on div "Transaction Communication 13" at bounding box center [986, 79] width 200 height 32
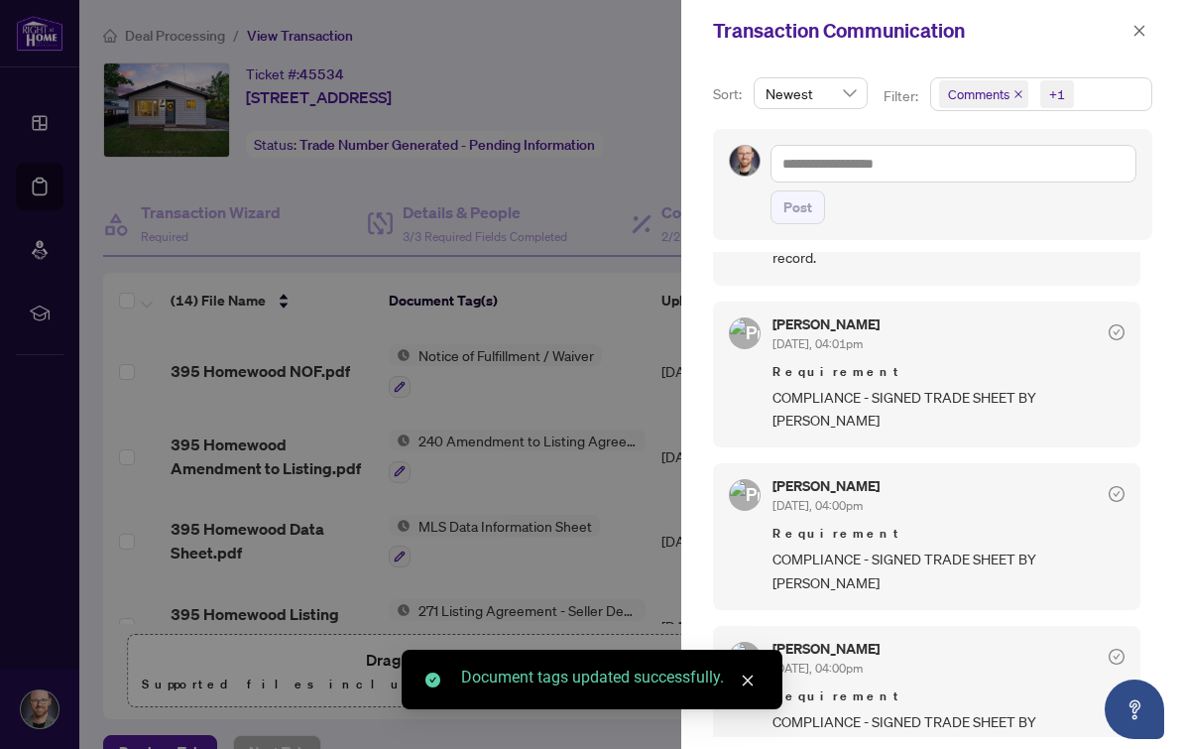
scroll to position [0, 0]
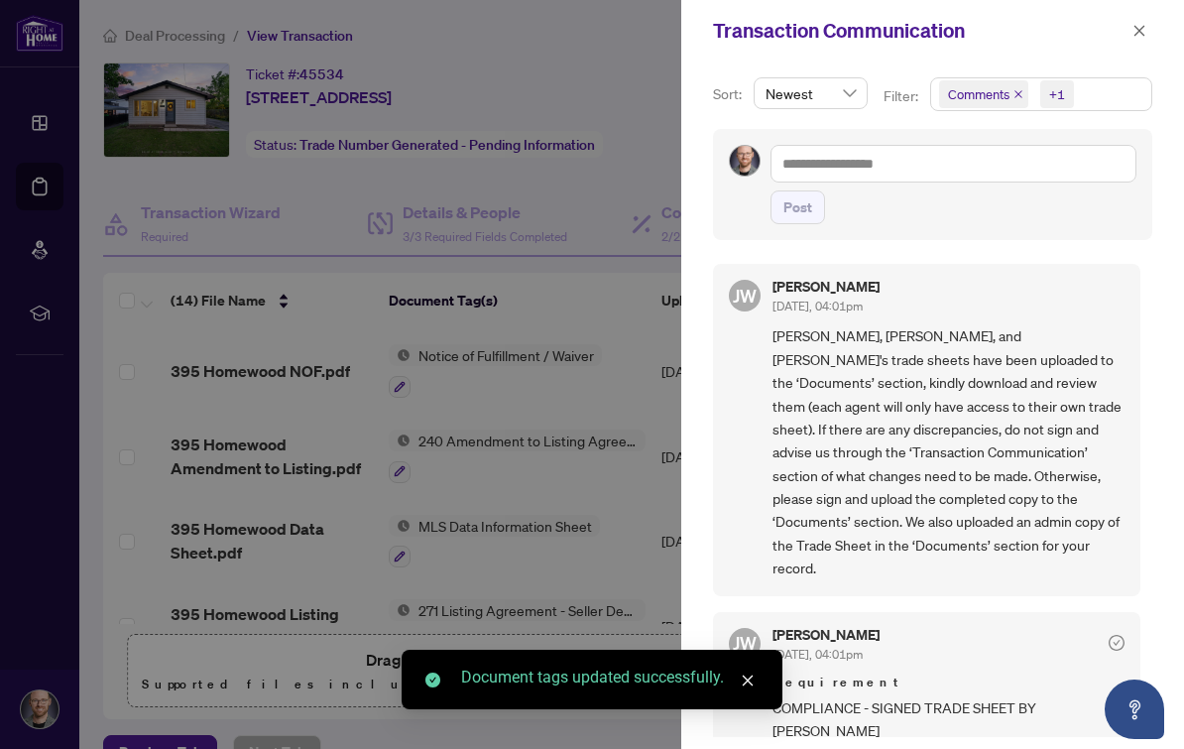
click at [1011, 101] on span "Comments" at bounding box center [983, 94] width 89 height 28
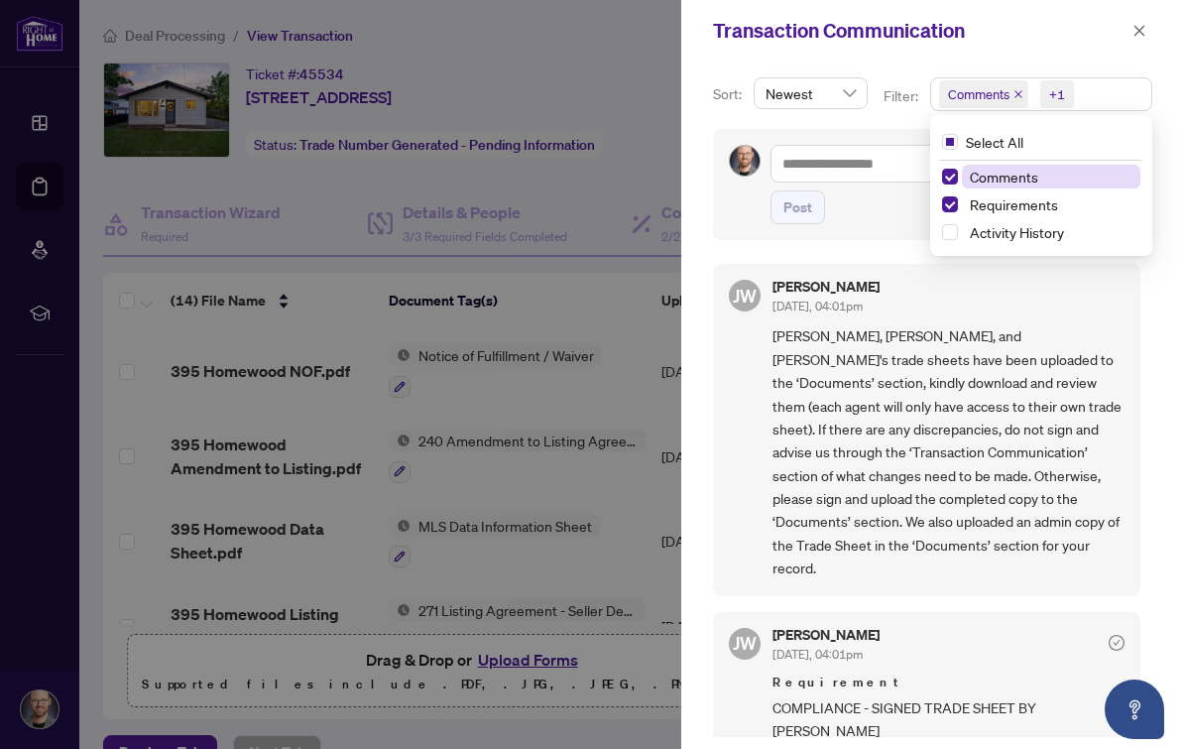
click at [1018, 90] on icon "close" at bounding box center [1018, 94] width 10 height 10
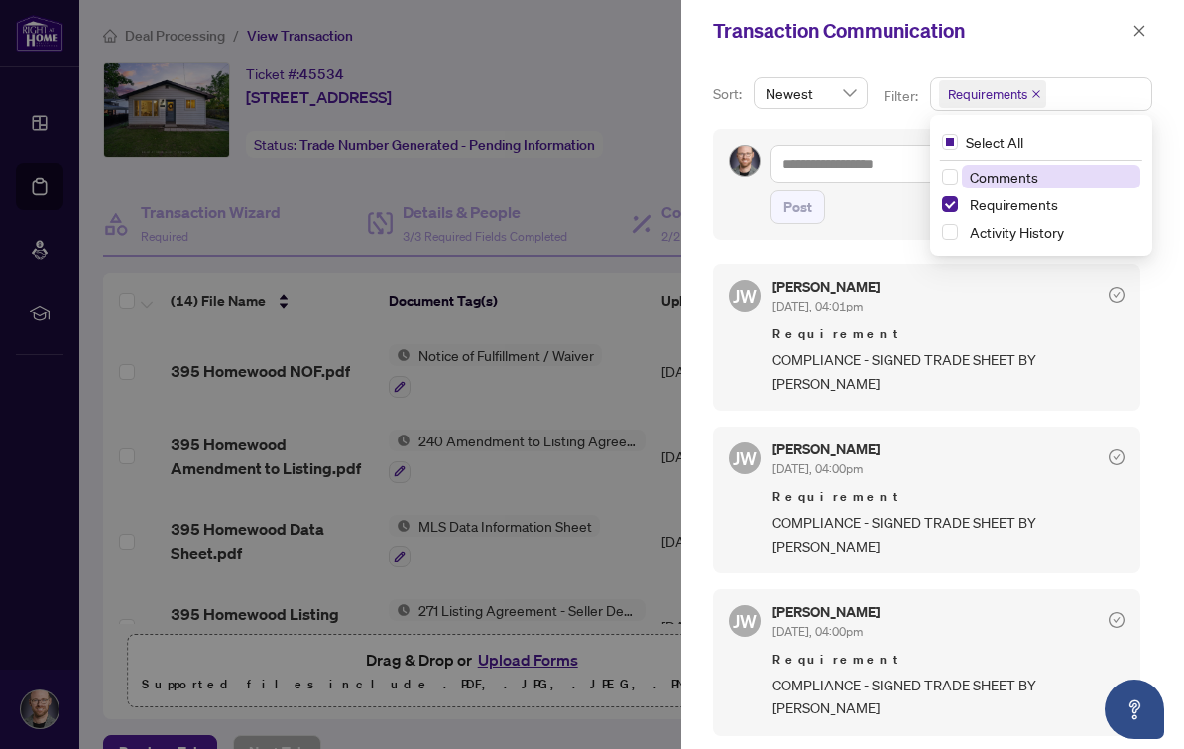
click at [1072, 25] on div "Transaction Communication" at bounding box center [919, 31] width 413 height 30
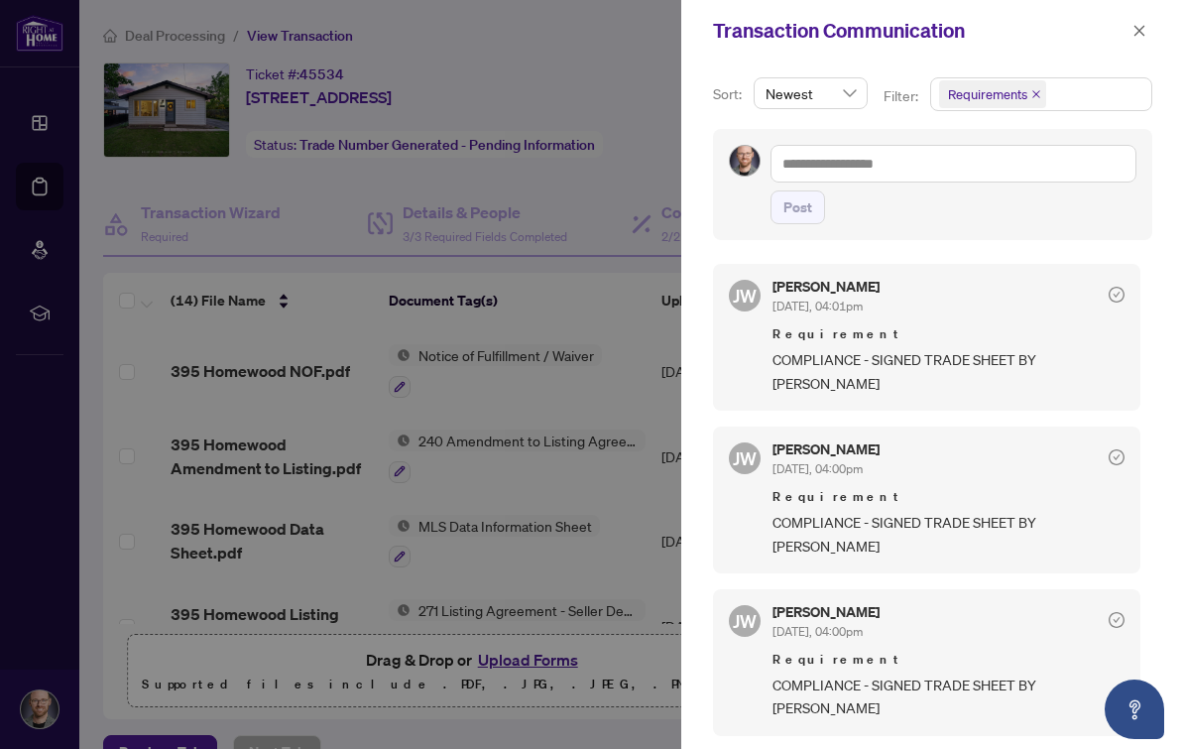
scroll to position [-2, 0]
click at [1139, 25] on icon "close" at bounding box center [1139, 31] width 14 height 14
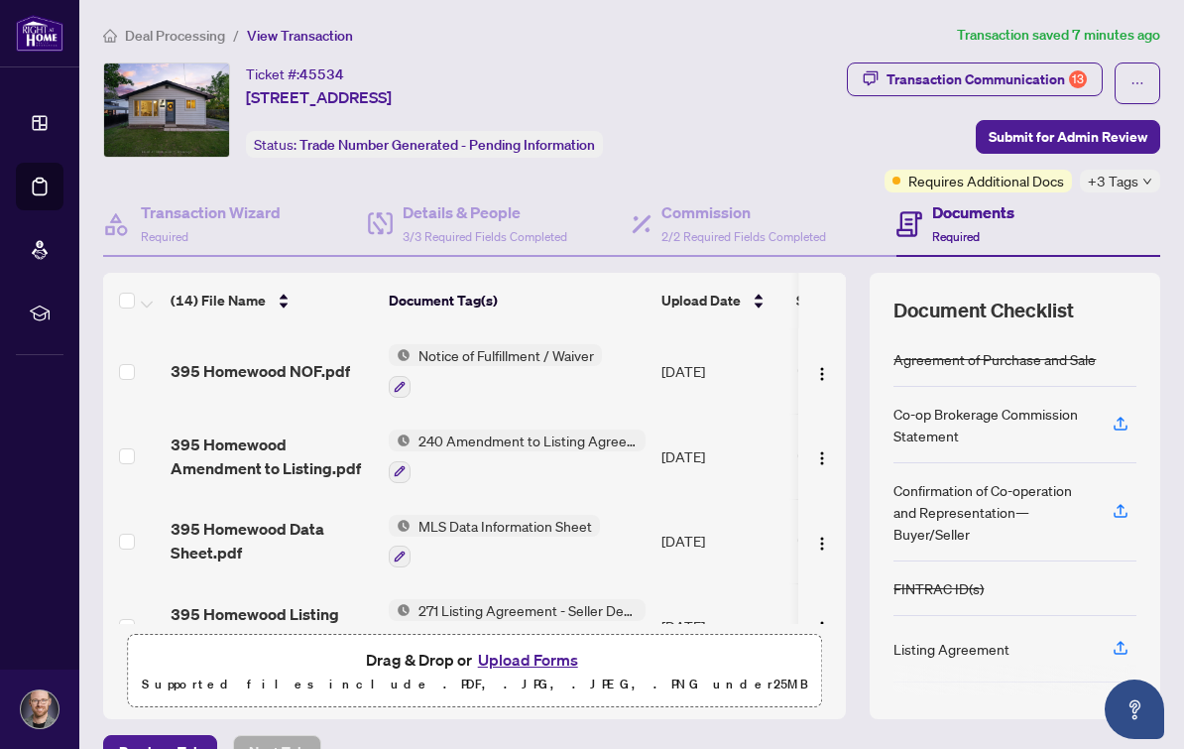
click at [526, 647] on button "Upload Forms" at bounding box center [528, 660] width 112 height 26
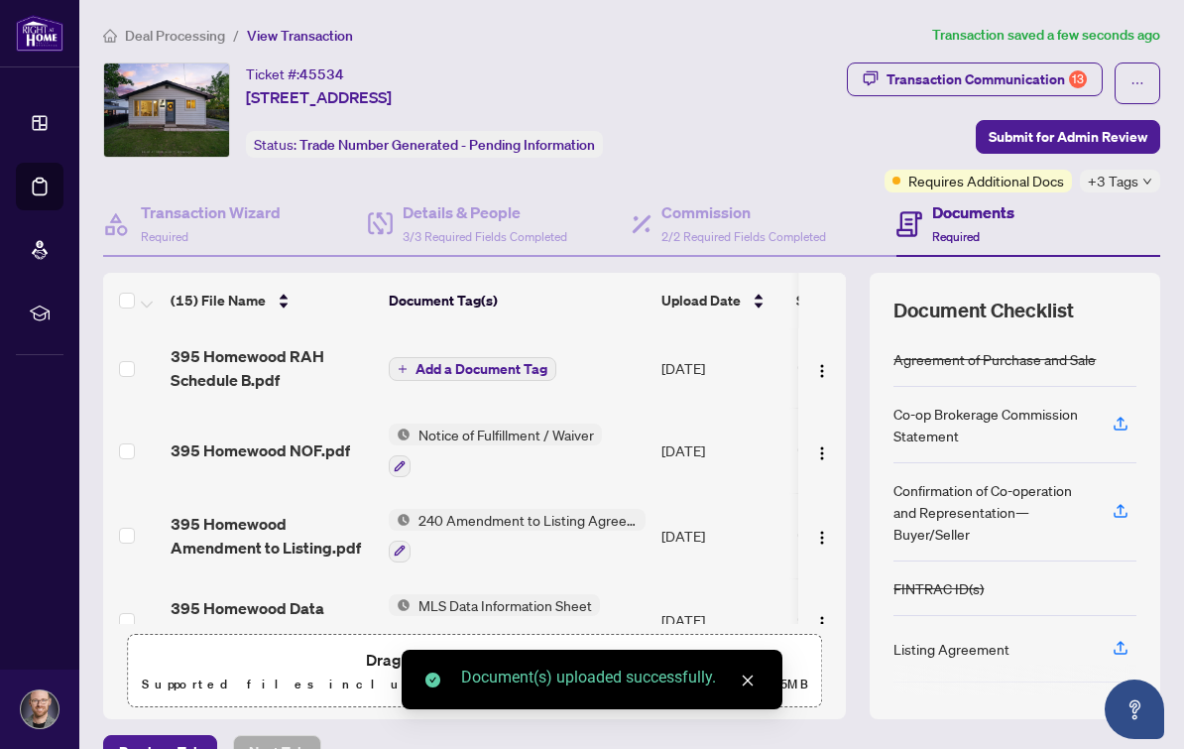
click at [537, 362] on span "Add a Document Tag" at bounding box center [481, 369] width 132 height 14
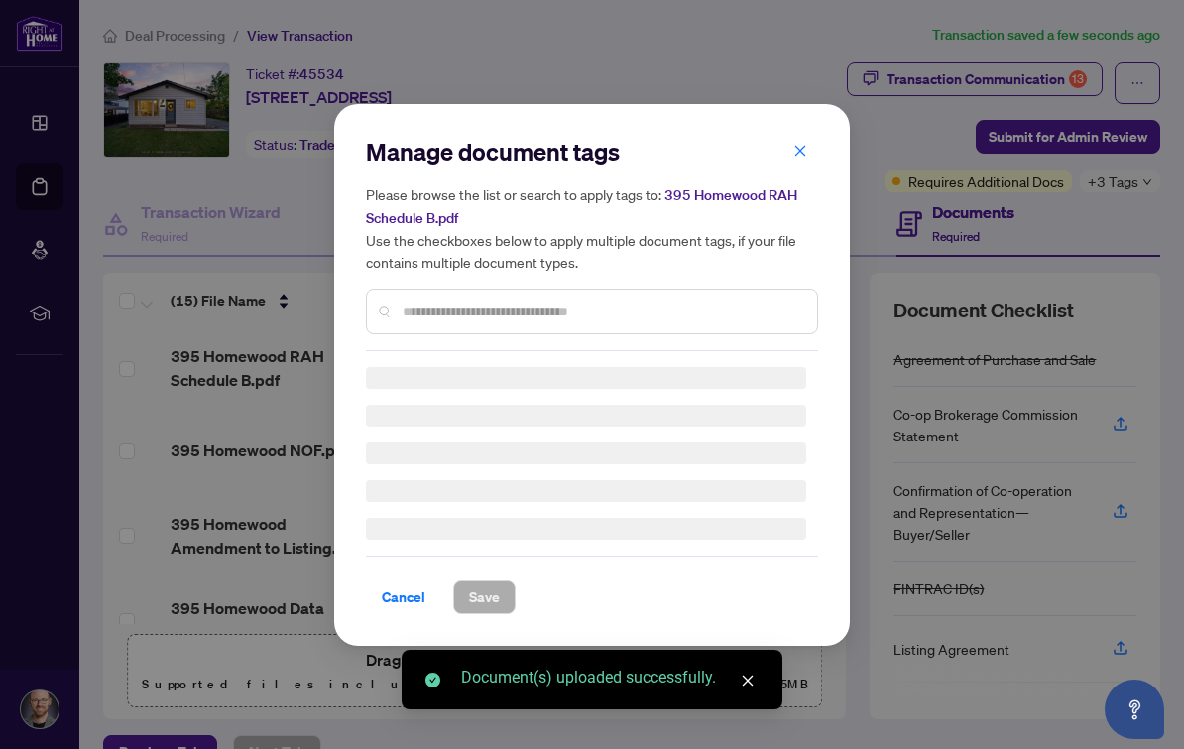
click at [508, 334] on div "Manage document tags Please browse the list or search to apply tags to: 395 Hom…" at bounding box center [592, 243] width 452 height 215
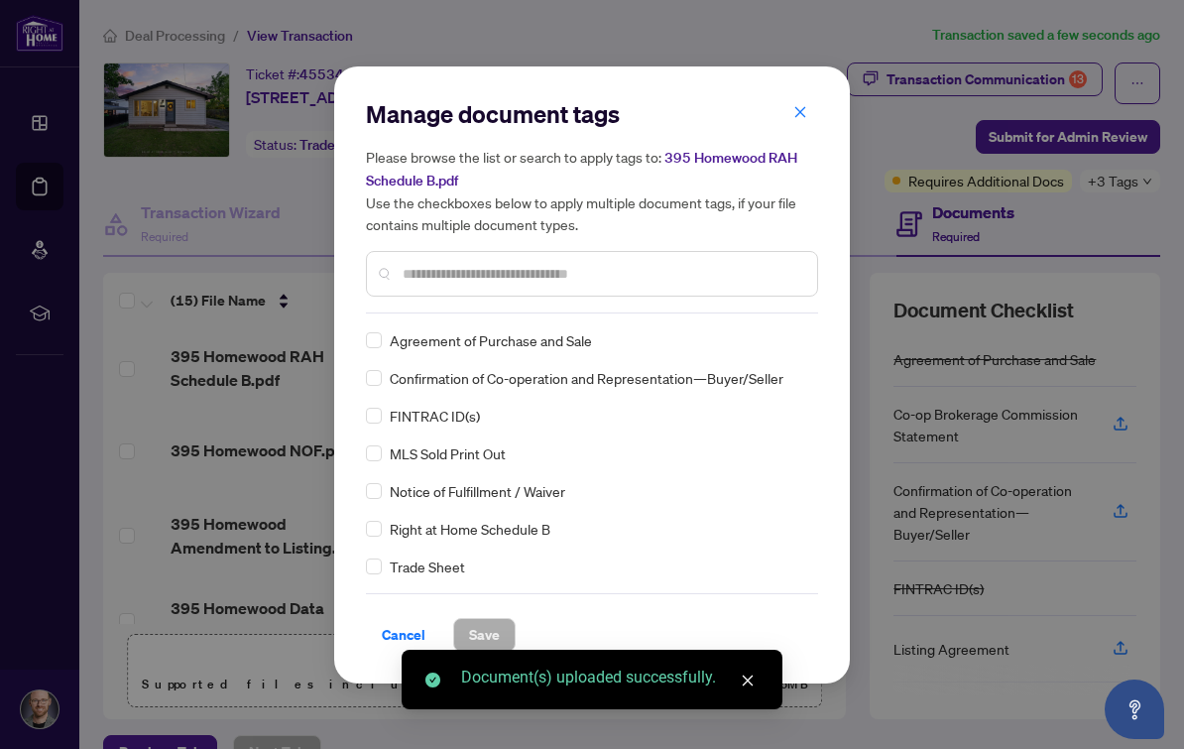
click at [624, 283] on input "text" at bounding box center [602, 274] width 399 height 22
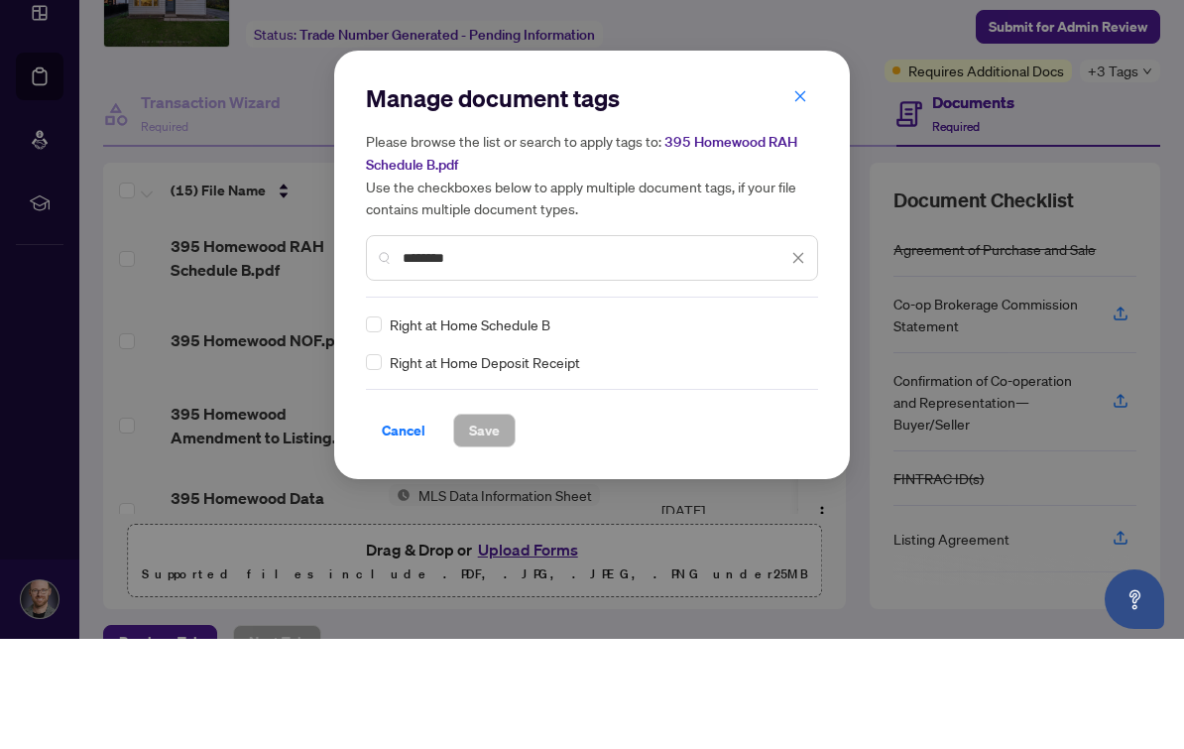
type input "********"
click at [385, 309] on div "Manage document tags Please browse the list or search to apply tags to: 395 Hom…" at bounding box center [592, 374] width 452 height 365
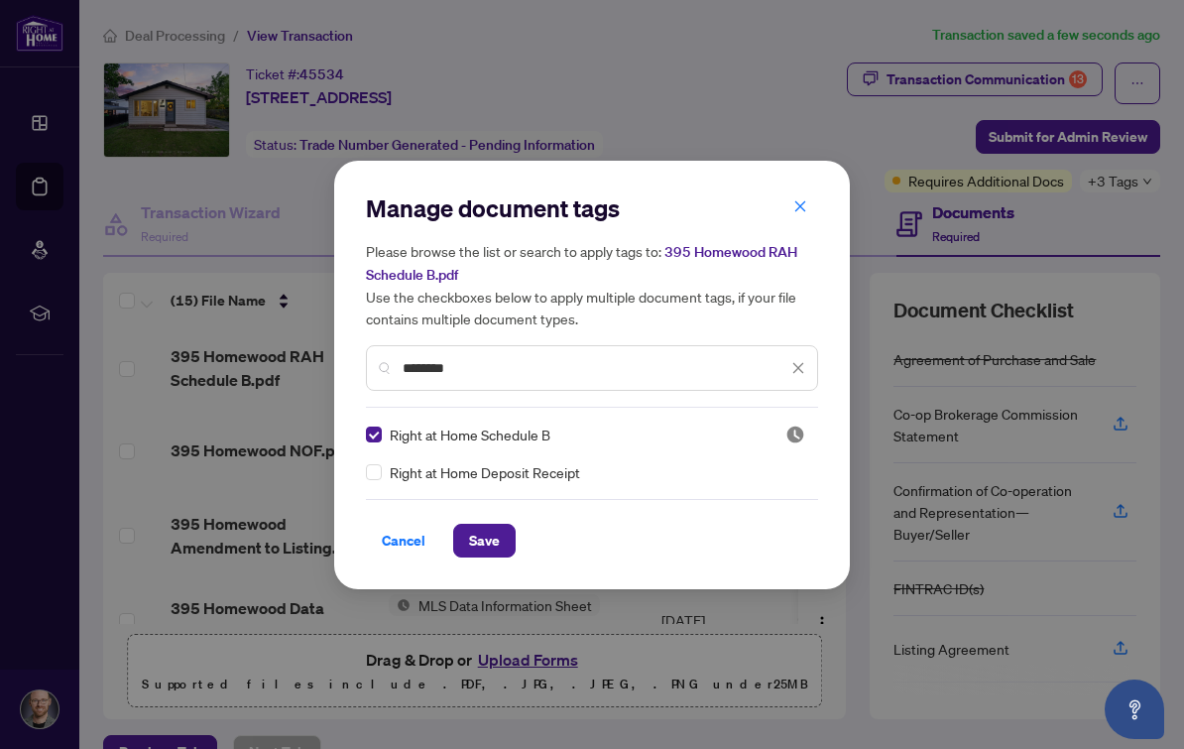
click at [495, 541] on span "Save" at bounding box center [484, 541] width 31 height 32
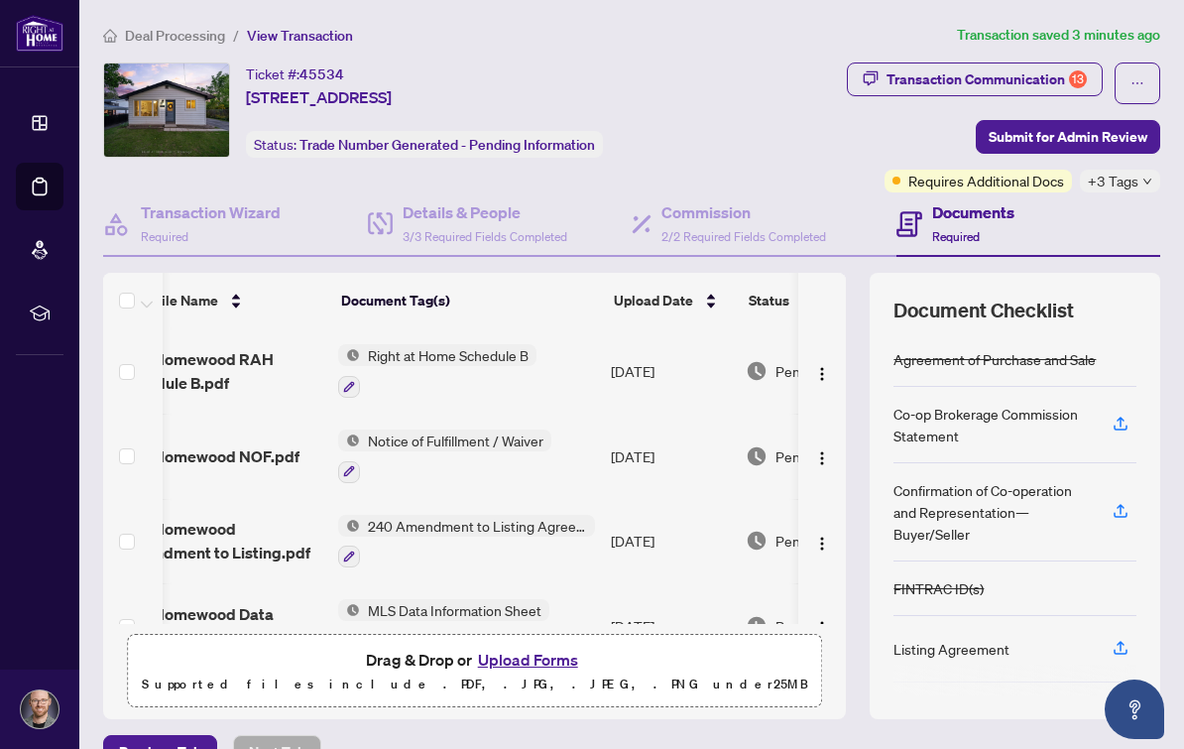
scroll to position [0, 55]
click at [1146, 66] on button "button" at bounding box center [1138, 83] width 46 height 42
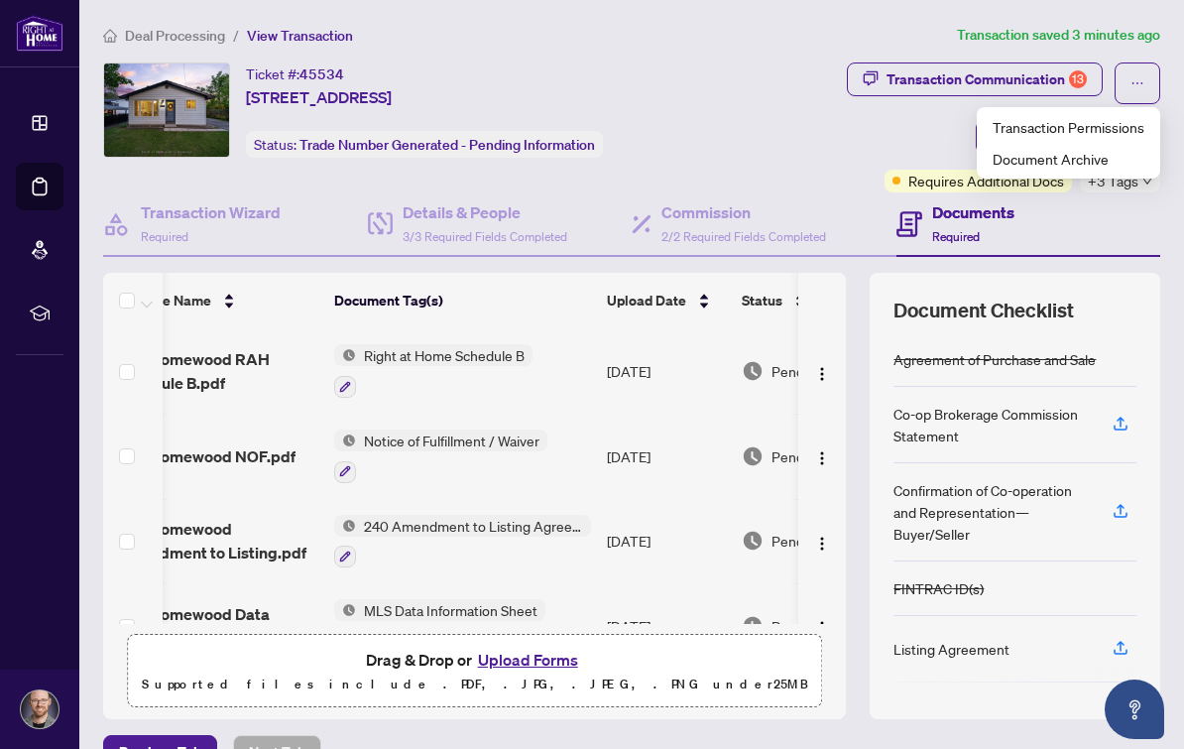
click at [788, 142] on div "Transaction Communication 13 Submit for Admin Review Requires Additional Docs +…" at bounding box center [944, 127] width 431 height 130
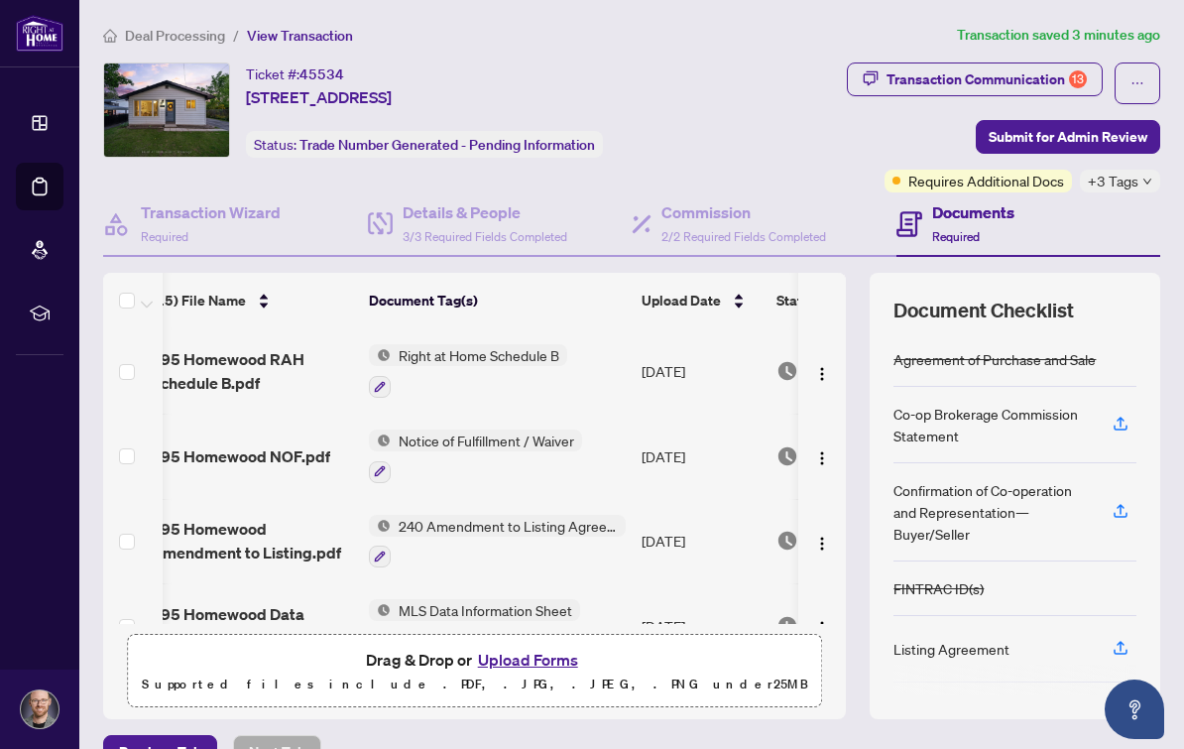
scroll to position [-24, 21]
click at [1136, 84] on icon "ellipsis" at bounding box center [1137, 83] width 14 height 14
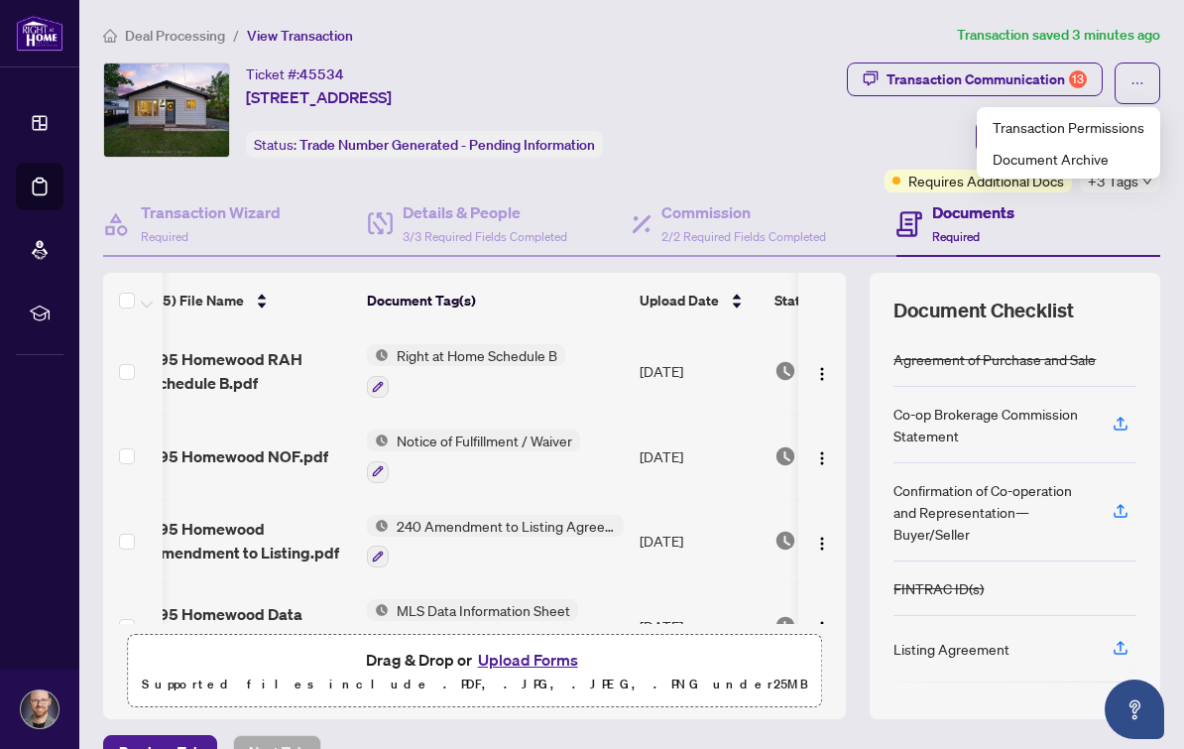
click at [1025, 72] on div "Transaction Communication 13" at bounding box center [986, 79] width 200 height 32
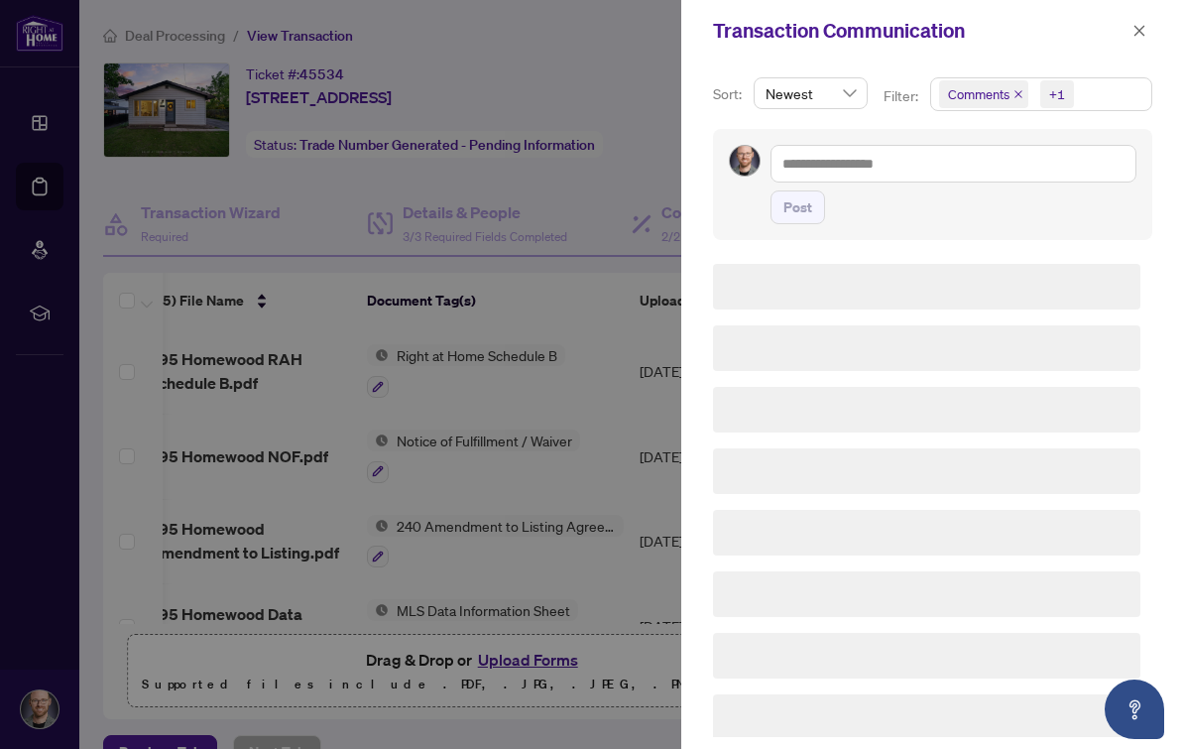
click at [1053, 72] on div "Sort: Newest Filter: Comments +1 Select All Comments Requirements Activity Hist…" at bounding box center [932, 404] width 503 height 687
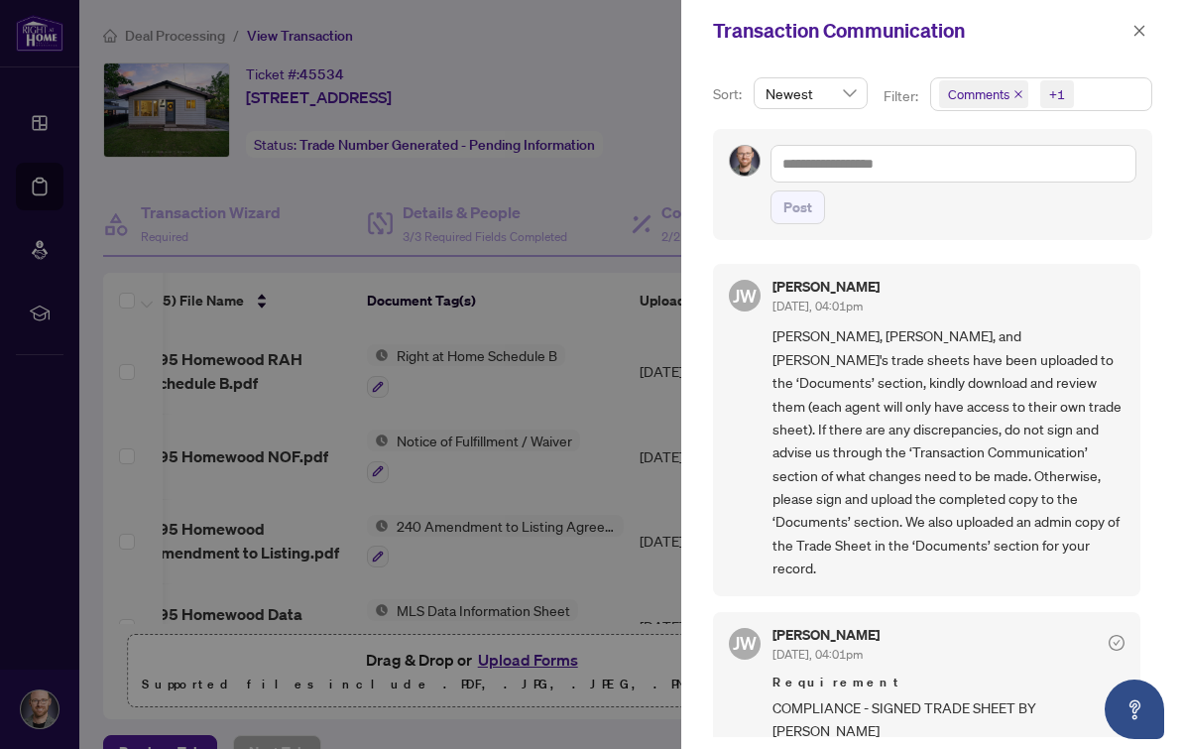
click at [1019, 96] on icon "close" at bounding box center [1018, 94] width 10 height 10
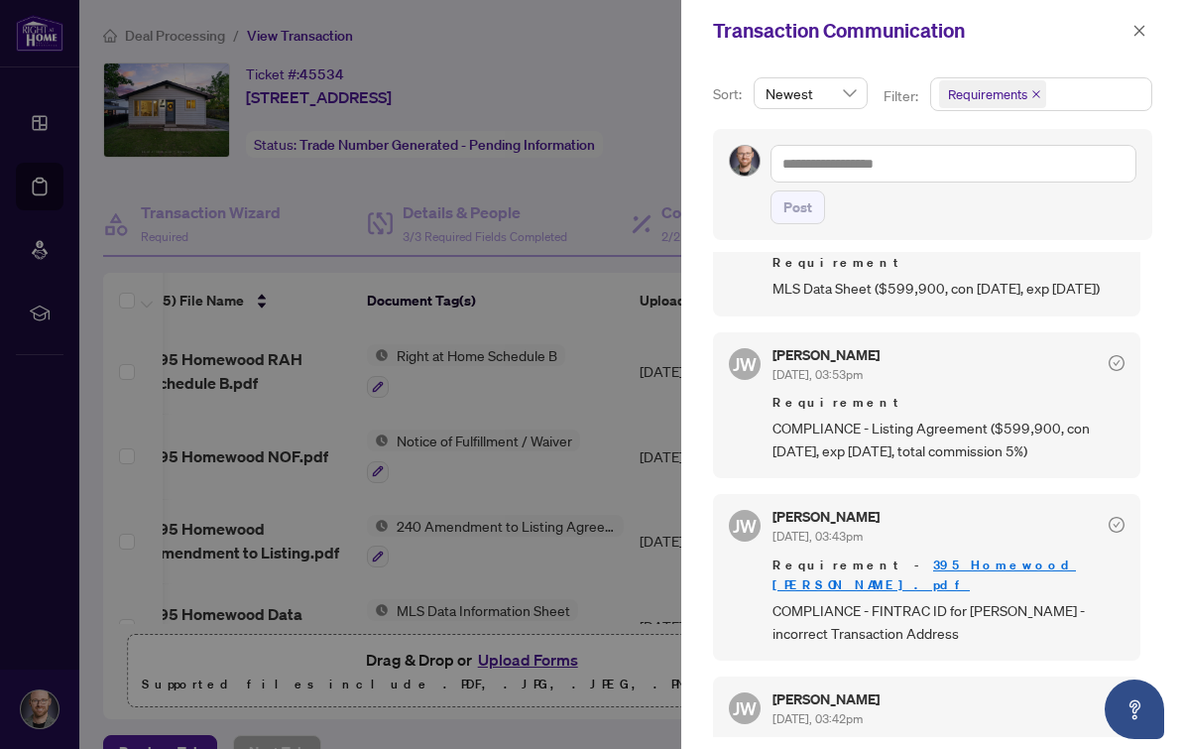
scroll to position [1440, 0]
click at [1170, 24] on div "Transaction Communication" at bounding box center [932, 30] width 503 height 61
click at [1140, 38] on span "button" at bounding box center [1139, 31] width 14 height 32
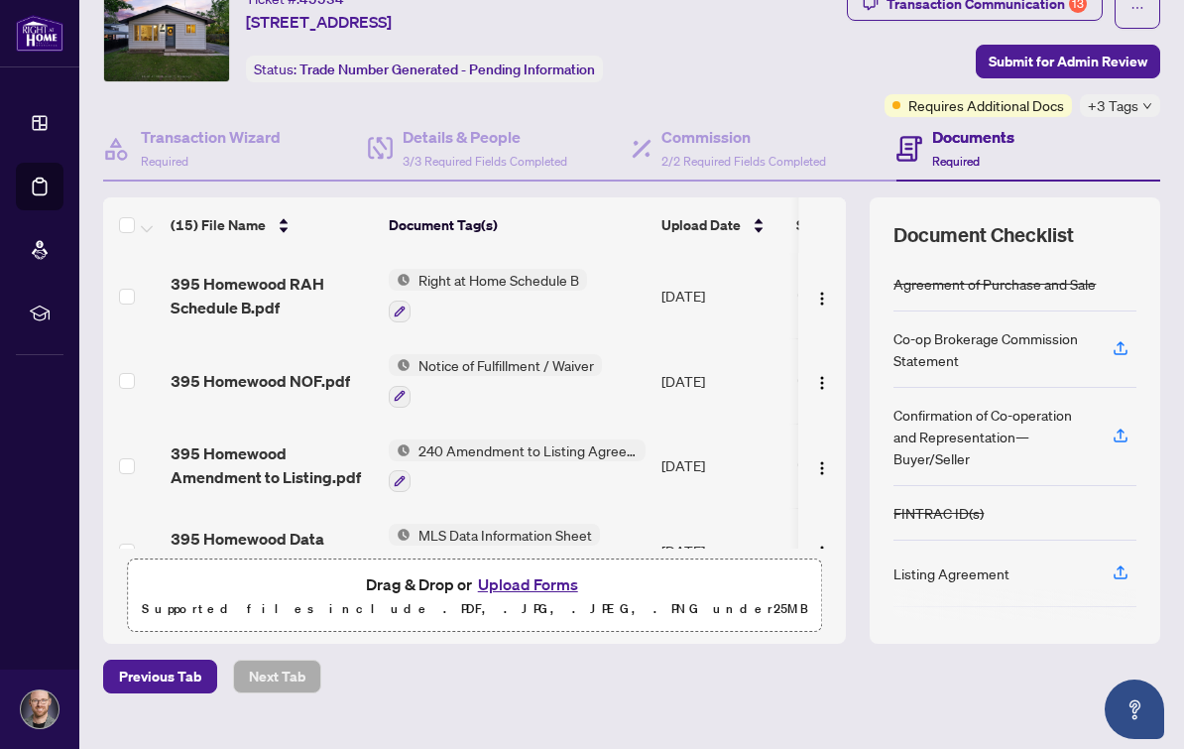
scroll to position [0, 0]
click at [534, 580] on button "Upload Forms" at bounding box center [528, 584] width 112 height 26
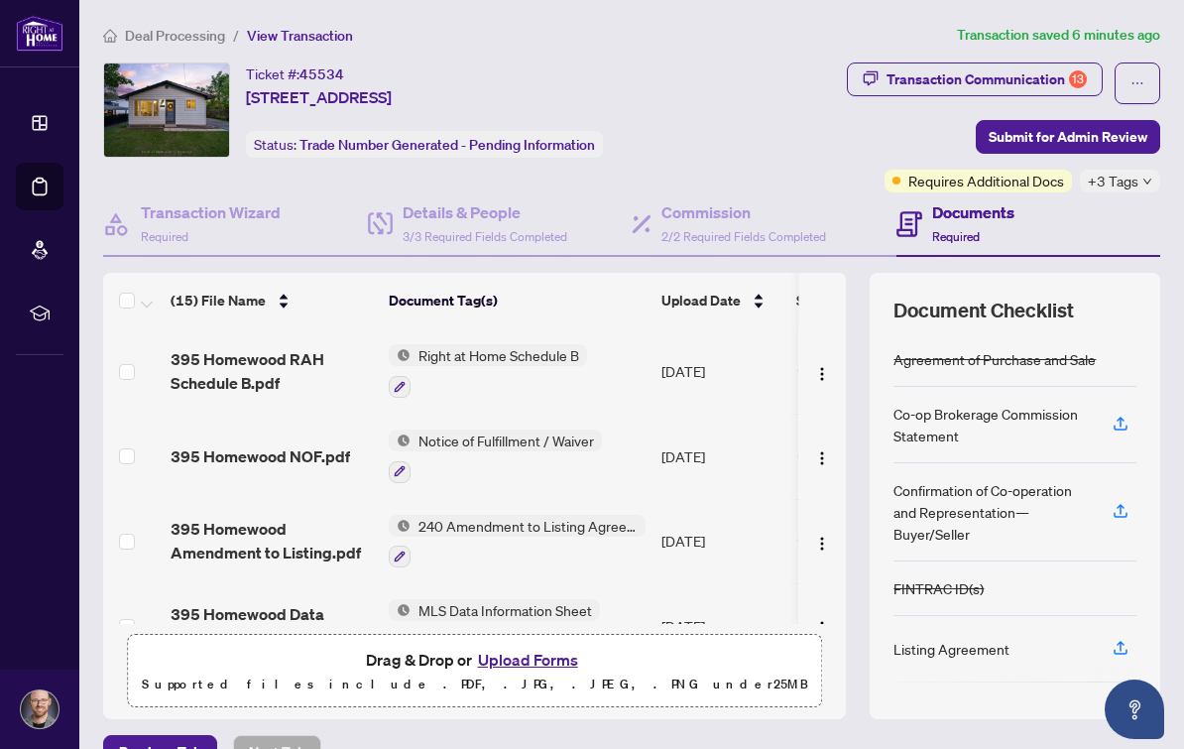
click at [557, 651] on button "Upload Forms" at bounding box center [528, 660] width 112 height 26
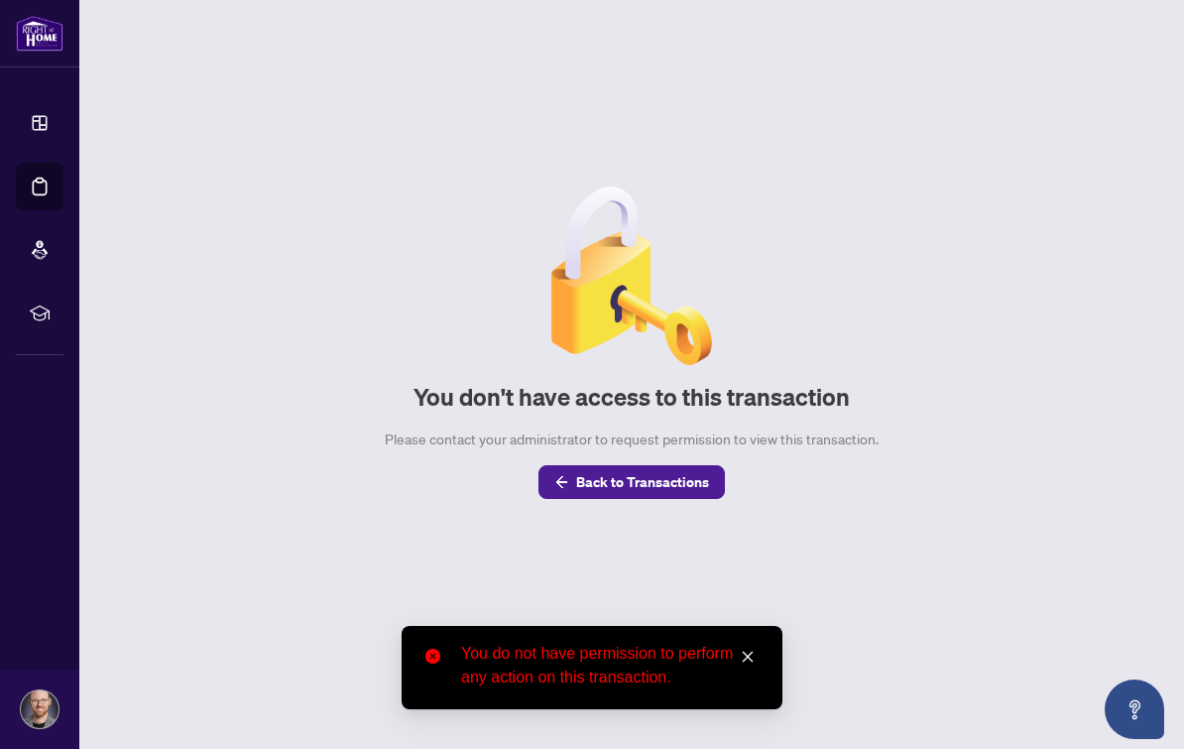
click at [673, 494] on span "Back to Transactions" at bounding box center [642, 482] width 133 height 32
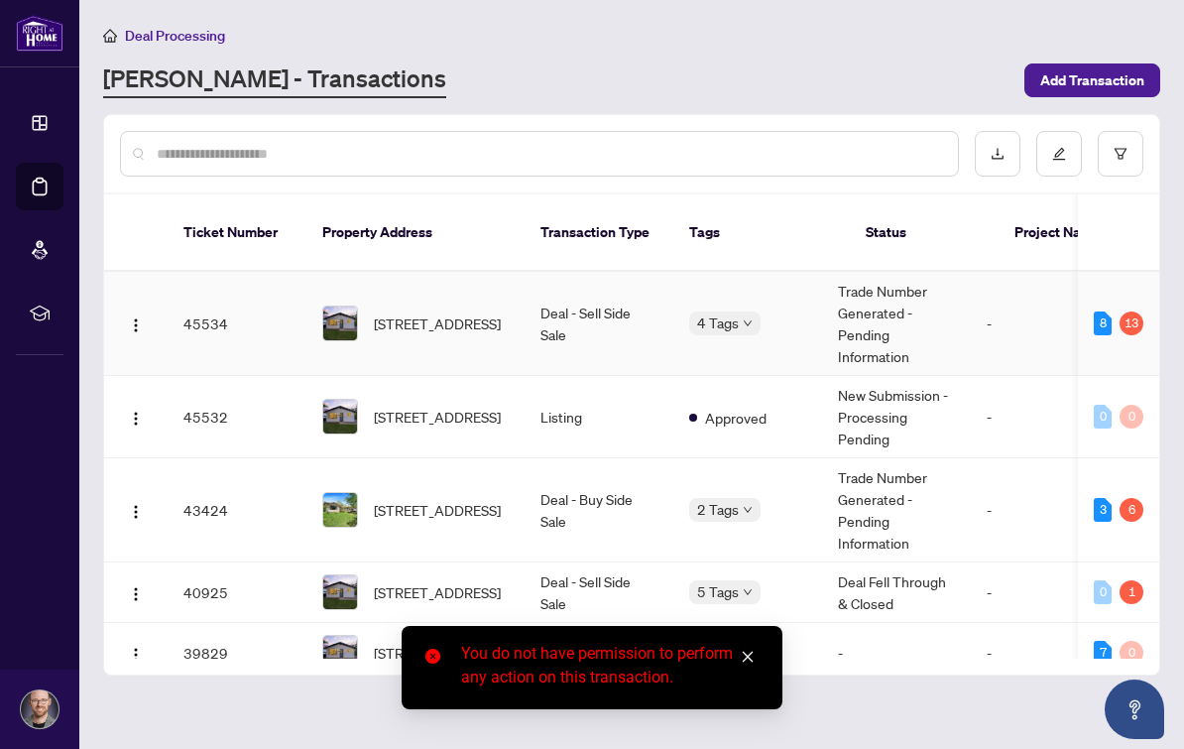
click at [415, 312] on span "[STREET_ADDRESS]" at bounding box center [437, 323] width 127 height 22
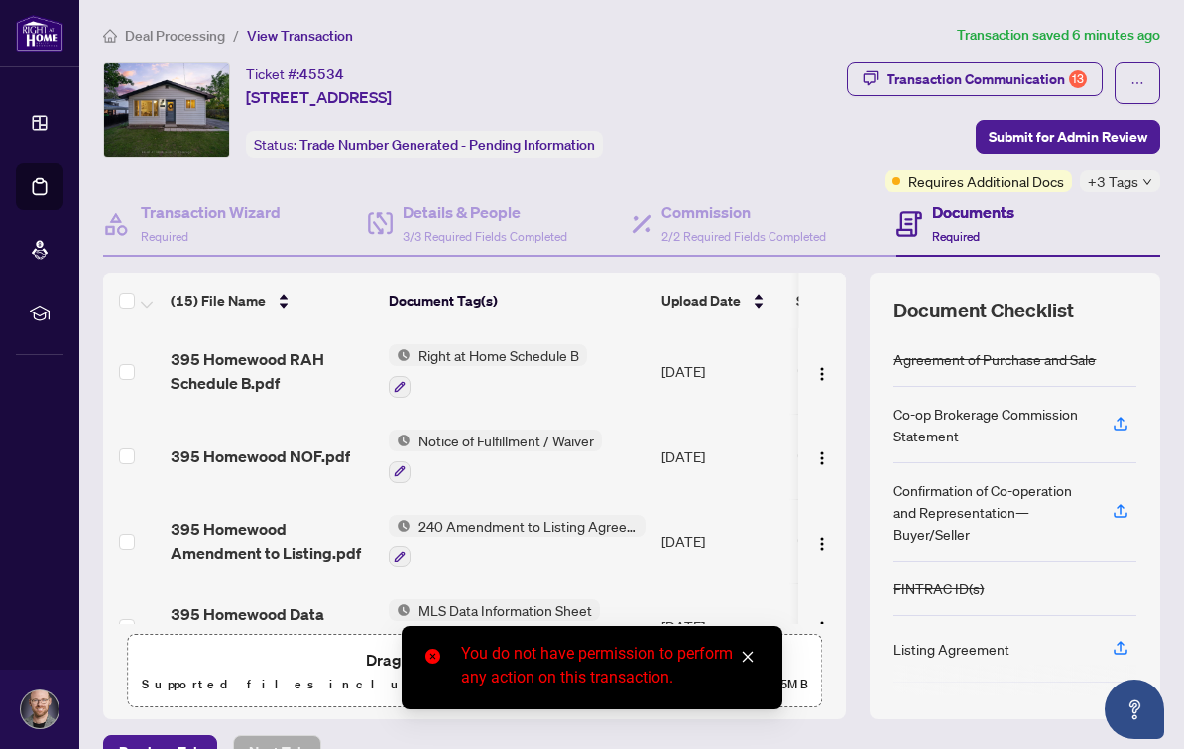
click at [757, 646] on link "Close" at bounding box center [748, 657] width 22 height 22
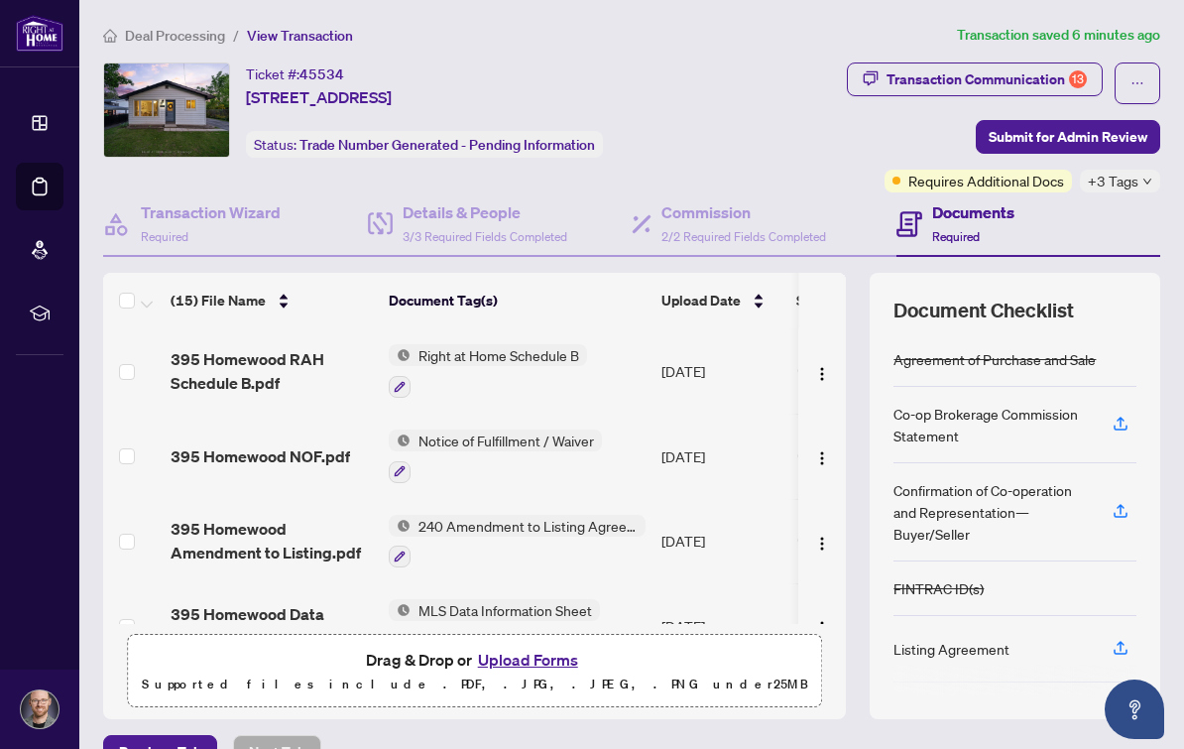
click at [531, 657] on button "Upload Forms" at bounding box center [528, 660] width 112 height 26
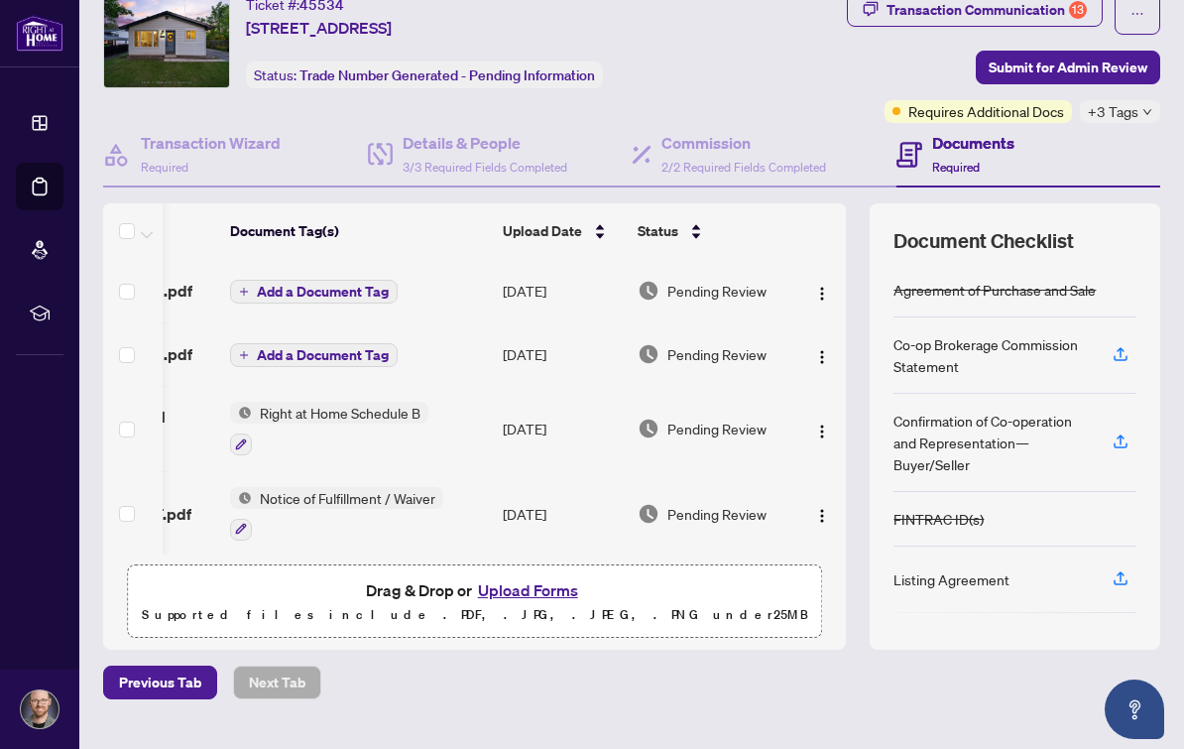
scroll to position [0, 159]
click at [819, 353] on img "button" at bounding box center [822, 357] width 16 height 16
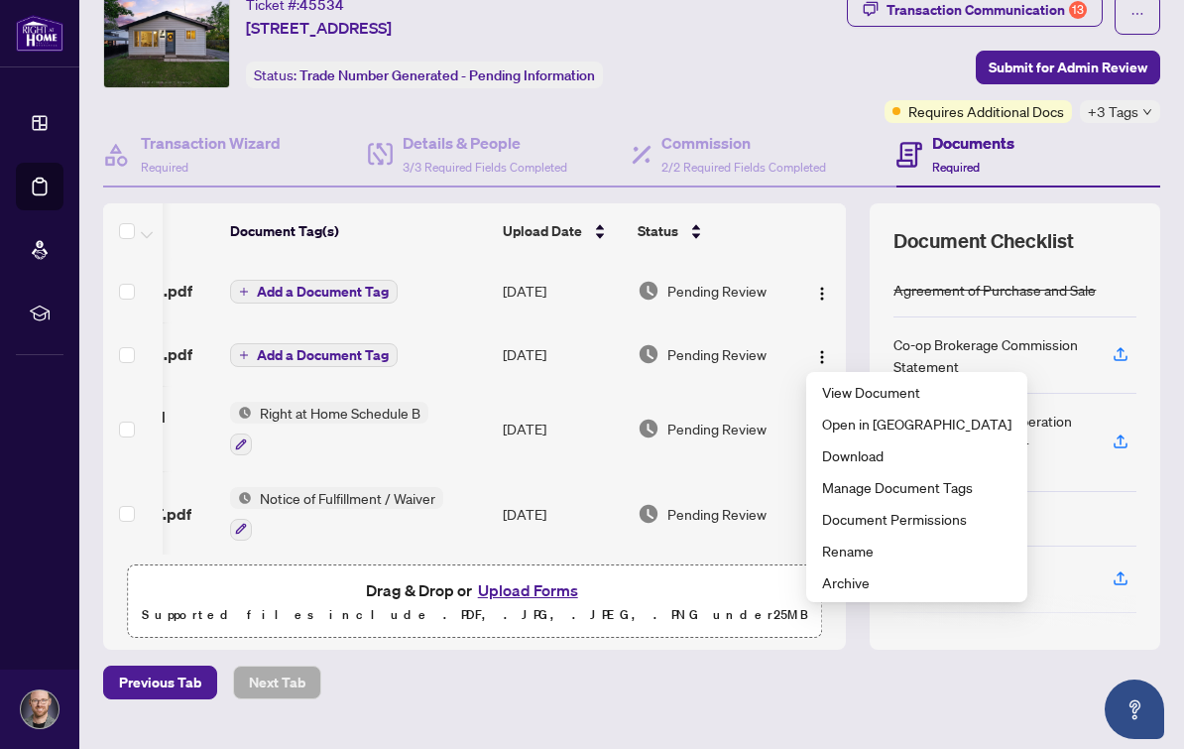
click at [915, 582] on span "Archive" at bounding box center [916, 582] width 189 height 22
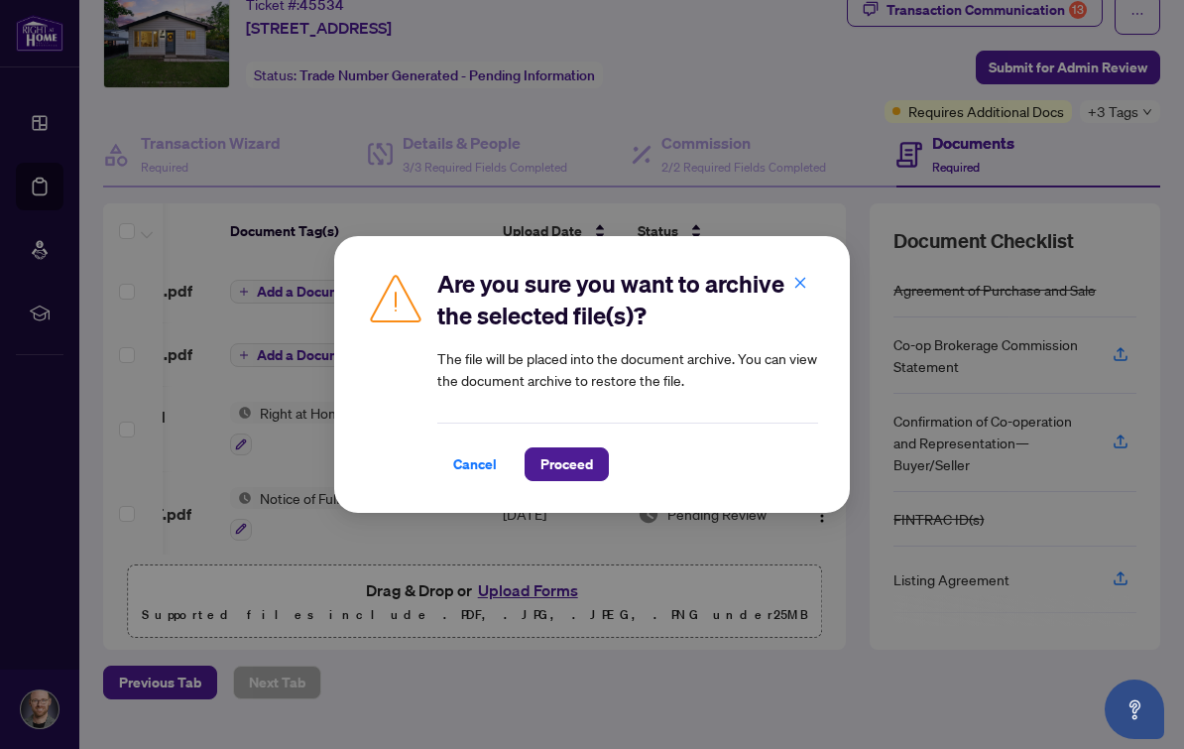
click at [589, 469] on span "Proceed" at bounding box center [566, 464] width 53 height 32
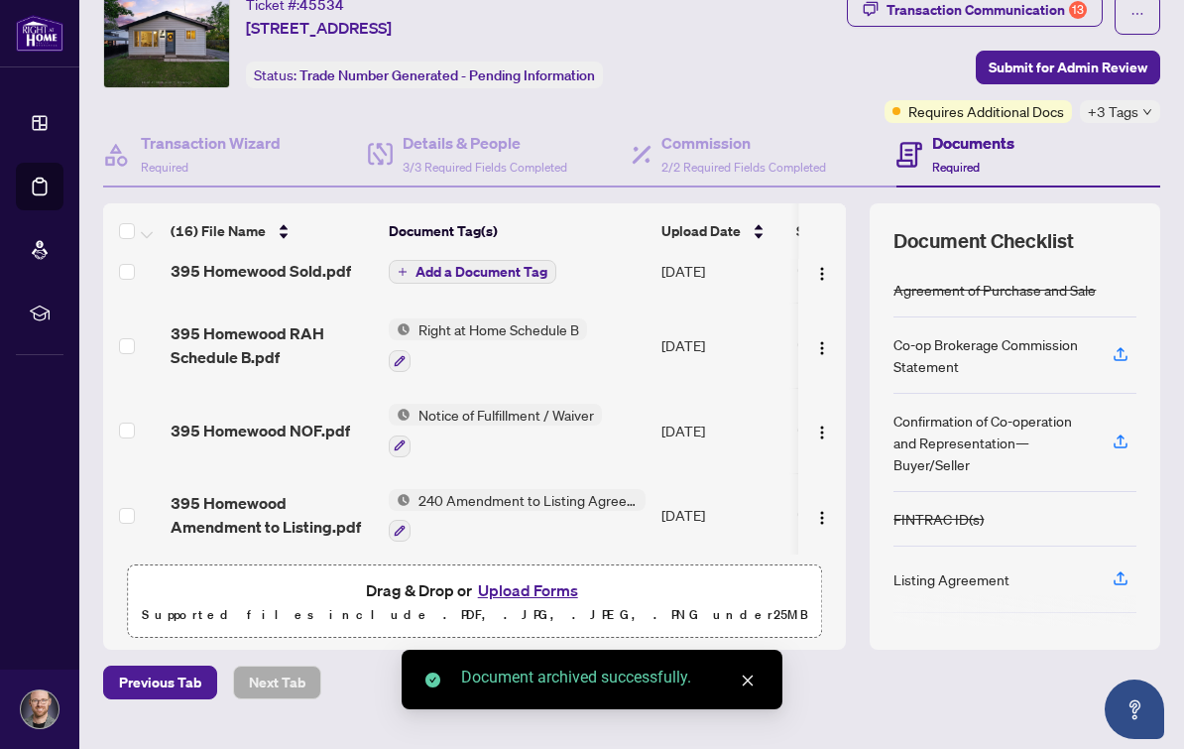
scroll to position [21, 0]
click at [522, 280] on button "Add a Document Tag" at bounding box center [473, 271] width 168 height 24
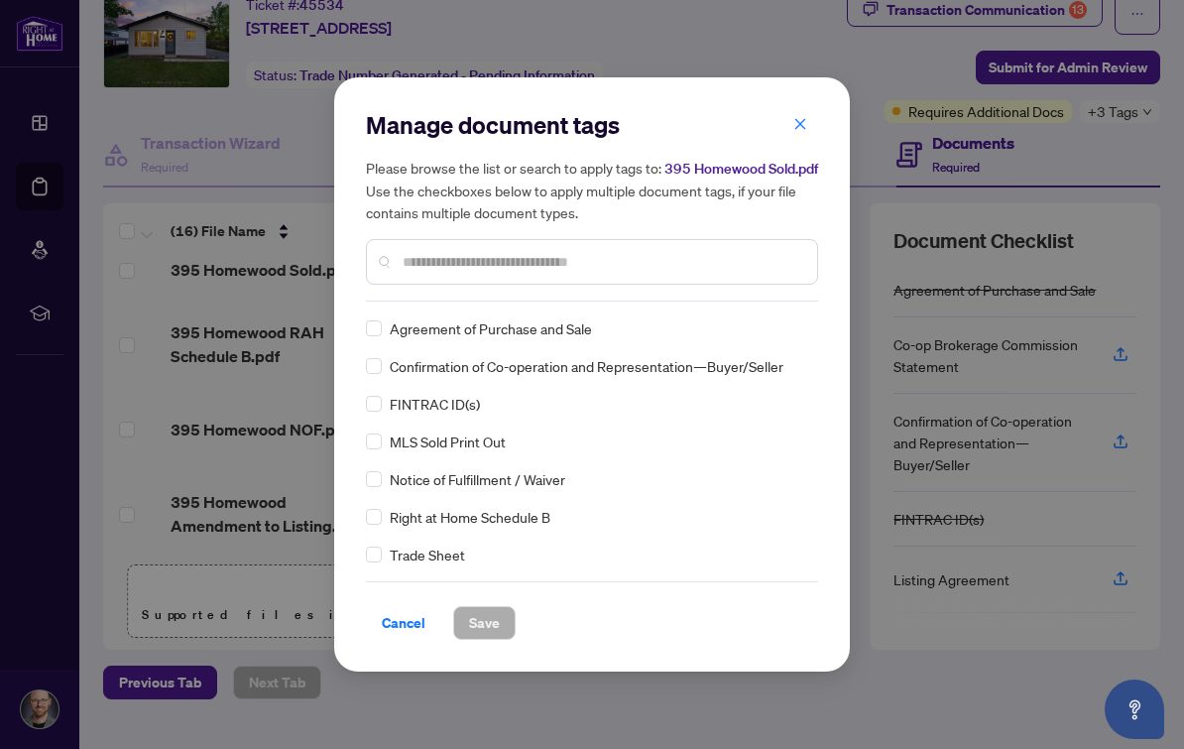
click at [697, 242] on div at bounding box center [592, 262] width 452 height 46
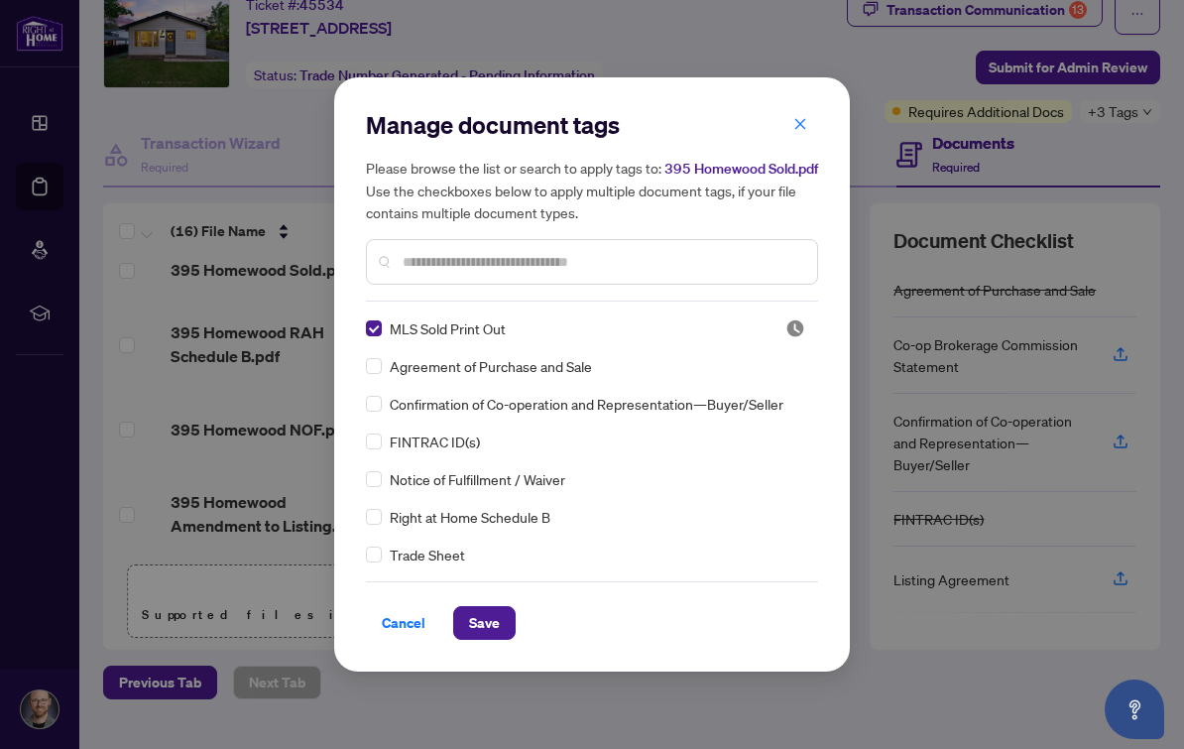
click at [496, 623] on span "Save" at bounding box center [484, 623] width 31 height 32
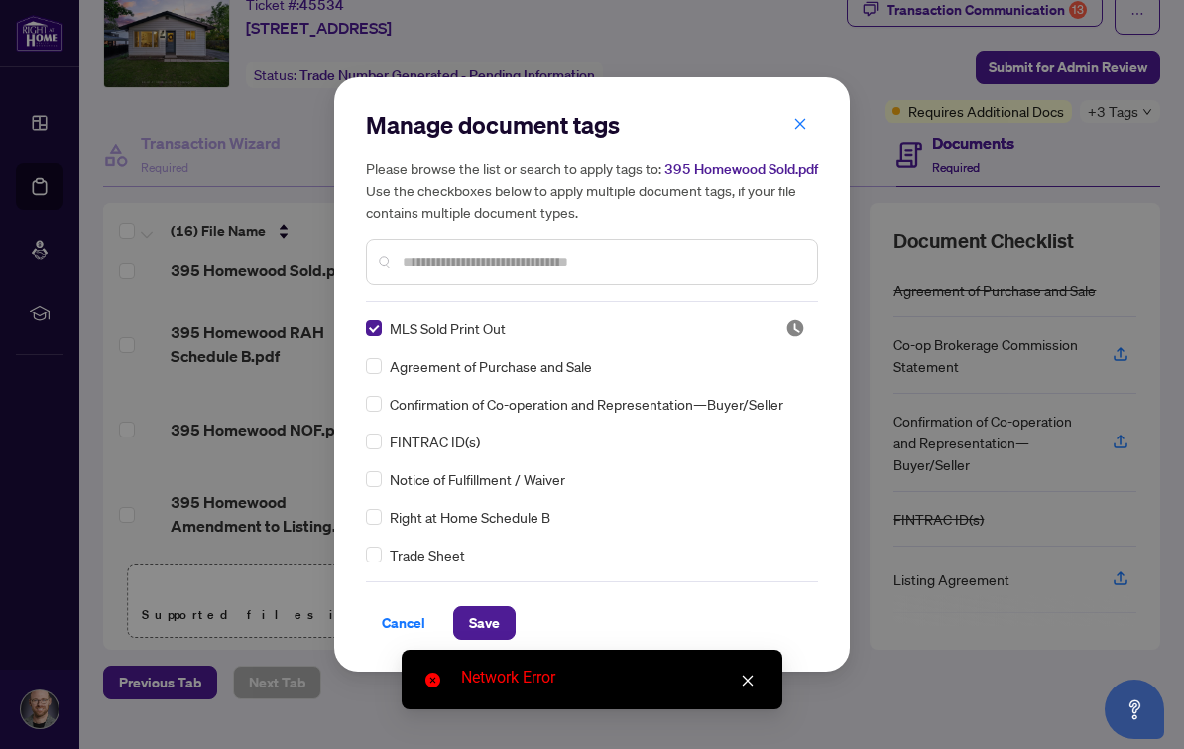
click at [502, 612] on button "Save" at bounding box center [484, 623] width 62 height 34
click at [635, 588] on div "Cancel Save" at bounding box center [592, 610] width 452 height 59
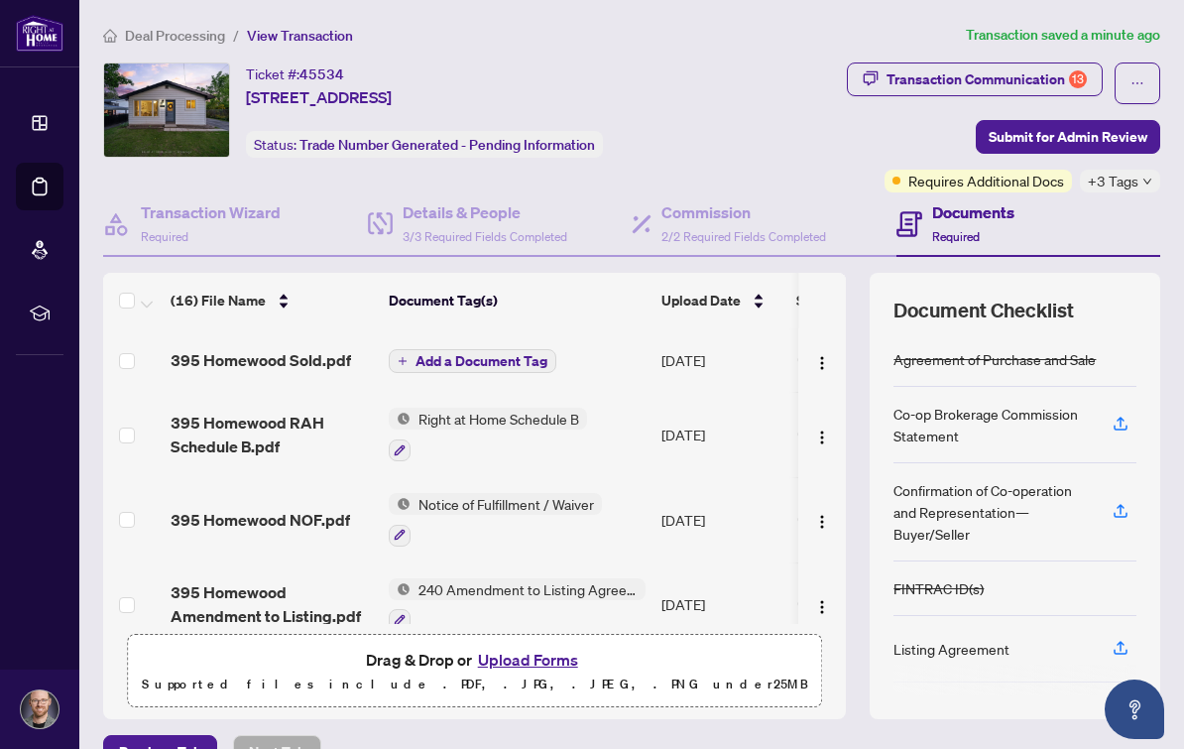
click at [506, 359] on span "Add a Document Tag" at bounding box center [481, 361] width 132 height 14
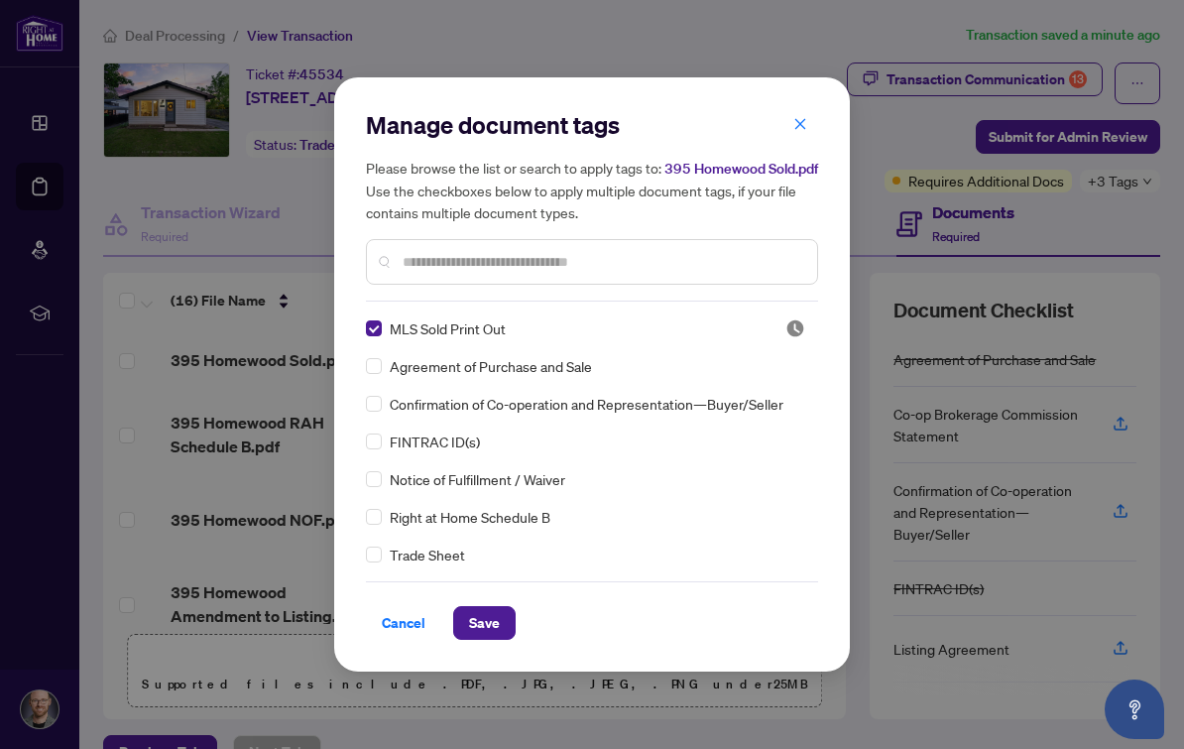
click at [494, 626] on span "Save" at bounding box center [484, 623] width 31 height 32
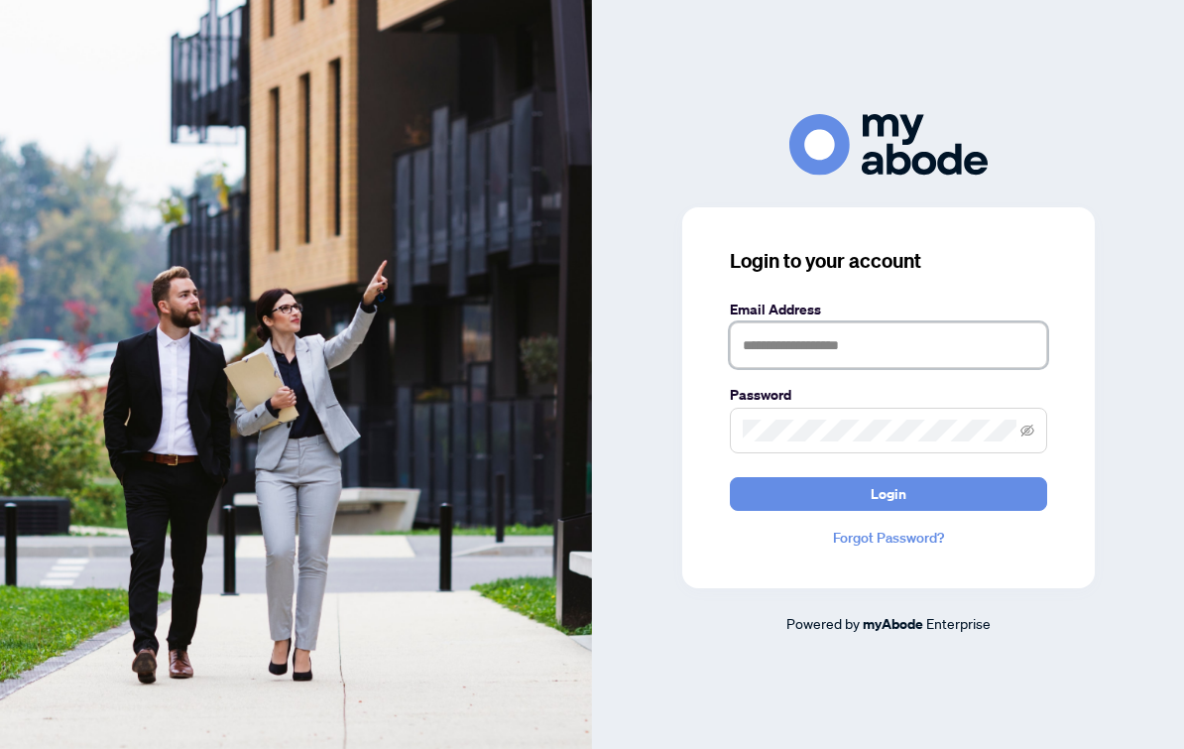
click at [902, 356] on input "text" at bounding box center [888, 345] width 317 height 46
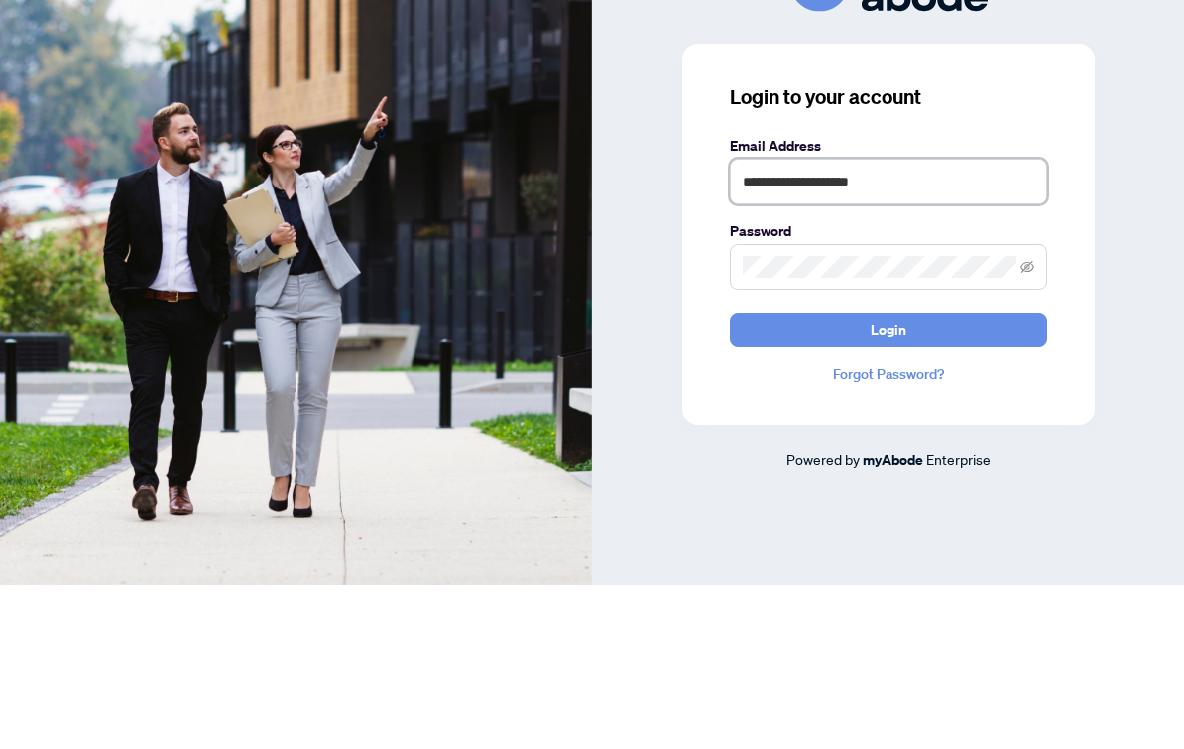
type input "**********"
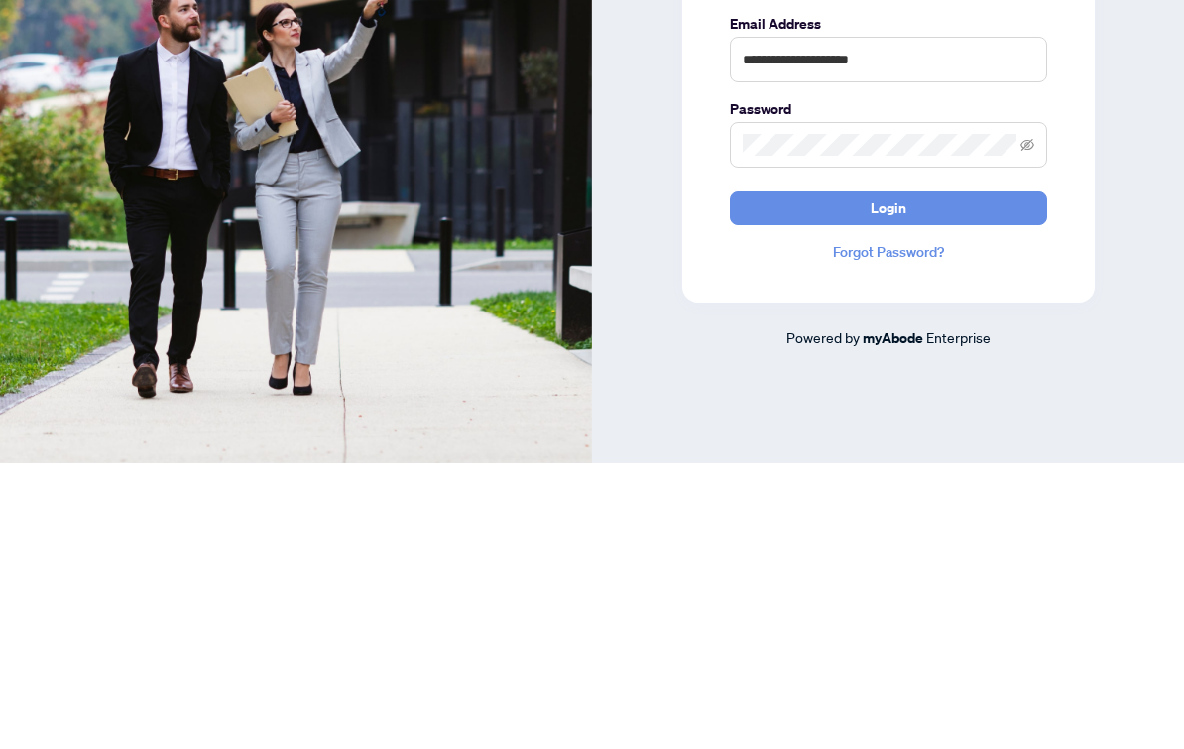
click at [993, 477] on button "Login" at bounding box center [888, 494] width 317 height 34
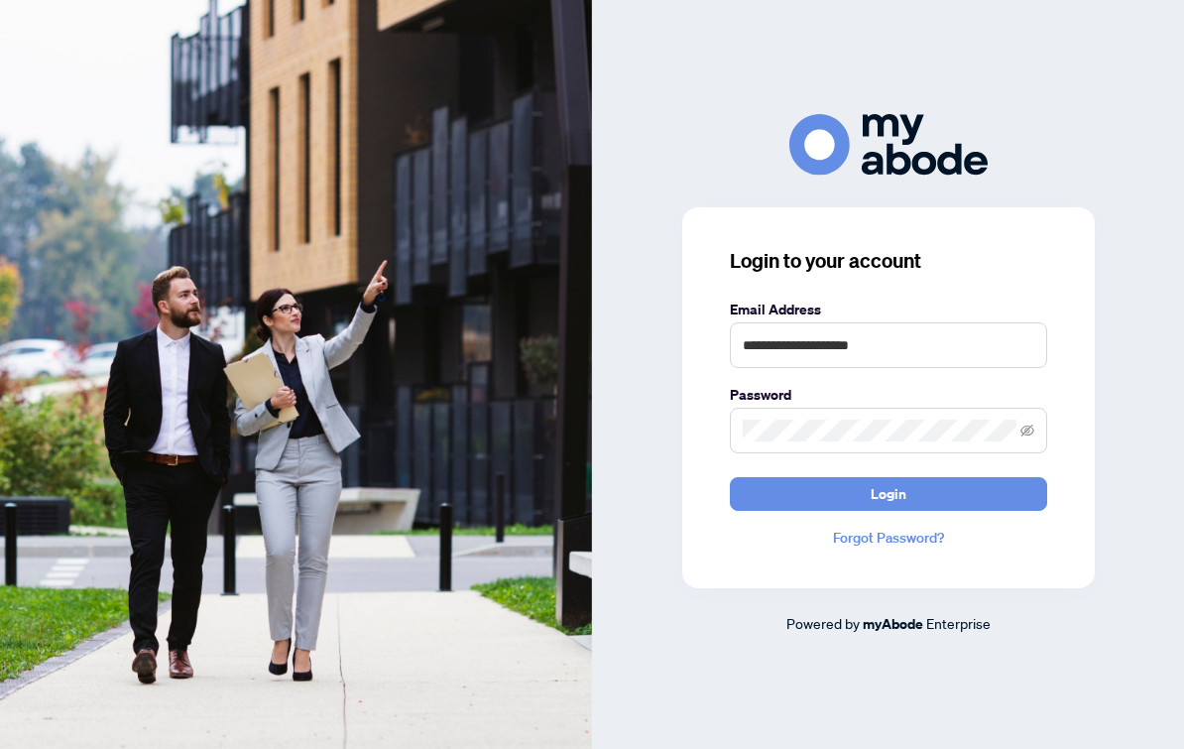
click at [1013, 478] on button "Login" at bounding box center [888, 494] width 317 height 34
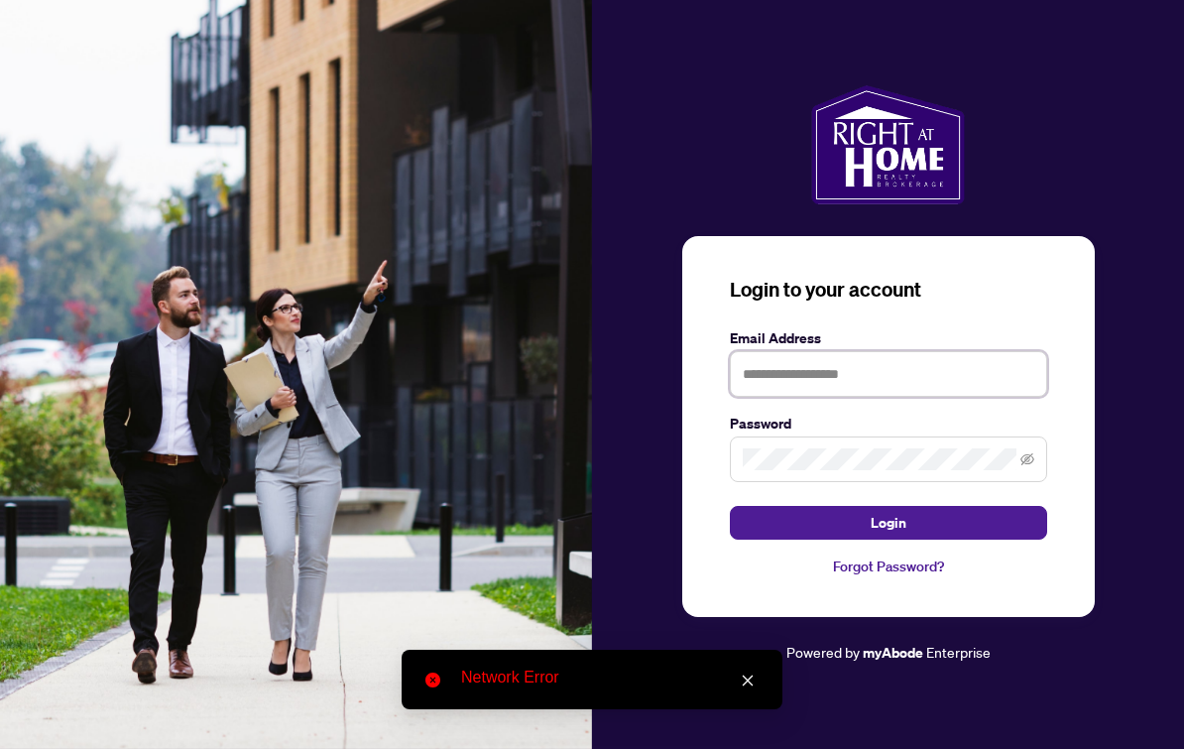
click at [971, 390] on input "text" at bounding box center [888, 374] width 317 height 46
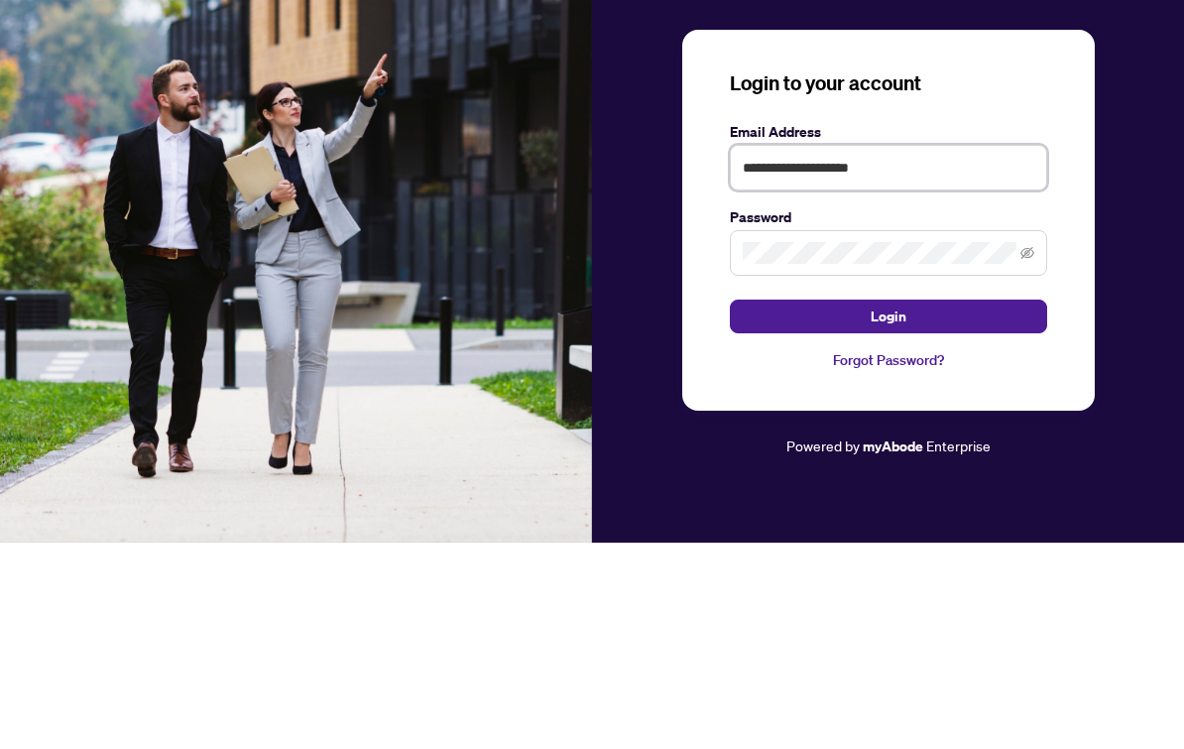
type input "**********"
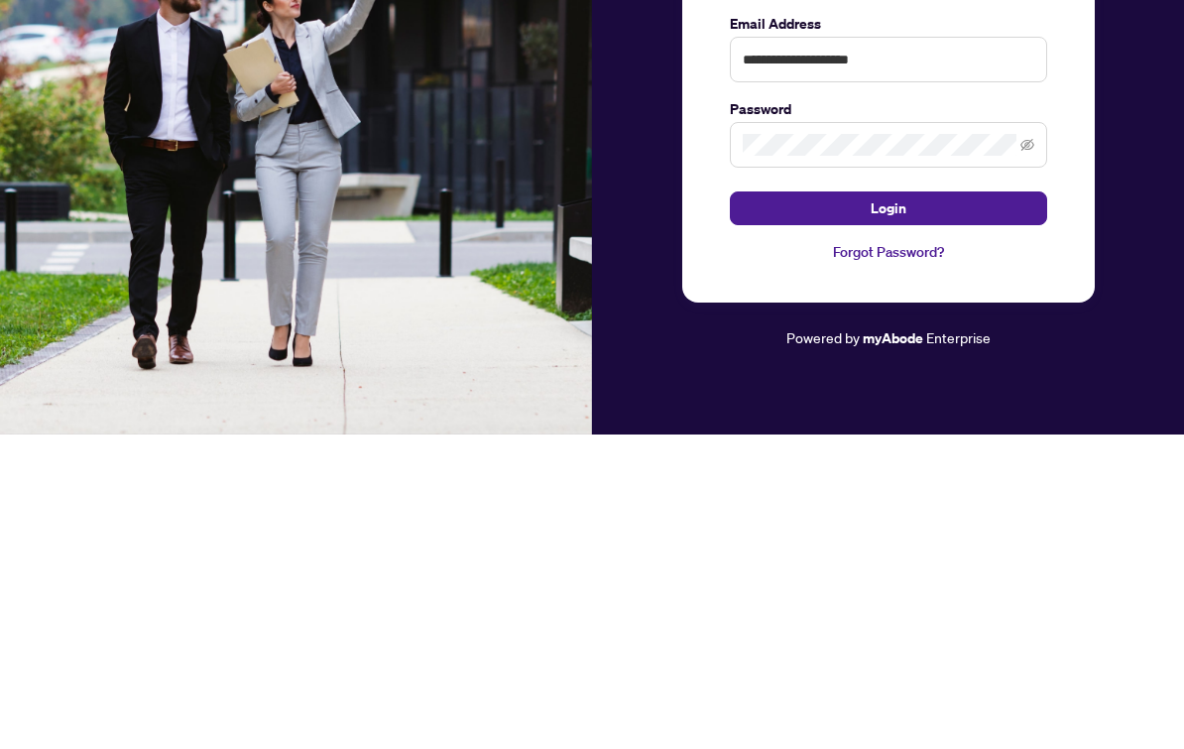
click at [1010, 506] on button "Login" at bounding box center [888, 523] width 317 height 34
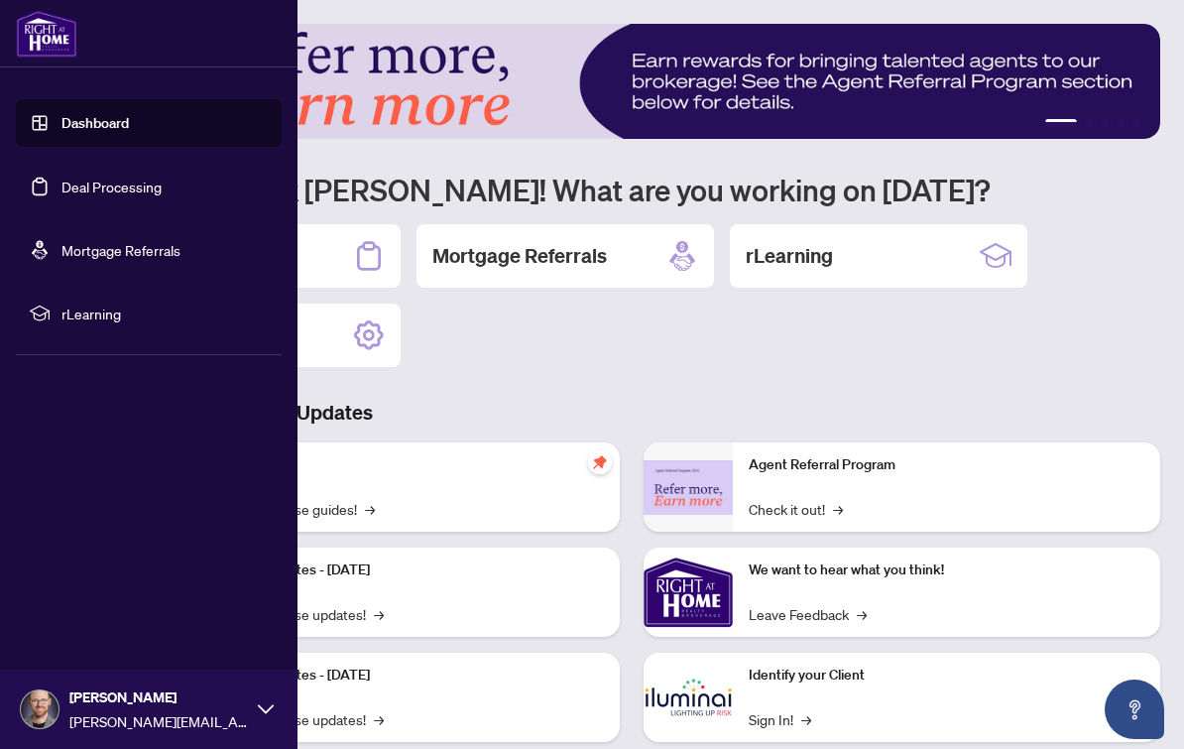
click at [61, 192] on link "Deal Processing" at bounding box center [111, 186] width 100 height 18
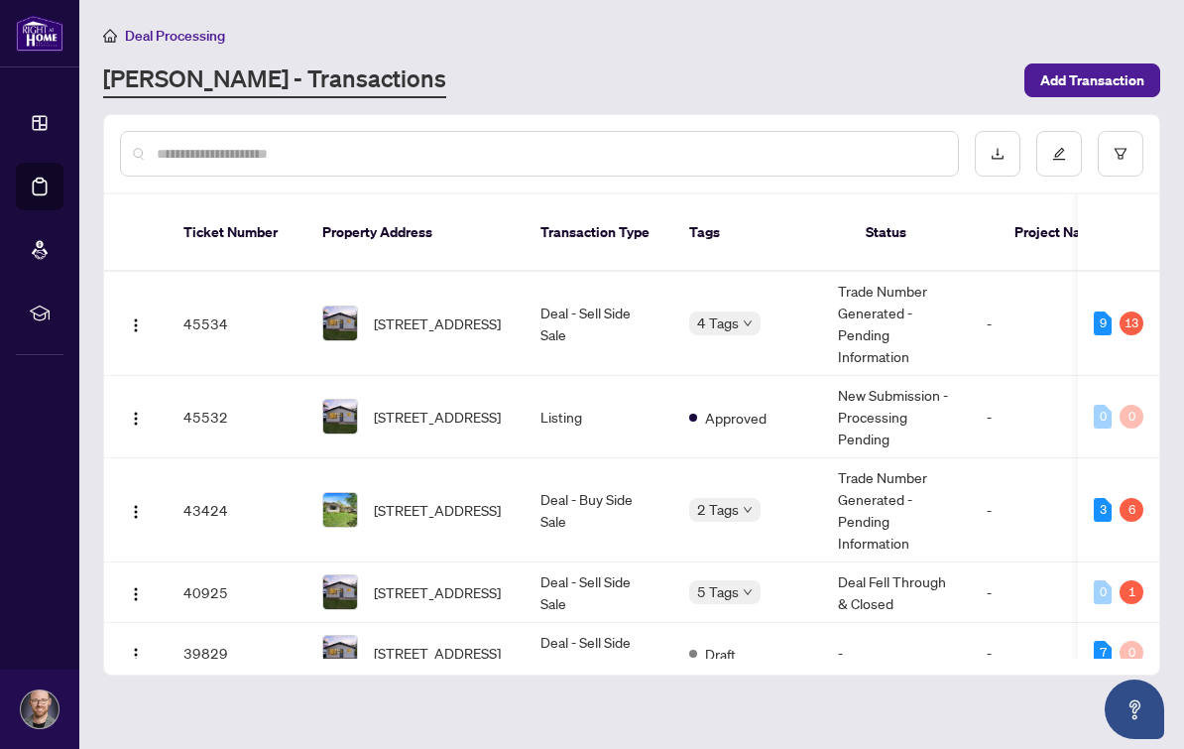
click at [711, 96] on div "[PERSON_NAME] - Transactions" at bounding box center [557, 80] width 909 height 36
click at [198, 295] on td "45534" at bounding box center [237, 324] width 139 height 104
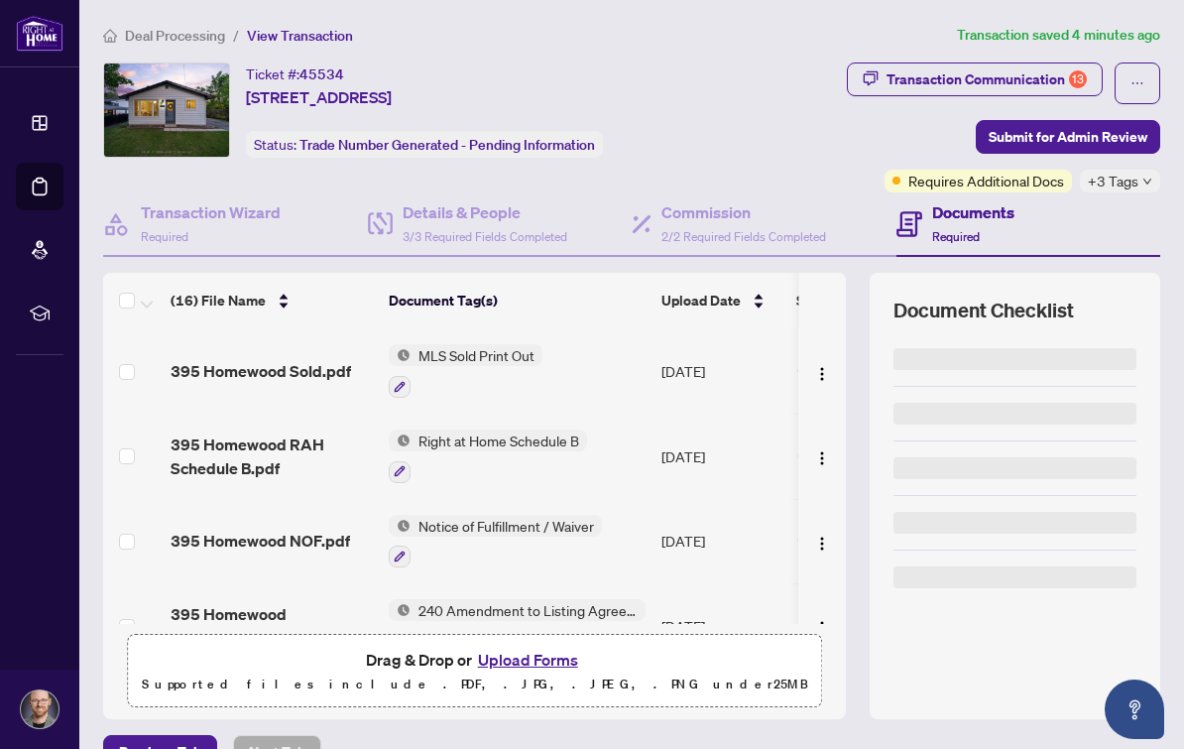
click at [546, 658] on button "Upload Forms" at bounding box center [528, 660] width 112 height 26
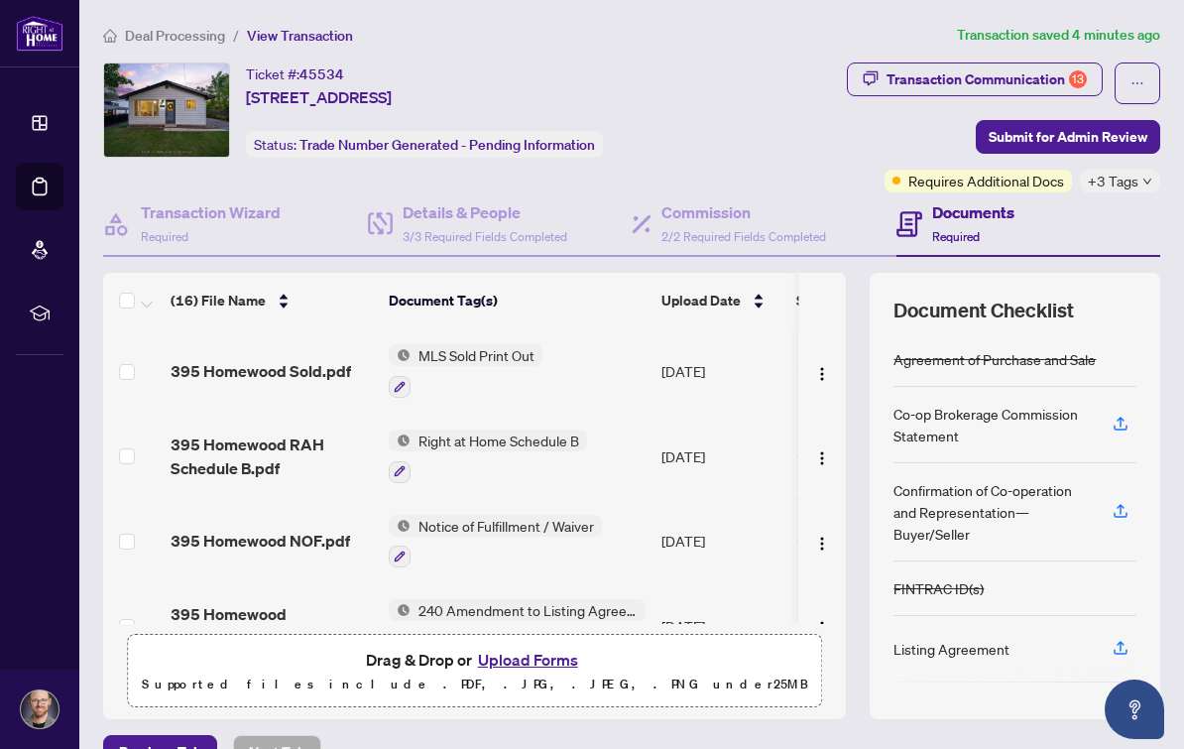
click at [1053, 69] on div "Transaction Communication 13" at bounding box center [986, 79] width 200 height 32
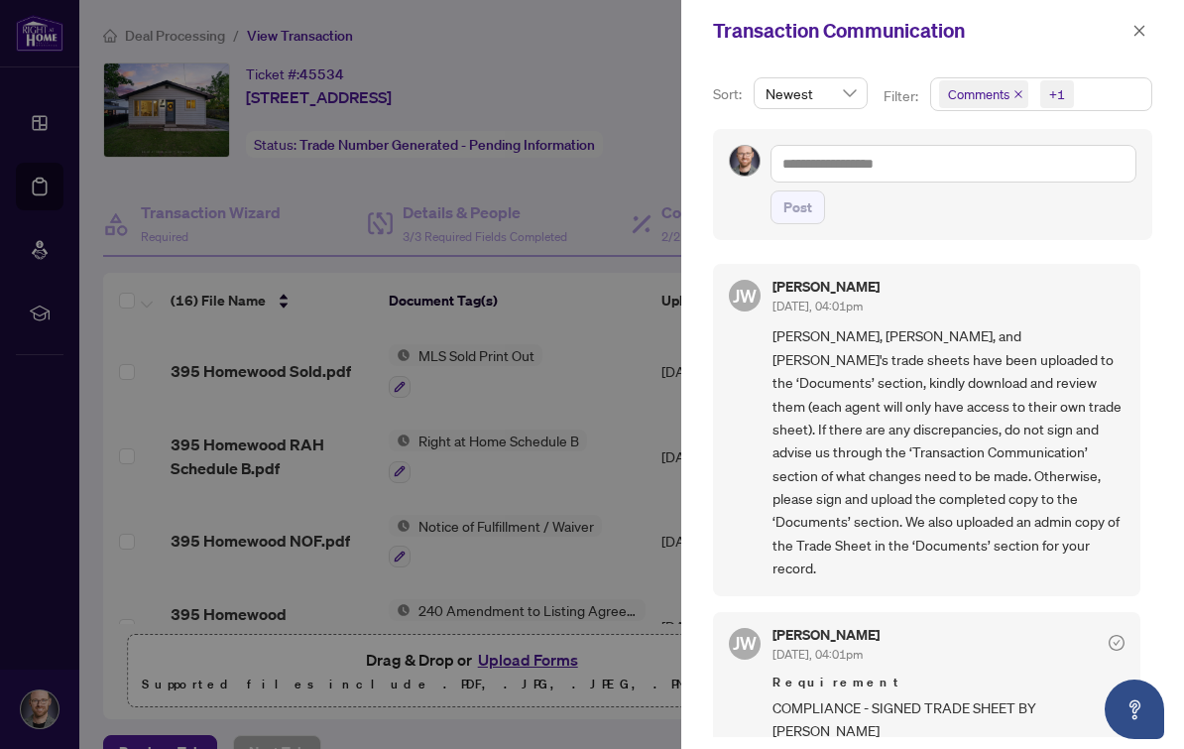
click at [1013, 96] on span "Comments" at bounding box center [983, 94] width 89 height 28
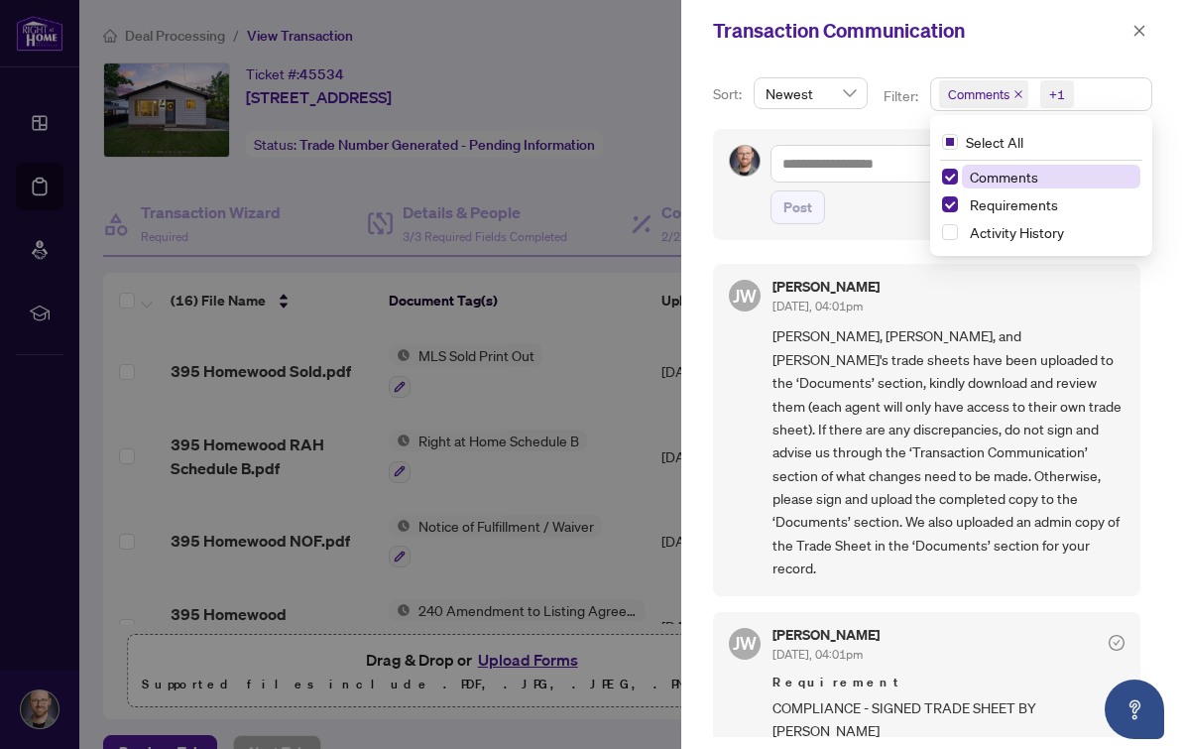
click at [1058, 49] on div "Transaction Communication" at bounding box center [932, 30] width 503 height 61
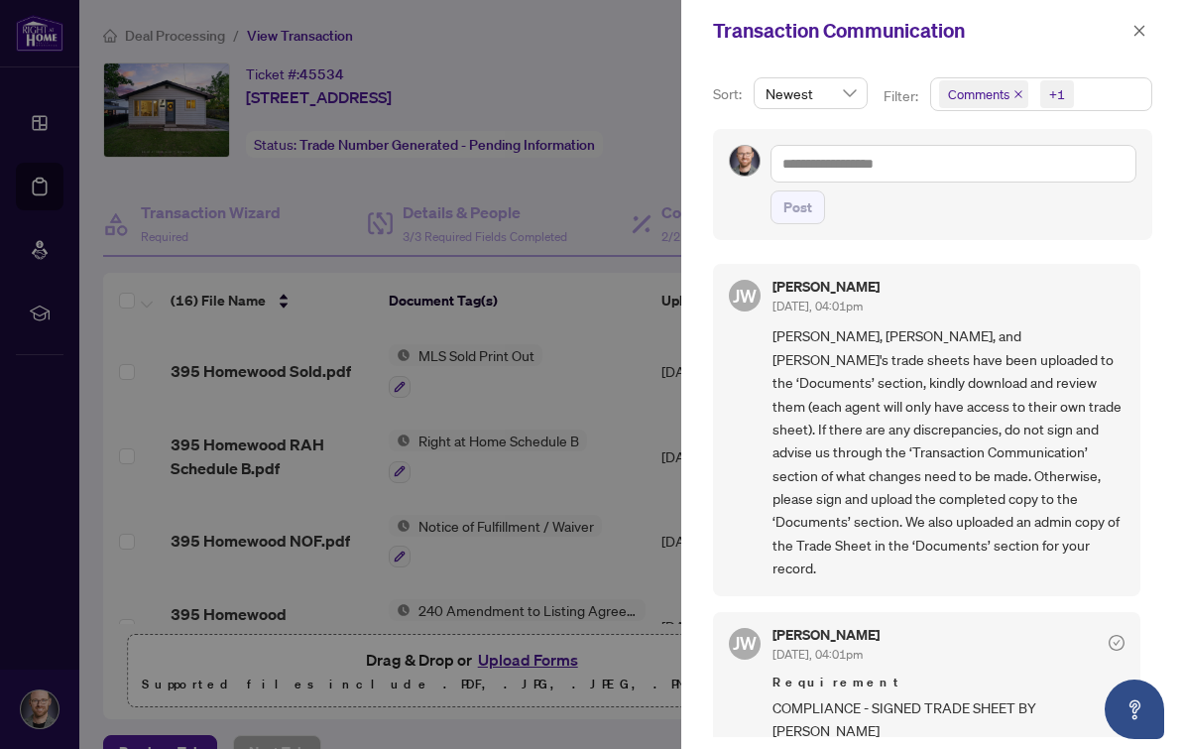
click at [1015, 96] on icon "close" at bounding box center [1018, 94] width 10 height 10
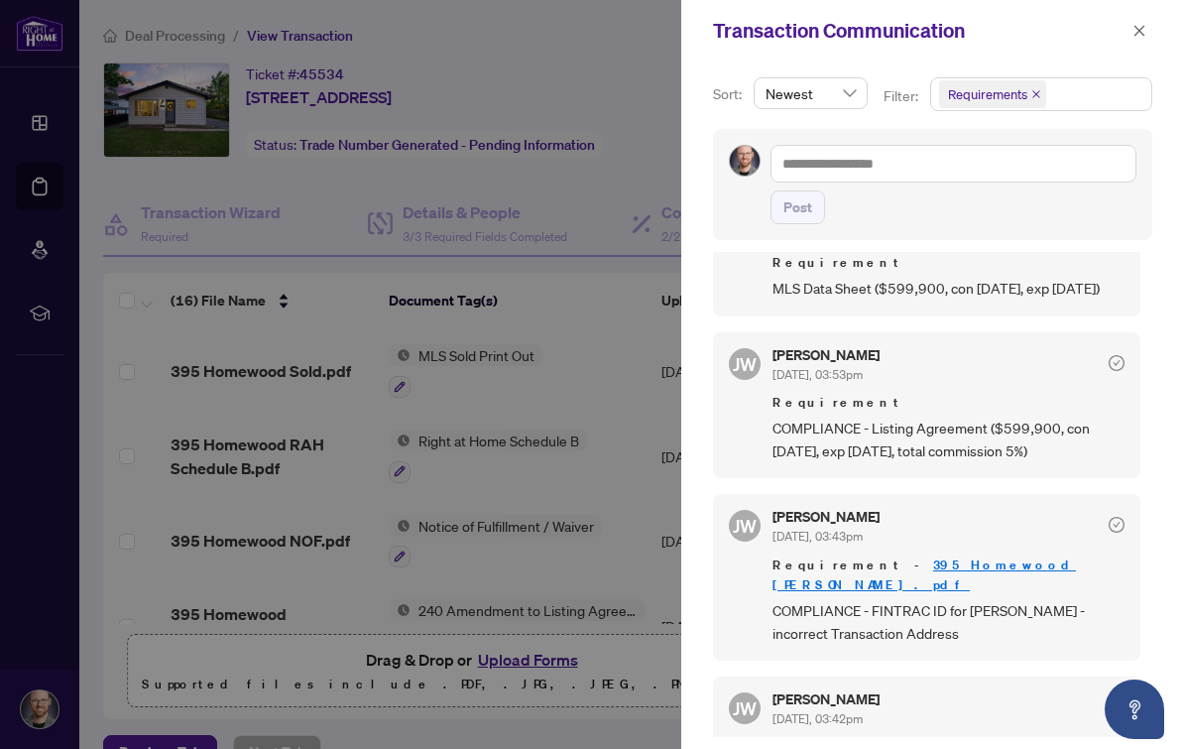
scroll to position [1440, 0]
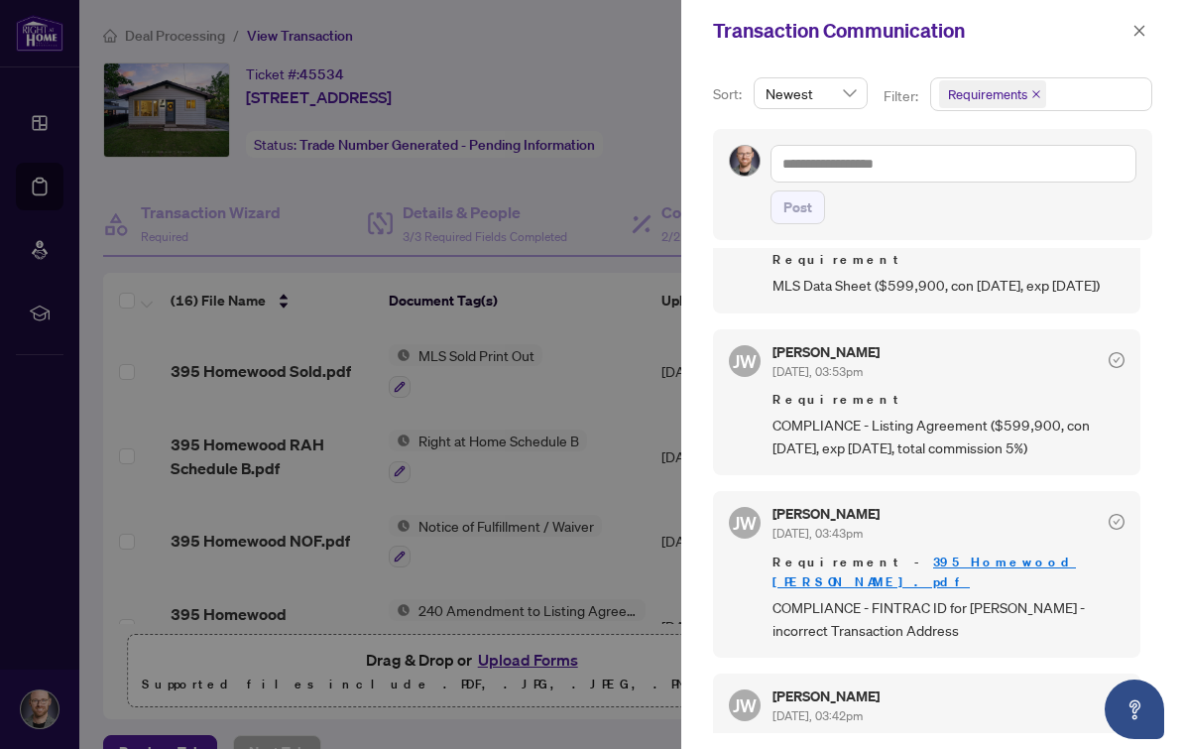
click at [1128, 45] on div "Transaction Communication" at bounding box center [932, 30] width 503 height 61
click at [1141, 24] on icon "close" at bounding box center [1139, 31] width 14 height 14
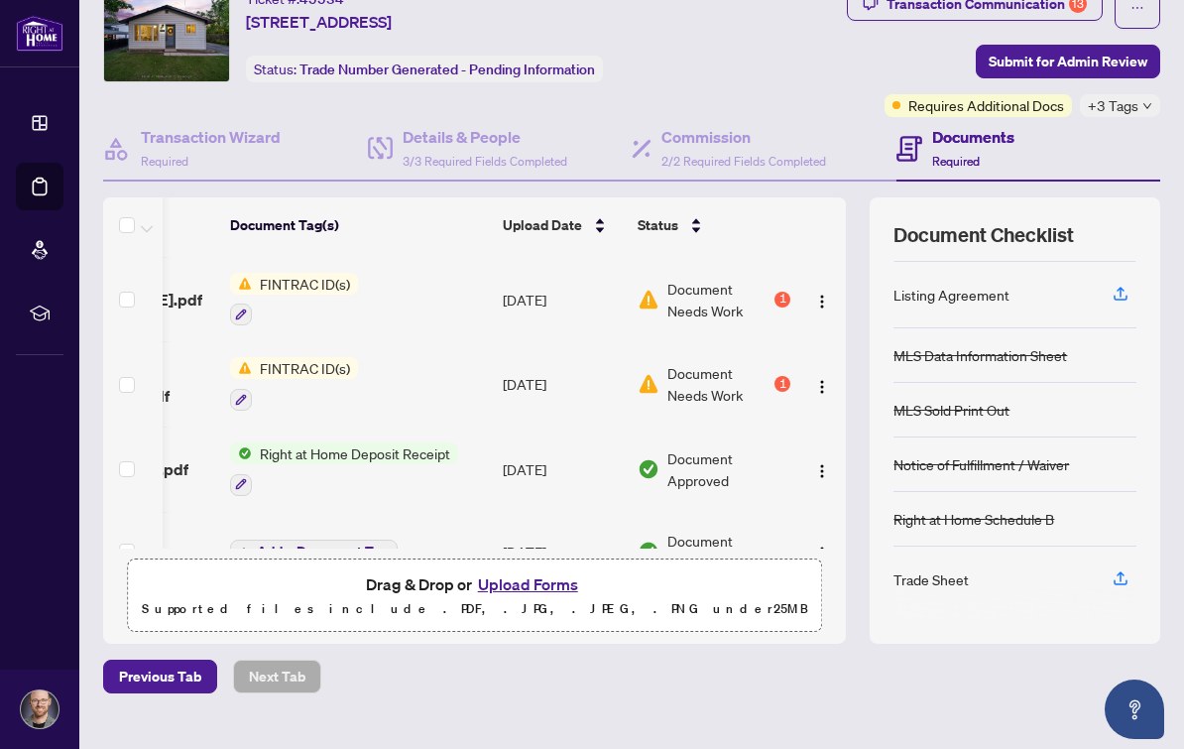
scroll to position [908, 159]
click at [823, 381] on img "button" at bounding box center [822, 387] width 16 height 16
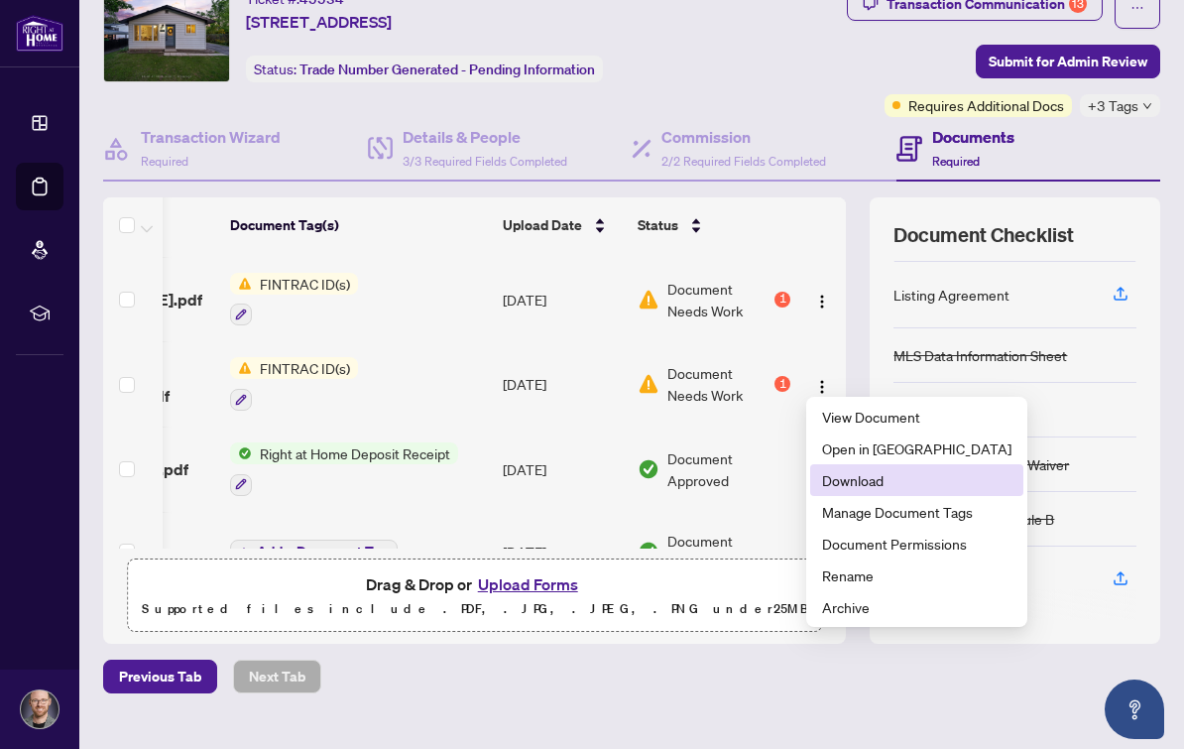
click at [902, 480] on span "Download" at bounding box center [916, 480] width 189 height 22
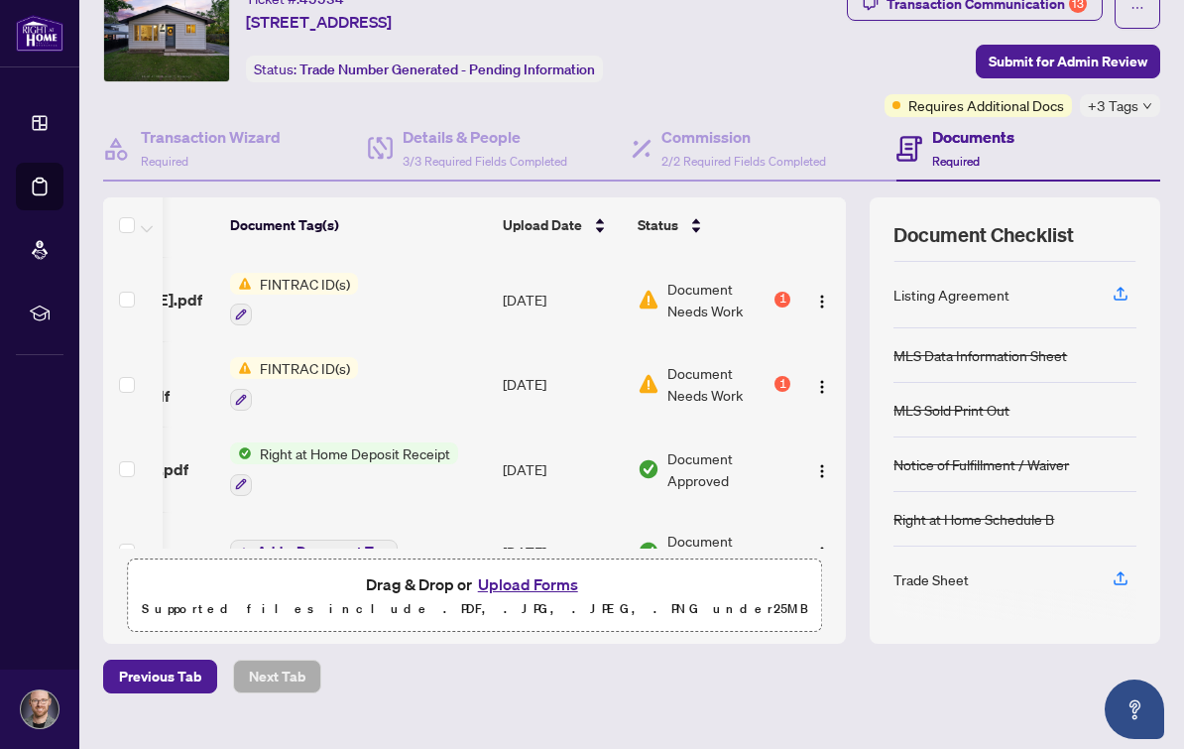
click at [827, 295] on img "button" at bounding box center [822, 302] width 16 height 16
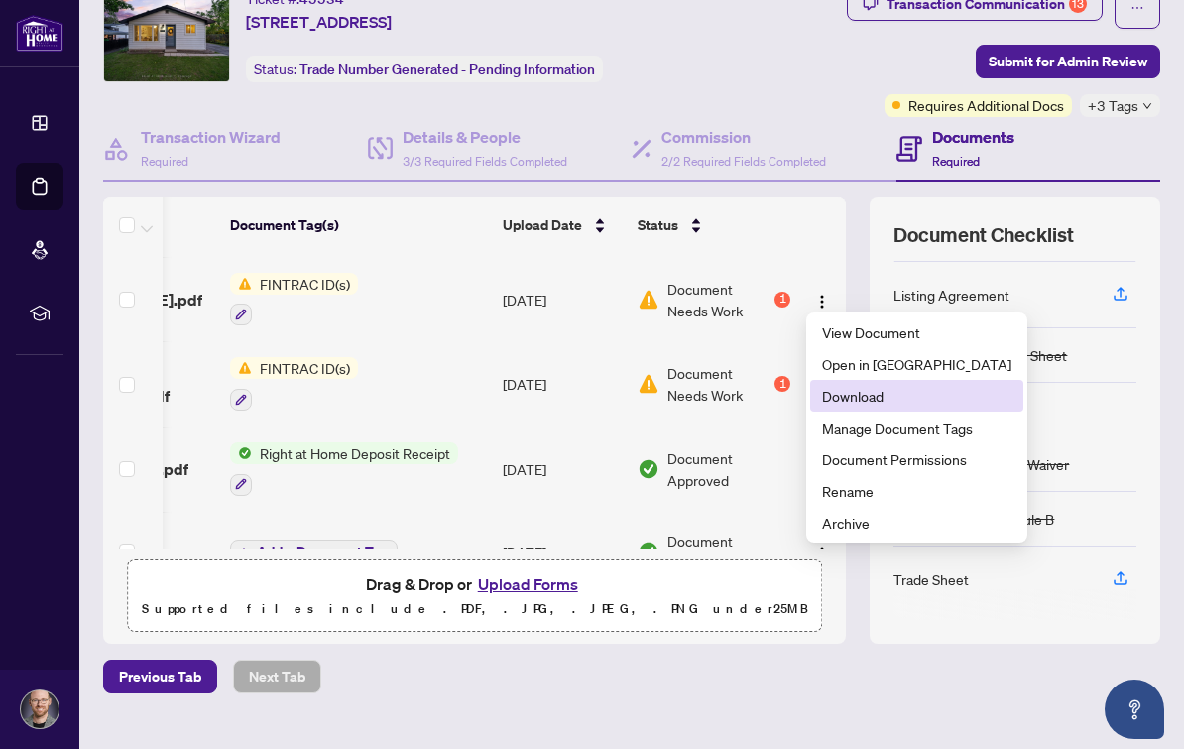
click at [937, 395] on span "Download" at bounding box center [916, 396] width 189 height 22
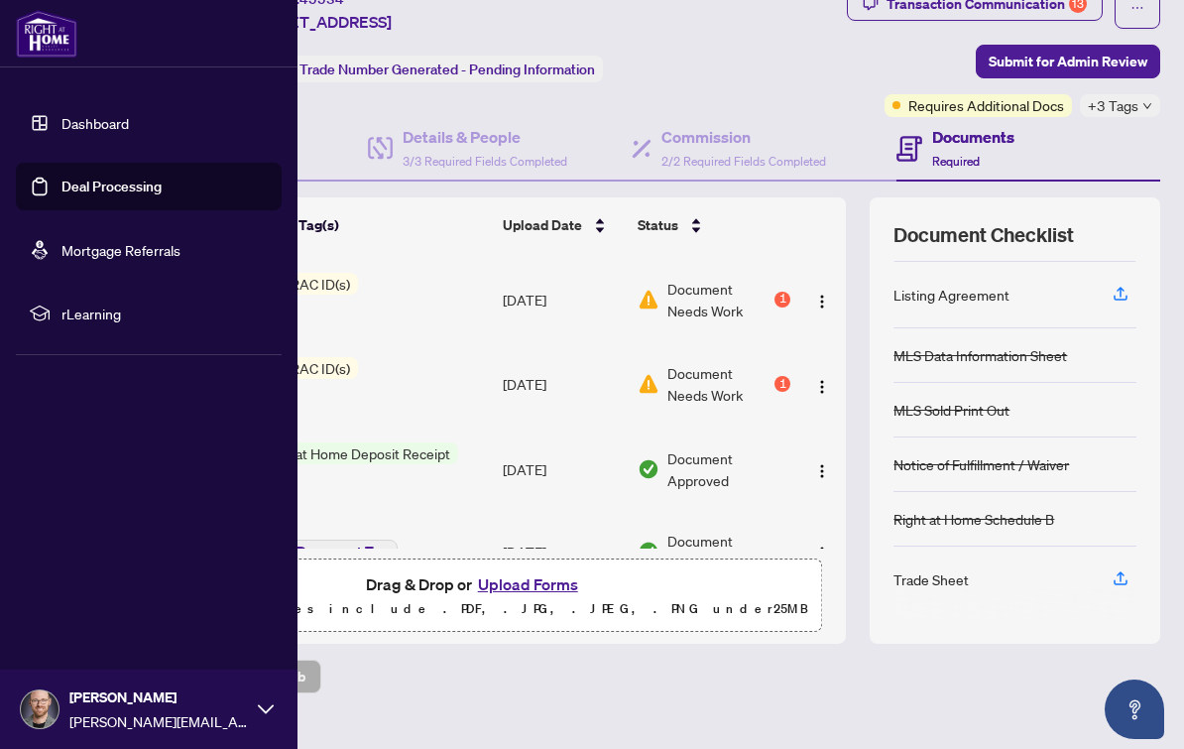
click at [128, 185] on link "Deal Processing" at bounding box center [111, 186] width 100 height 18
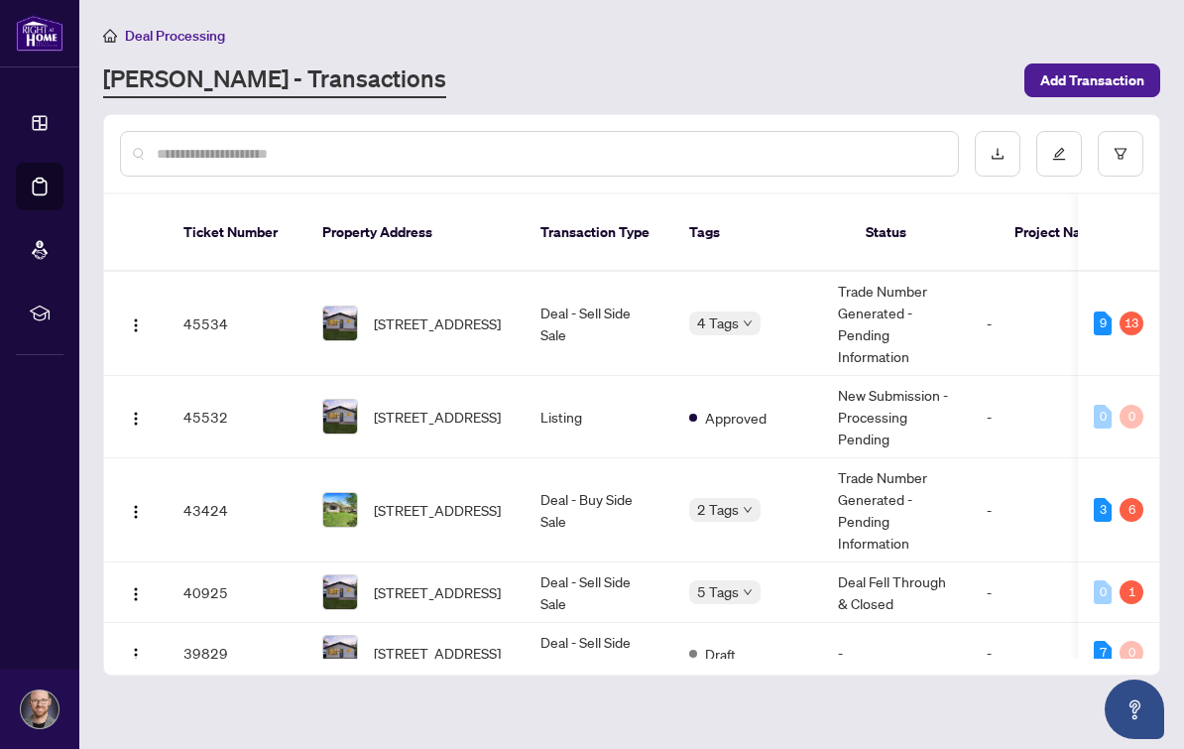
click at [768, 70] on div "[PERSON_NAME] - Transactions" at bounding box center [557, 80] width 909 height 36
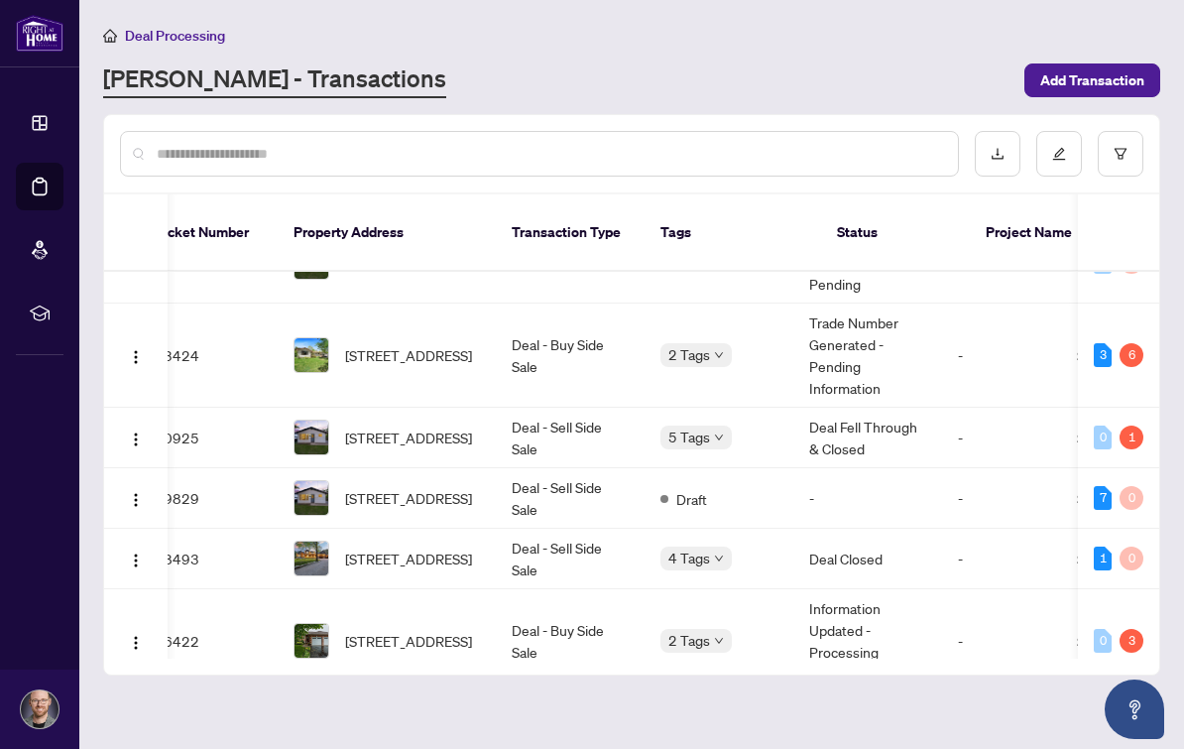
scroll to position [154, 29]
click at [413, 345] on span "[STREET_ADDRESS]" at bounding box center [408, 356] width 127 height 22
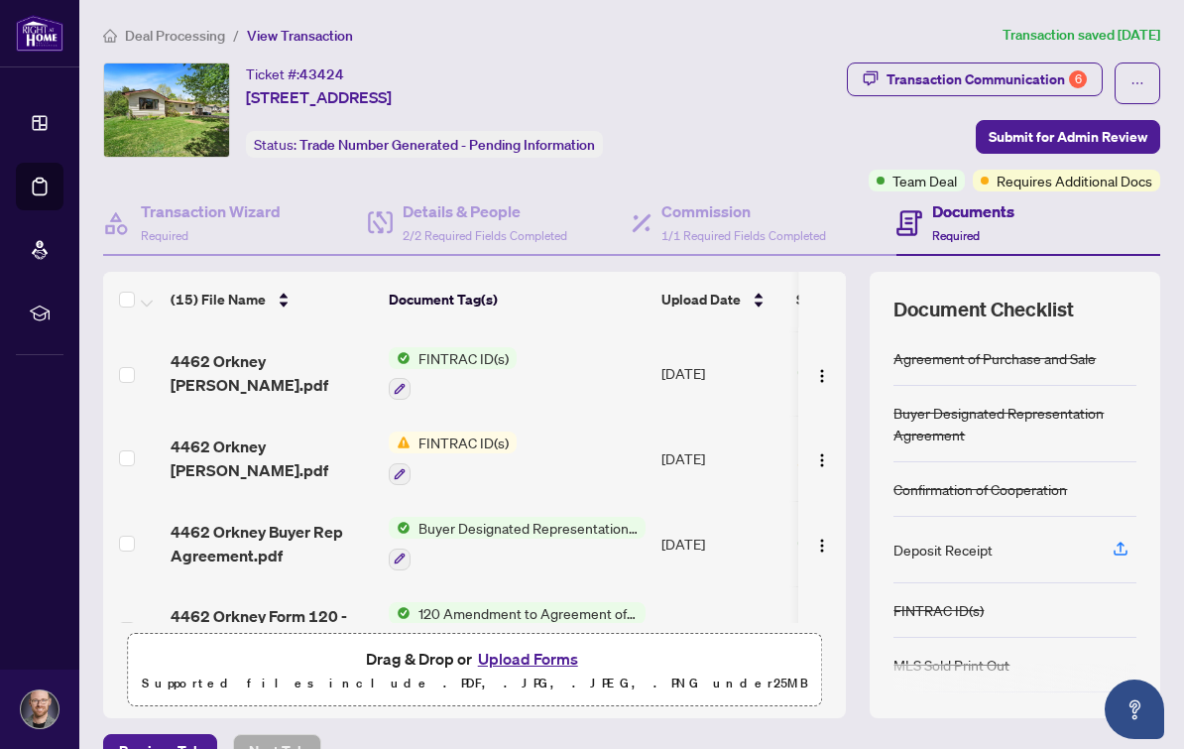
scroll to position [484, 0]
click at [288, 451] on span "4462 Orkney [PERSON_NAME].pdf" at bounding box center [272, 458] width 202 height 48
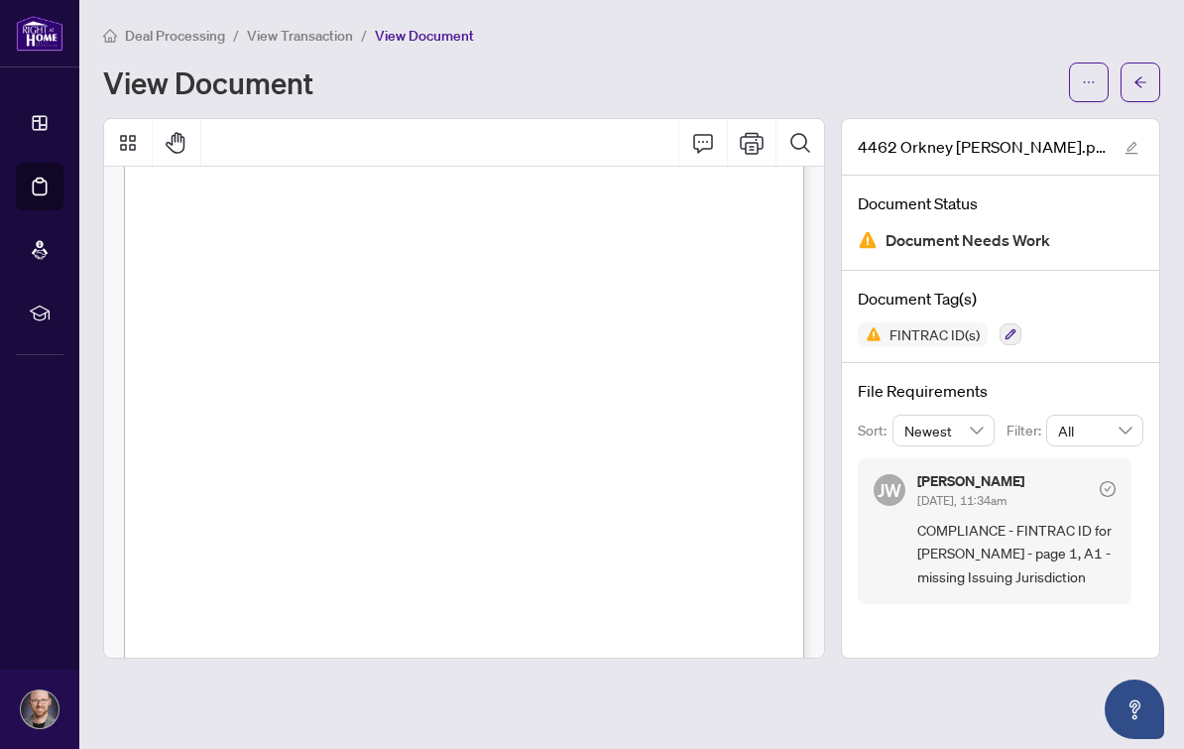
scroll to position [248, 0]
click at [321, 33] on span "View Transaction" at bounding box center [300, 36] width 106 height 18
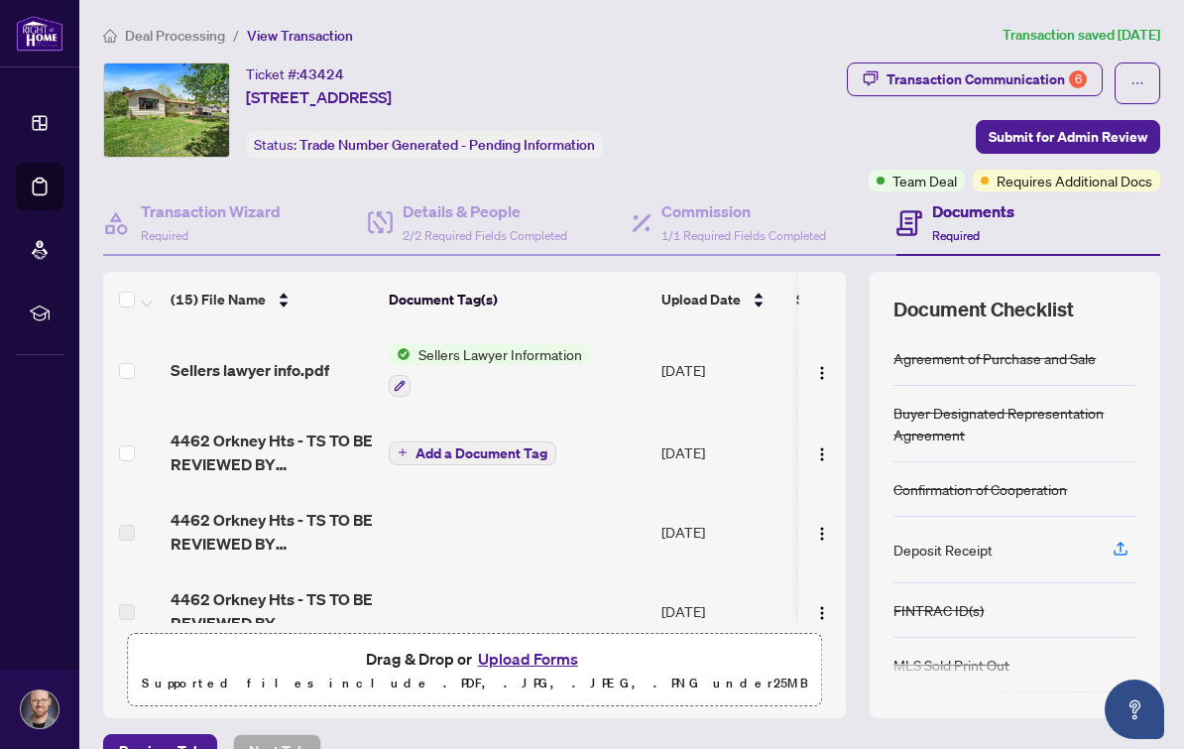
click at [196, 37] on span "Deal Processing" at bounding box center [175, 36] width 100 height 18
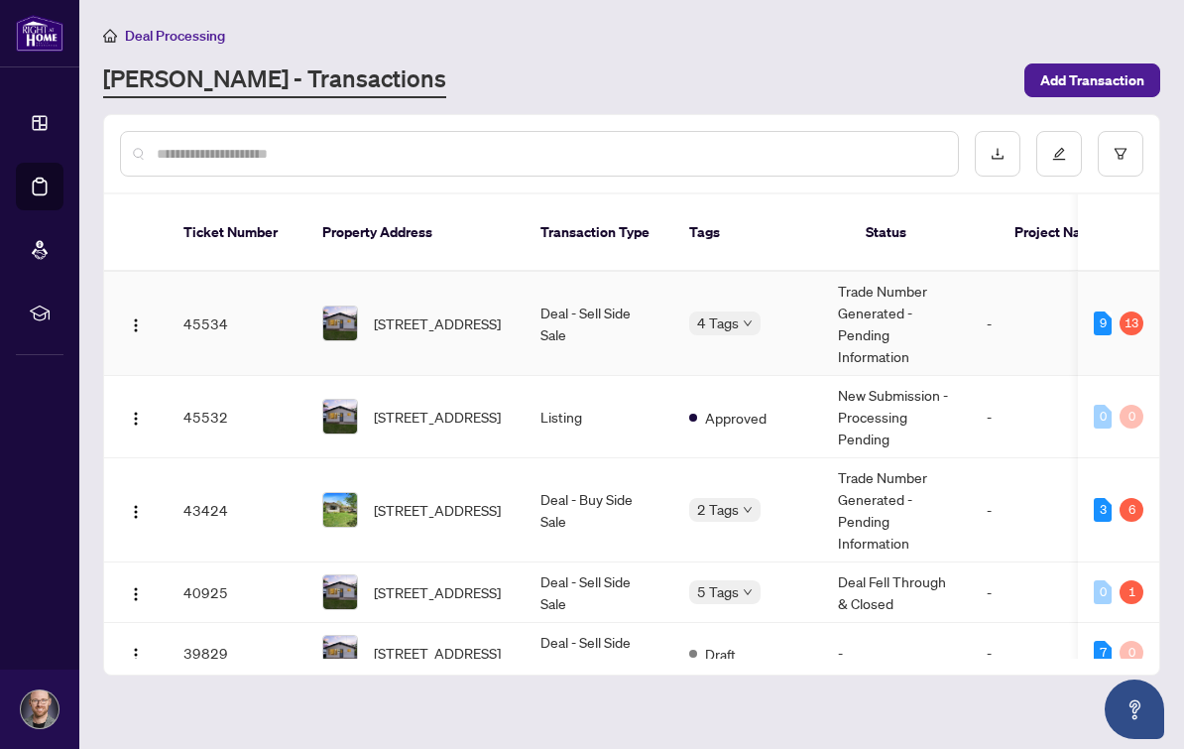
click at [340, 309] on img at bounding box center [340, 323] width 34 height 34
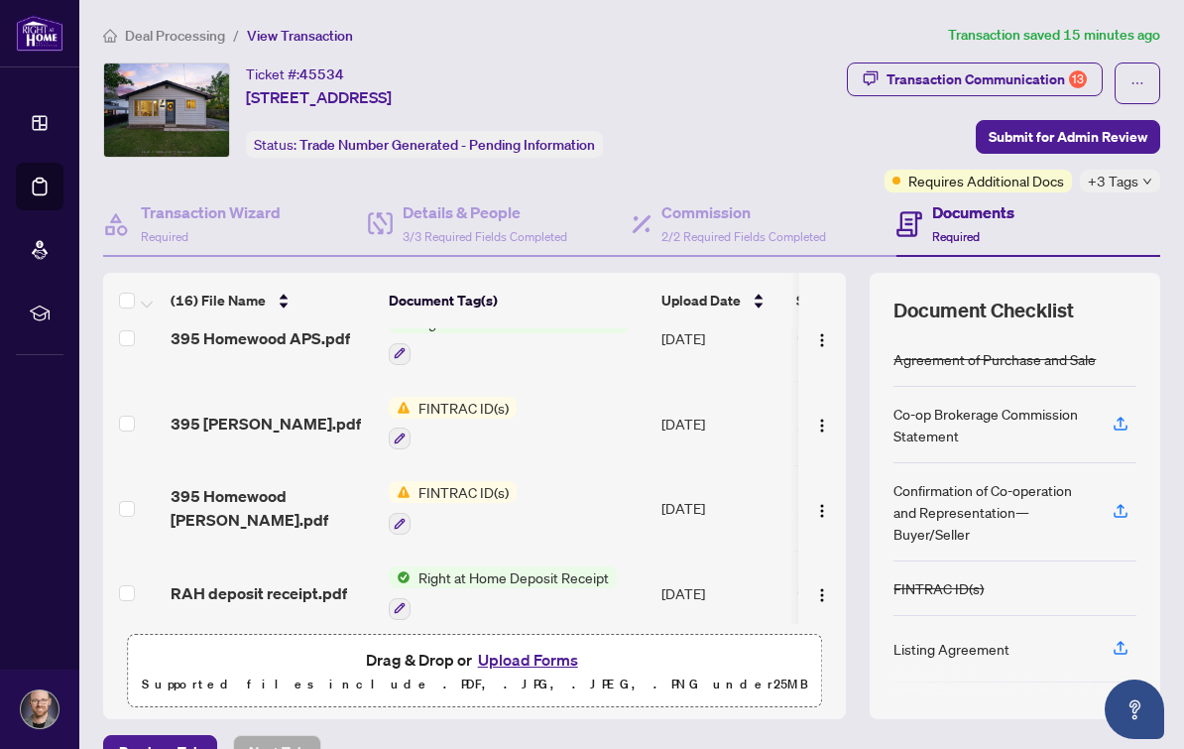
scroll to position [860, 0]
click at [286, 508] on span "395 Homewood [PERSON_NAME].pdf" at bounding box center [272, 508] width 202 height 48
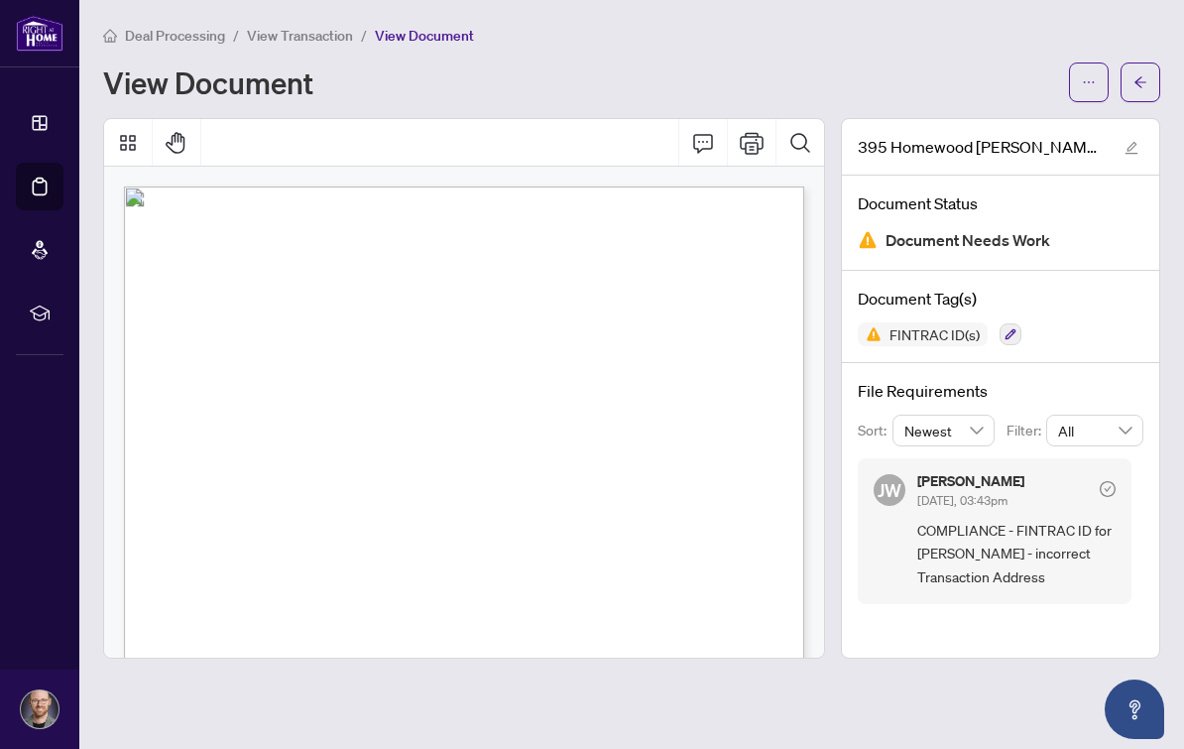
click at [332, 38] on span "View Transaction" at bounding box center [300, 36] width 106 height 18
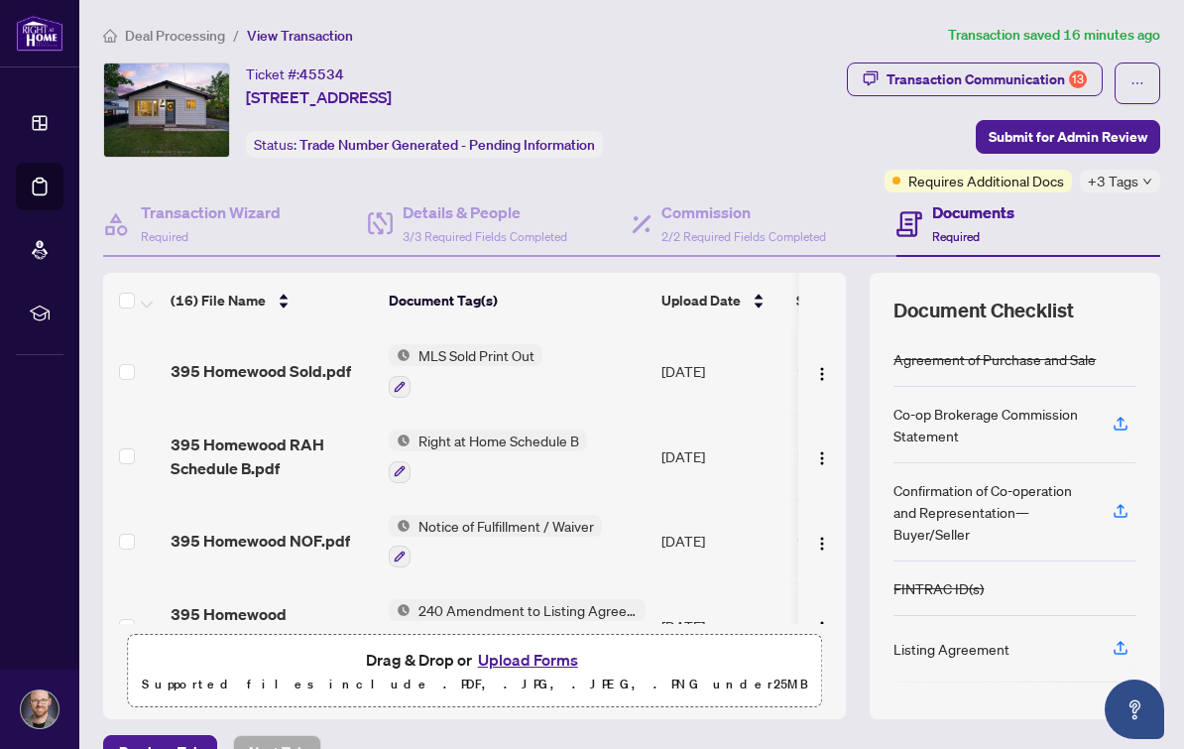
click at [211, 41] on span "Deal Processing" at bounding box center [175, 36] width 100 height 18
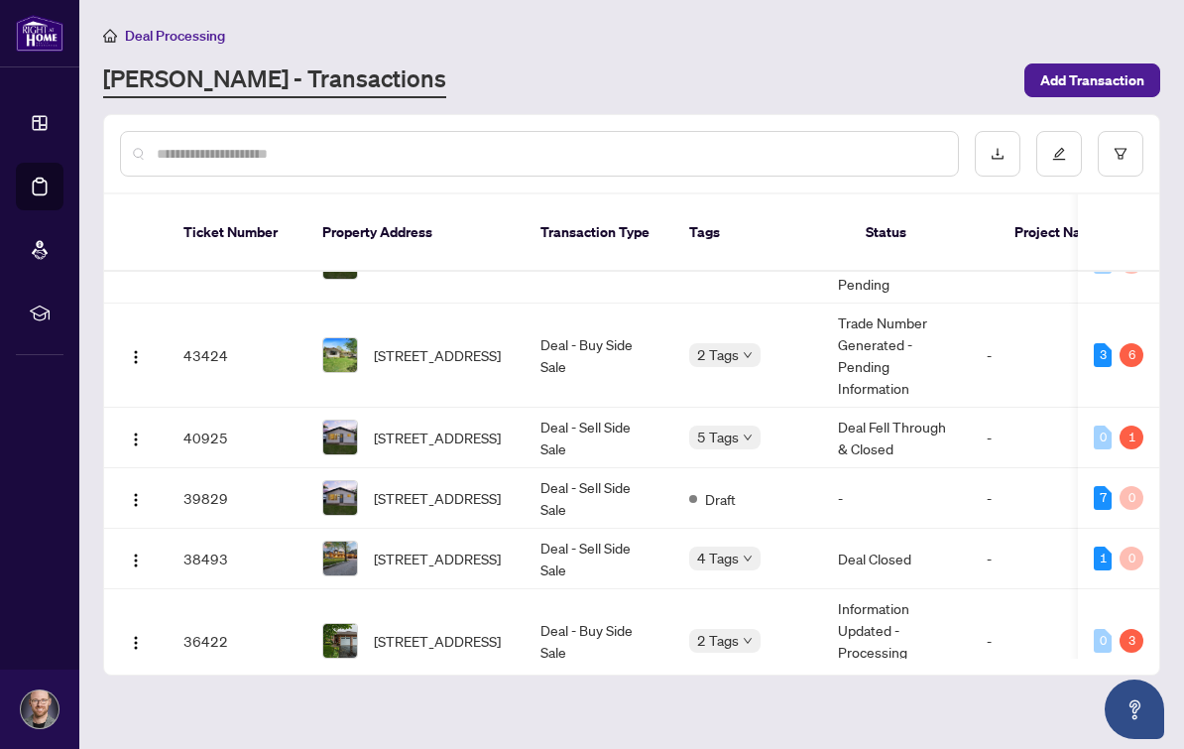
scroll to position [154, 0]
click at [217, 416] on td "40925" at bounding box center [237, 439] width 139 height 60
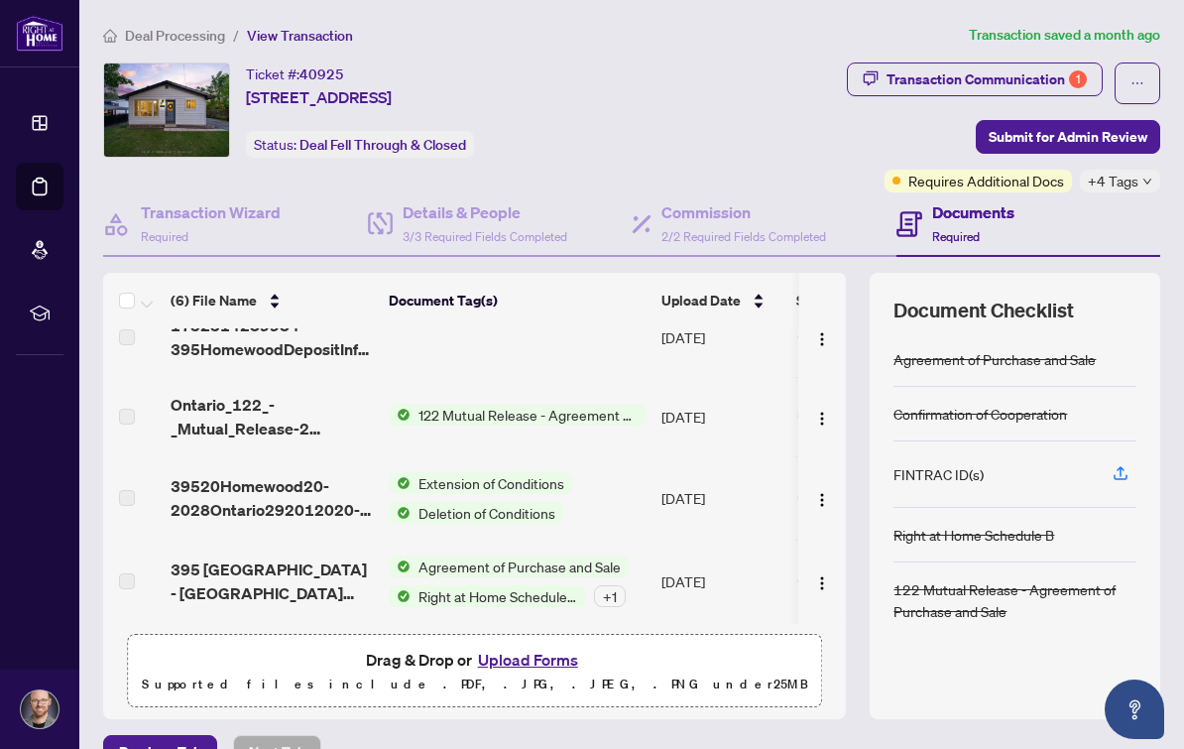
scroll to position [198, 0]
click at [224, 35] on span "Deal Processing" at bounding box center [175, 36] width 100 height 18
